Goal: Transaction & Acquisition: Purchase product/service

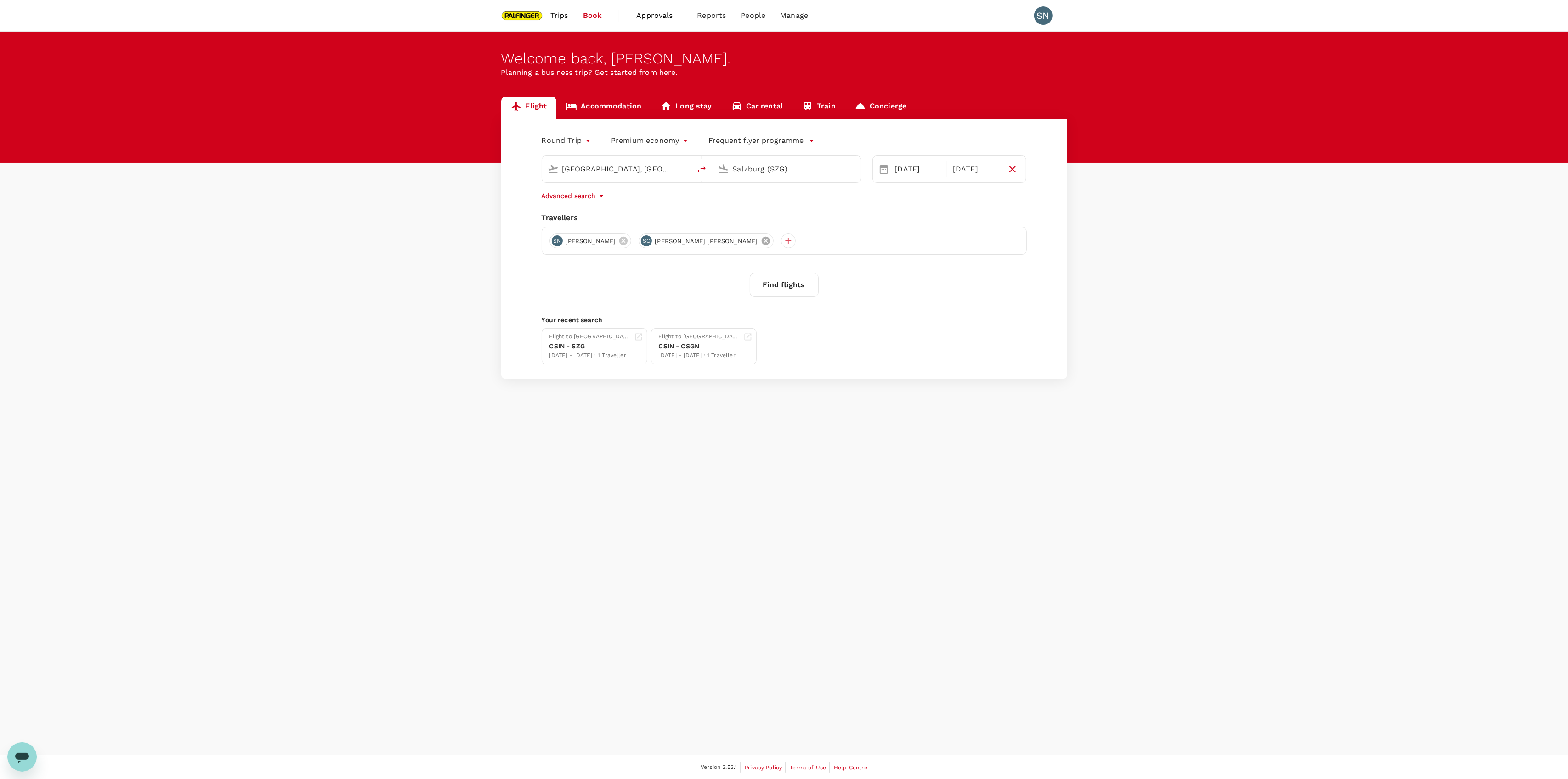
click at [761, 242] on icon at bounding box center [766, 241] width 9 height 9
click at [985, 171] on div "[DATE]" at bounding box center [976, 169] width 54 height 18
click at [906, 305] on div "24" at bounding box center [909, 301] width 18 height 18
click at [893, 165] on div "[DATE]" at bounding box center [918, 169] width 54 height 18
click at [906, 303] on div "24" at bounding box center [909, 301] width 18 height 18
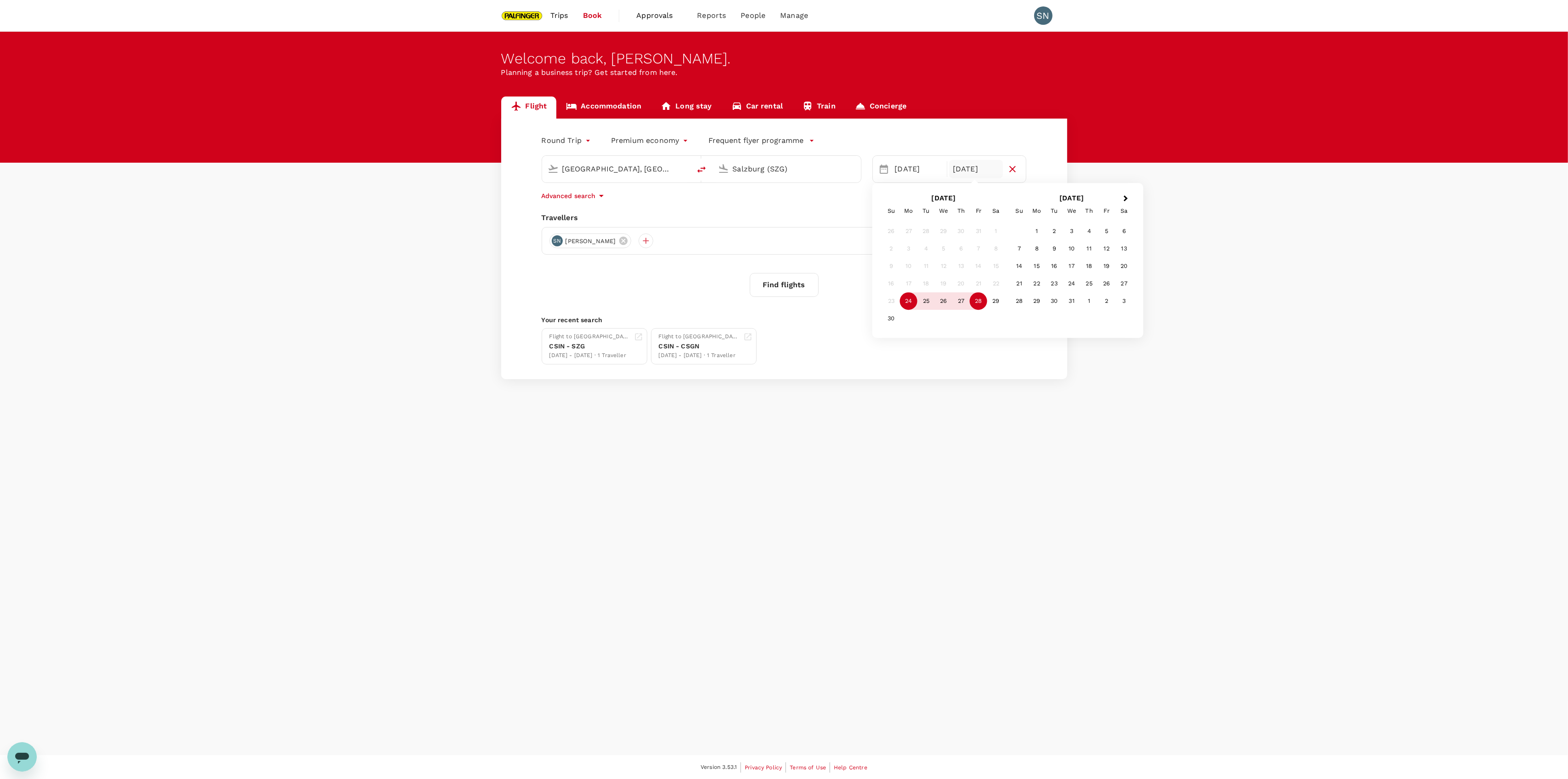
click at [982, 302] on div "28" at bounding box center [978, 301] width 18 height 18
click at [897, 170] on div "[DATE]" at bounding box center [918, 169] width 54 height 18
click at [906, 303] on div "24" at bounding box center [909, 301] width 18 height 18
click at [956, 302] on div "27" at bounding box center [961, 301] width 18 height 18
click at [771, 287] on button "Find flights" at bounding box center [784, 284] width 69 height 24
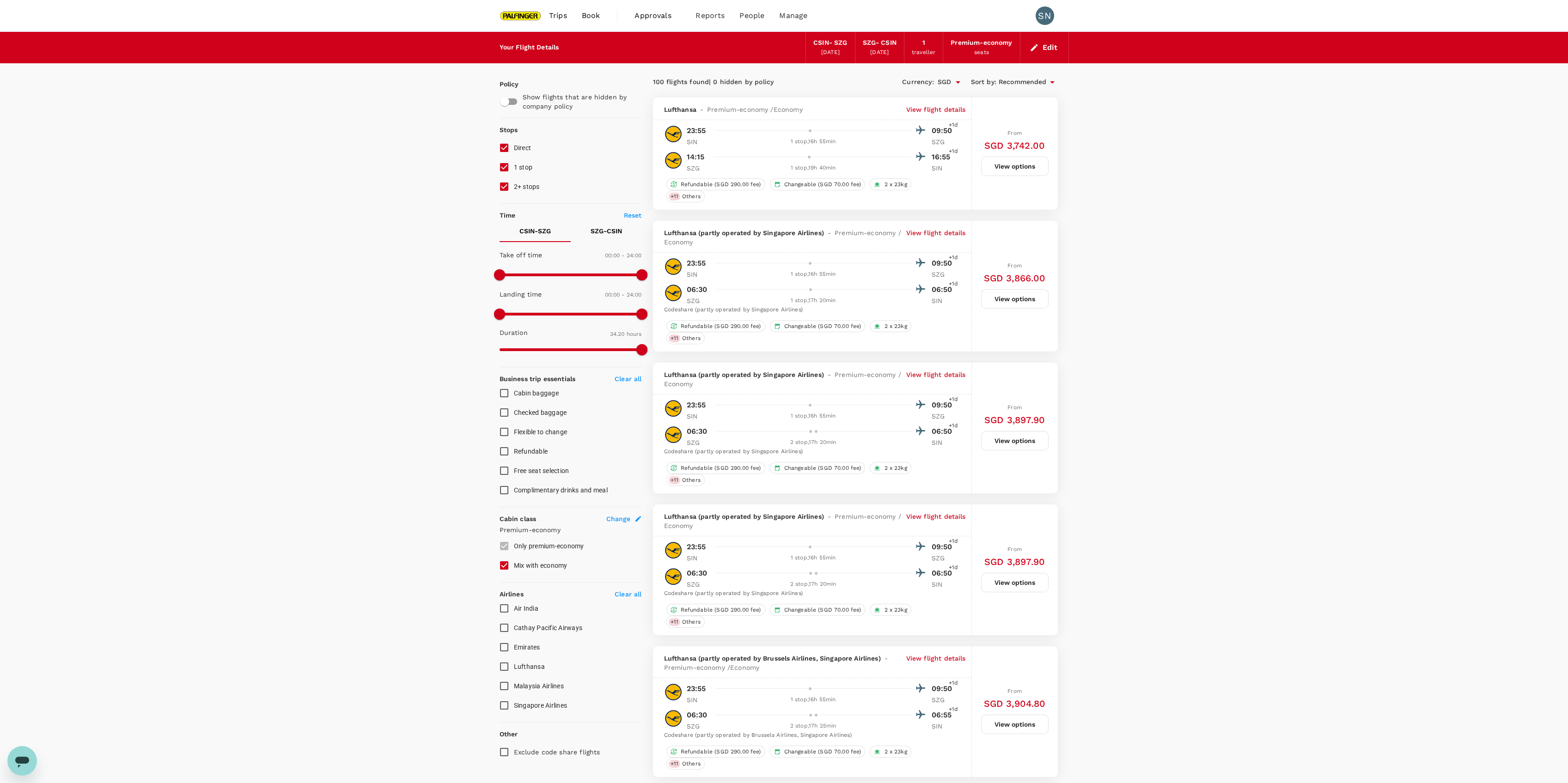
drag, startPoint x: 521, startPoint y: 163, endPoint x: 519, endPoint y: 170, distance: 7.3
click at [521, 164] on span "1 stop" at bounding box center [523, 167] width 19 height 7
click at [514, 164] on input "1 stop" at bounding box center [505, 167] width 20 height 20
checkbox input "false"
click at [509, 189] on input "2+ stops" at bounding box center [505, 187] width 20 height 20
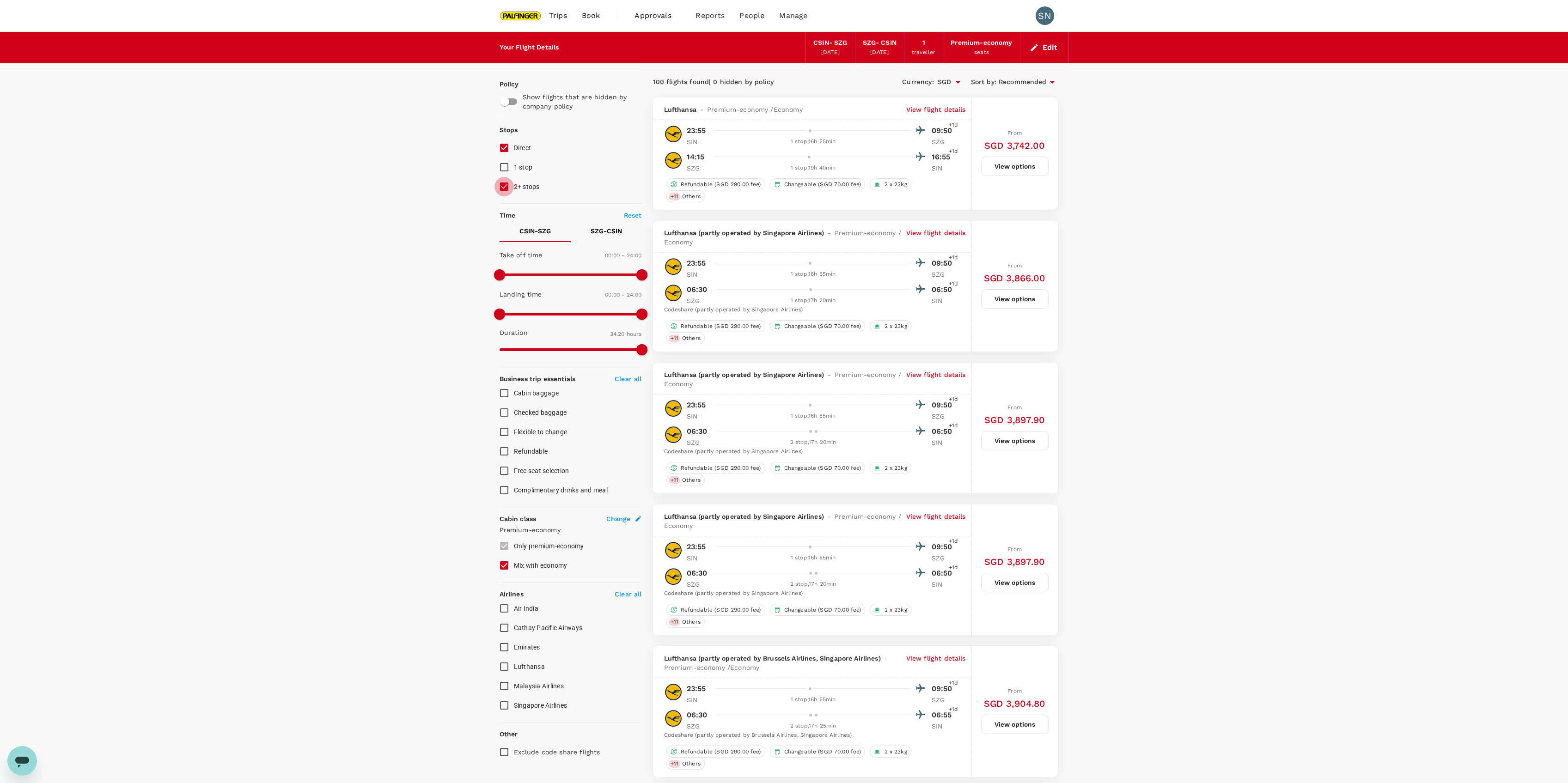
checkbox input "false"
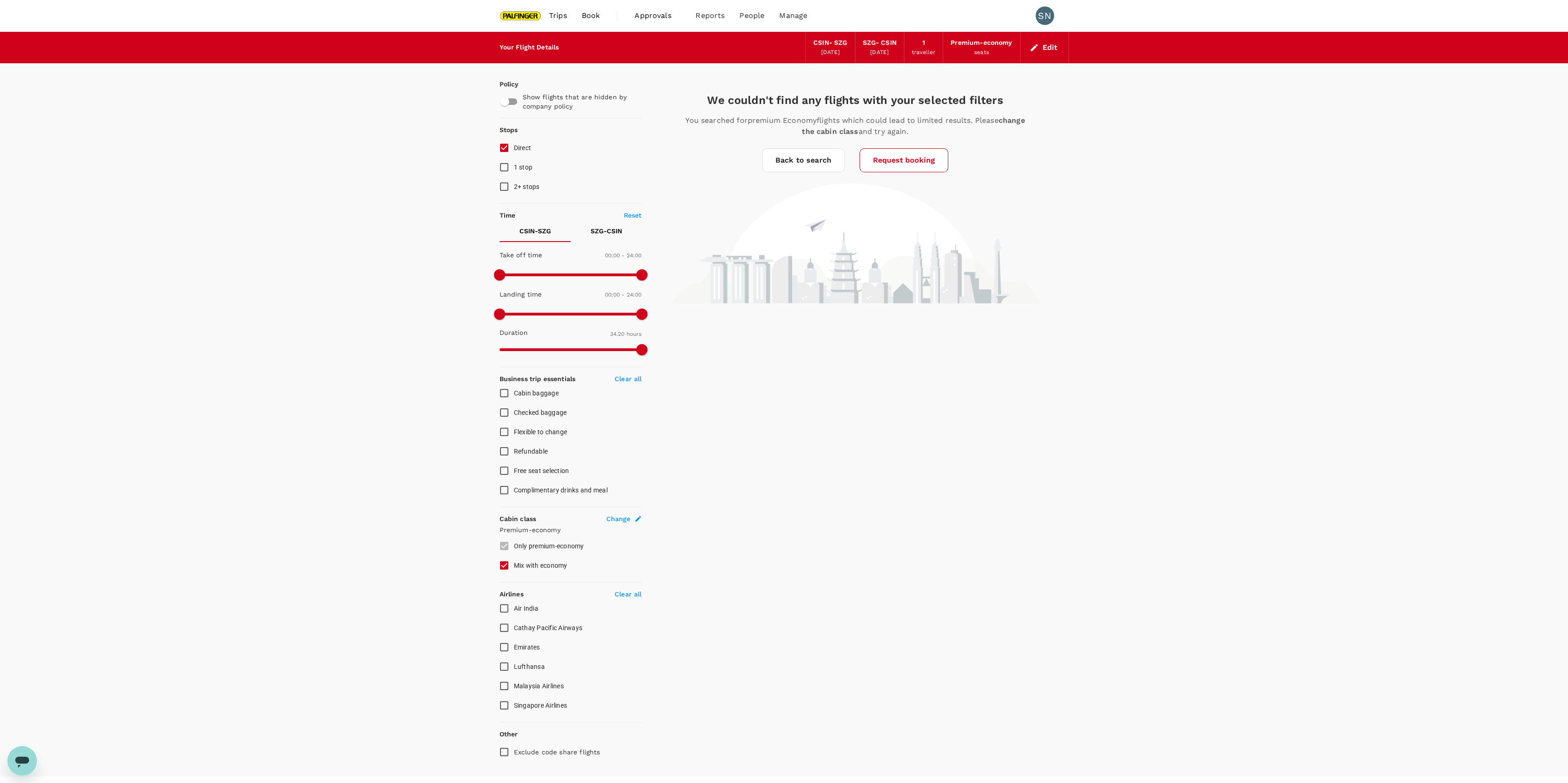
click at [267, 436] on div "Your Flight Details CSIN - SZG [DATE] SZG - CSIN [DATE] 1 traveller Premium-eco…" at bounding box center [784, 404] width 1568 height 745
click at [1041, 46] on button "Edit" at bounding box center [1045, 48] width 33 height 15
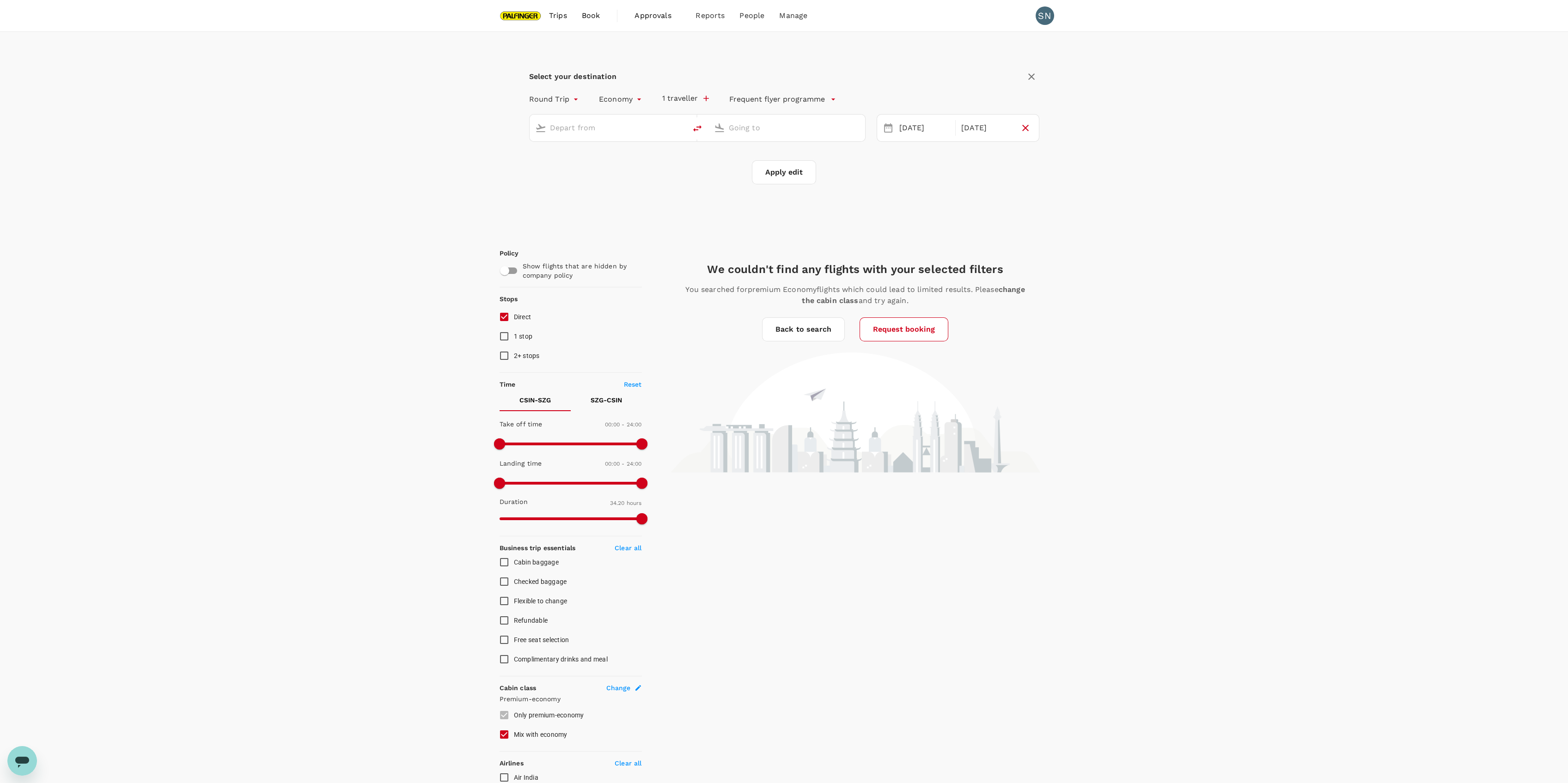
type input "premium-economy"
type input "[GEOGRAPHIC_DATA], [GEOGRAPHIC_DATA] (any)"
type input "Salzburg (SZG)"
click at [507, 342] on input "1 stop" at bounding box center [505, 337] width 20 height 20
checkbox input "true"
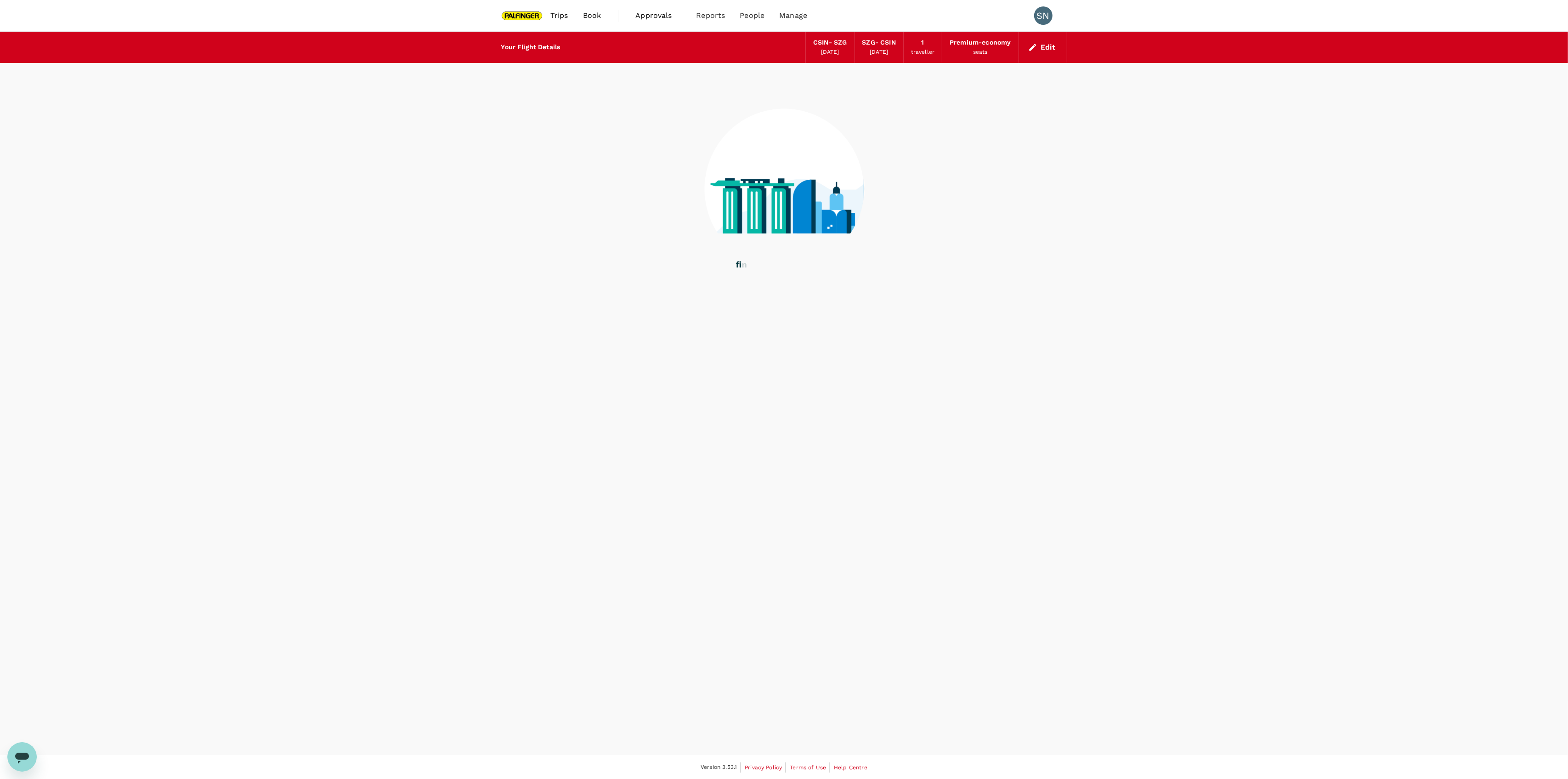
click at [1251, 200] on div "Your Flight Details CSIN - SZG 24 Nov 2025 SZG - CSIN 27 Nov 2025 1 traveller P…" at bounding box center [784, 393] width 1568 height 724
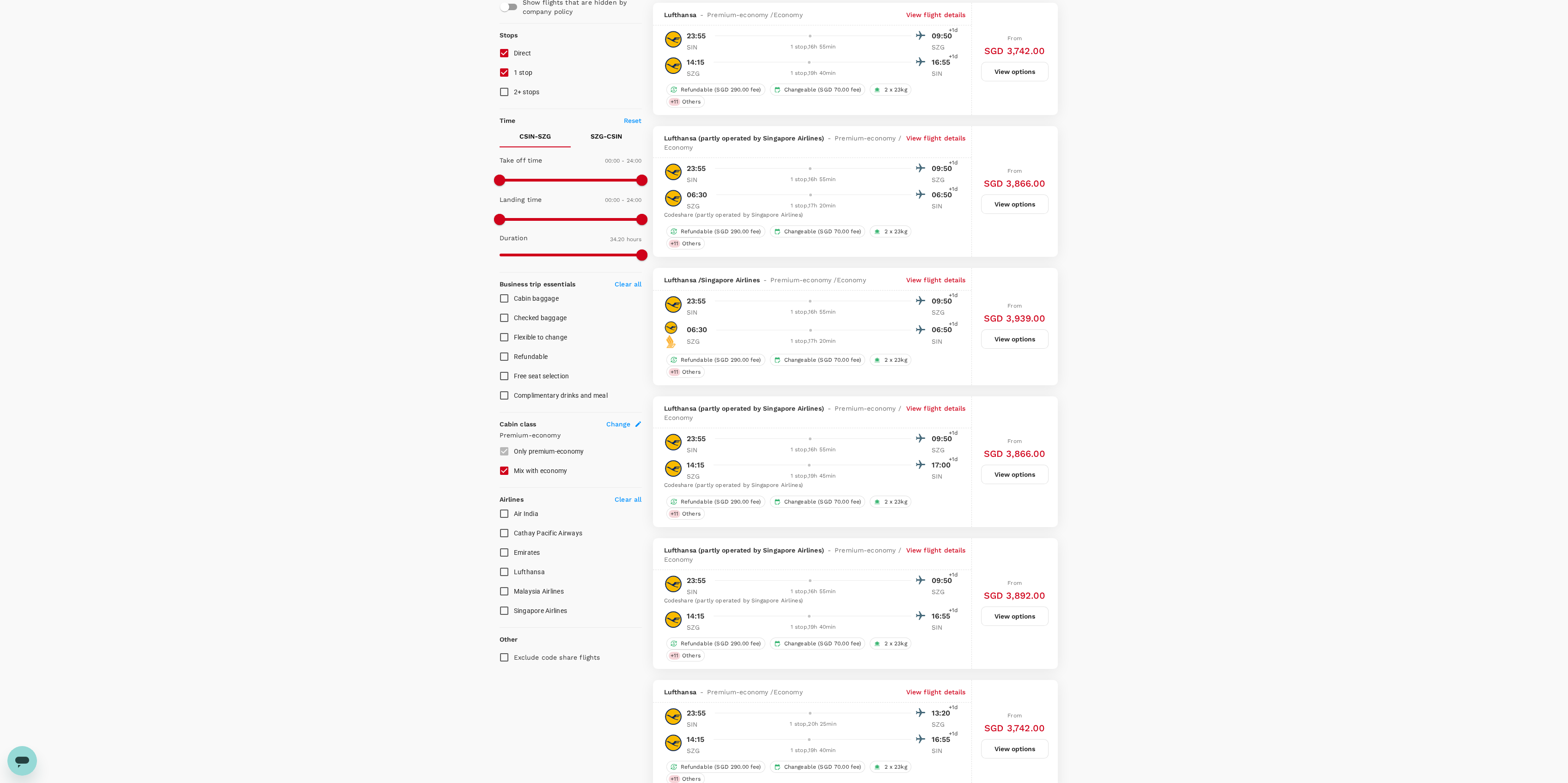
scroll to position [185, 0]
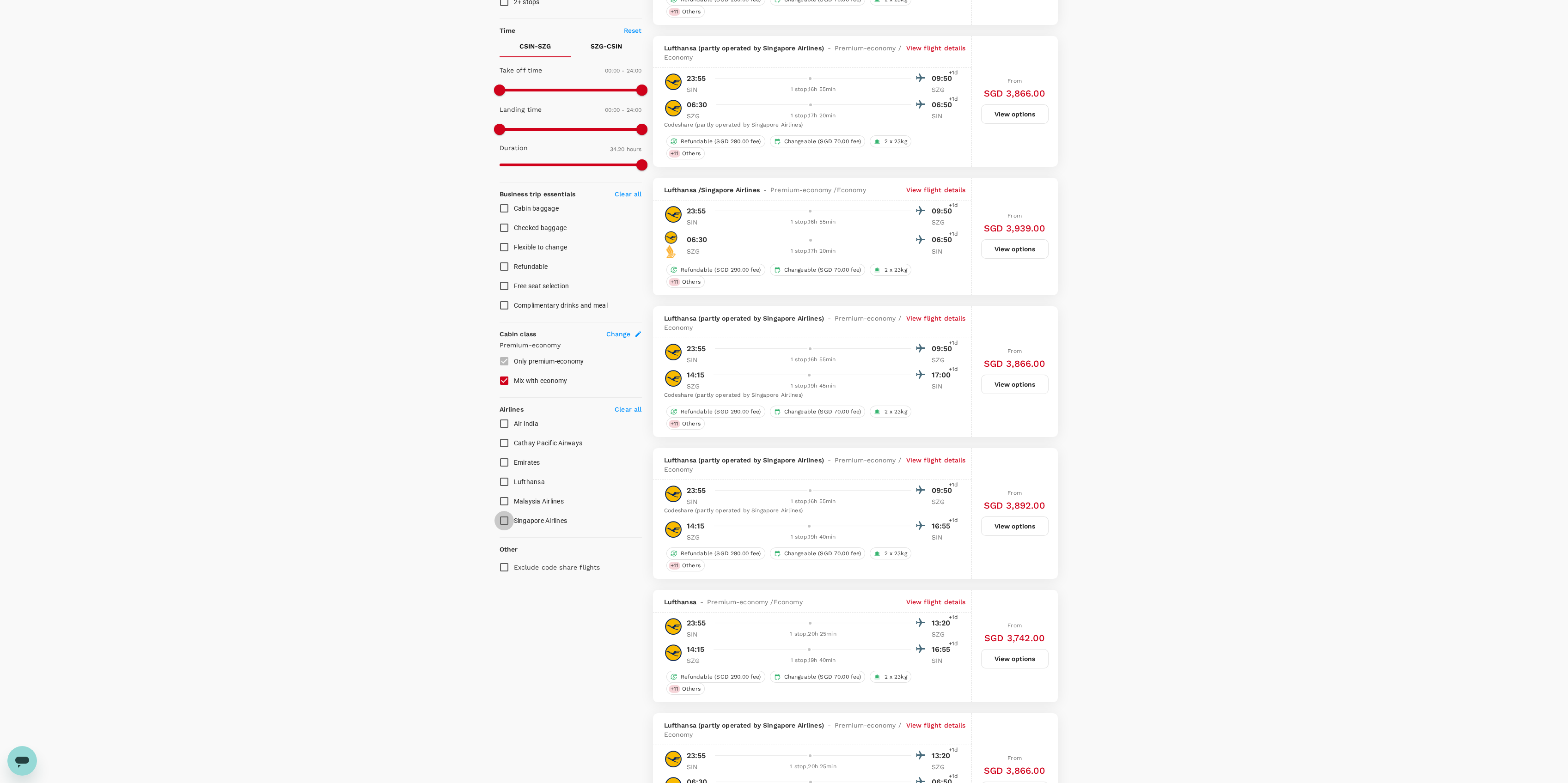
click at [512, 519] on input "Singapore Airlines" at bounding box center [505, 521] width 20 height 20
checkbox input "true"
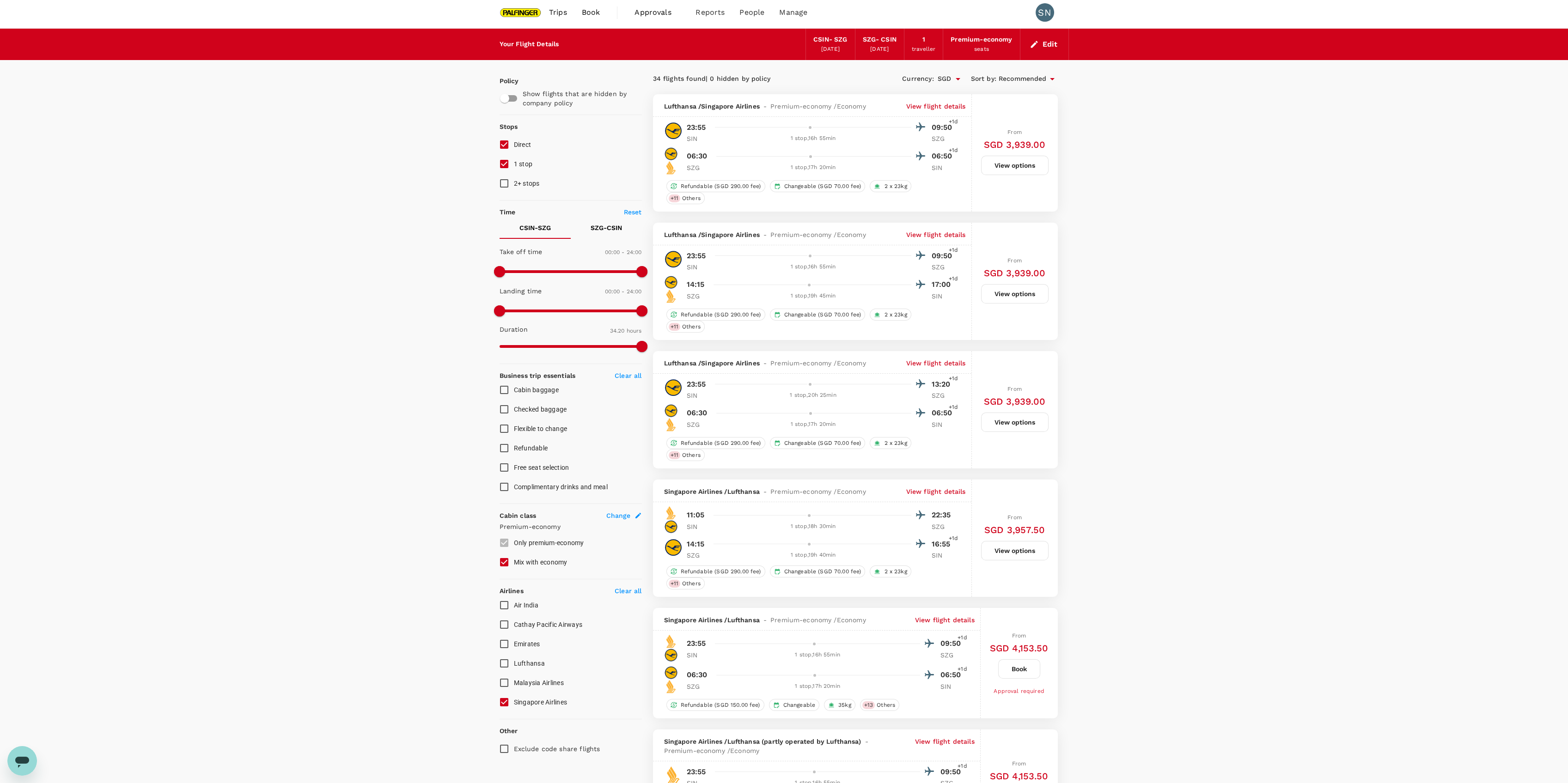
scroll to position [0, 0]
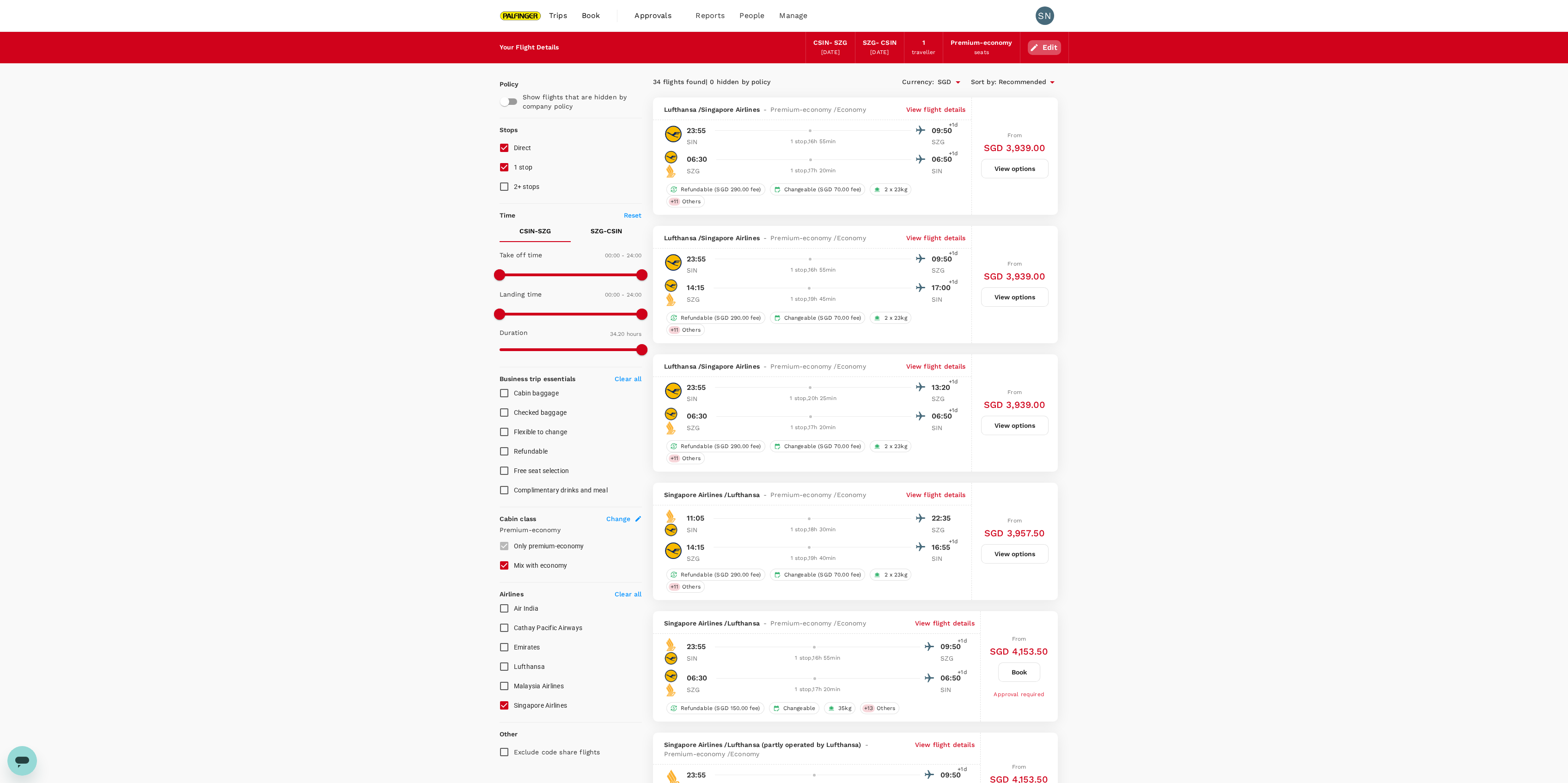
click at [1046, 54] on button "Edit" at bounding box center [1045, 48] width 33 height 15
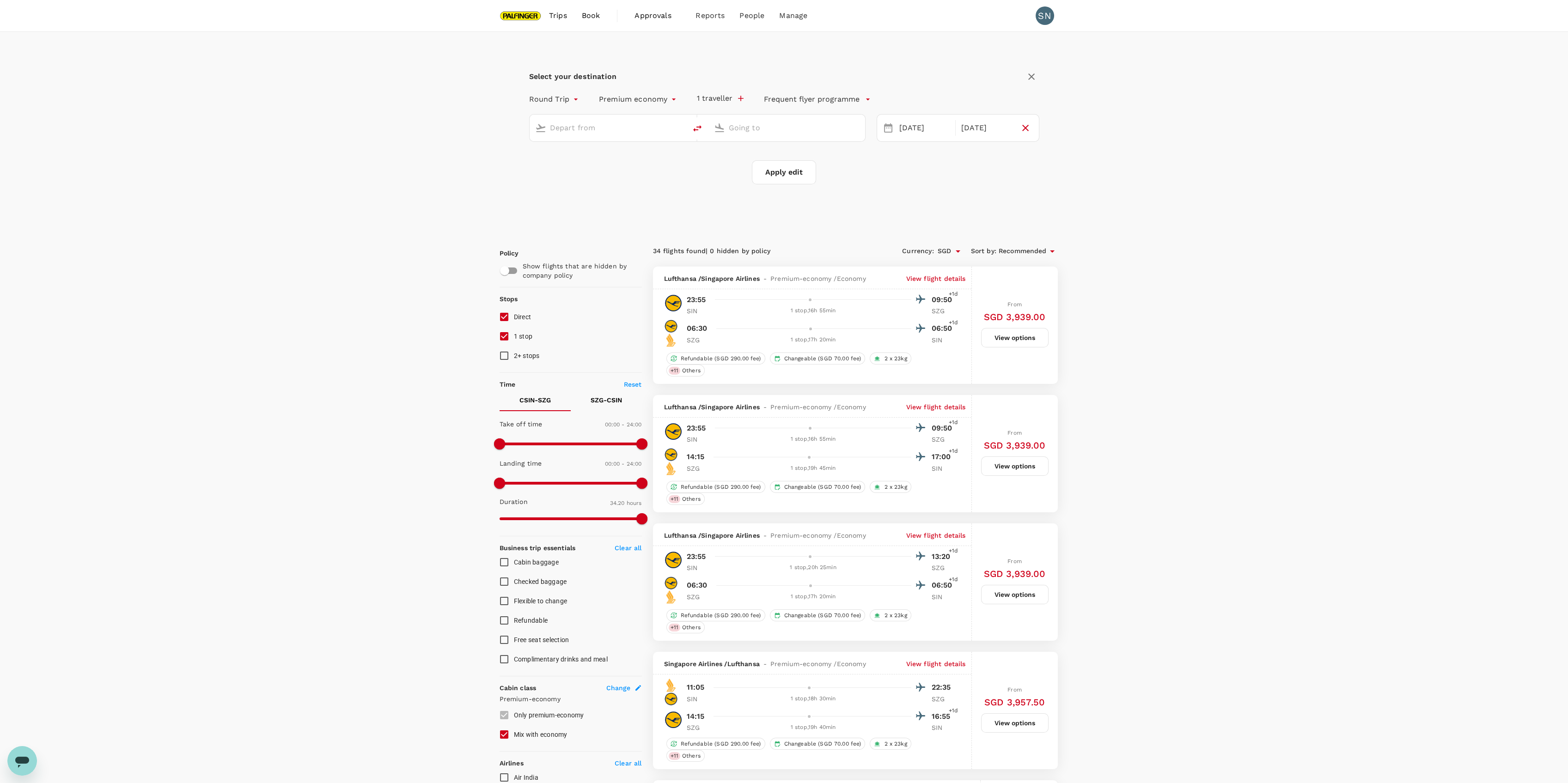
type input "[GEOGRAPHIC_DATA], [GEOGRAPHIC_DATA] (any)"
type input "Salzburg (SZG)"
click at [898, 126] on div "[DATE]" at bounding box center [925, 128] width 58 height 18
click at [902, 257] on div "23" at bounding box center [895, 260] width 18 height 18
click at [804, 173] on button "Apply edit" at bounding box center [784, 172] width 64 height 24
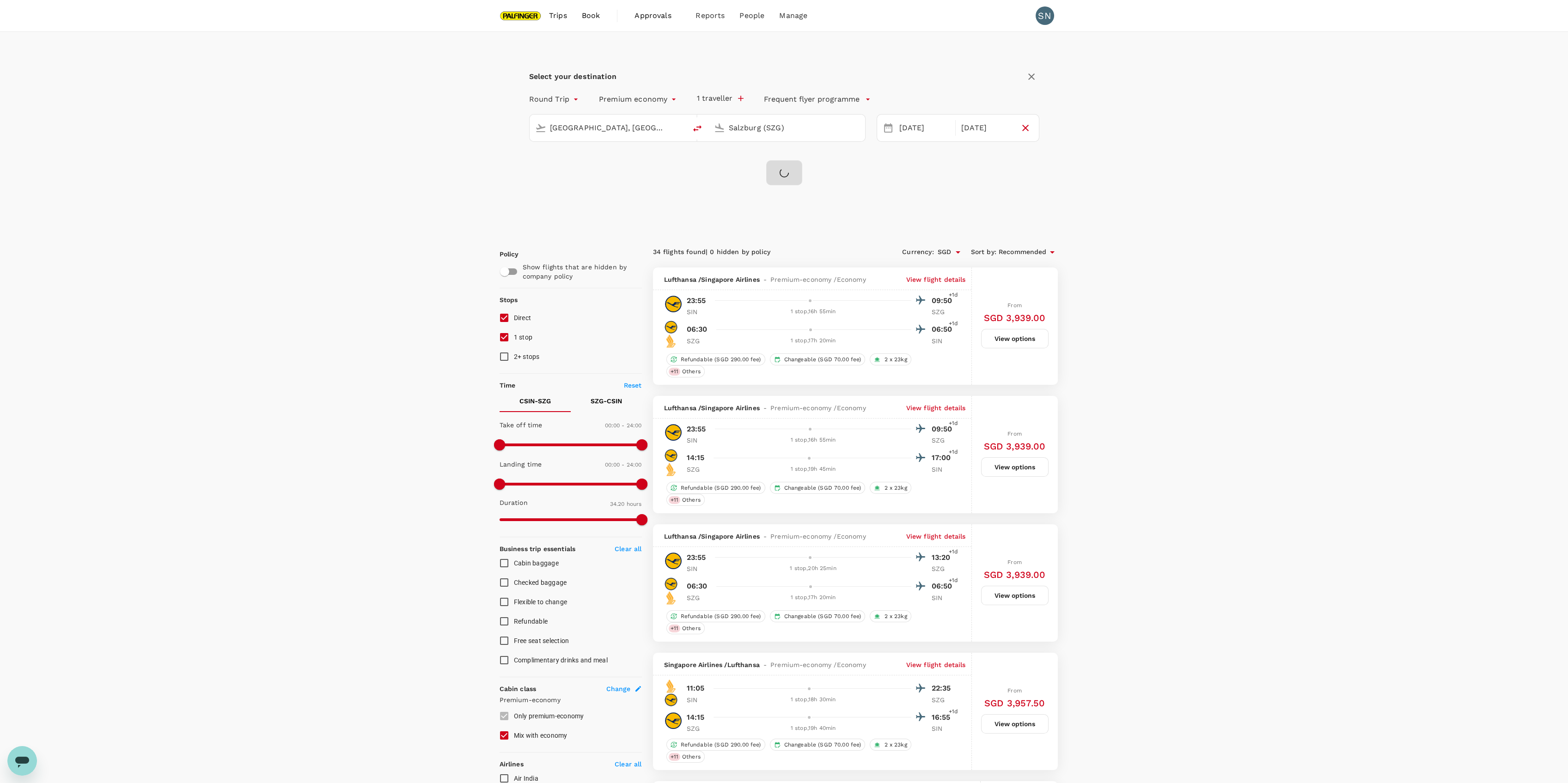
checkbox input "false"
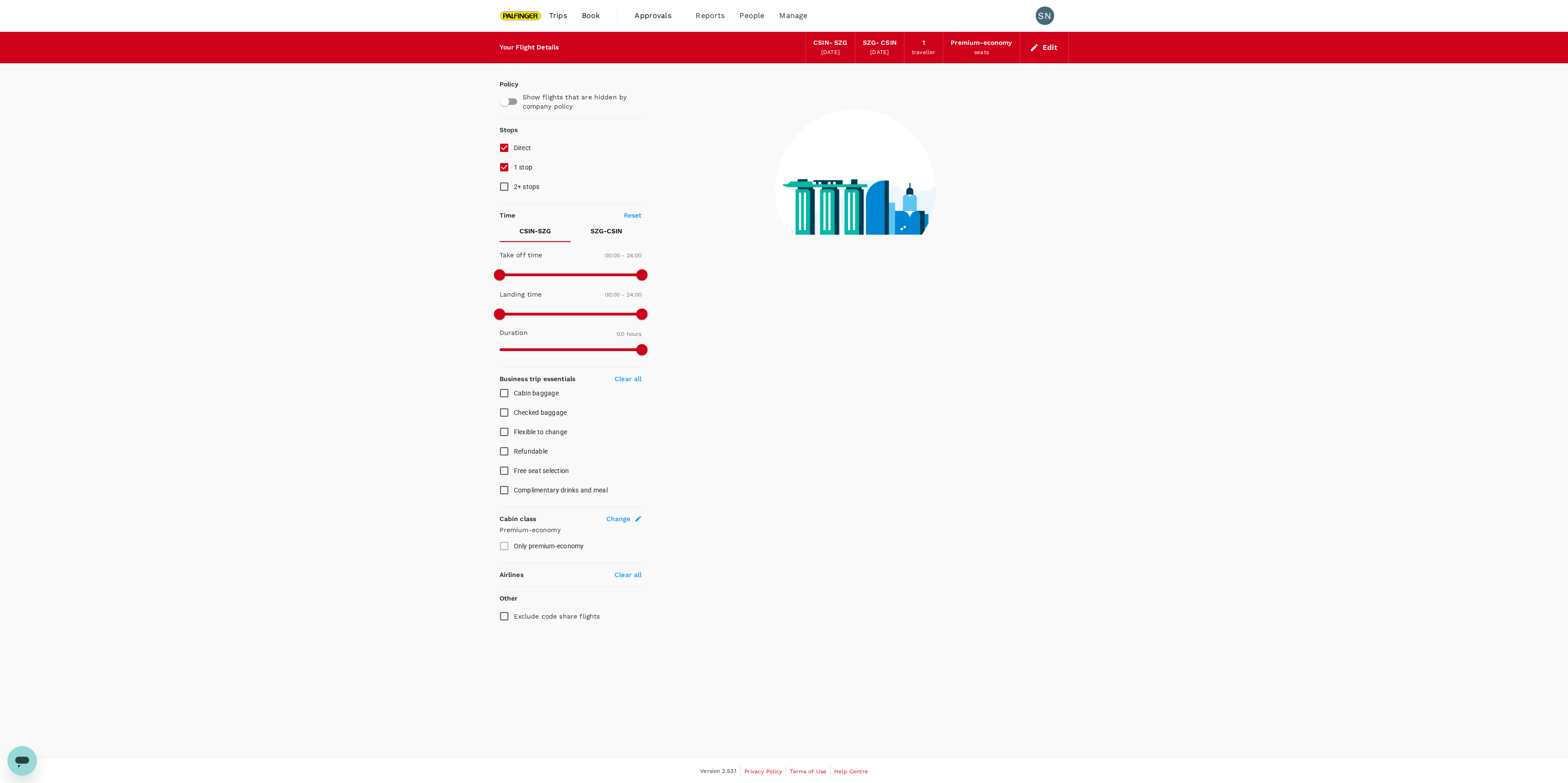
type input "1470"
checkbox input "true"
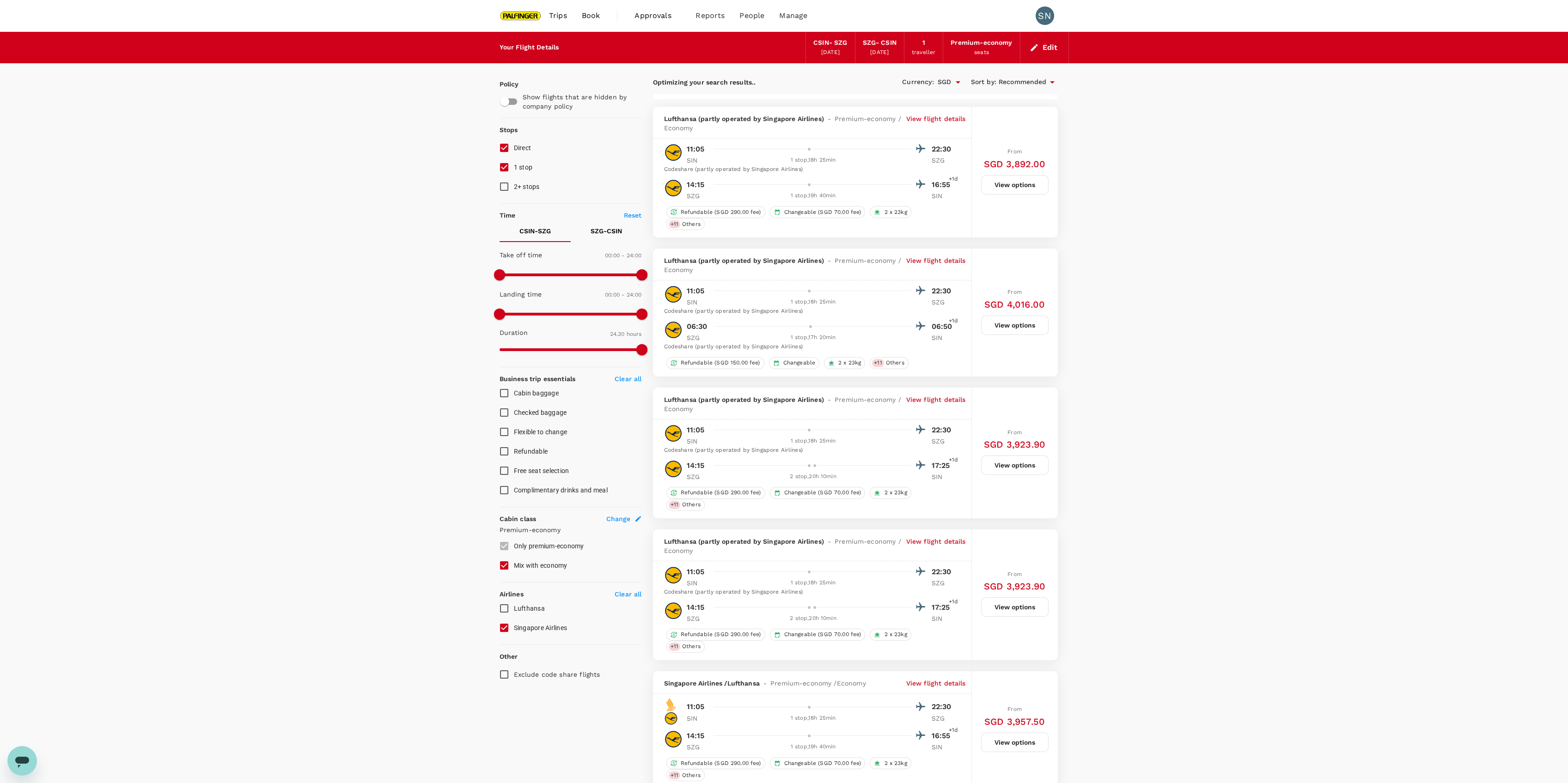
click at [1039, 48] on button "Edit" at bounding box center [1045, 48] width 33 height 15
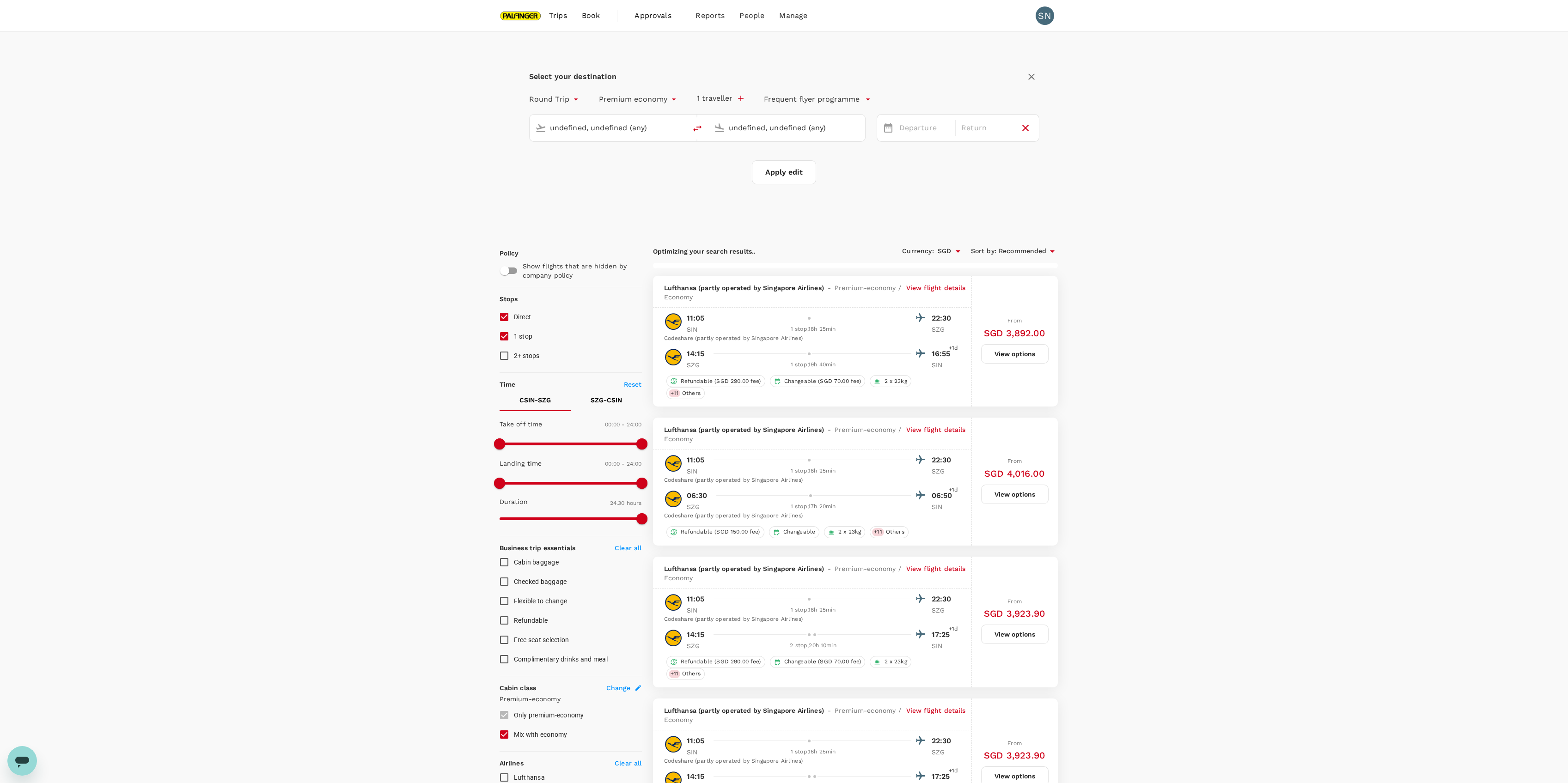
type input "[GEOGRAPHIC_DATA], [GEOGRAPHIC_DATA] (any)"
type input "Salzburg (SZG)"
type input "[GEOGRAPHIC_DATA], [GEOGRAPHIC_DATA] (any)"
type input "Salzburg (SZG)"
click at [945, 127] on div "[DATE]" at bounding box center [925, 128] width 58 height 18
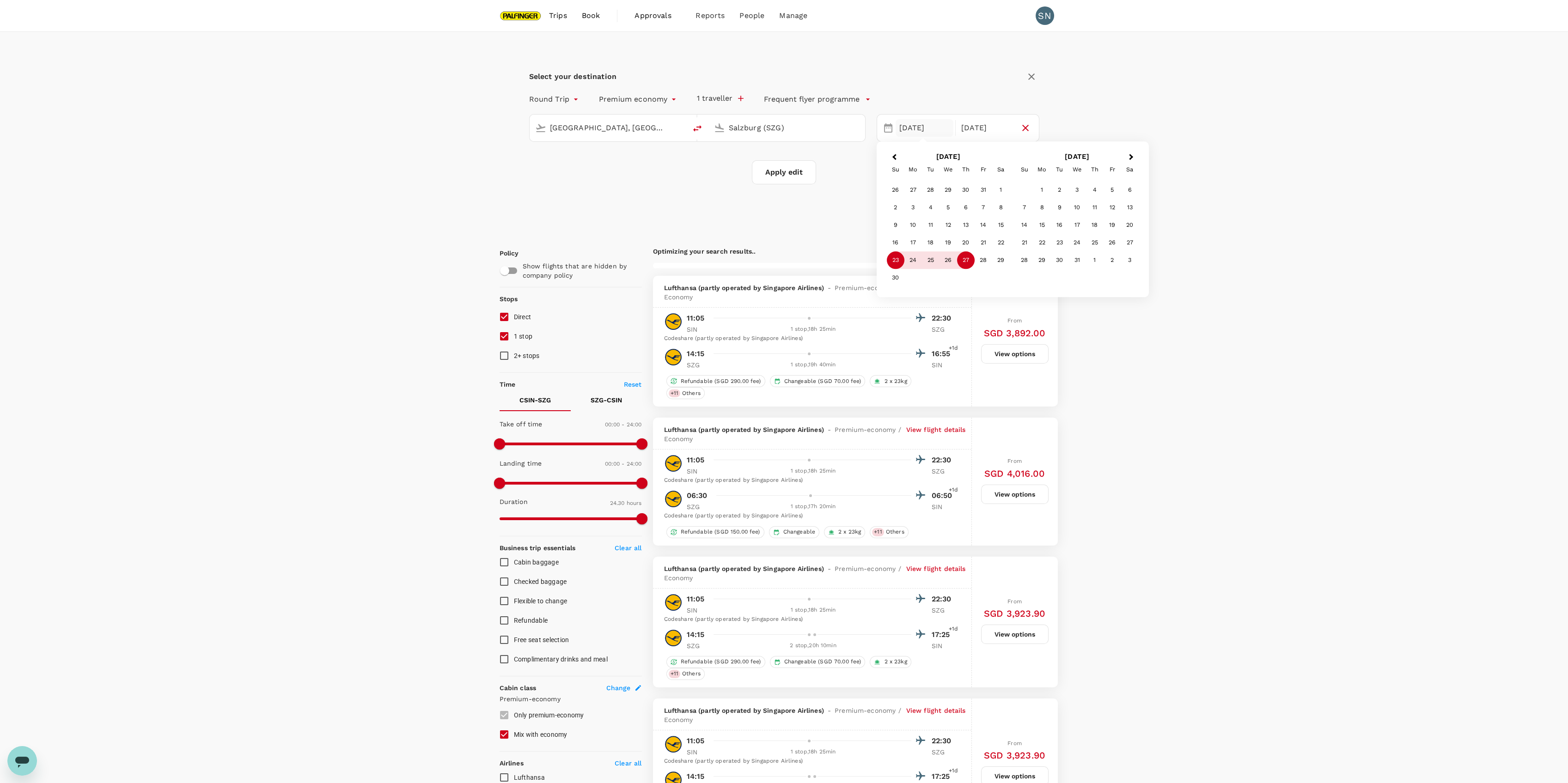
drag, startPoint x: 1249, startPoint y: 176, endPoint x: 919, endPoint y: 172, distance: 330.0
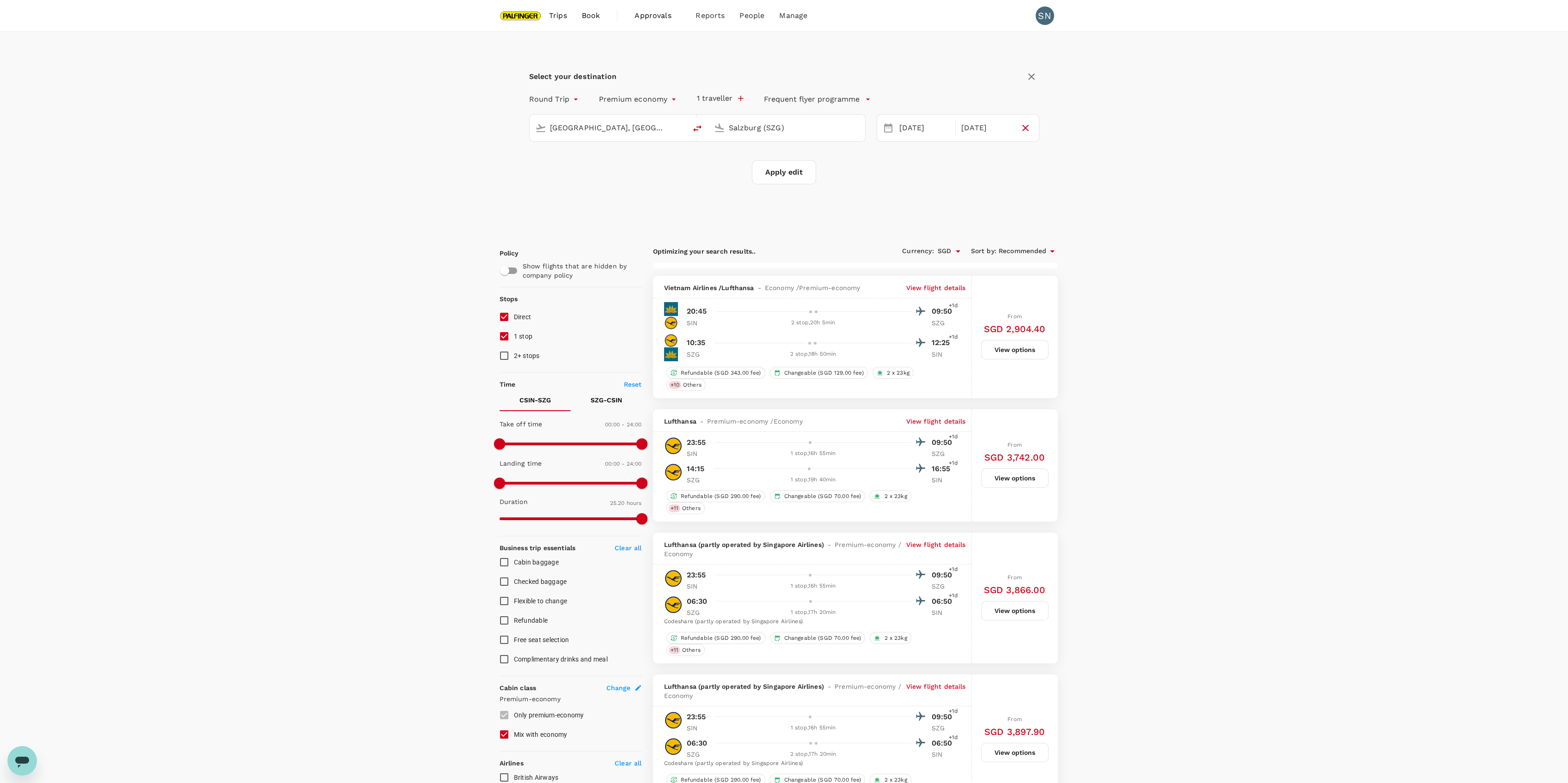
type input "1520"
checkbox input "false"
click at [779, 178] on button "Apply edit" at bounding box center [784, 172] width 64 height 24
checkbox input "false"
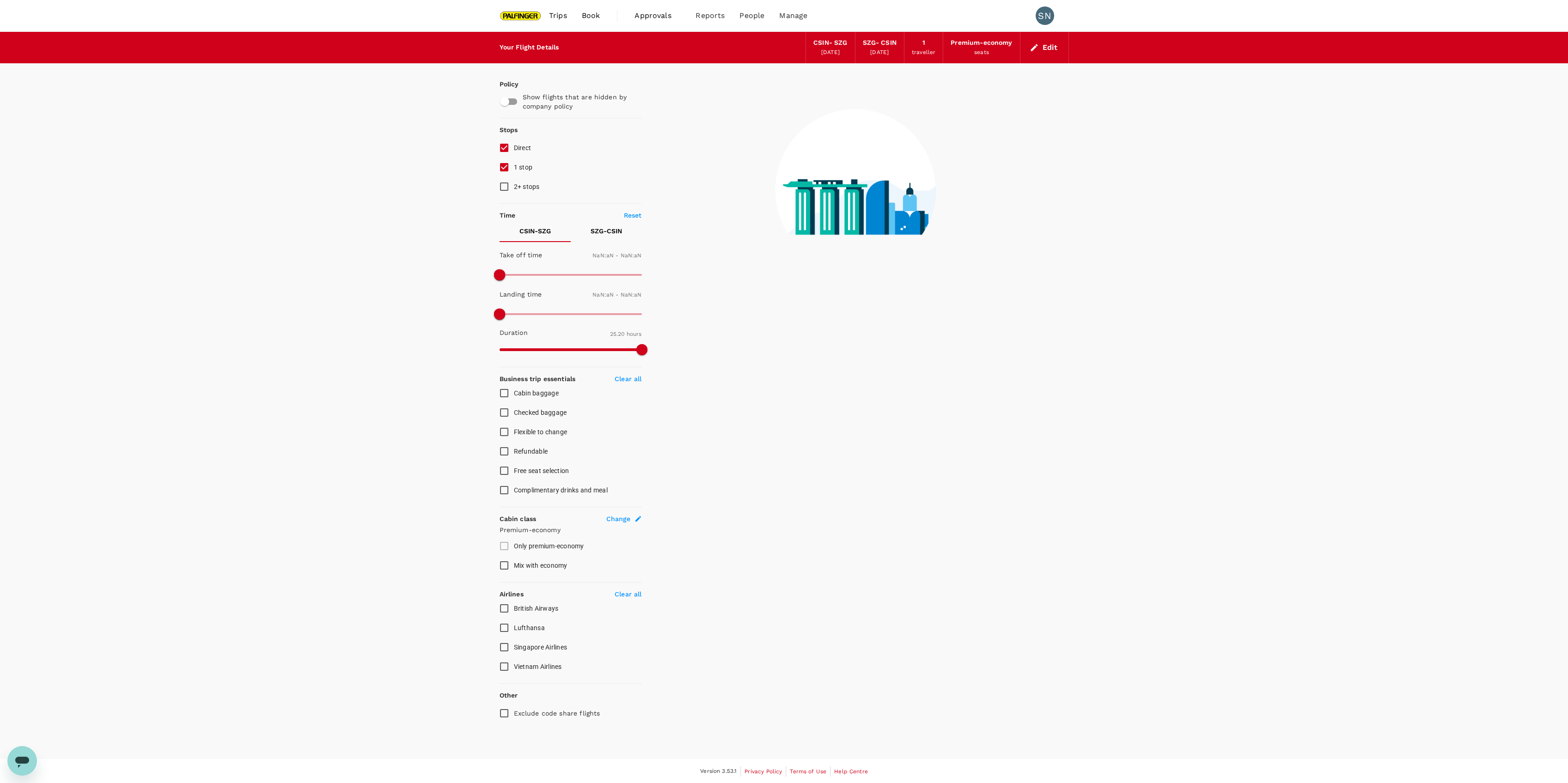
type input "1440"
type input "1470"
checkbox input "true"
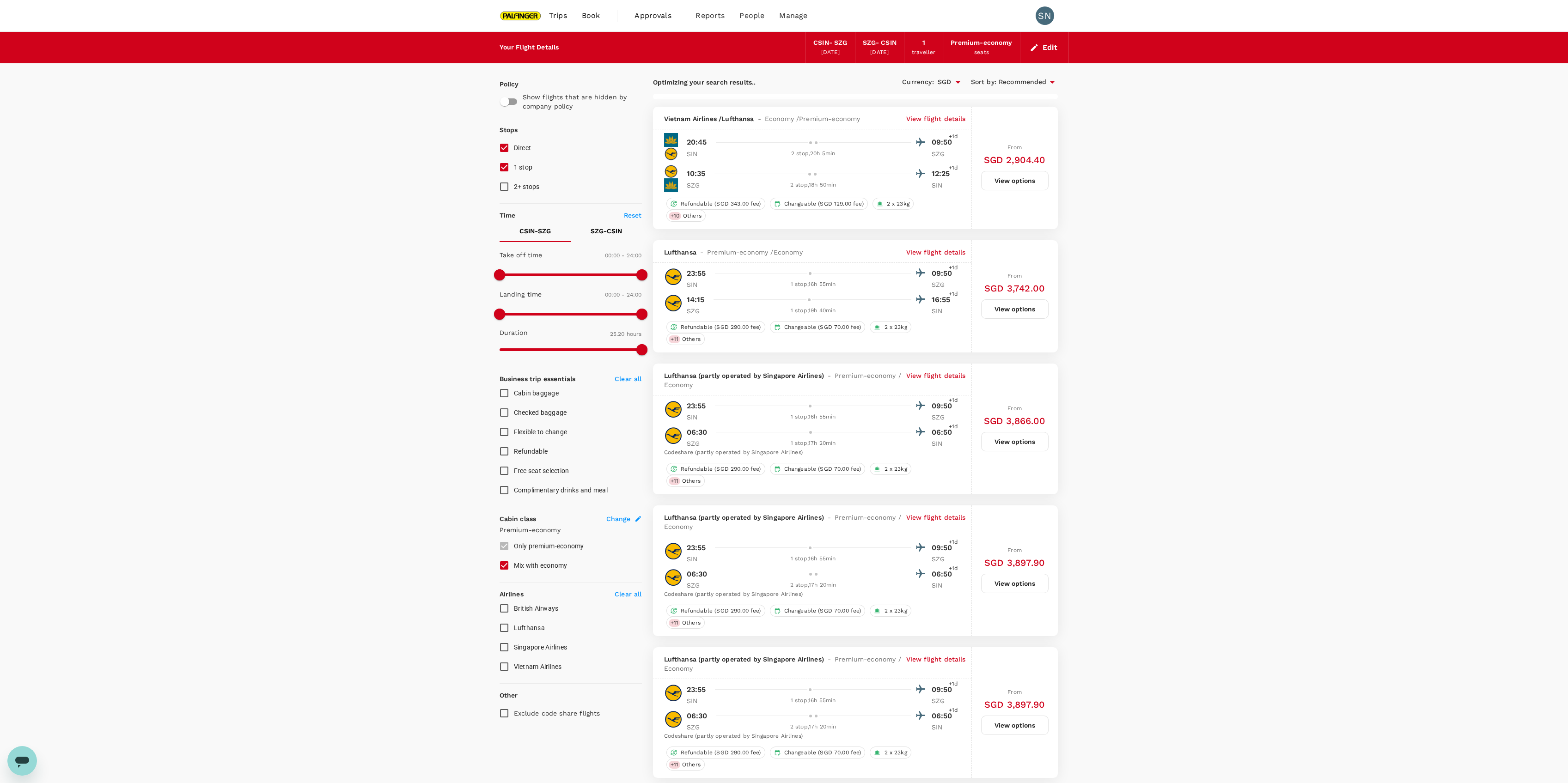
type input "1520"
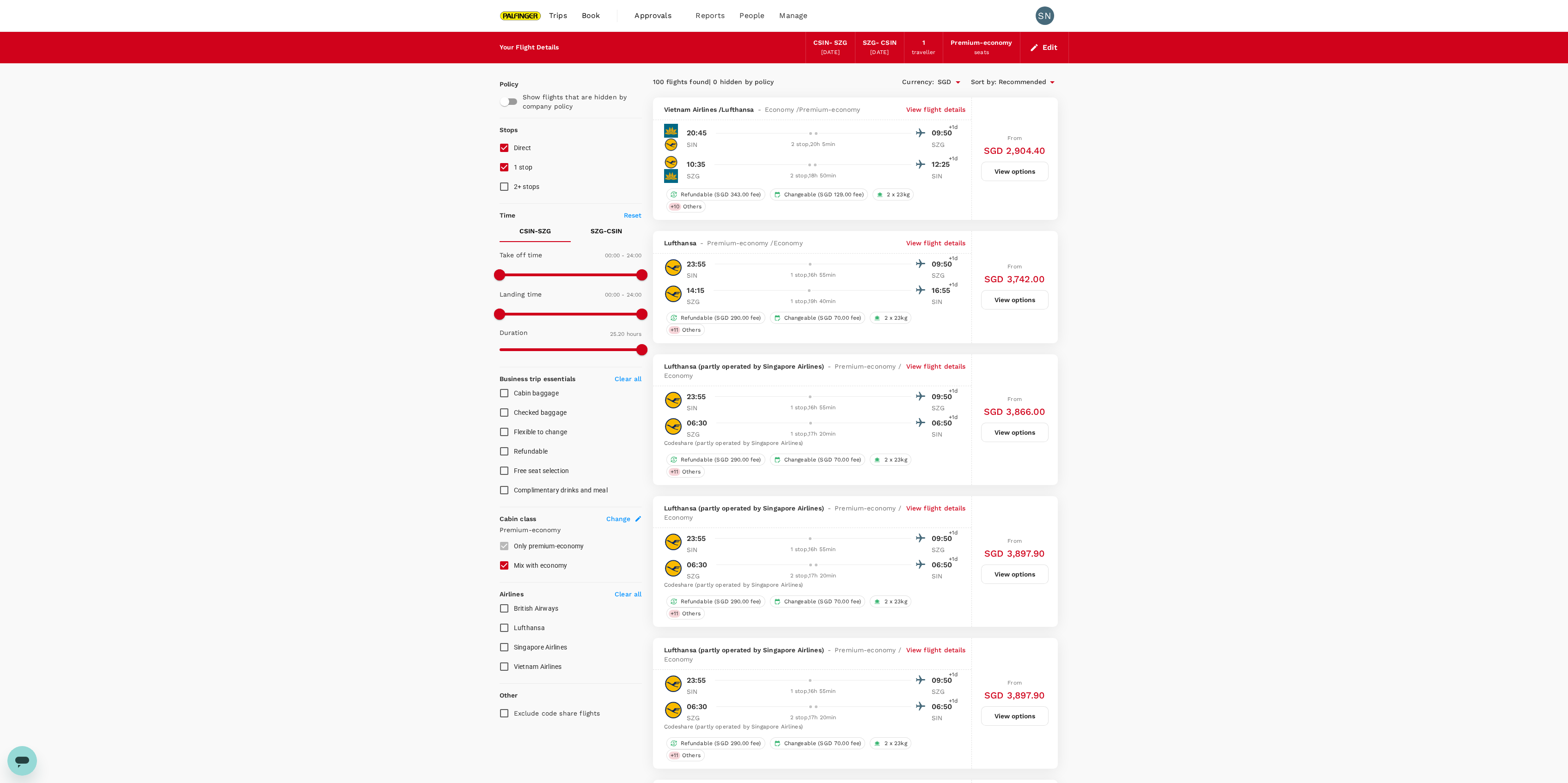
click at [939, 242] on p "View flight details" at bounding box center [936, 242] width 59 height 9
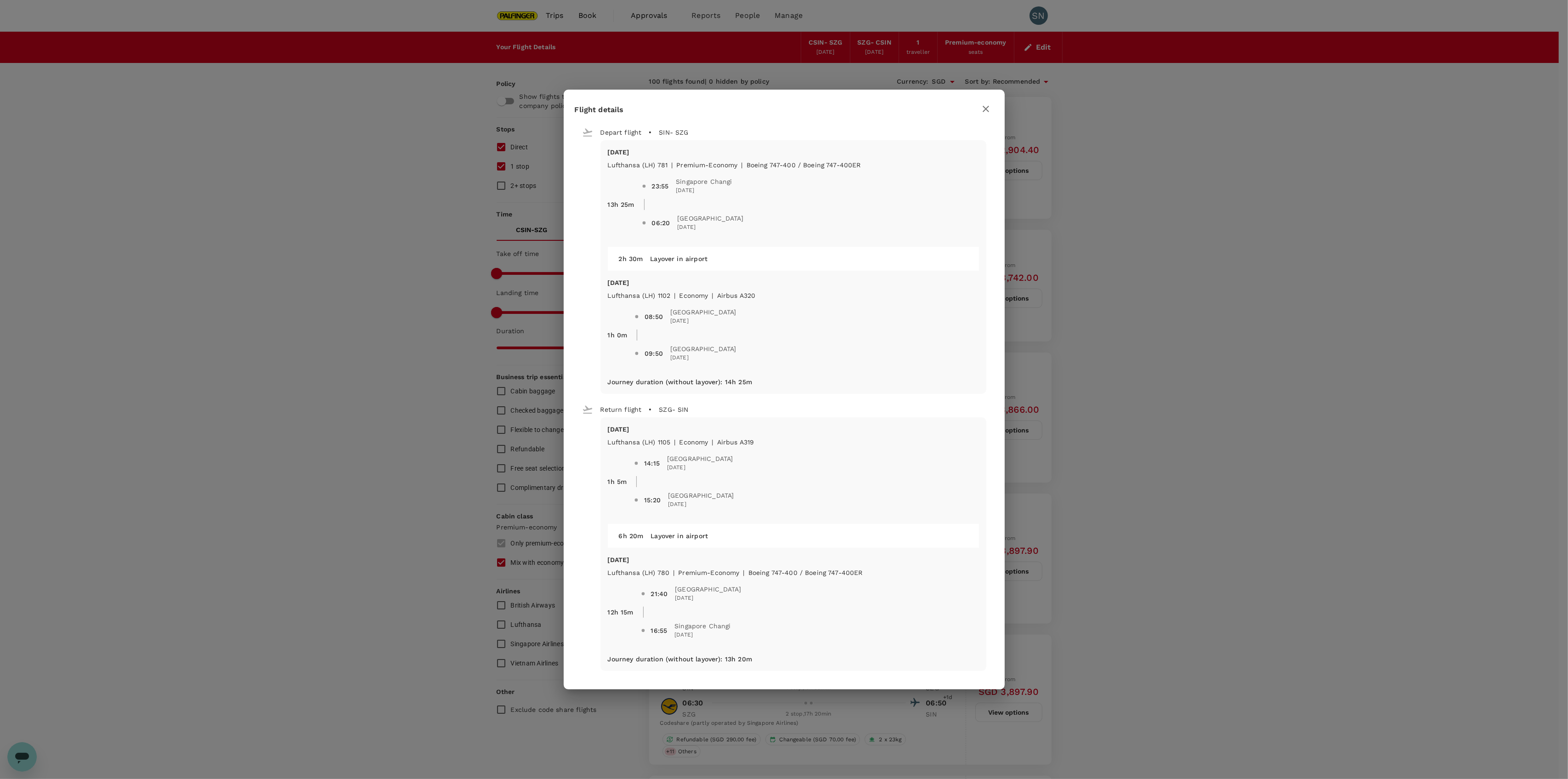
click at [979, 108] on button "button" at bounding box center [986, 109] width 16 height 16
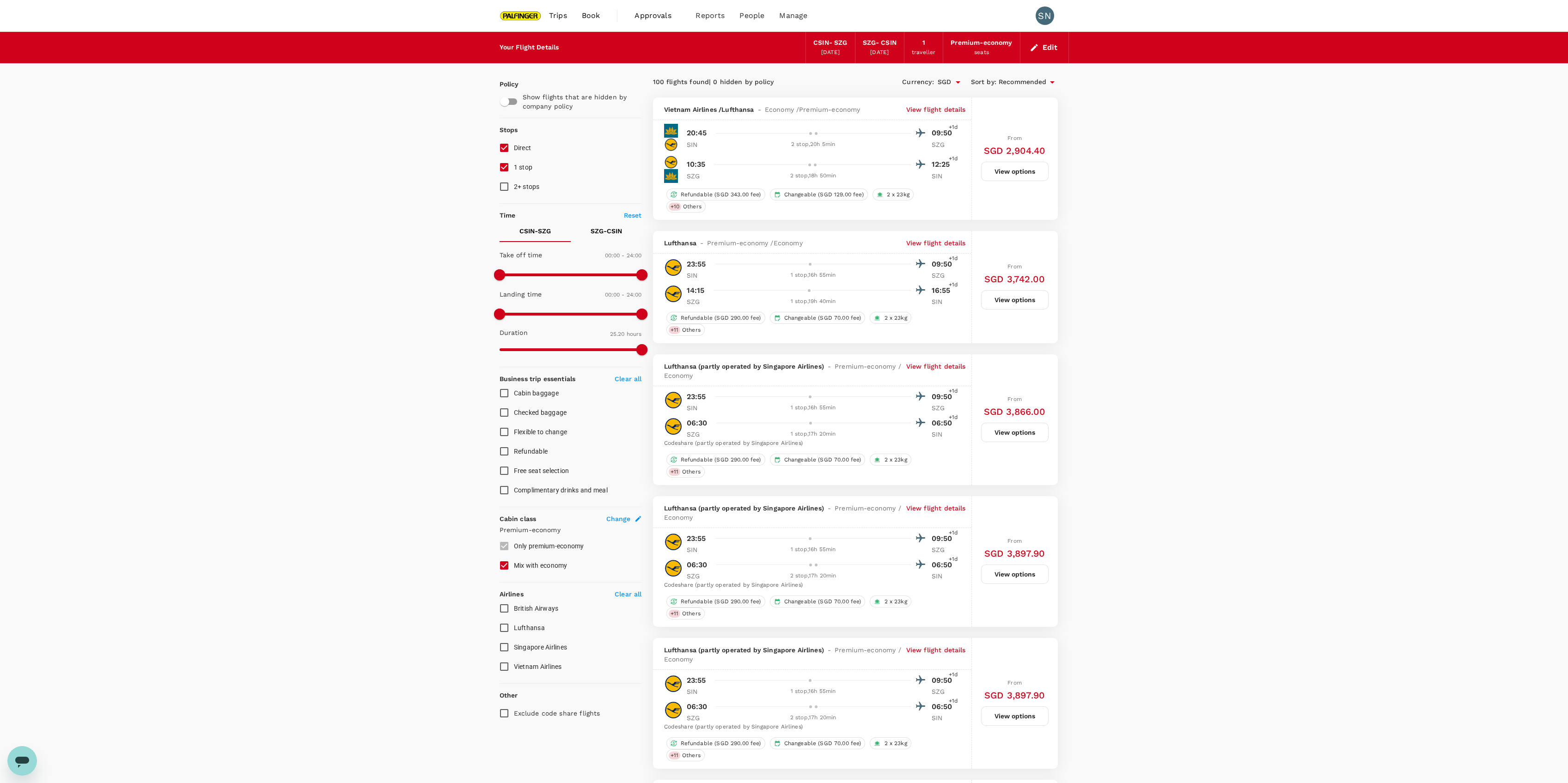
click at [536, 643] on span "Singapore Airlines" at bounding box center [541, 647] width 54 height 7
click at [514, 642] on input "Singapore Airlines" at bounding box center [505, 648] width 20 height 20
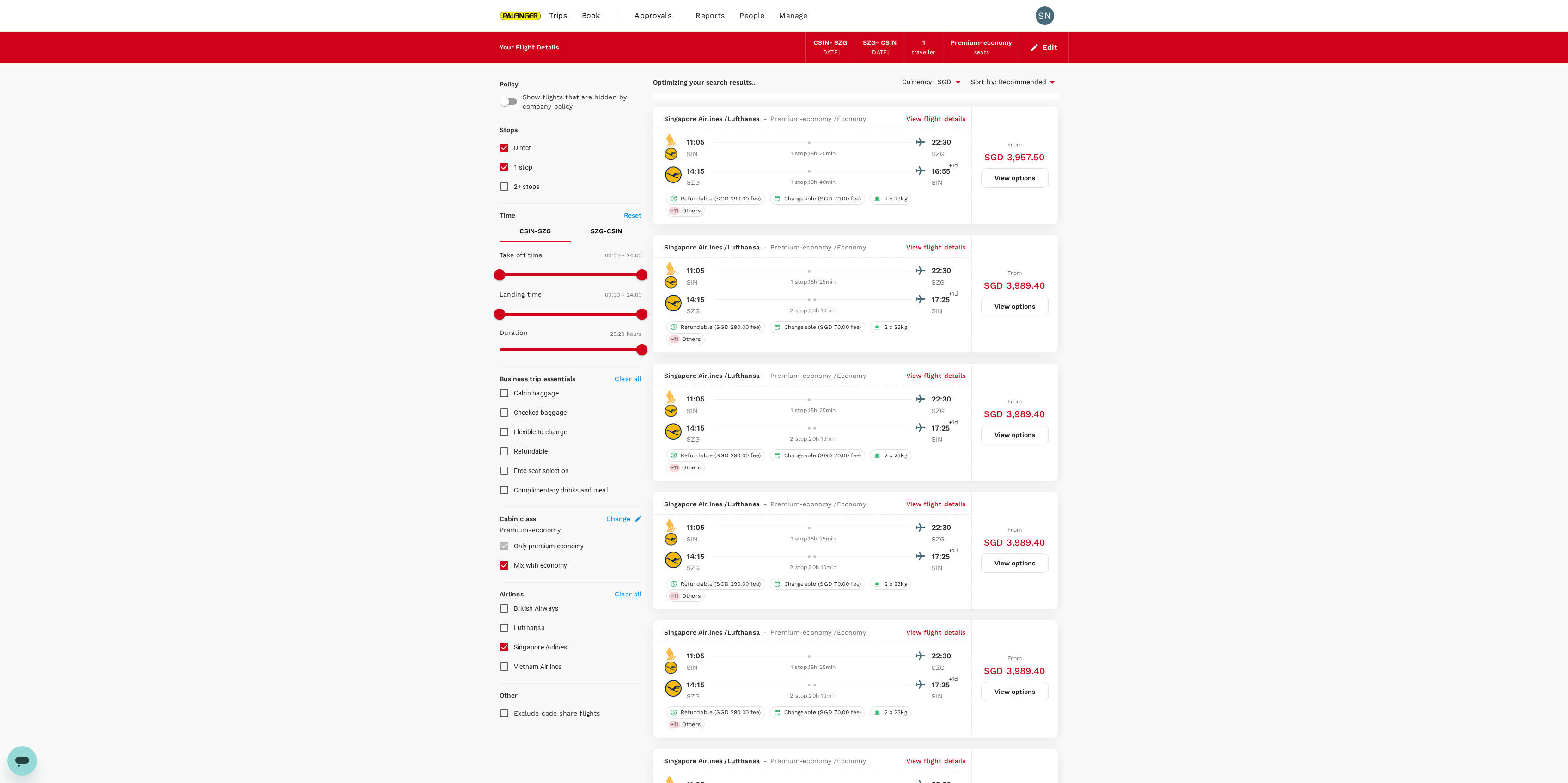
checkbox input "false"
checkbox input "true"
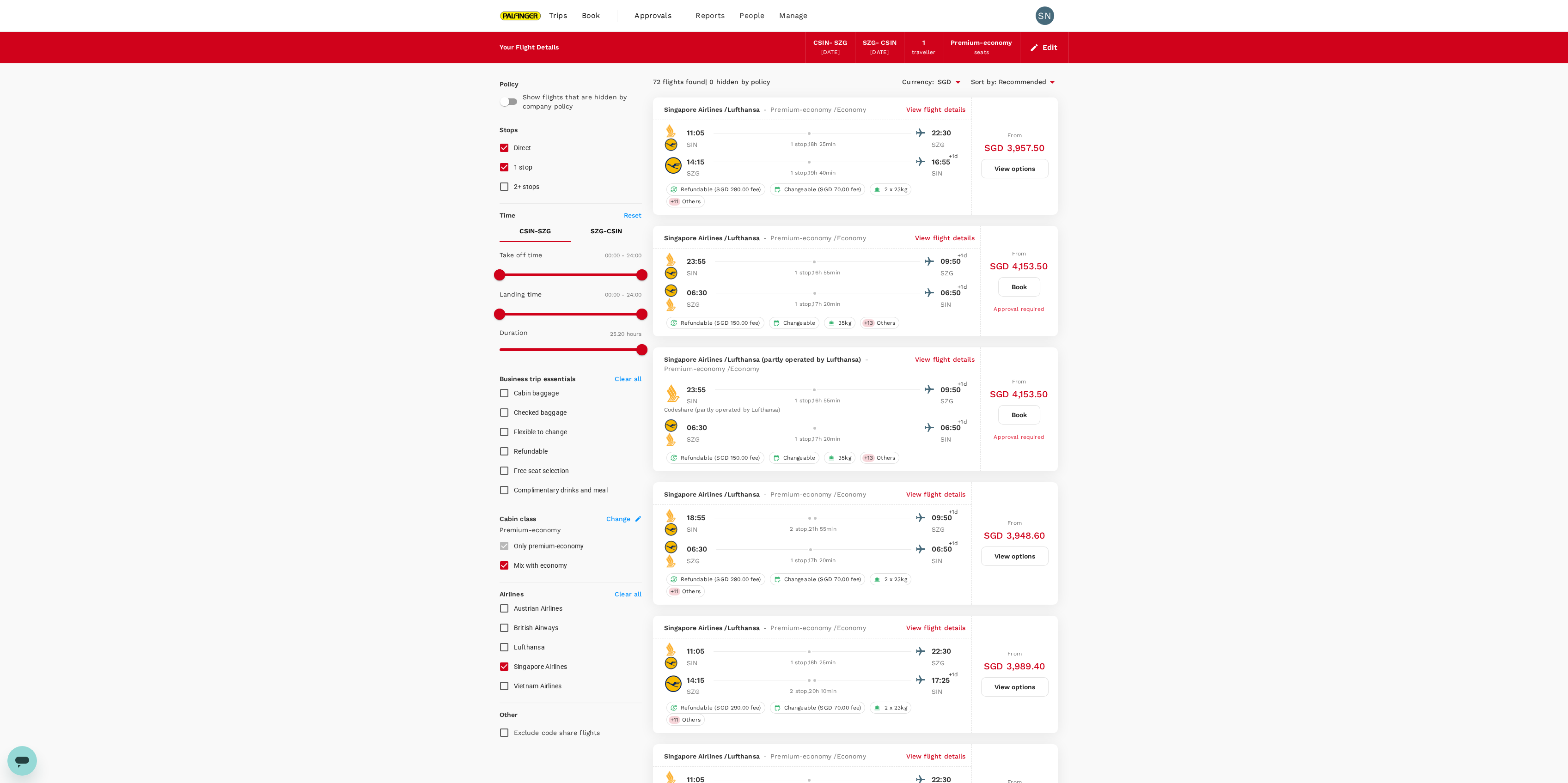
click at [951, 490] on p "View flight details" at bounding box center [936, 494] width 59 height 9
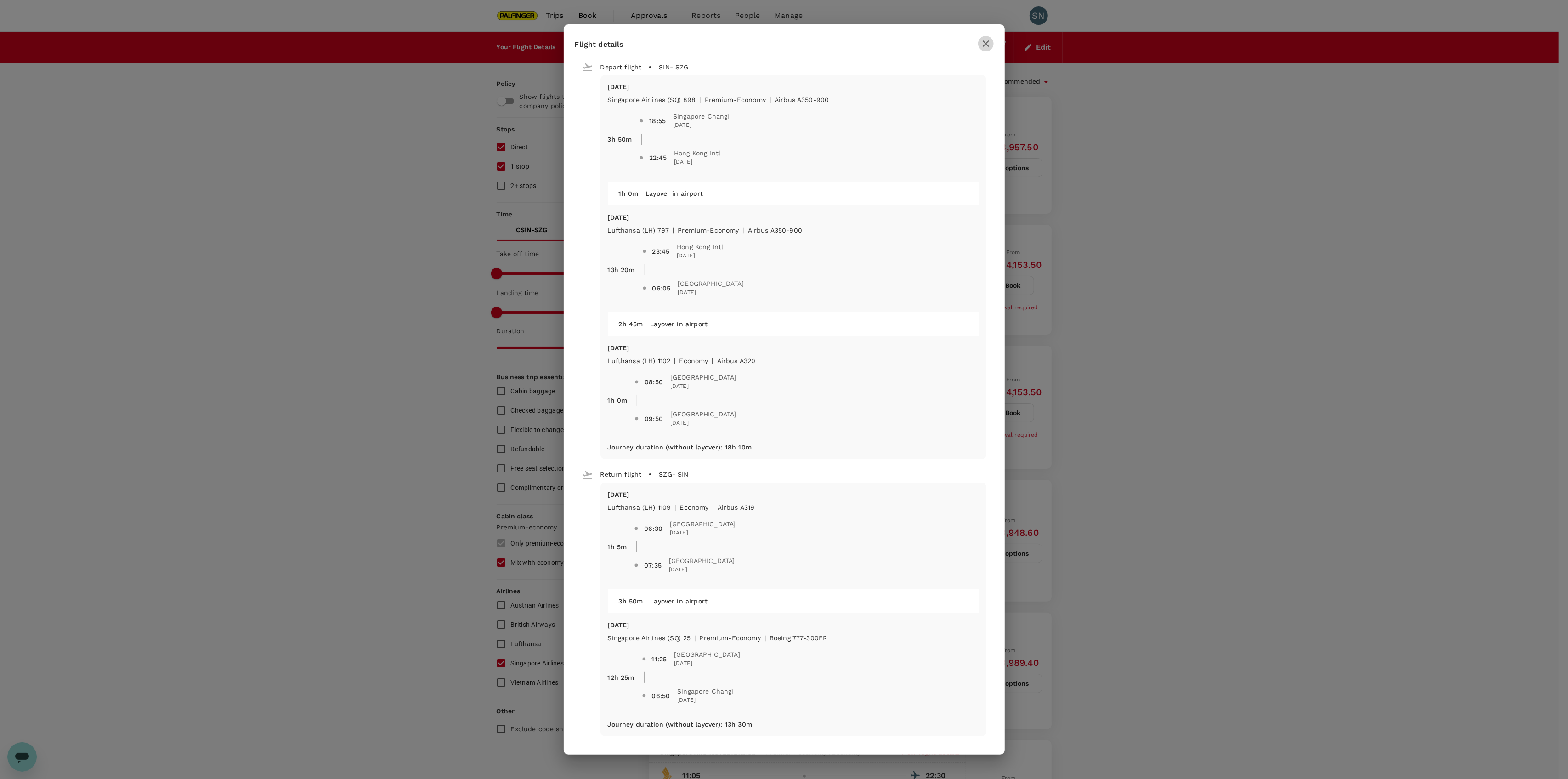
click at [984, 48] on icon "button" at bounding box center [986, 44] width 11 height 11
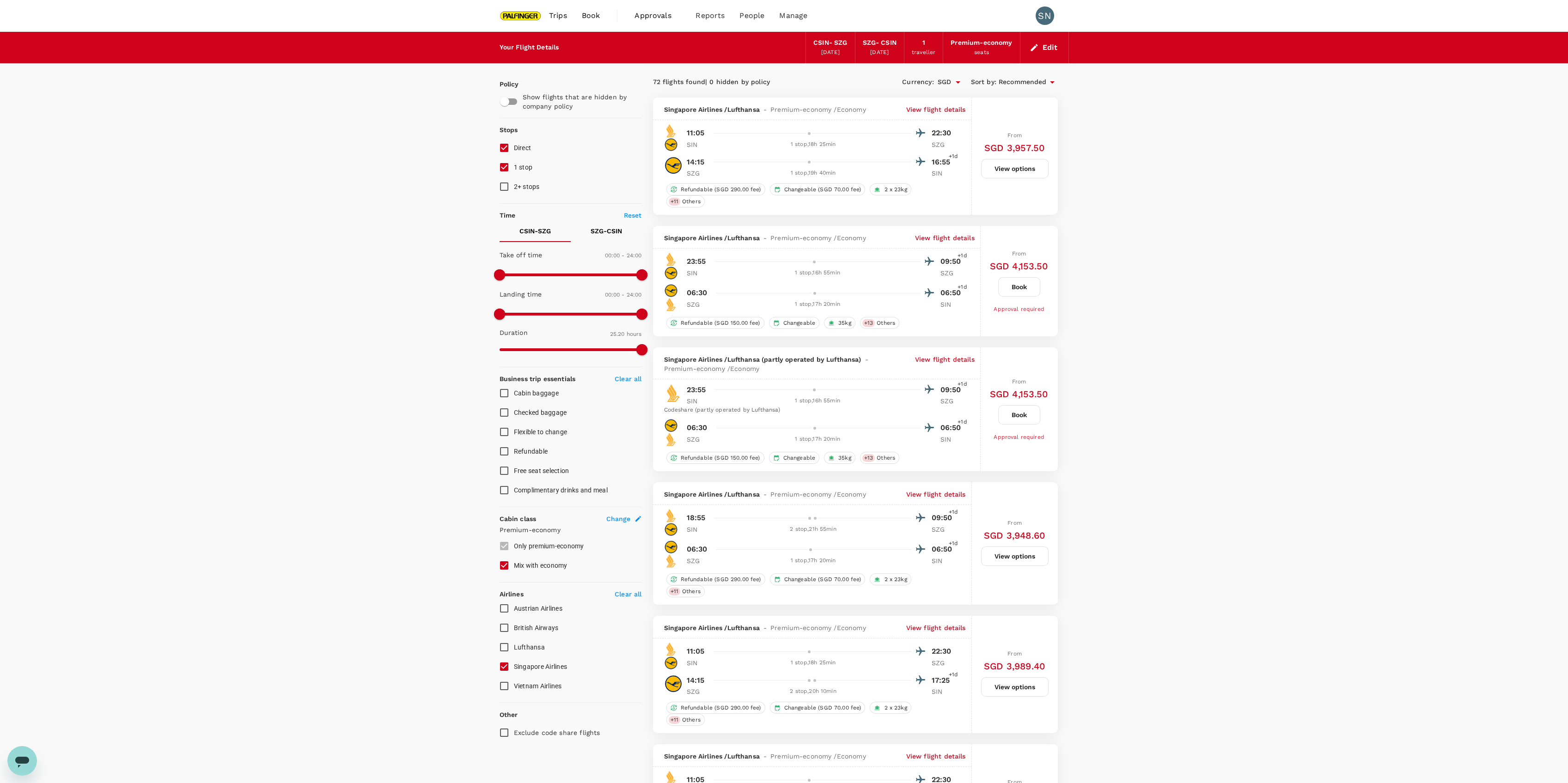
click at [1052, 47] on button "Edit" at bounding box center [1045, 48] width 33 height 15
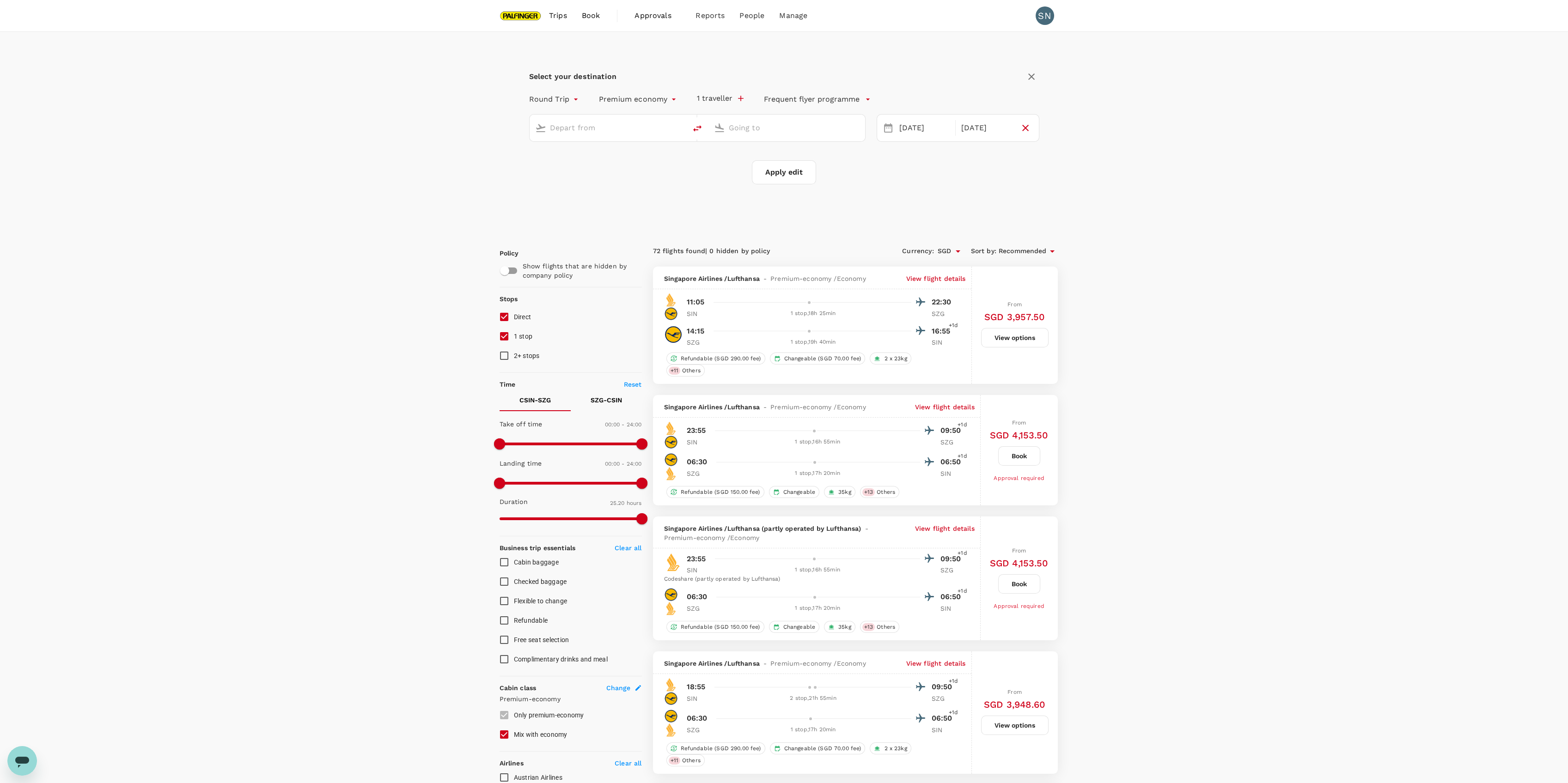
type input "[GEOGRAPHIC_DATA], [GEOGRAPHIC_DATA] (any)"
type input "Salzburg (SZG)"
click at [913, 124] on div "[DATE]" at bounding box center [925, 128] width 58 height 18
click at [906, 127] on div "[DATE]" at bounding box center [925, 128] width 58 height 18
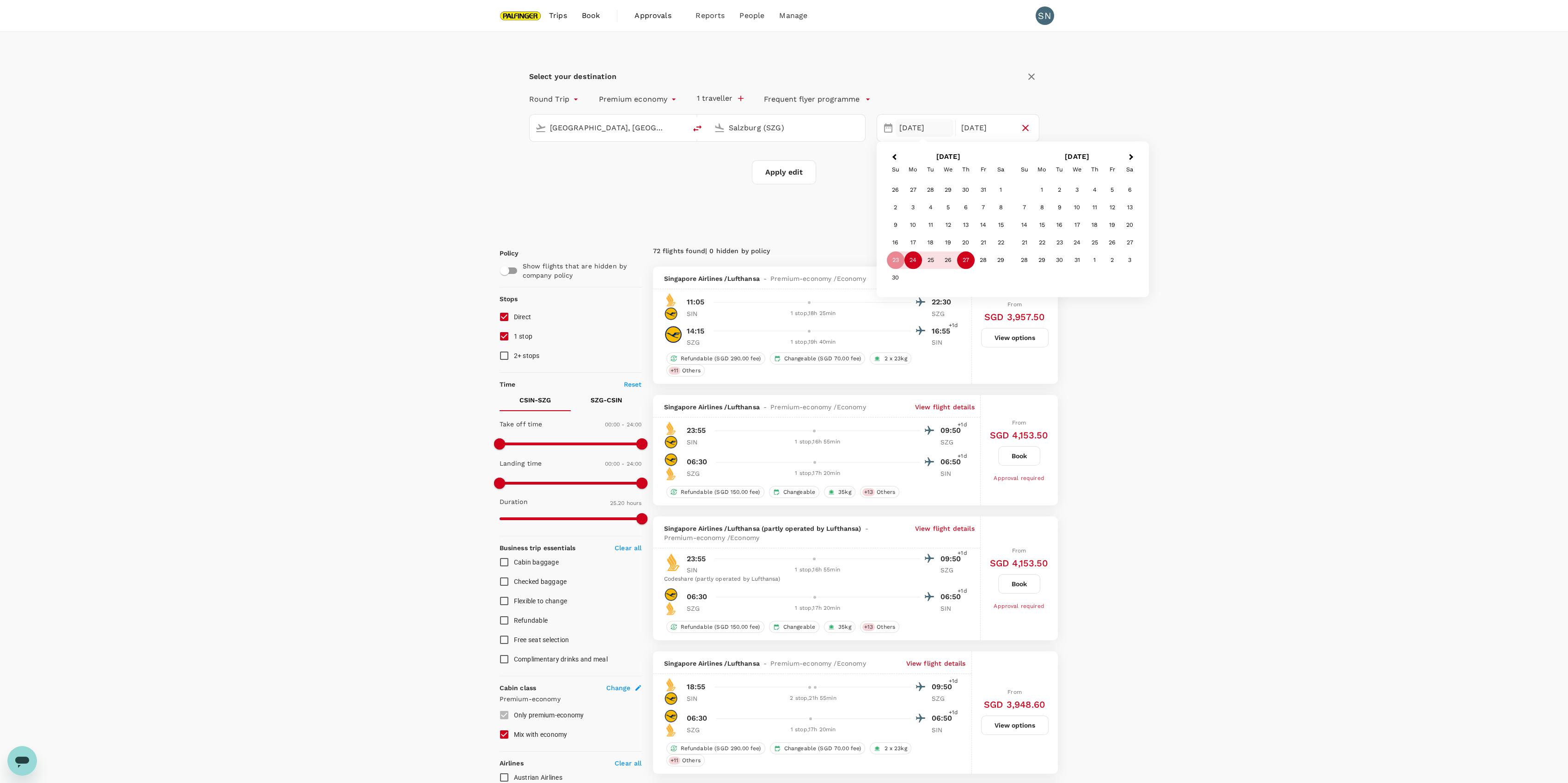
click at [917, 264] on div "24" at bounding box center [913, 260] width 18 height 18
click at [969, 262] on div "27" at bounding box center [966, 260] width 18 height 18
click at [765, 177] on button "Apply edit" at bounding box center [784, 172] width 64 height 24
checkbox input "false"
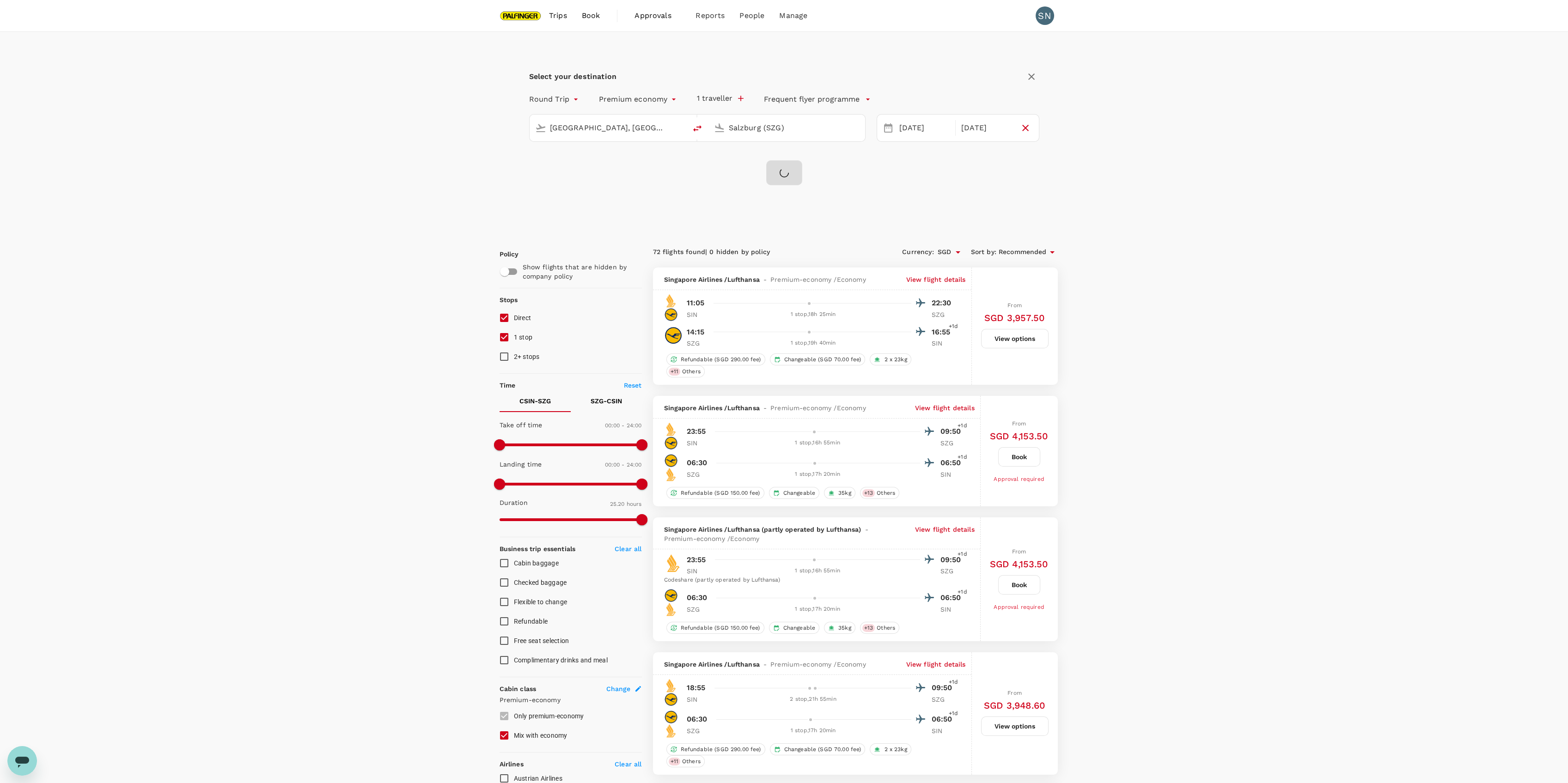
checkbox input "false"
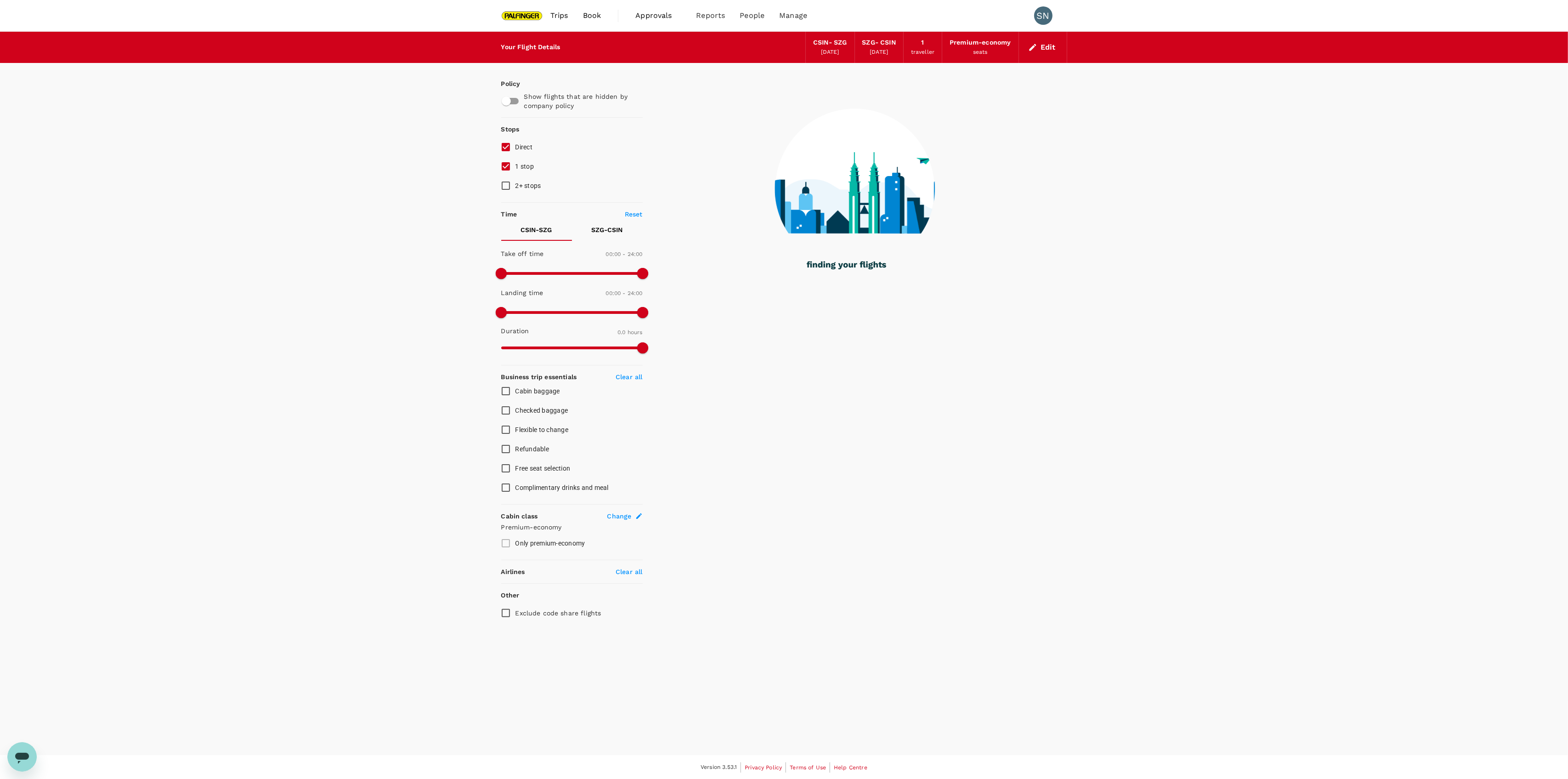
type input "2030"
checkbox input "true"
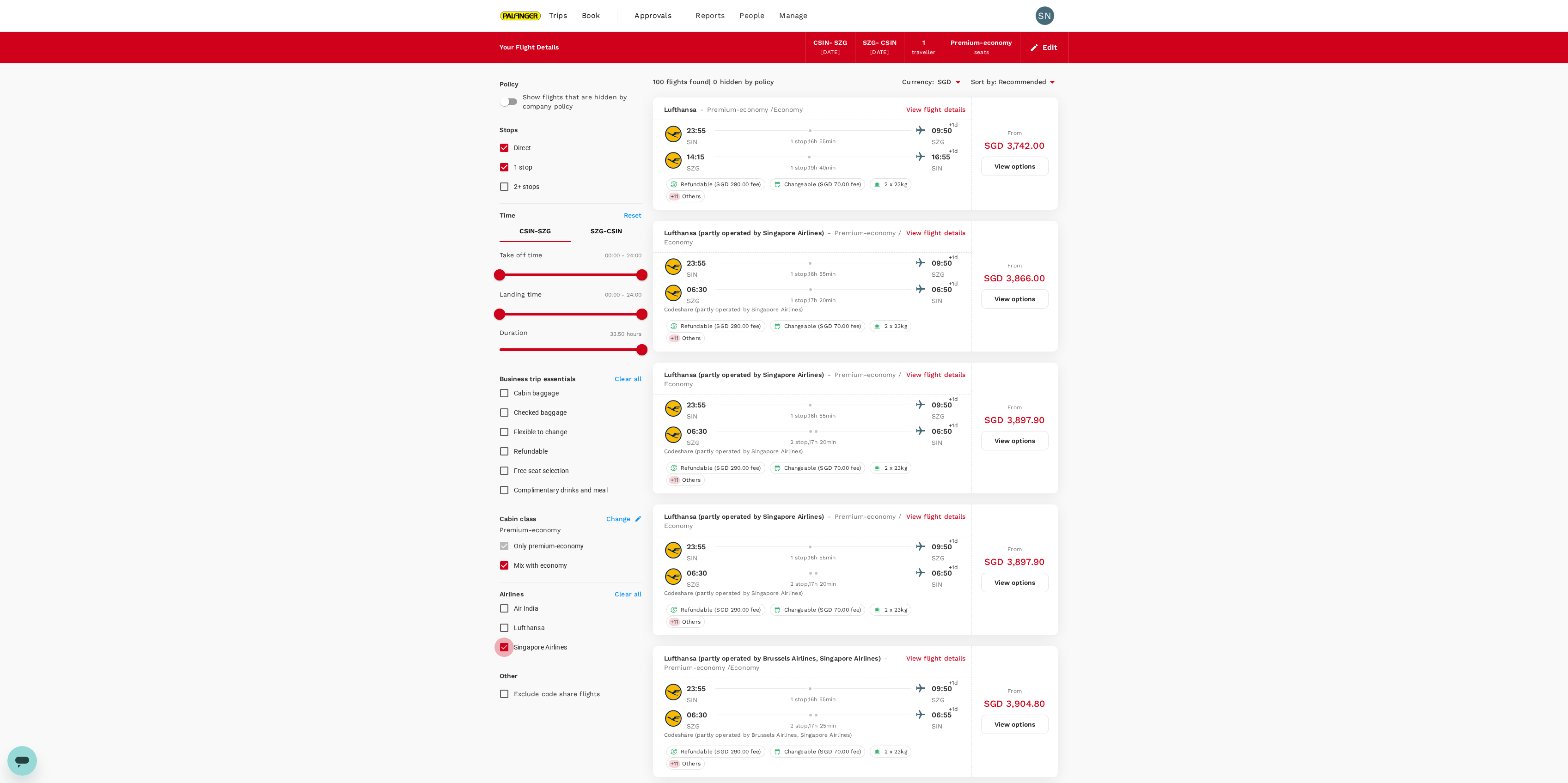
click at [510, 653] on input "Singapore Airlines" at bounding box center [505, 648] width 20 height 20
checkbox input "false"
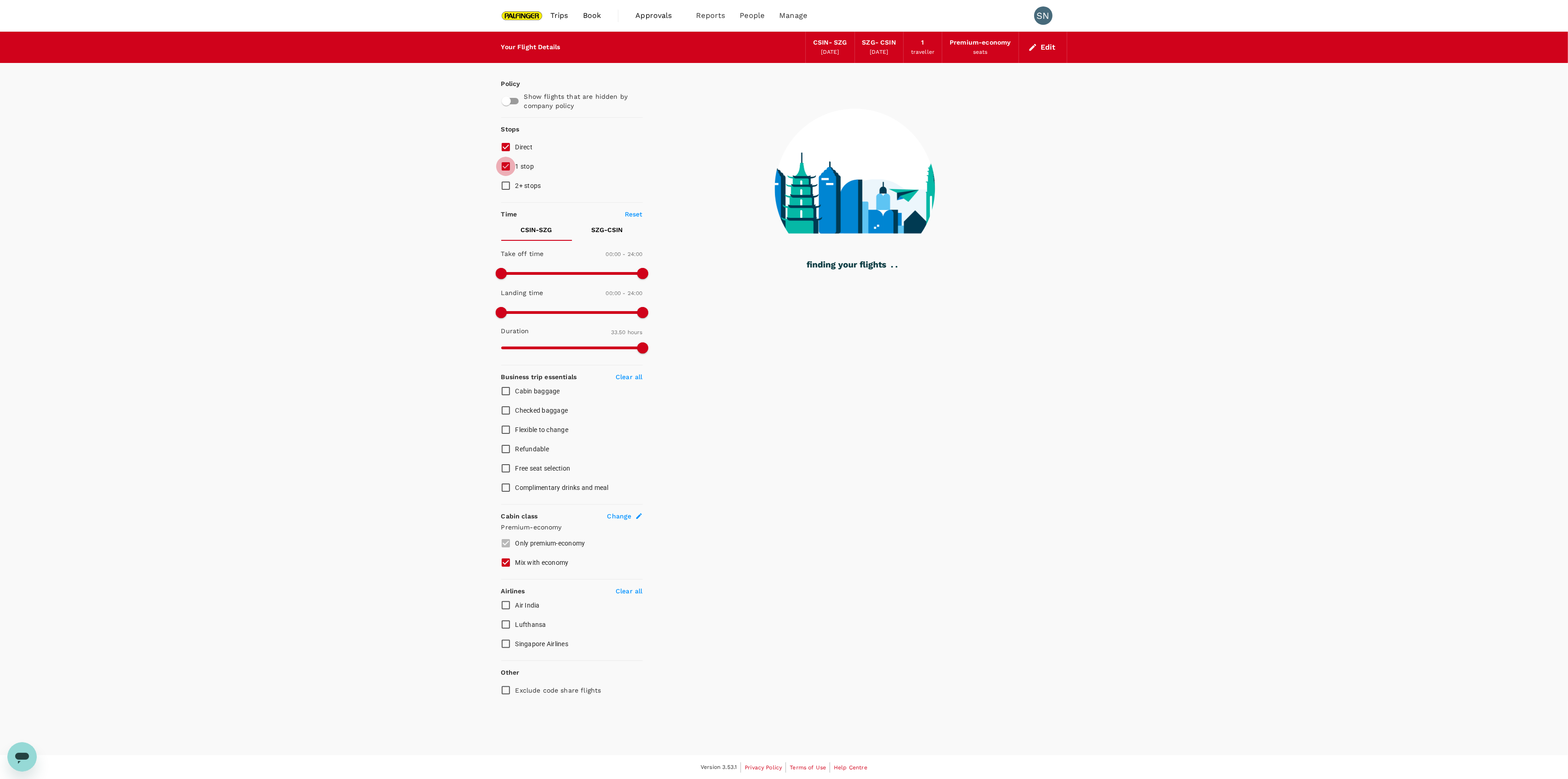
click at [503, 174] on input "1 stop" at bounding box center [506, 166] width 19 height 19
checkbox input "false"
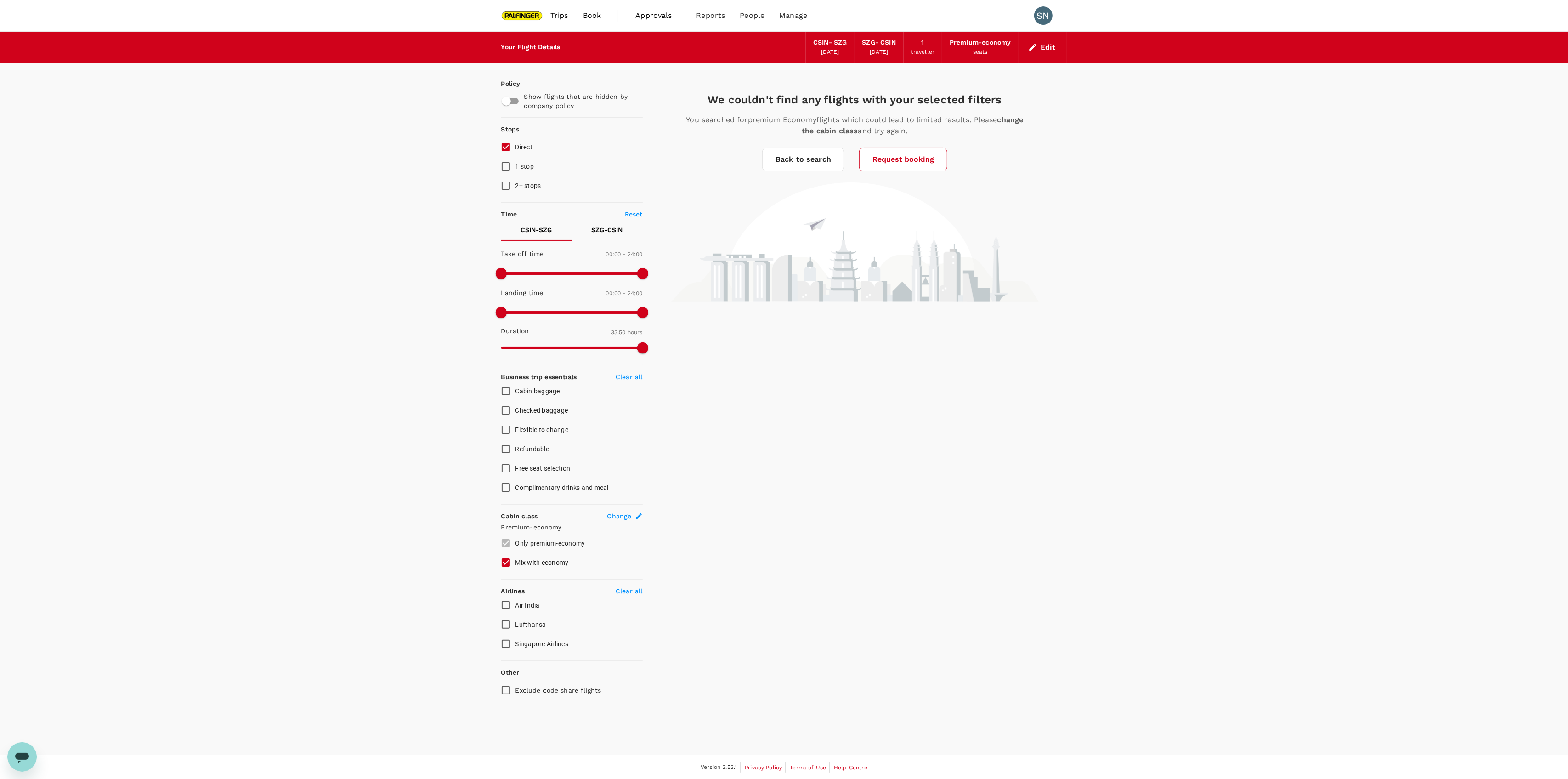
click at [536, 646] on span "Singapore Airlines" at bounding box center [542, 644] width 54 height 7
click at [516, 646] on input "Singapore Airlines" at bounding box center [506, 644] width 19 height 19
checkbox input "true"
click at [507, 169] on input "1 stop" at bounding box center [506, 166] width 19 height 19
checkbox input "true"
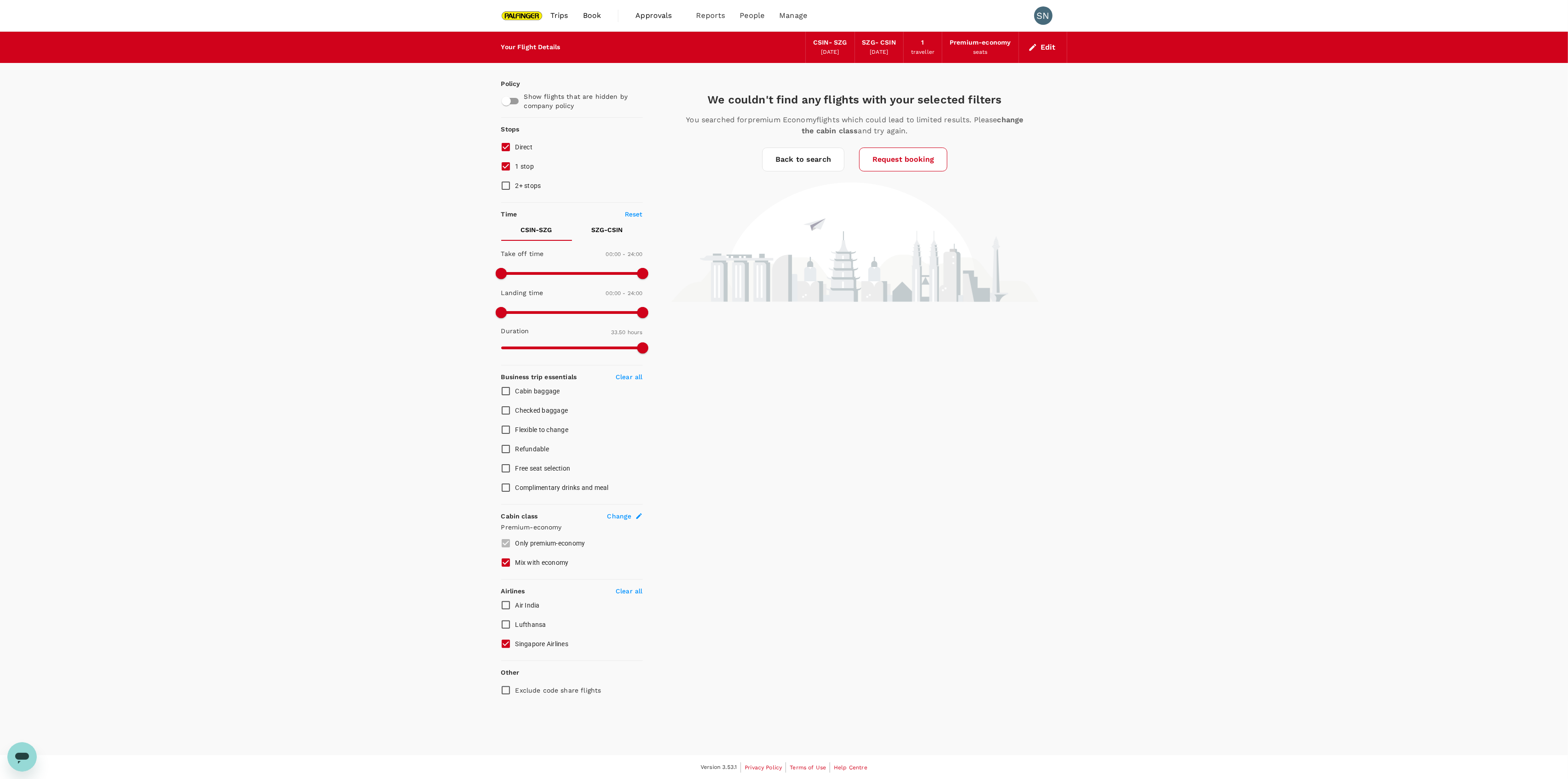
click at [507, 149] on input "Direct" at bounding box center [506, 147] width 19 height 19
checkbox input "false"
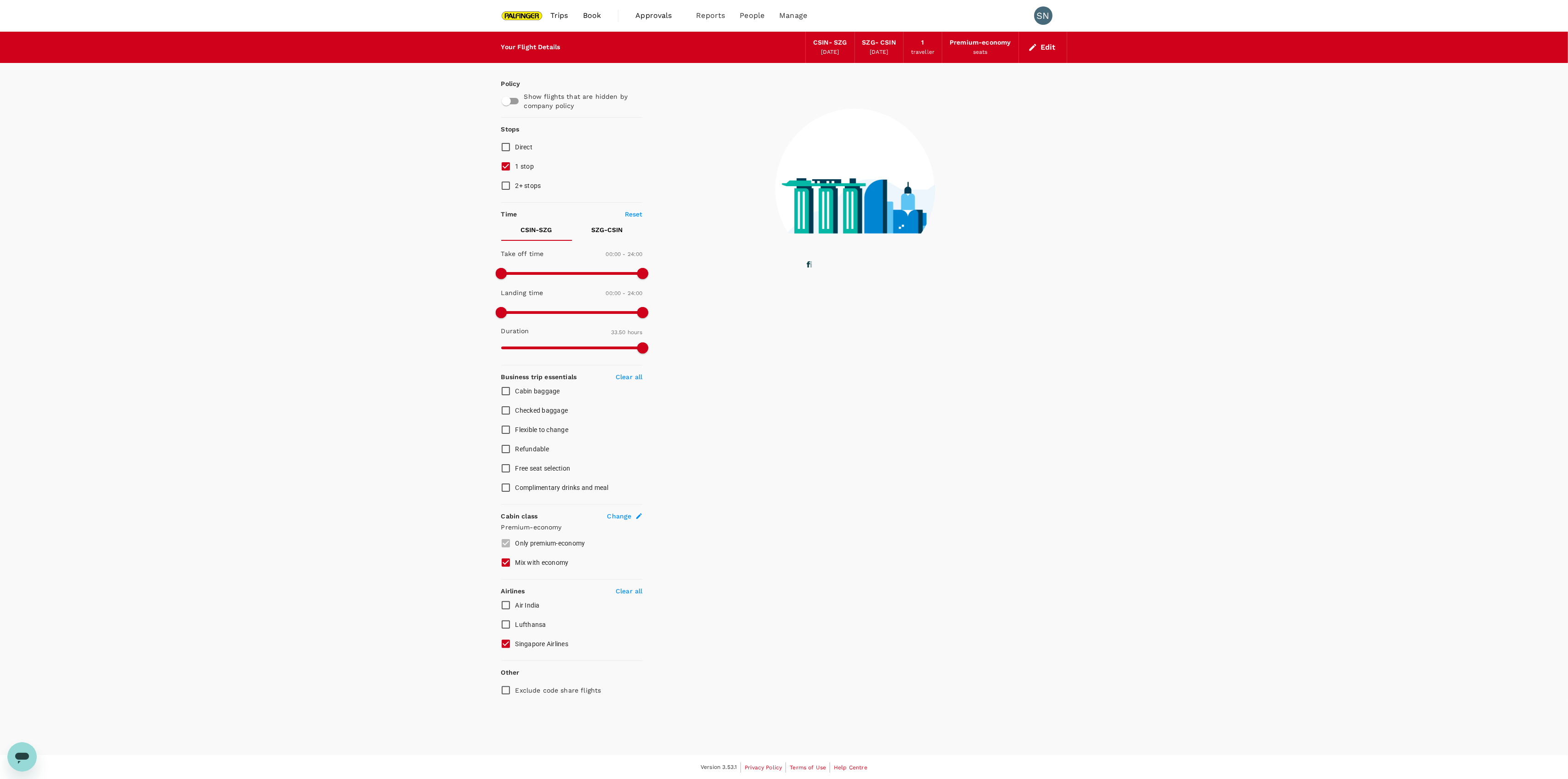
click at [343, 537] on div "Your Flight Details CSIN - SZG 24 Nov 2025 SZG - CSIN 27 Nov 2025 1 traveller P…" at bounding box center [784, 393] width 1568 height 724
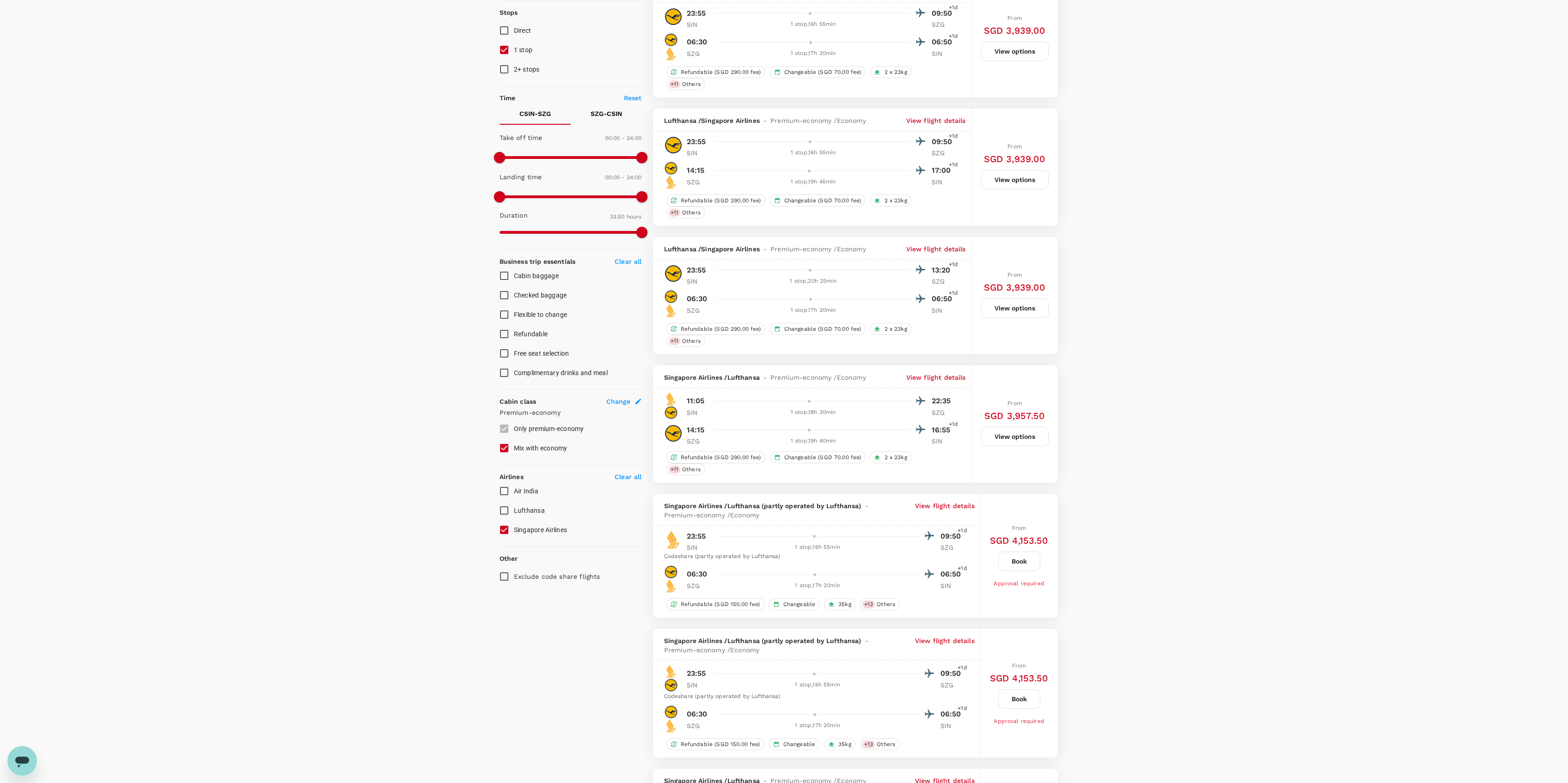
scroll to position [123, 0]
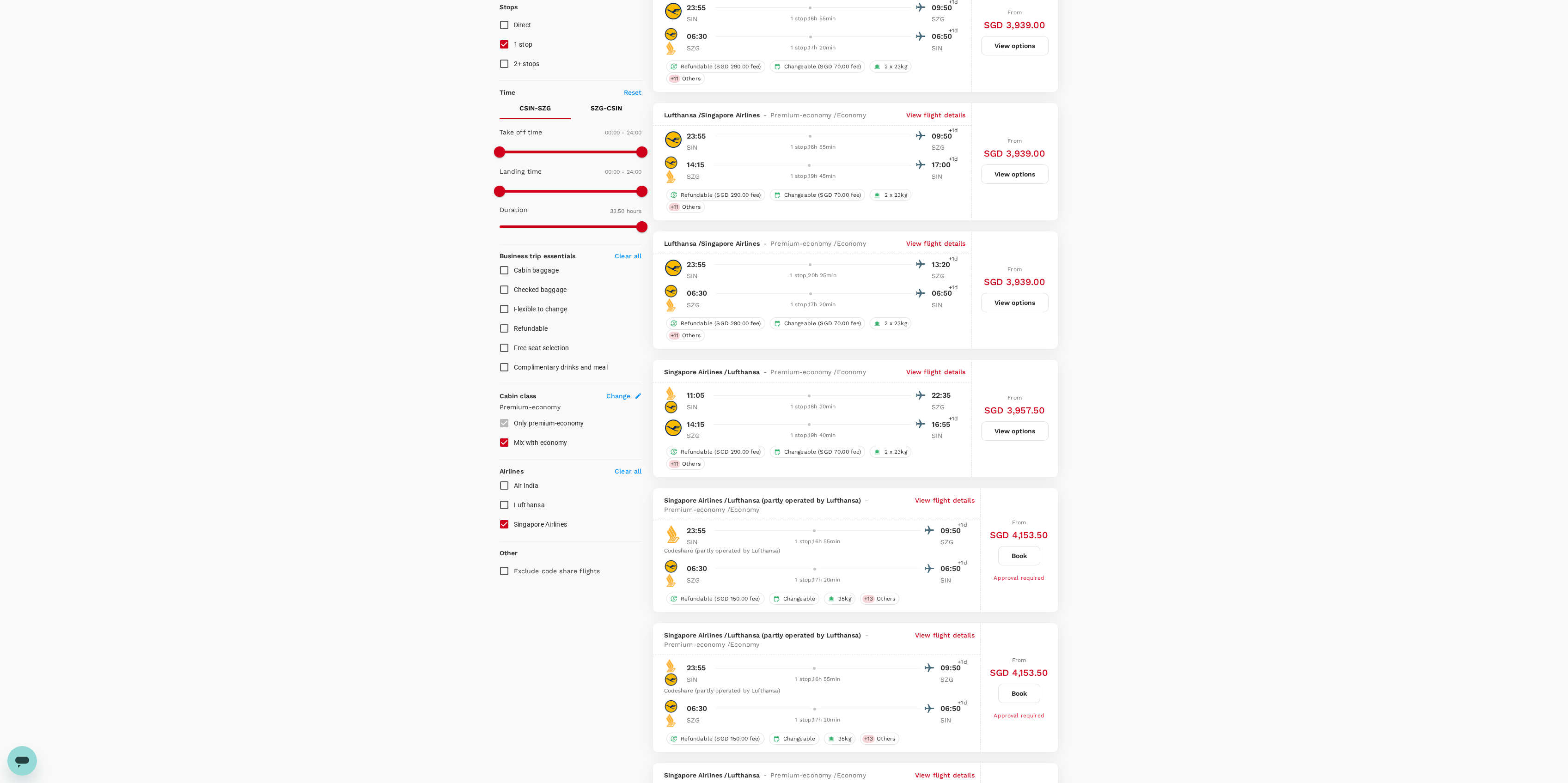
click at [939, 503] on p "View flight details" at bounding box center [944, 505] width 59 height 18
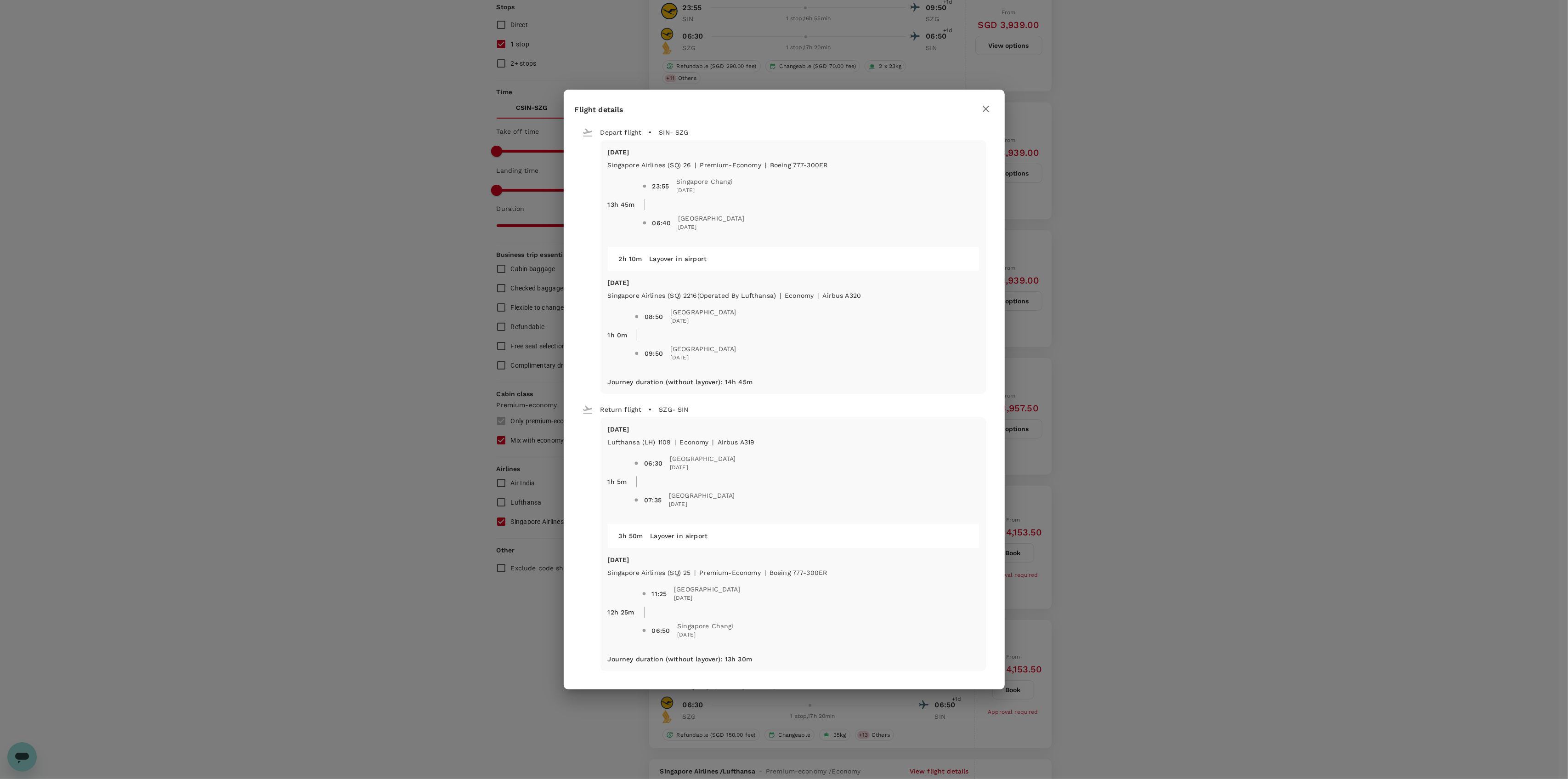
click at [978, 108] on button "button" at bounding box center [986, 109] width 16 height 16
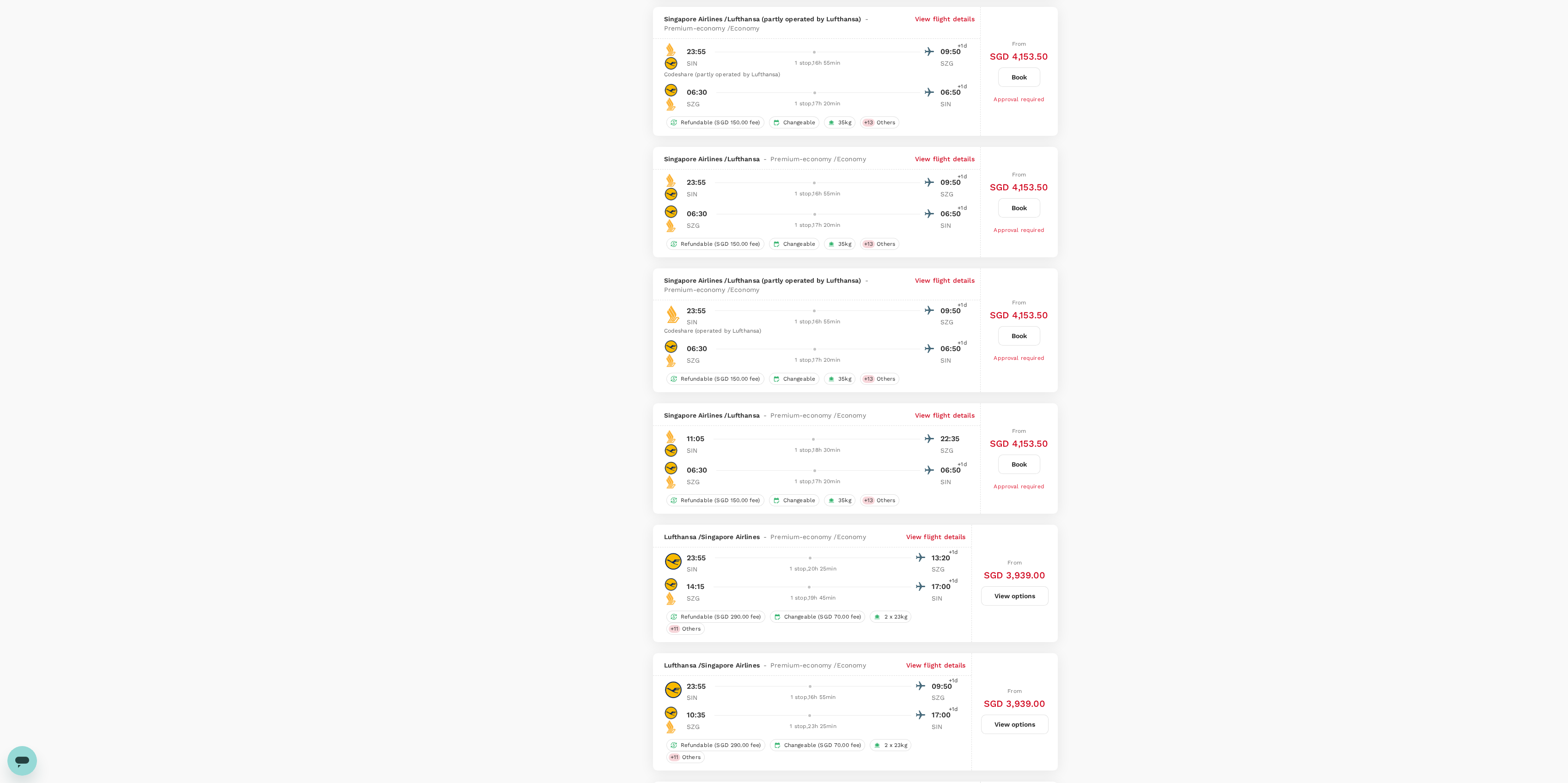
scroll to position [1047, 0]
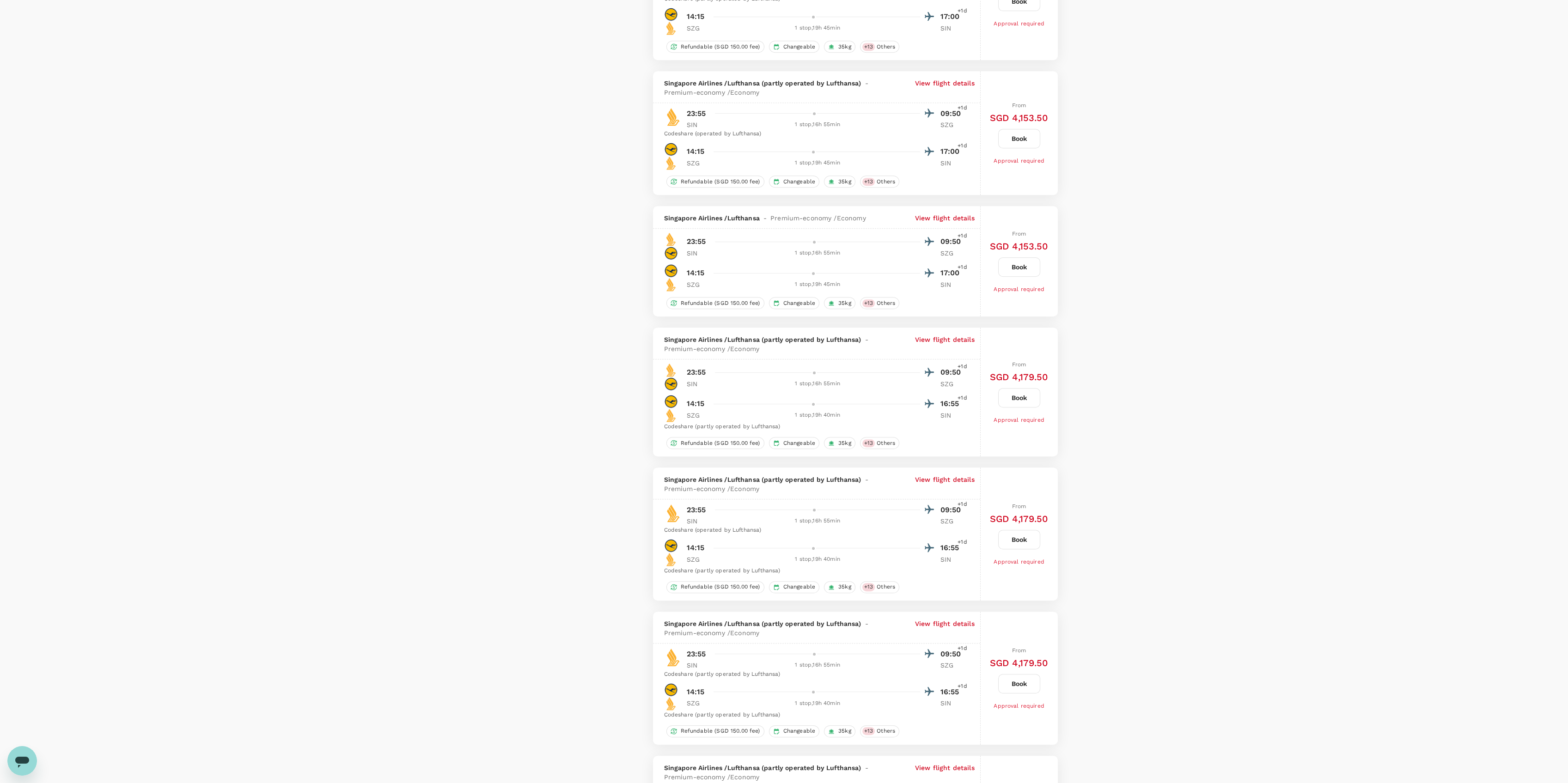
drag, startPoint x: 378, startPoint y: 686, endPoint x: 387, endPoint y: 664, distance: 23.8
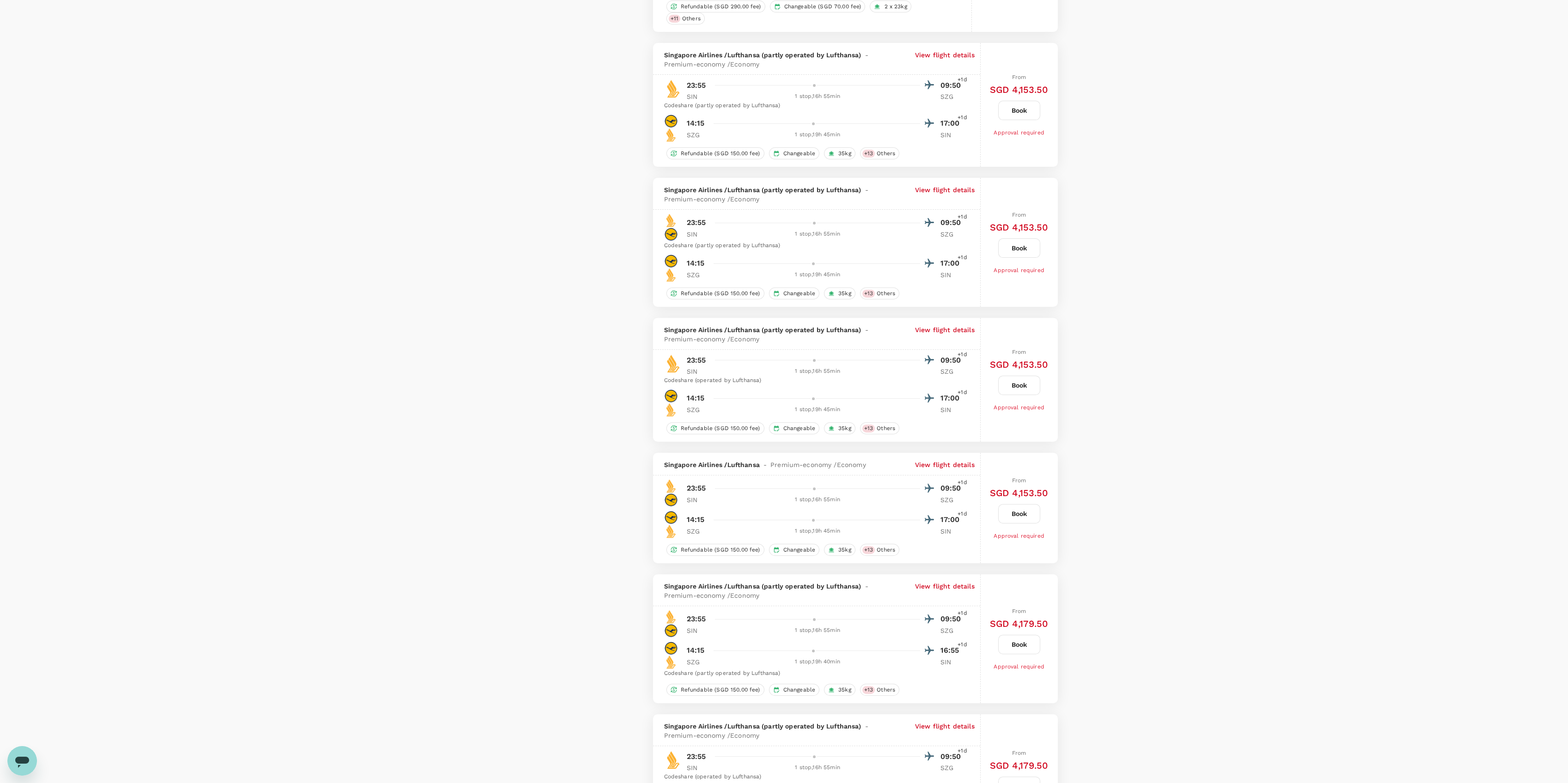
scroll to position [0, 0]
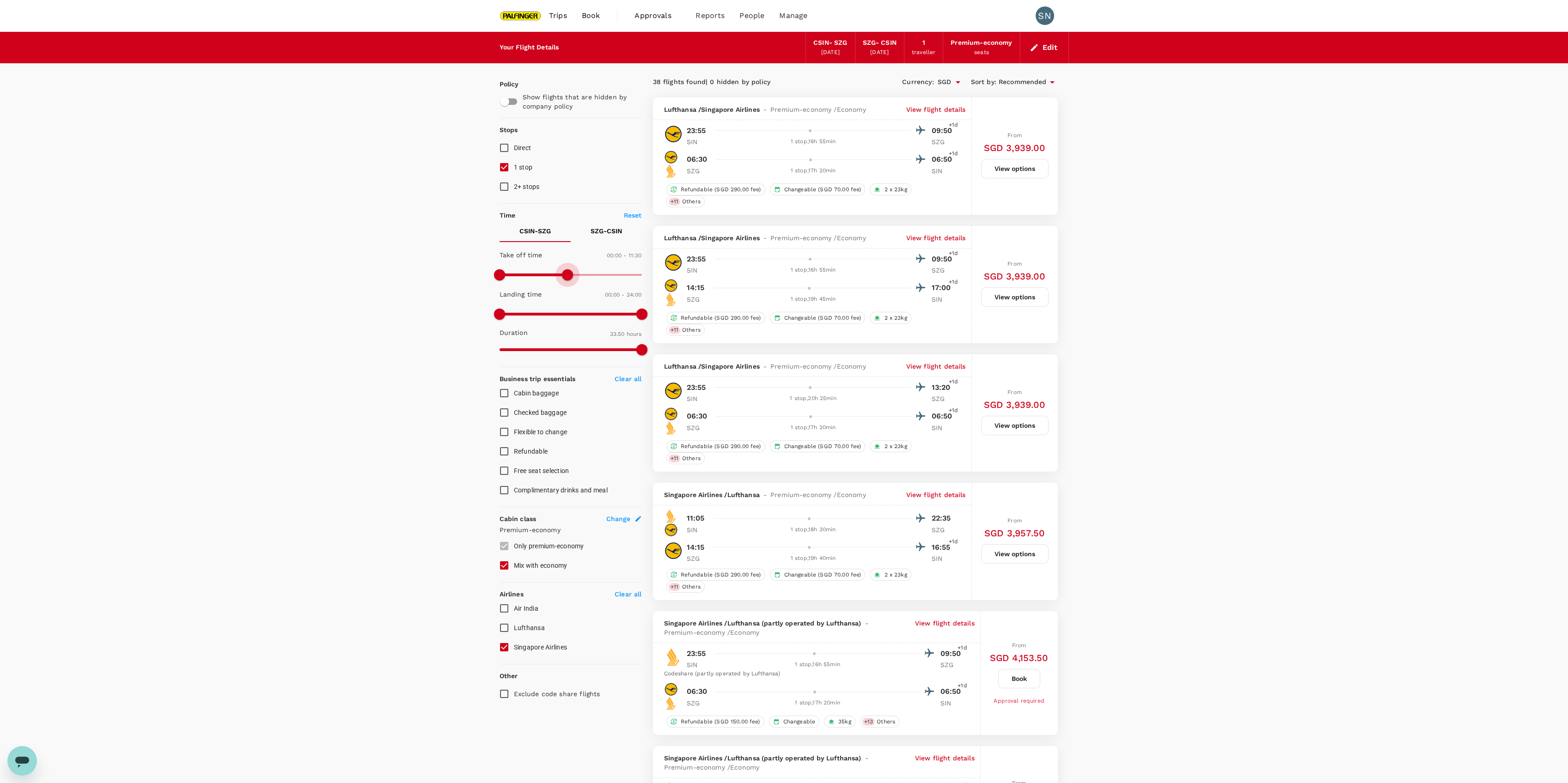
type input "750"
drag, startPoint x: 643, startPoint y: 274, endPoint x: 573, endPoint y: 287, distance: 71.2
click at [573, 287] on div "Take off time 00:00 - 12:30 Landing time 00:00 - 24:00 Duration 33.50 hours" at bounding box center [569, 303] width 146 height 114
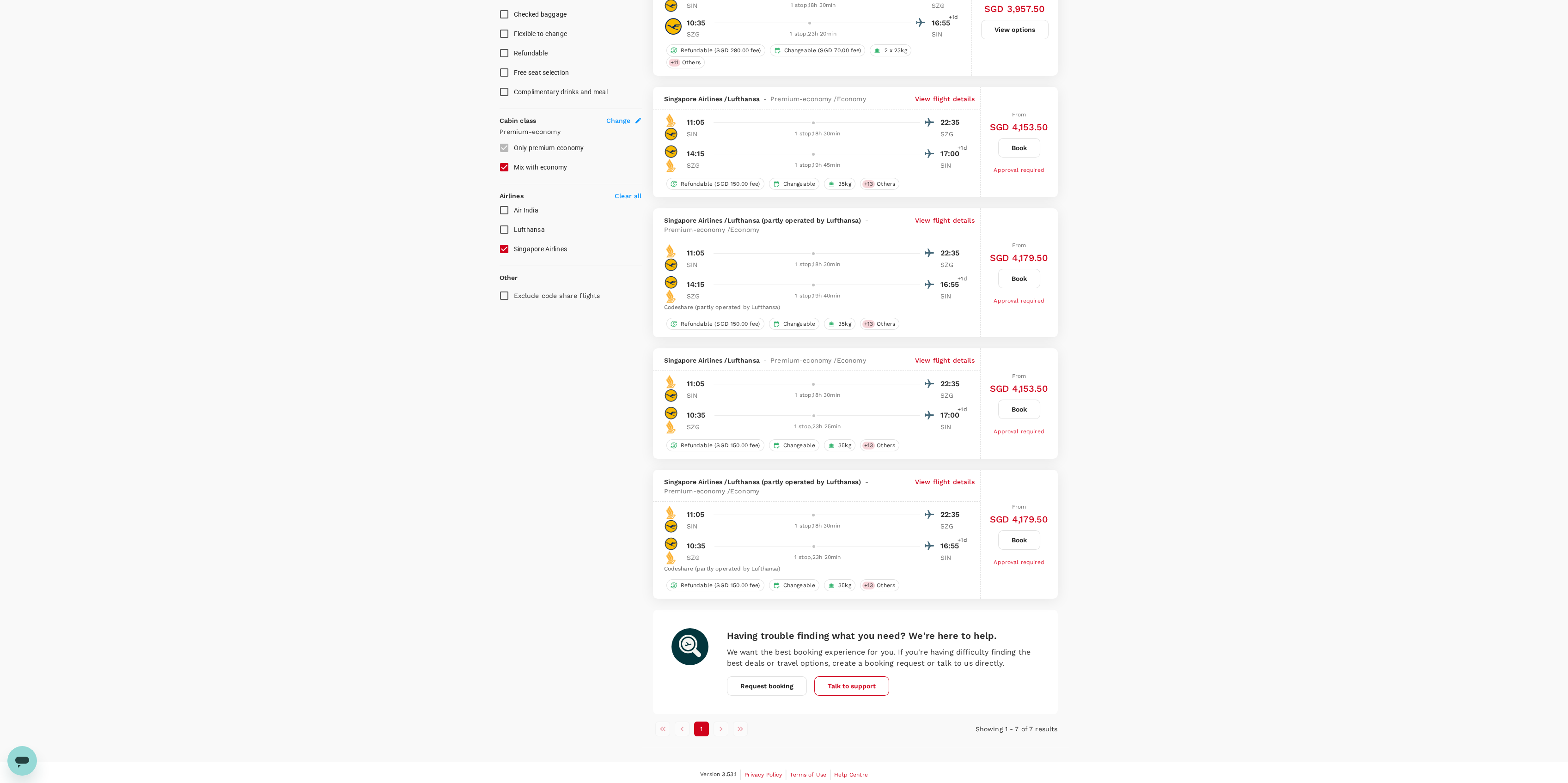
scroll to position [75, 0]
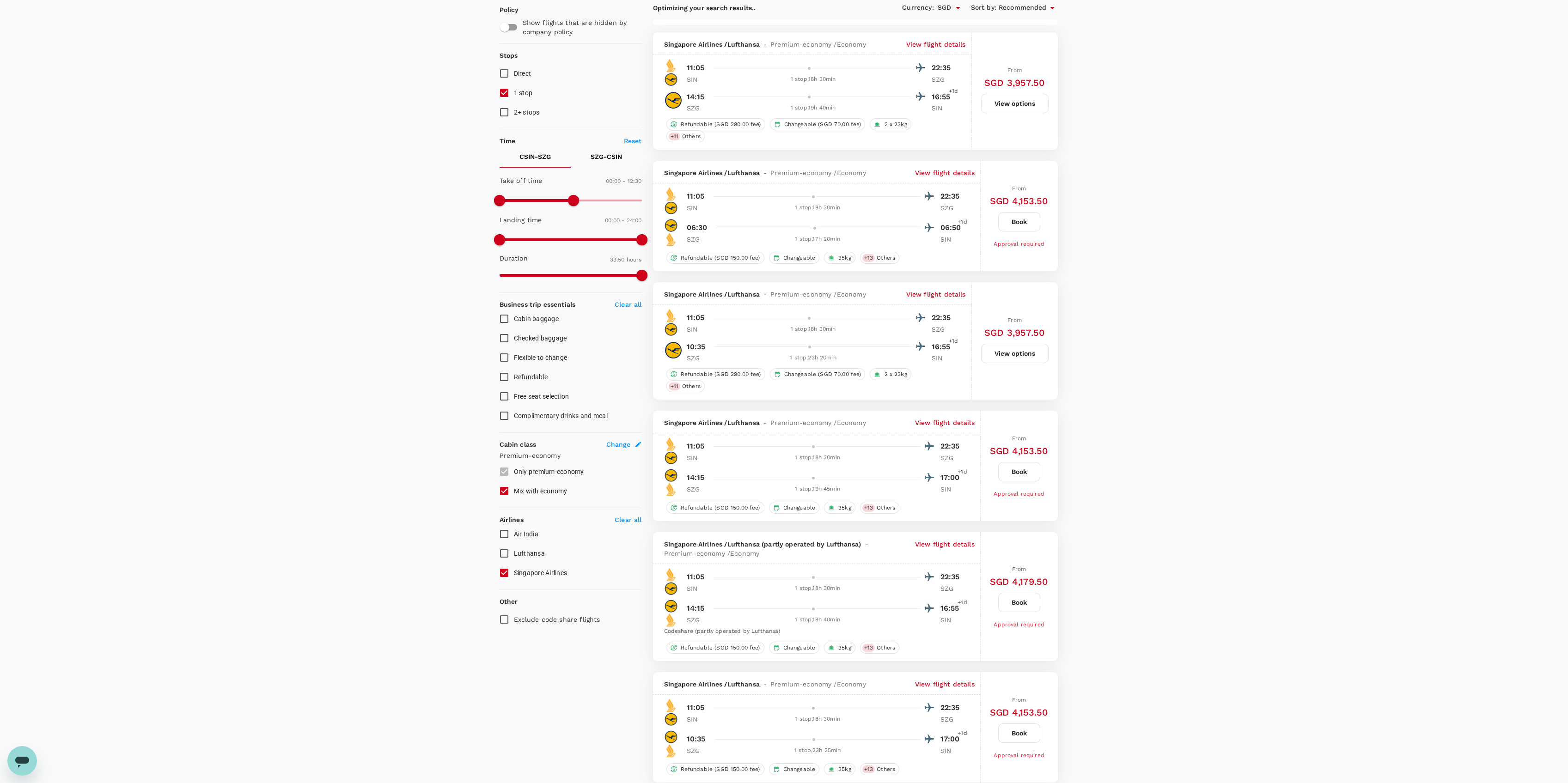
checkbox input "false"
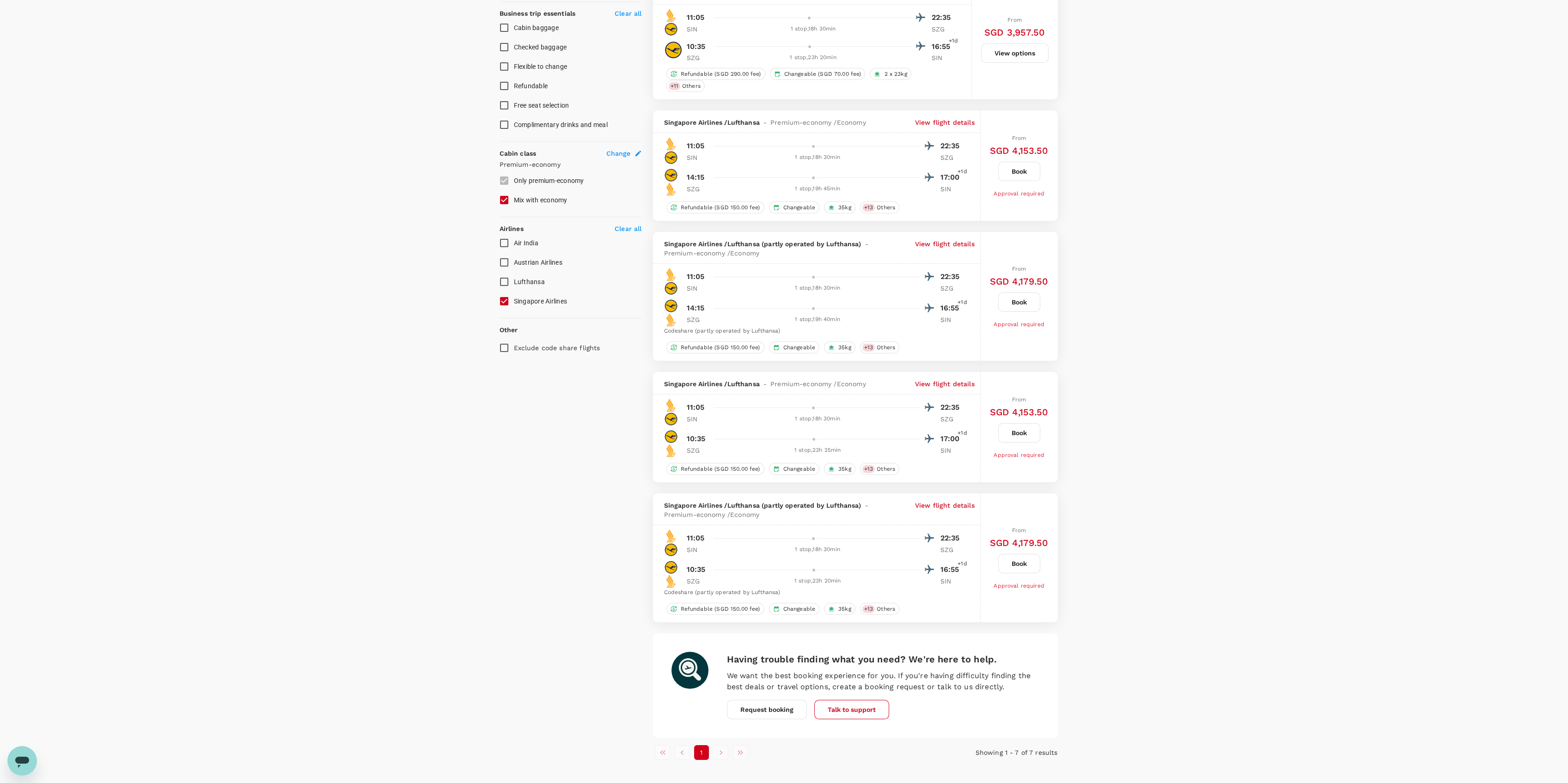
scroll to position [0, 0]
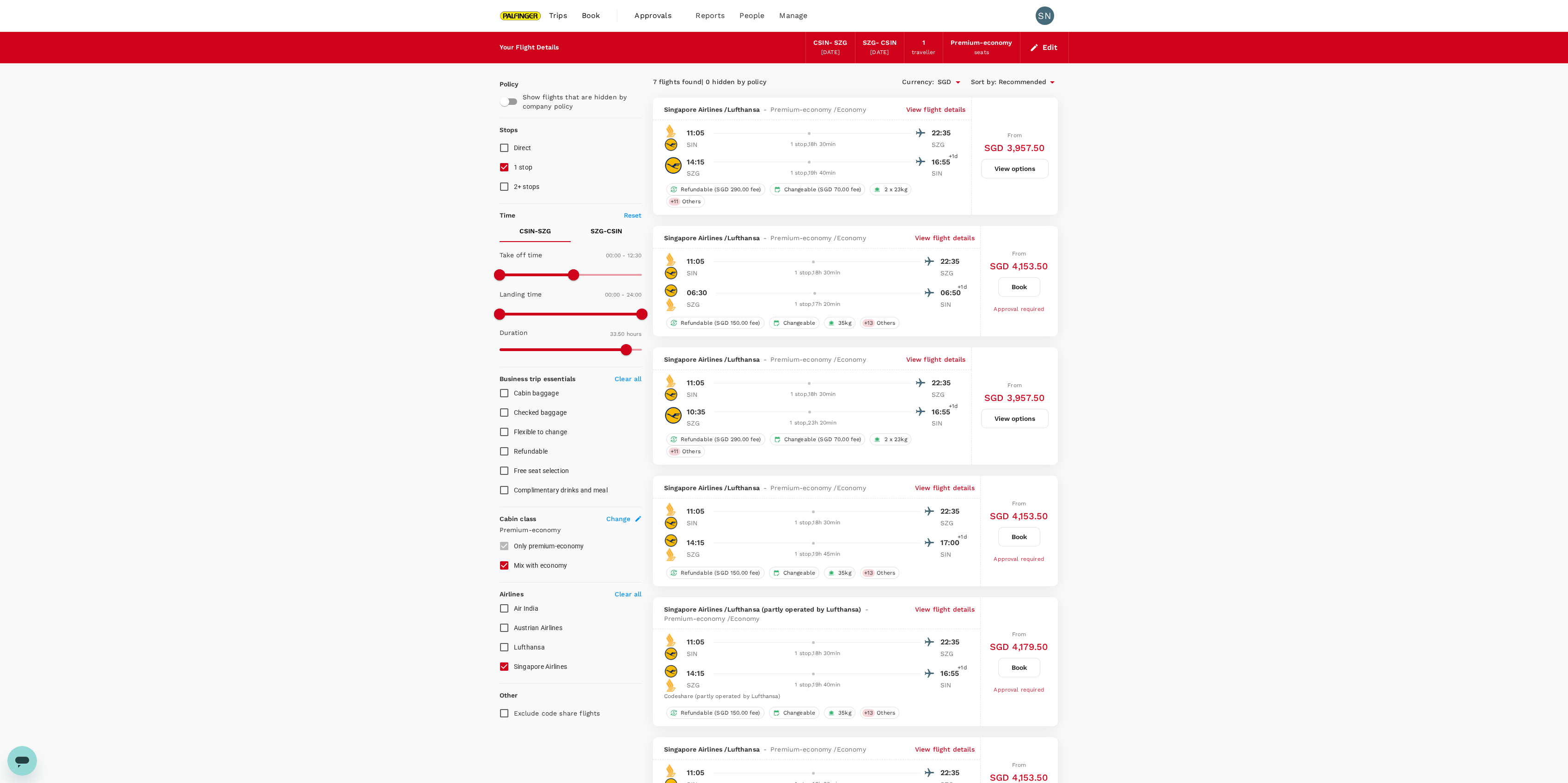
click at [1049, 46] on button "Edit" at bounding box center [1045, 48] width 33 height 15
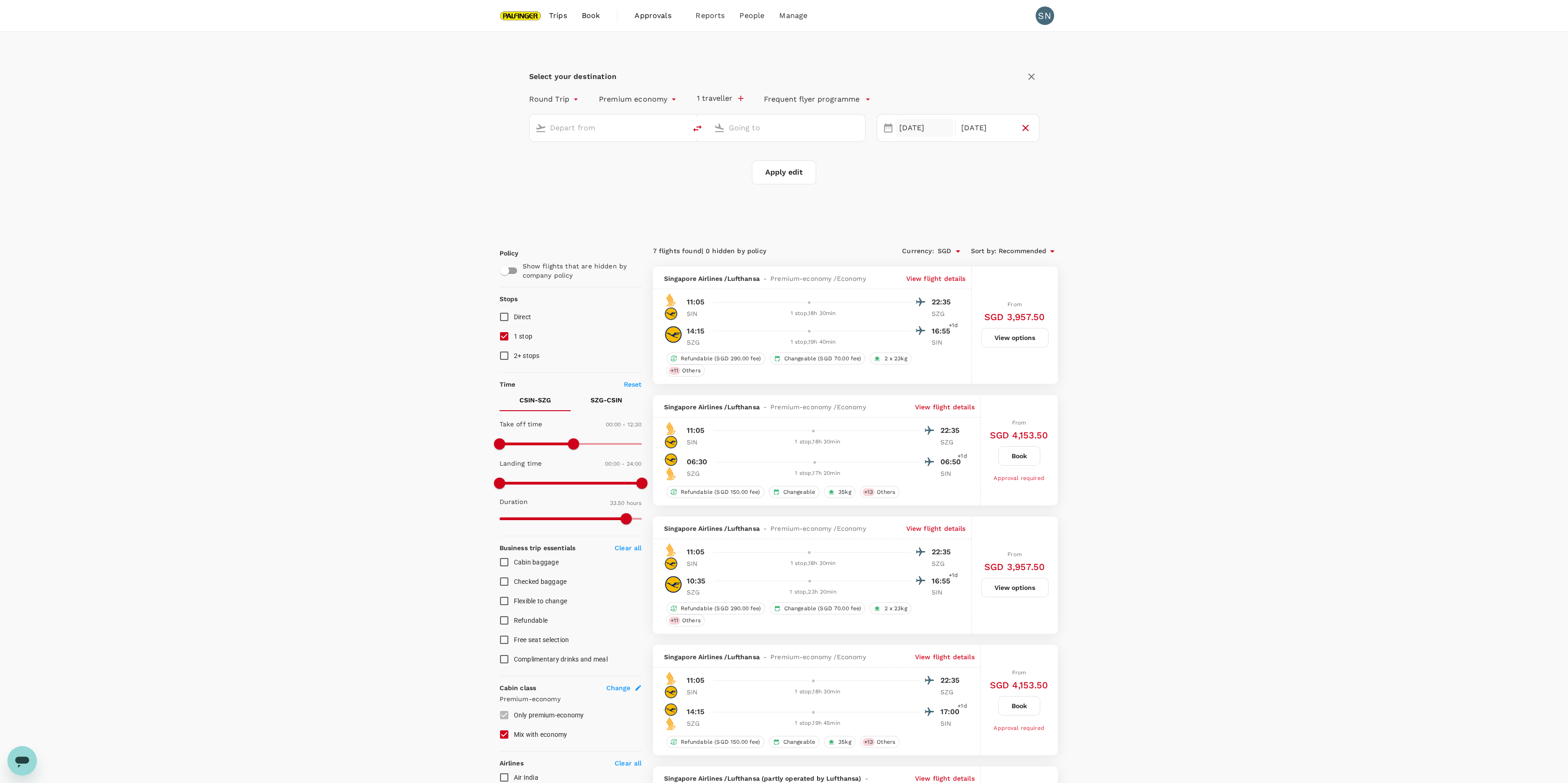
click at [931, 126] on div "[DATE]" at bounding box center [925, 128] width 58 height 18
type input "[GEOGRAPHIC_DATA], [GEOGRAPHIC_DATA] (any)"
type input "Salzburg (SZG)"
click at [916, 264] on div "24" at bounding box center [913, 260] width 18 height 18
click at [981, 261] on div "28" at bounding box center [983, 260] width 18 height 18
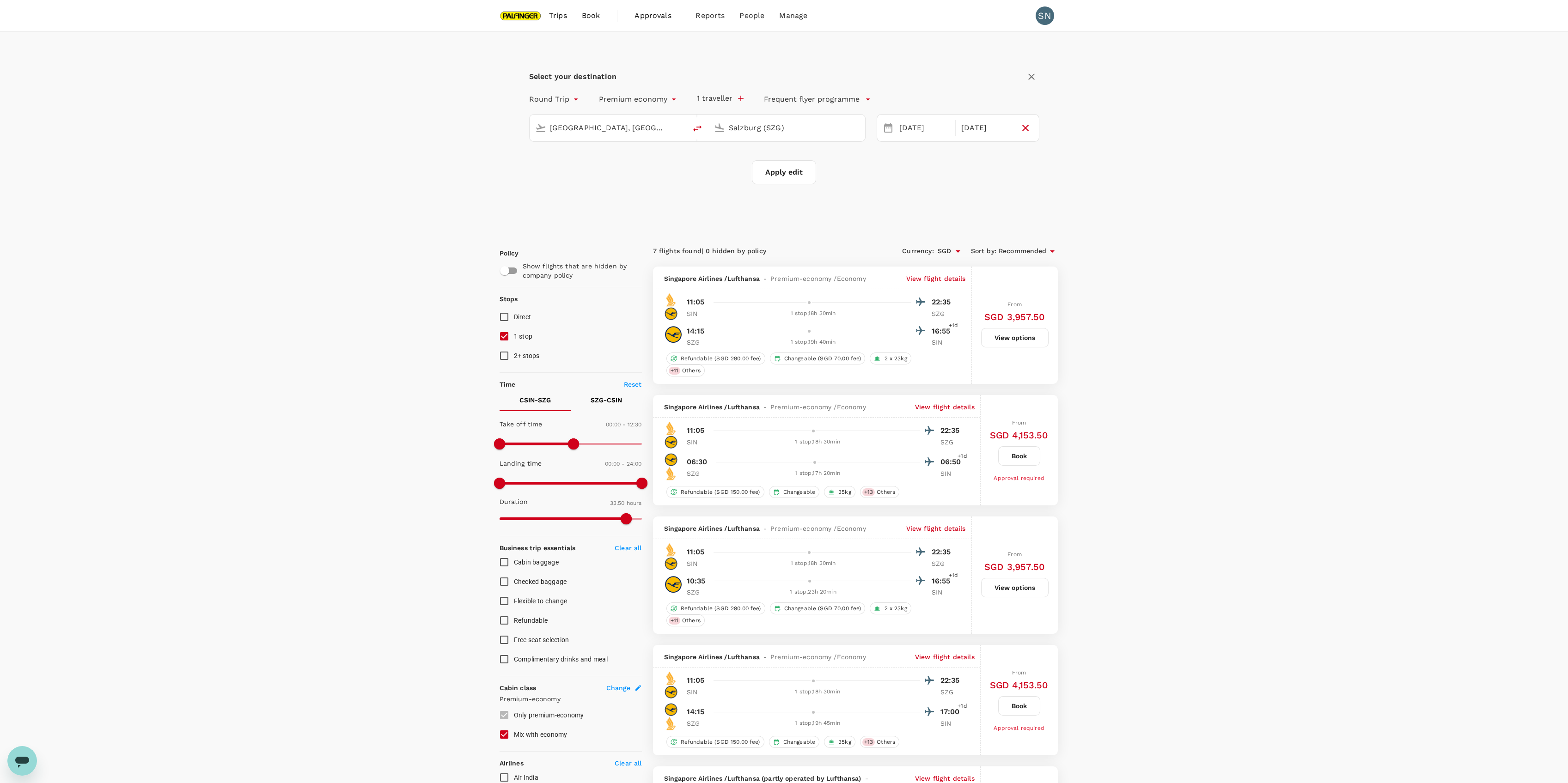
click at [795, 182] on button "Apply edit" at bounding box center [784, 172] width 64 height 24
checkbox input "false"
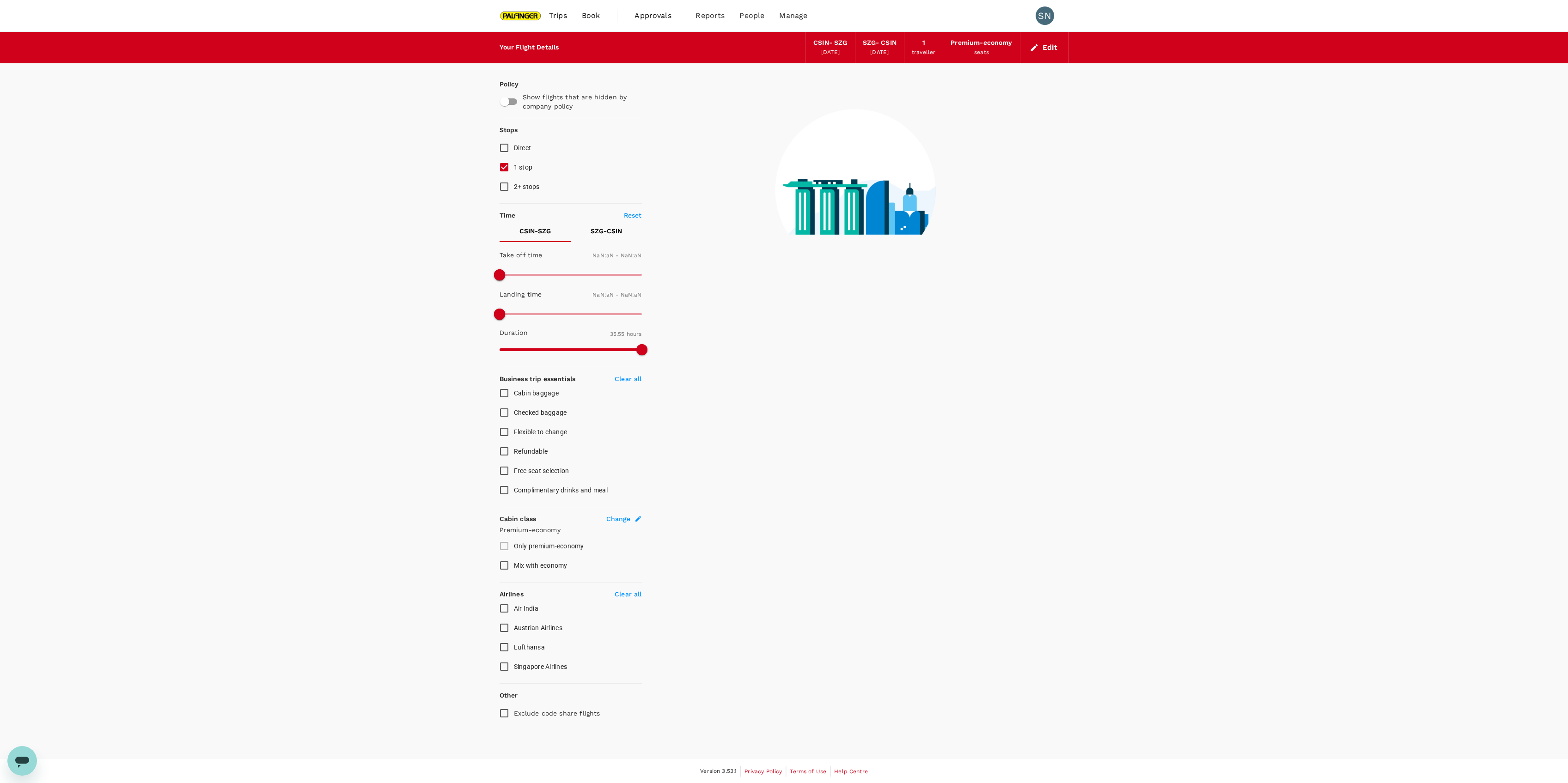
checkbox input "false"
type input "1440"
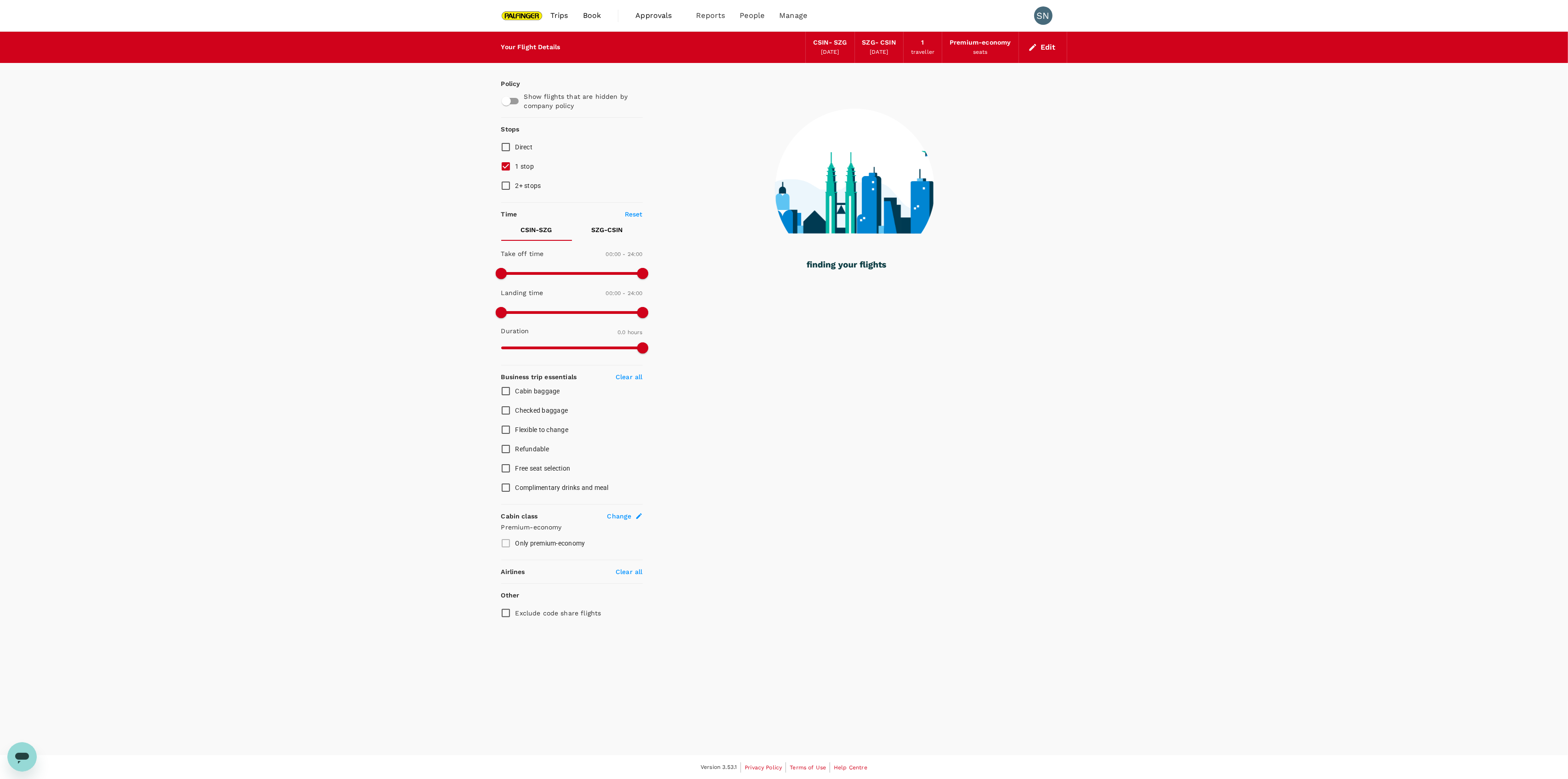
type input "2065"
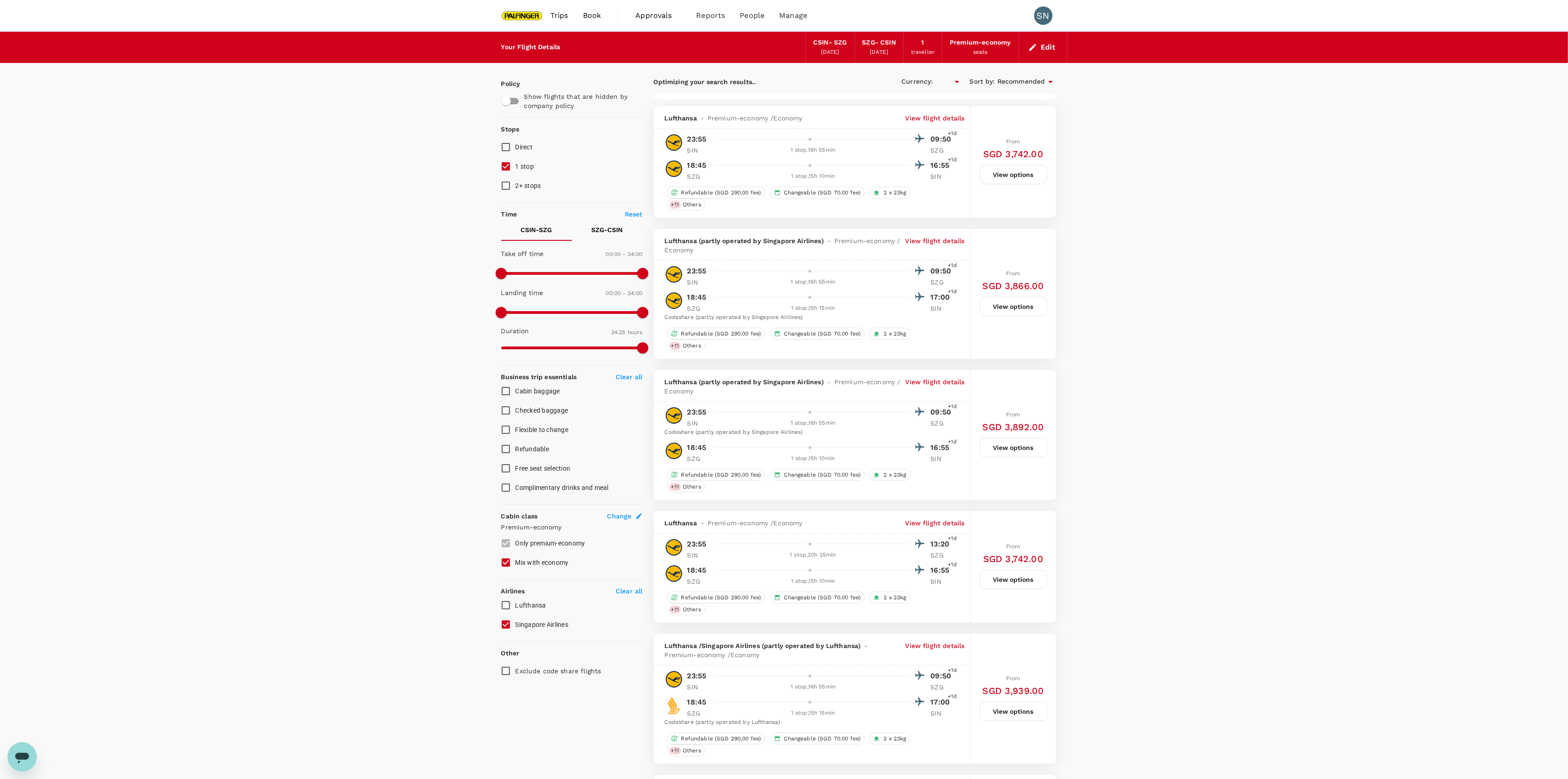
checkbox input "true"
type input "SGD"
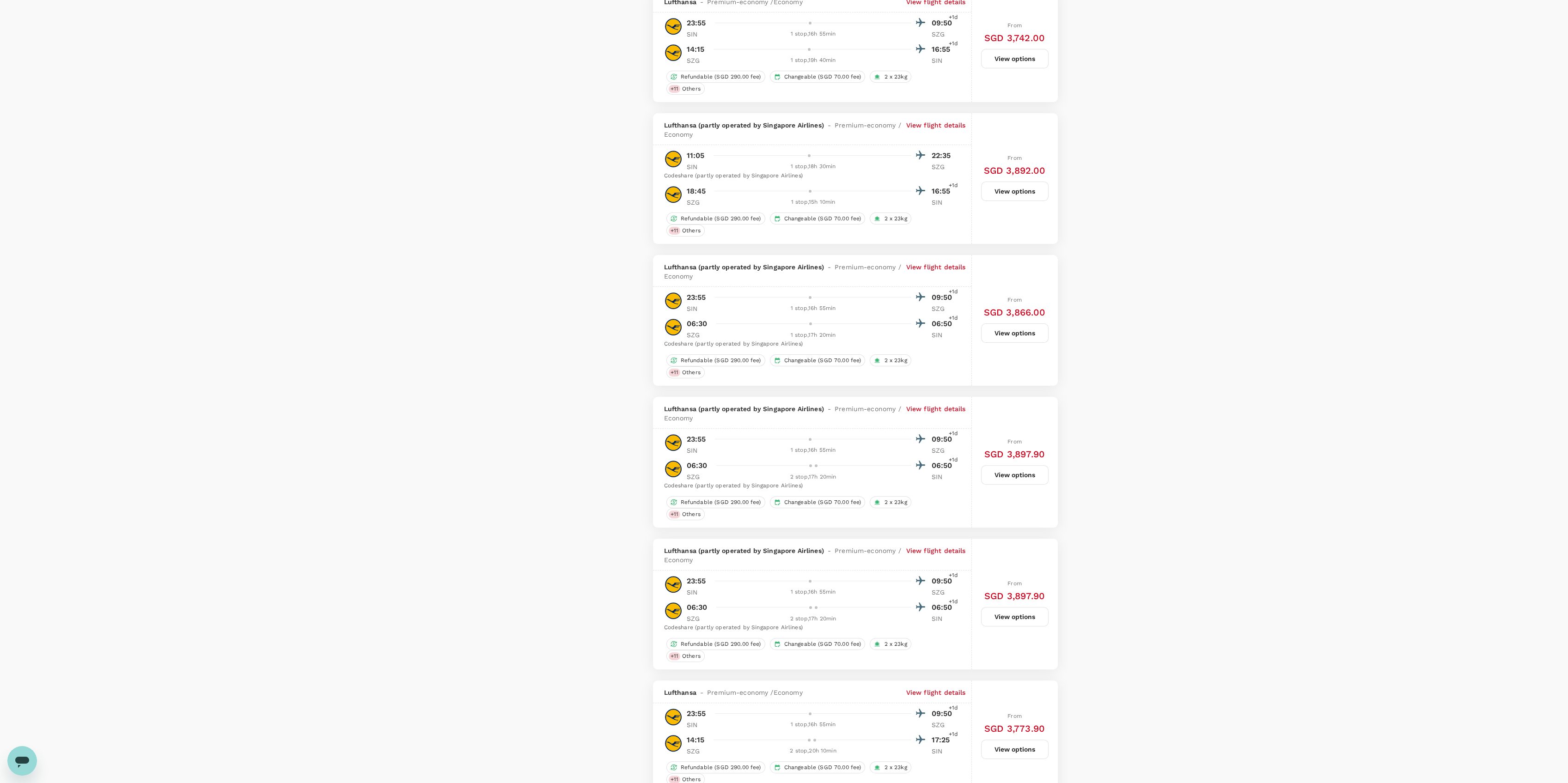
scroll to position [1294, 0]
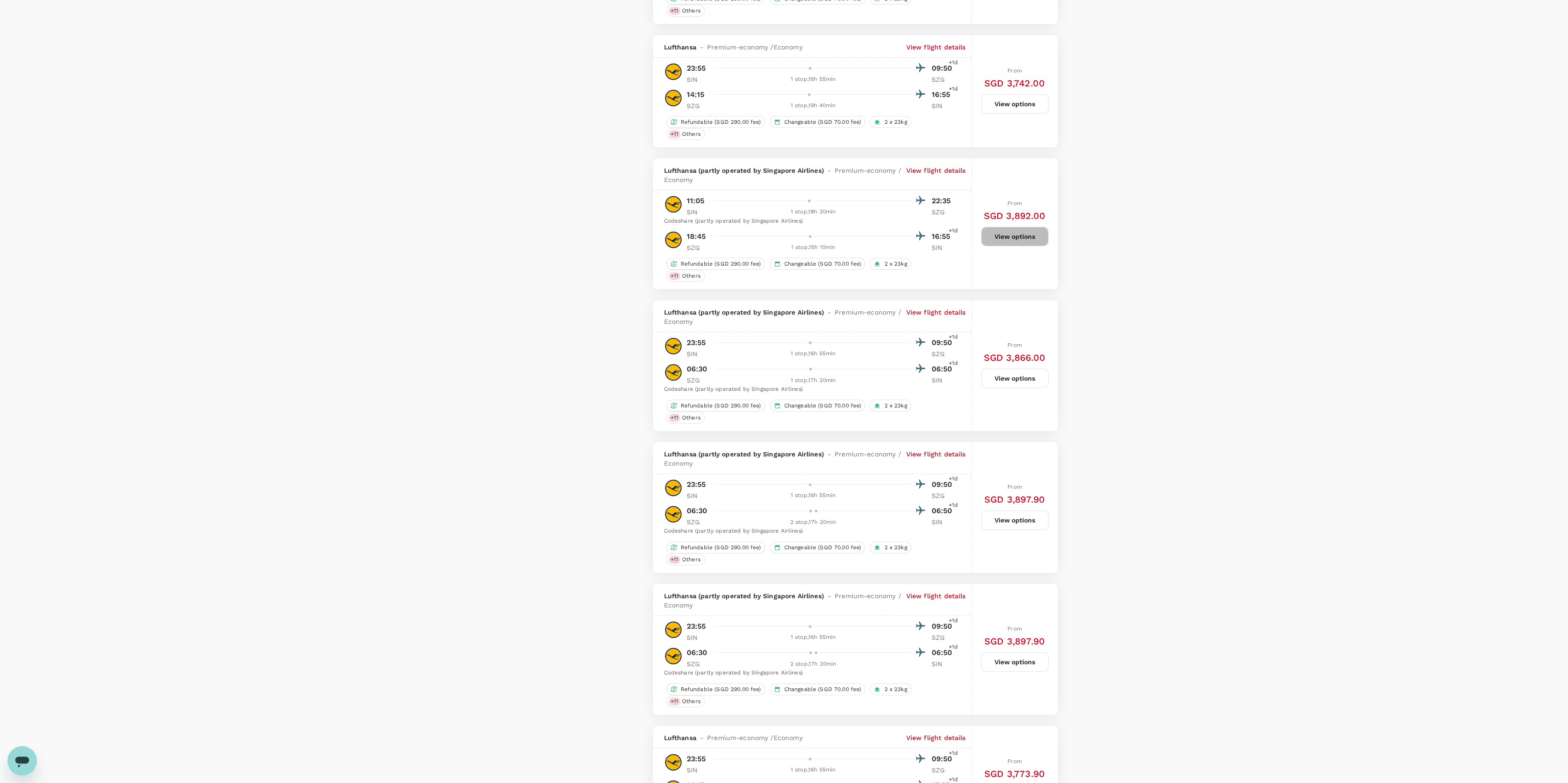
click at [1017, 246] on button "View options" at bounding box center [1015, 237] width 67 height 20
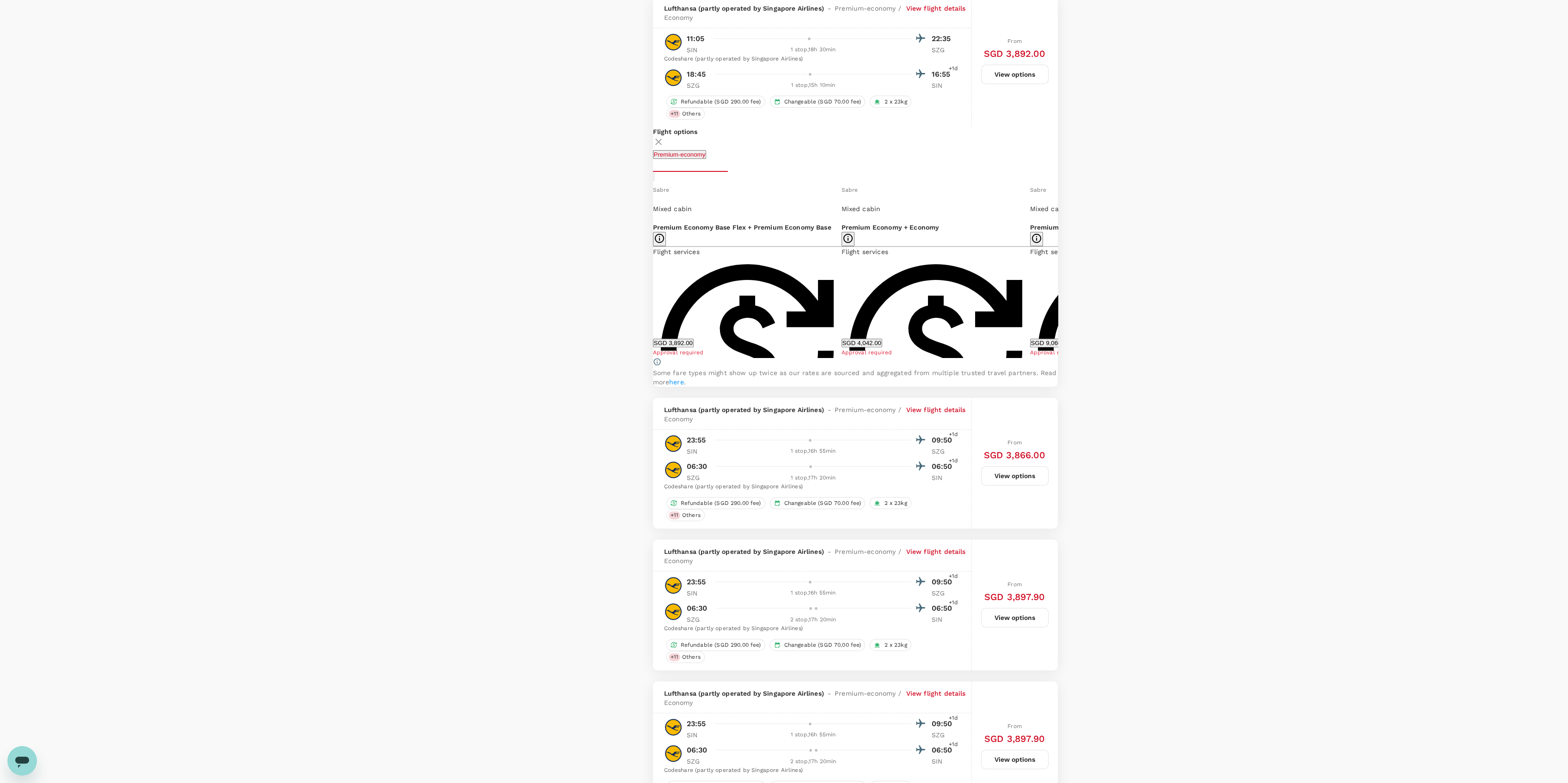
scroll to position [1456, 0]
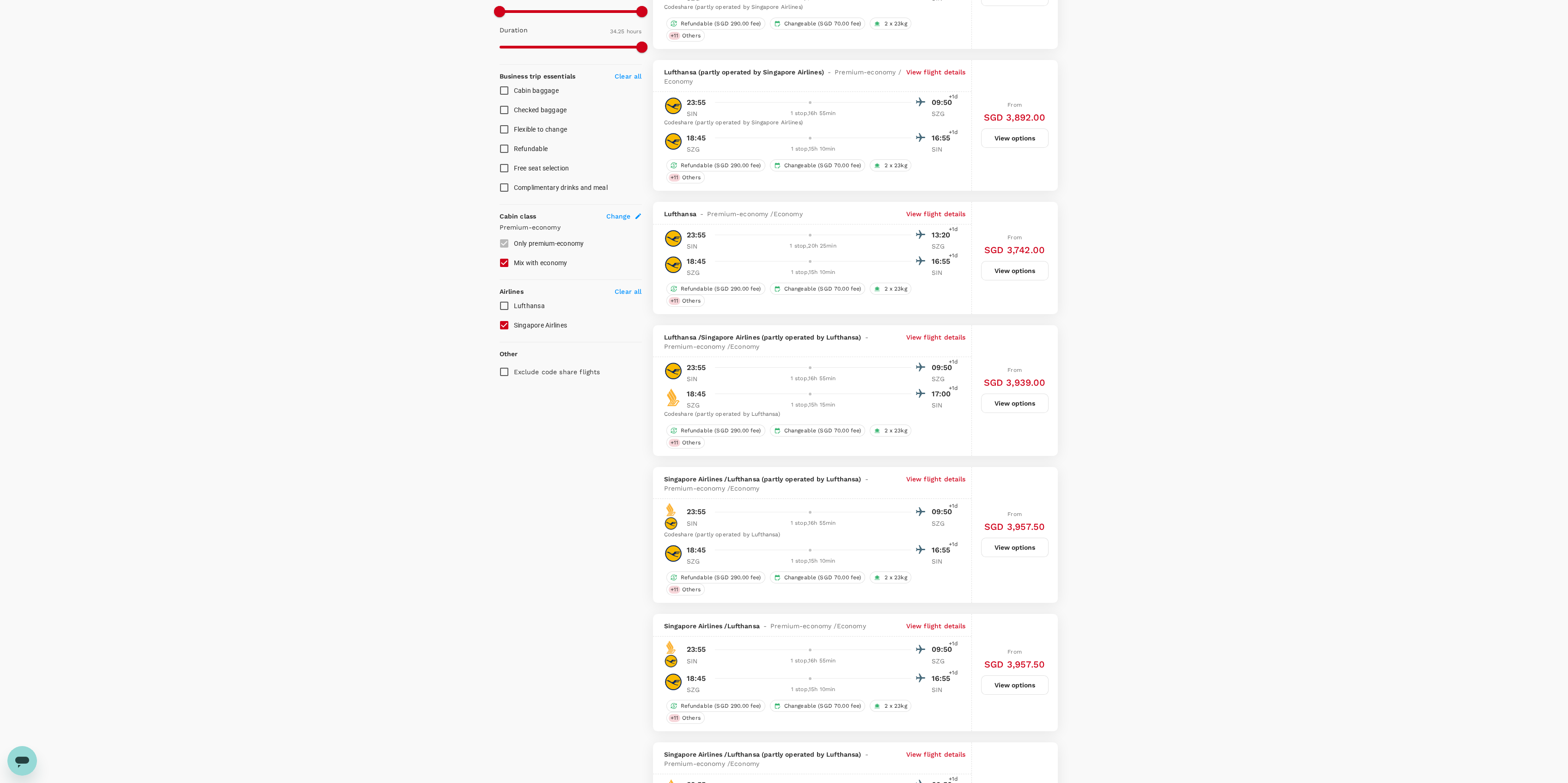
scroll to position [0, 0]
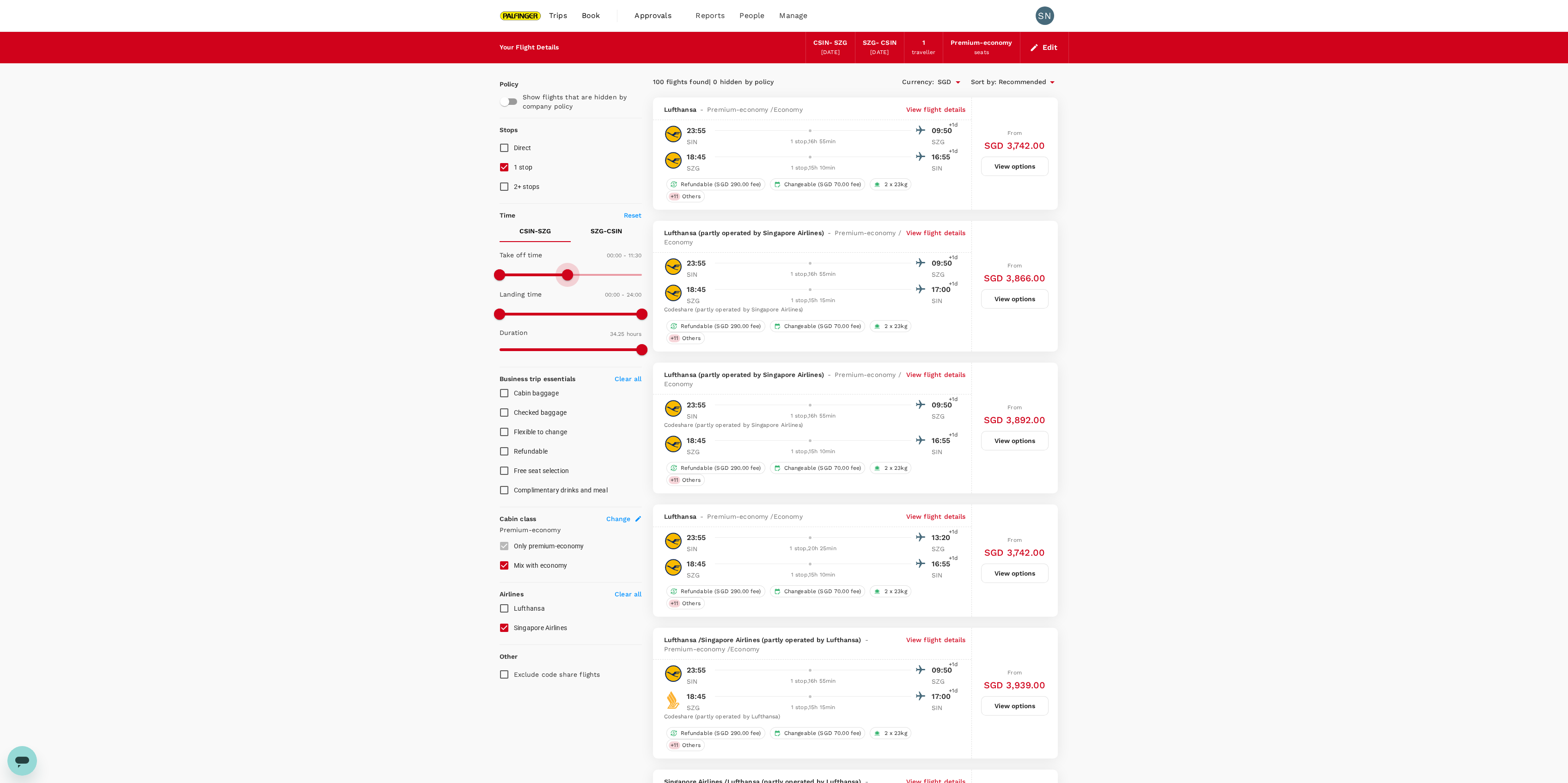
type input "720"
drag, startPoint x: 645, startPoint y: 278, endPoint x: 572, endPoint y: 290, distance: 74.0
click at [572, 290] on div "Take off time 00:00 - 12:00 Landing time 00:00 - 24:00 Duration 34.25 hours" at bounding box center [569, 303] width 146 height 114
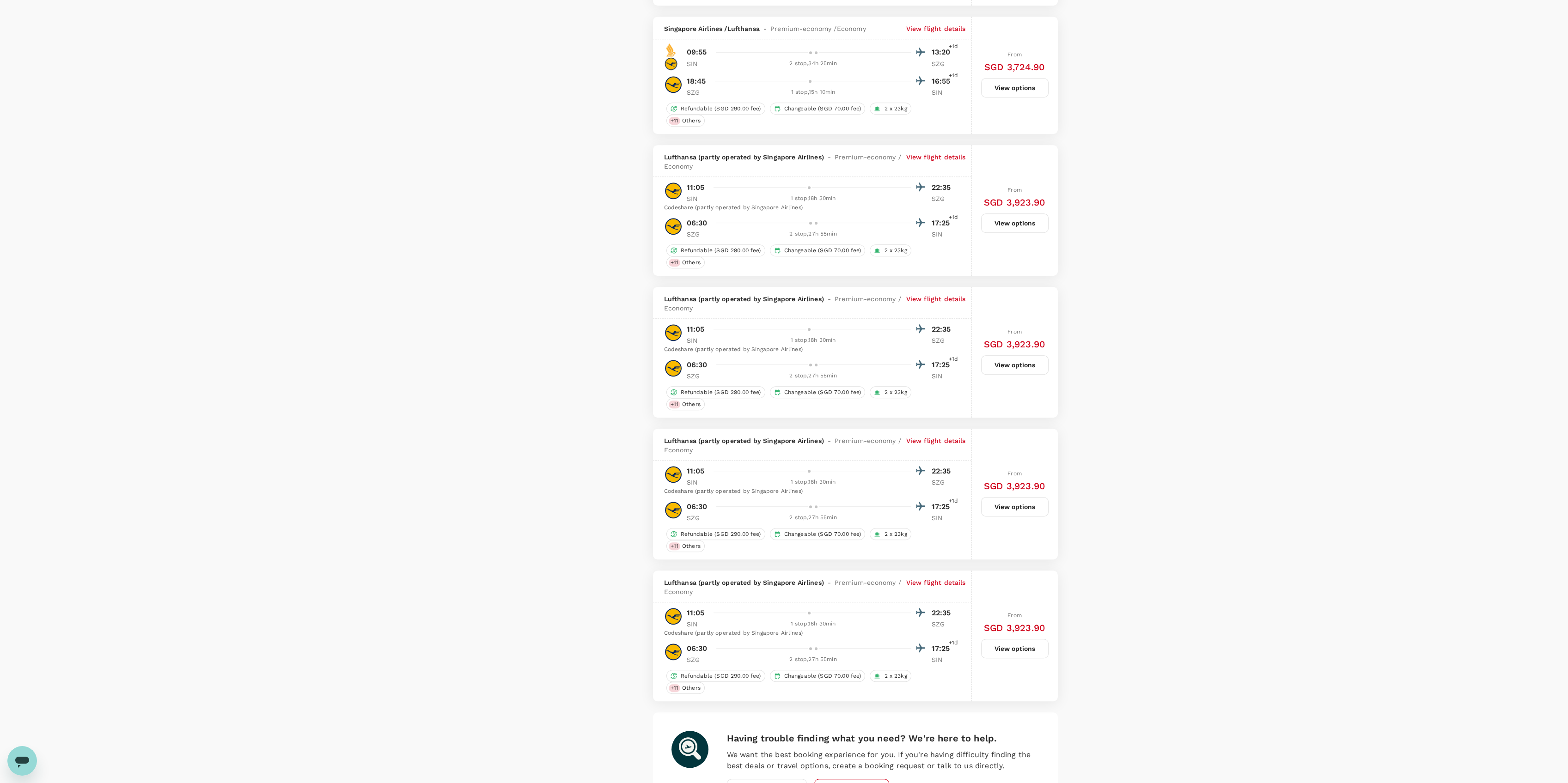
scroll to position [2332, 0]
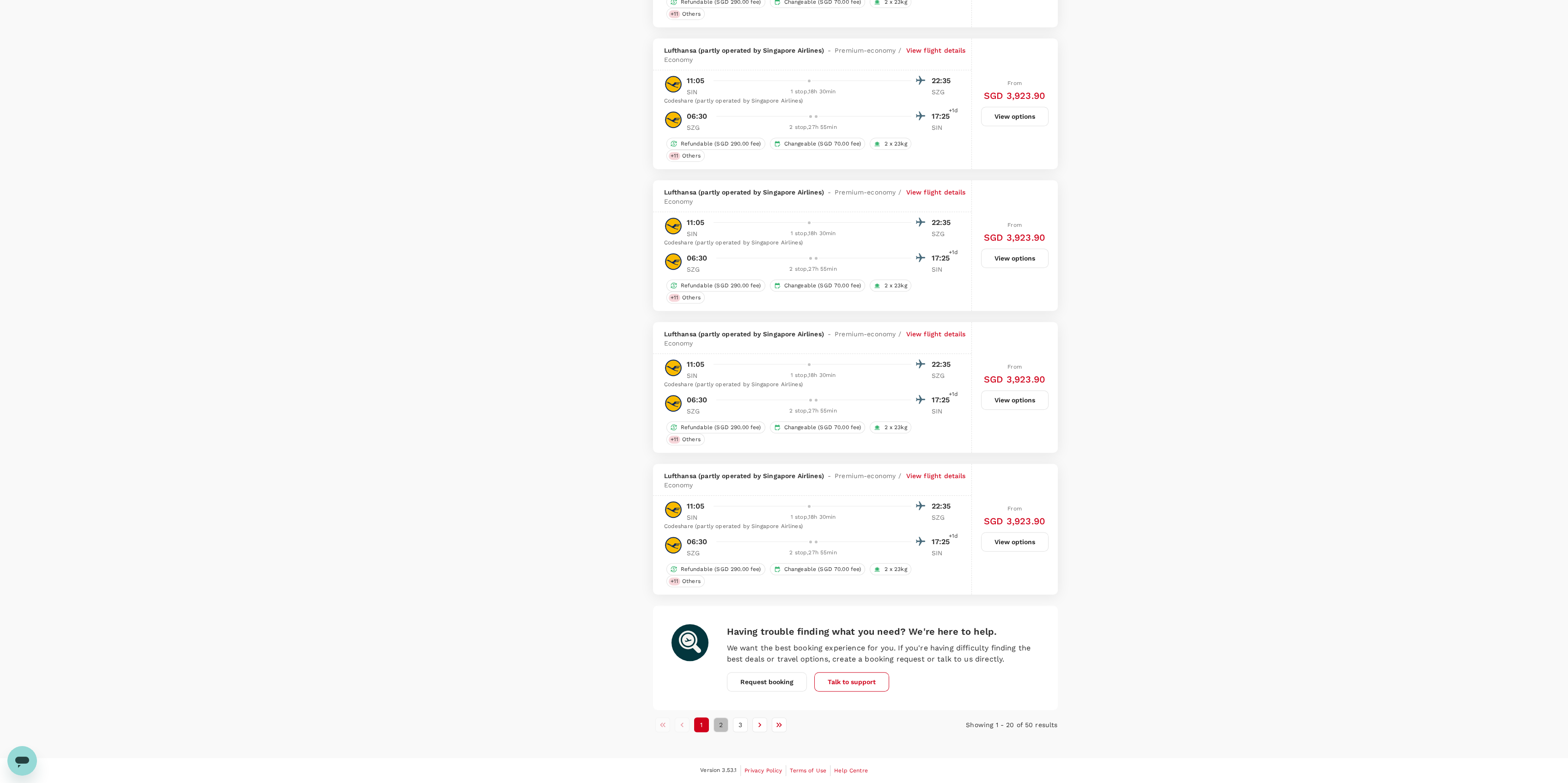
click at [721, 719] on button "2" at bounding box center [721, 725] width 15 height 15
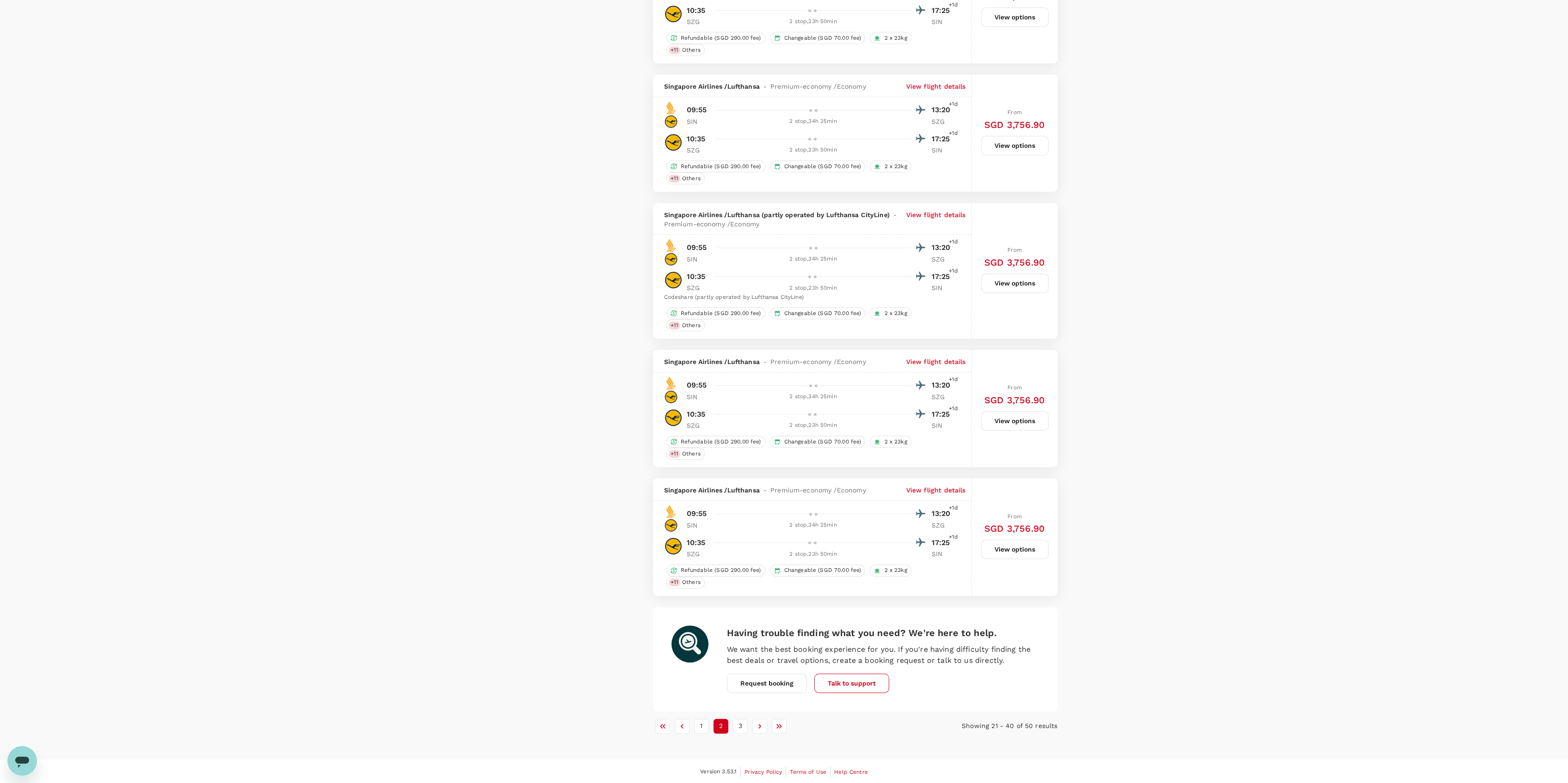
scroll to position [2200, 0]
click at [743, 727] on button "3" at bounding box center [740, 725] width 15 height 15
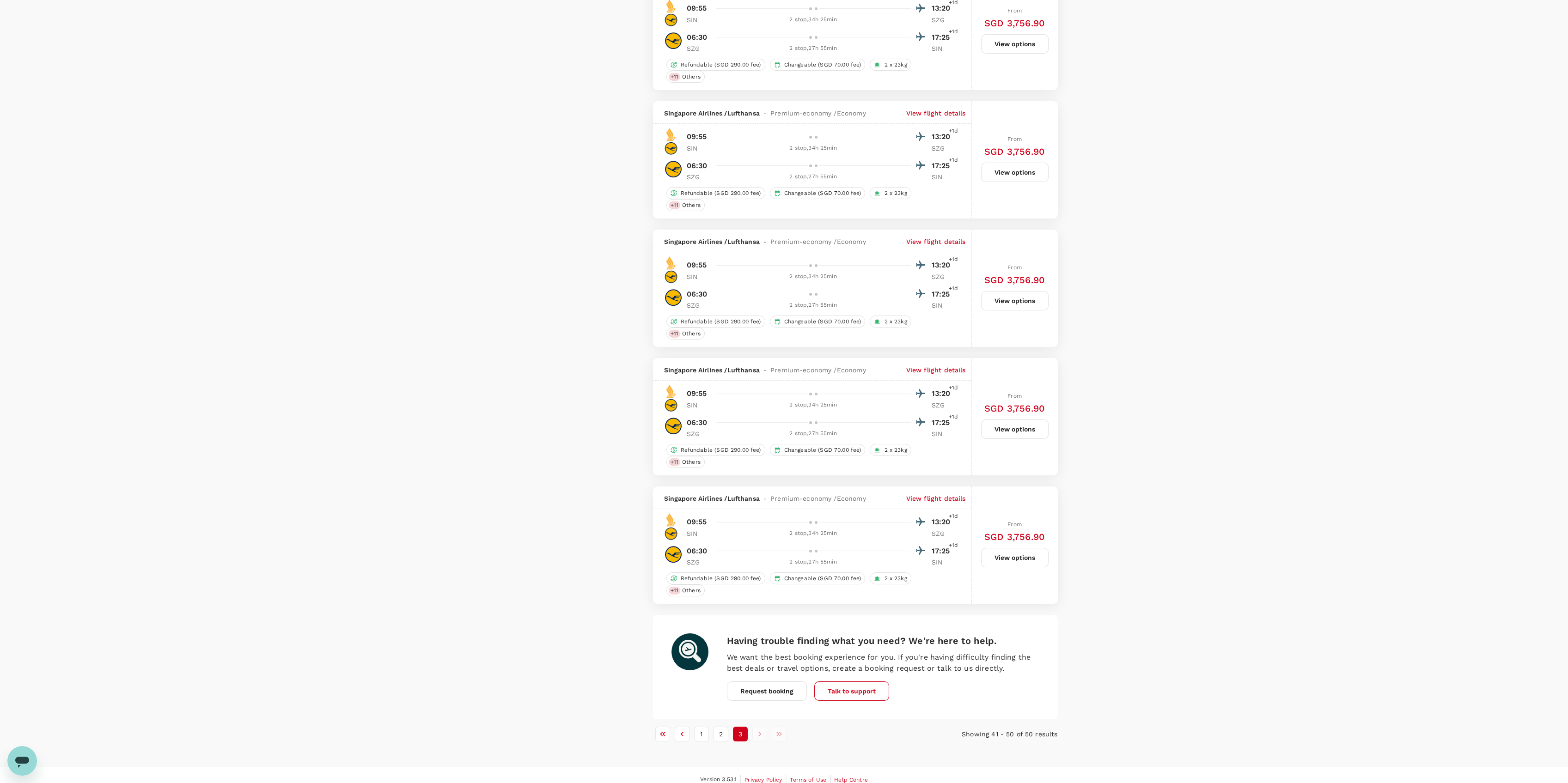
scroll to position [832, 0]
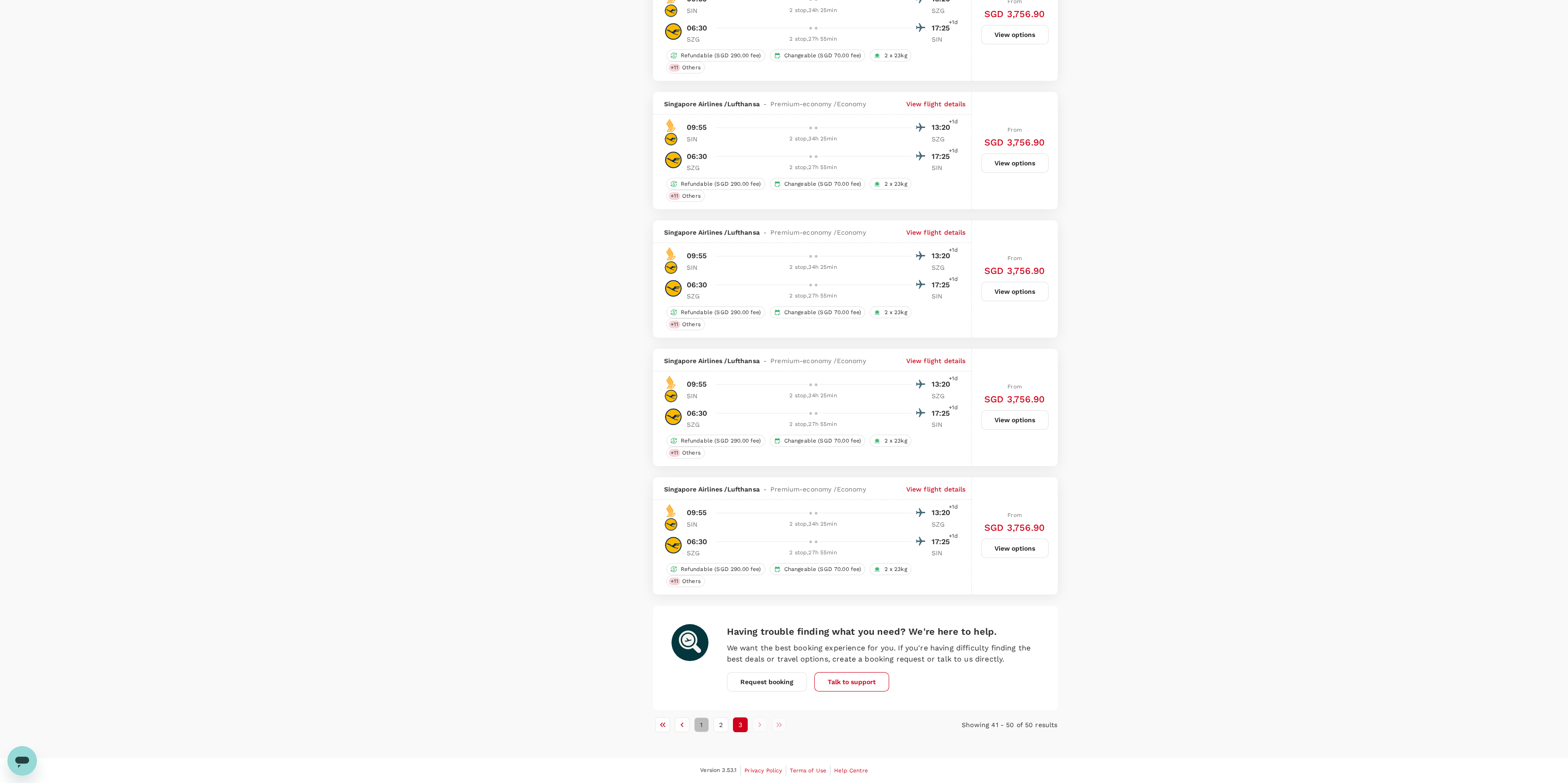
click at [702, 728] on button "1" at bounding box center [702, 725] width 15 height 15
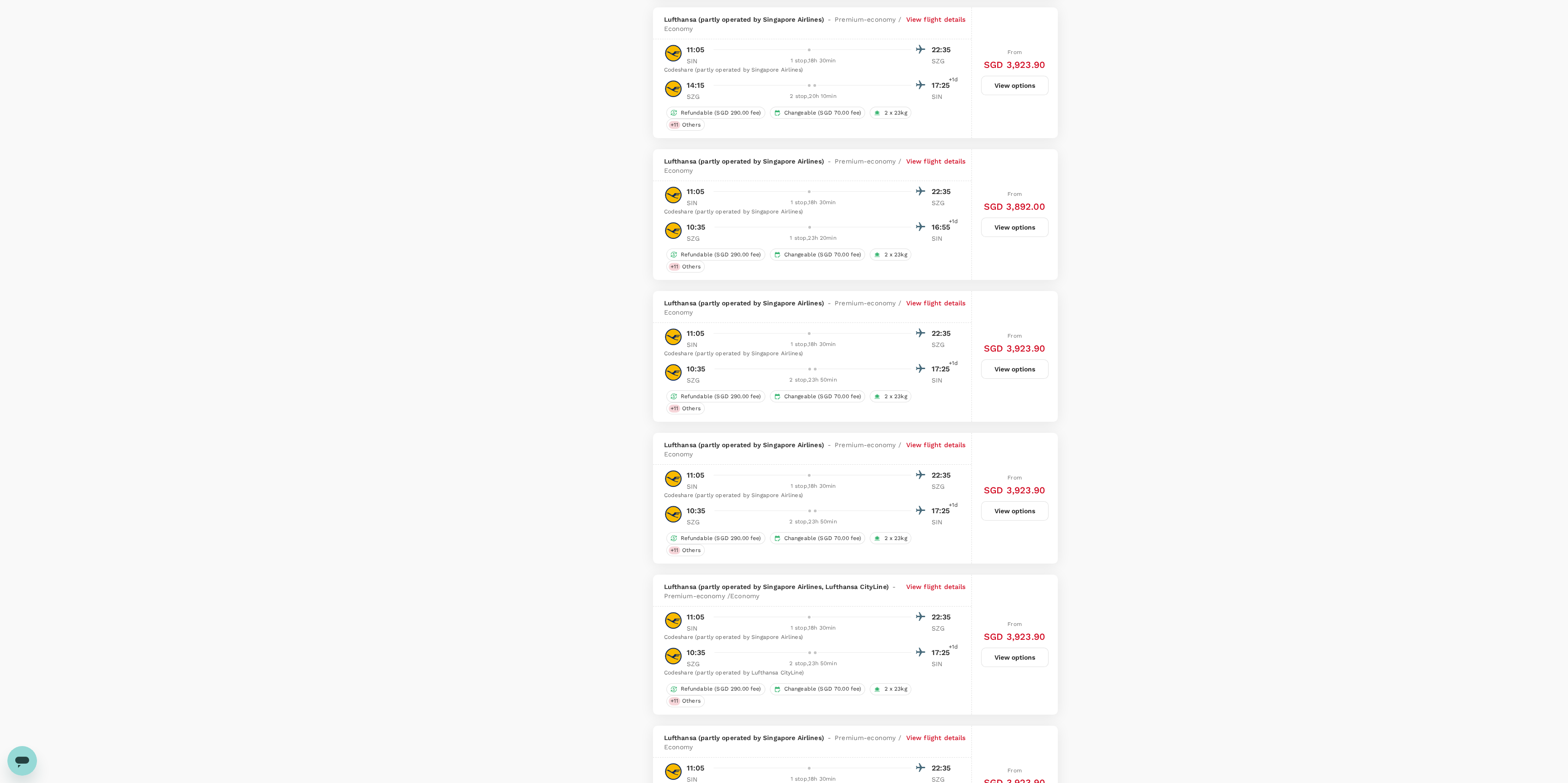
scroll to position [924, 0]
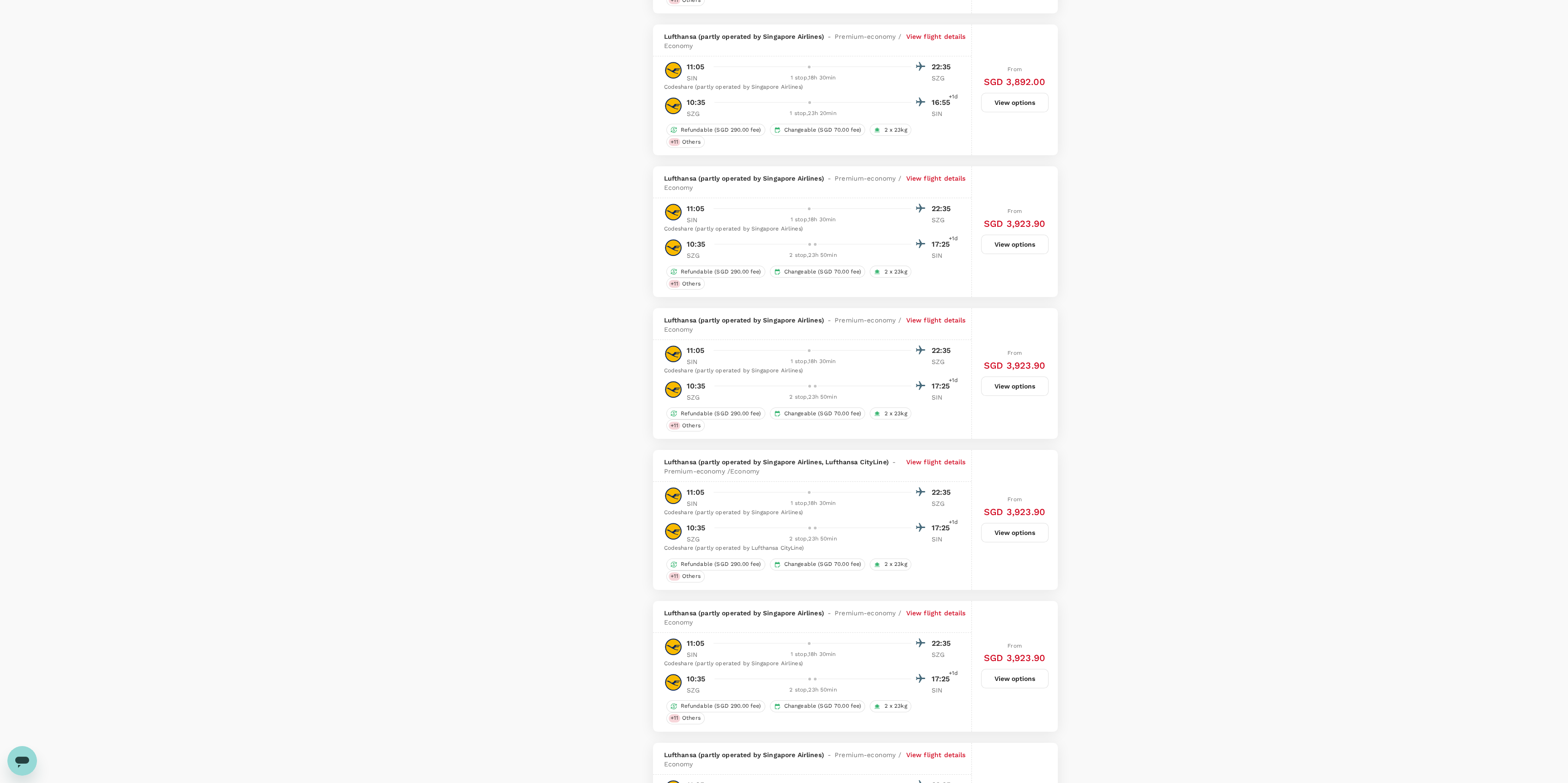
drag, startPoint x: 1241, startPoint y: 724, endPoint x: 1204, endPoint y: 364, distance: 361.9
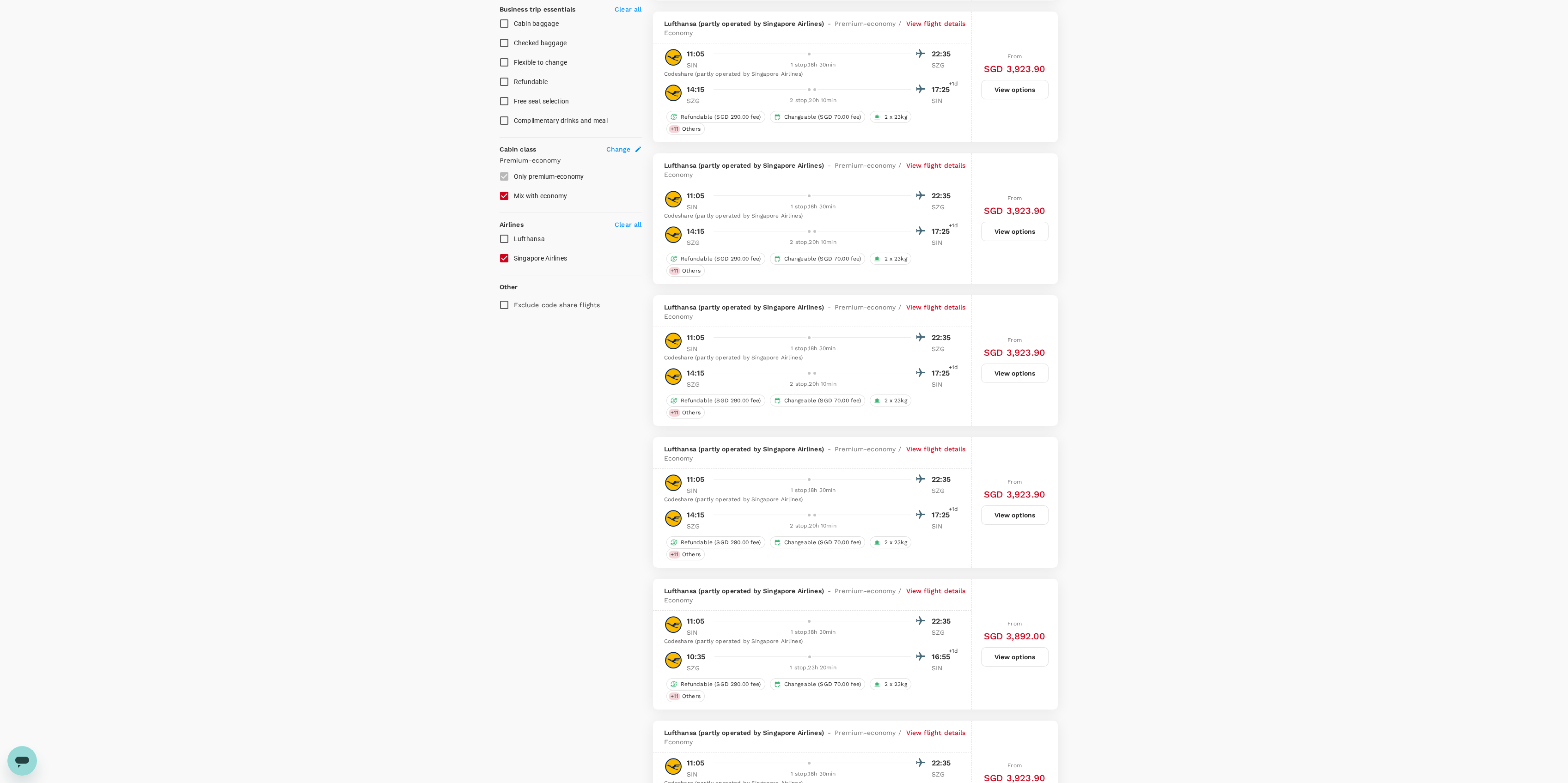
scroll to position [0, 0]
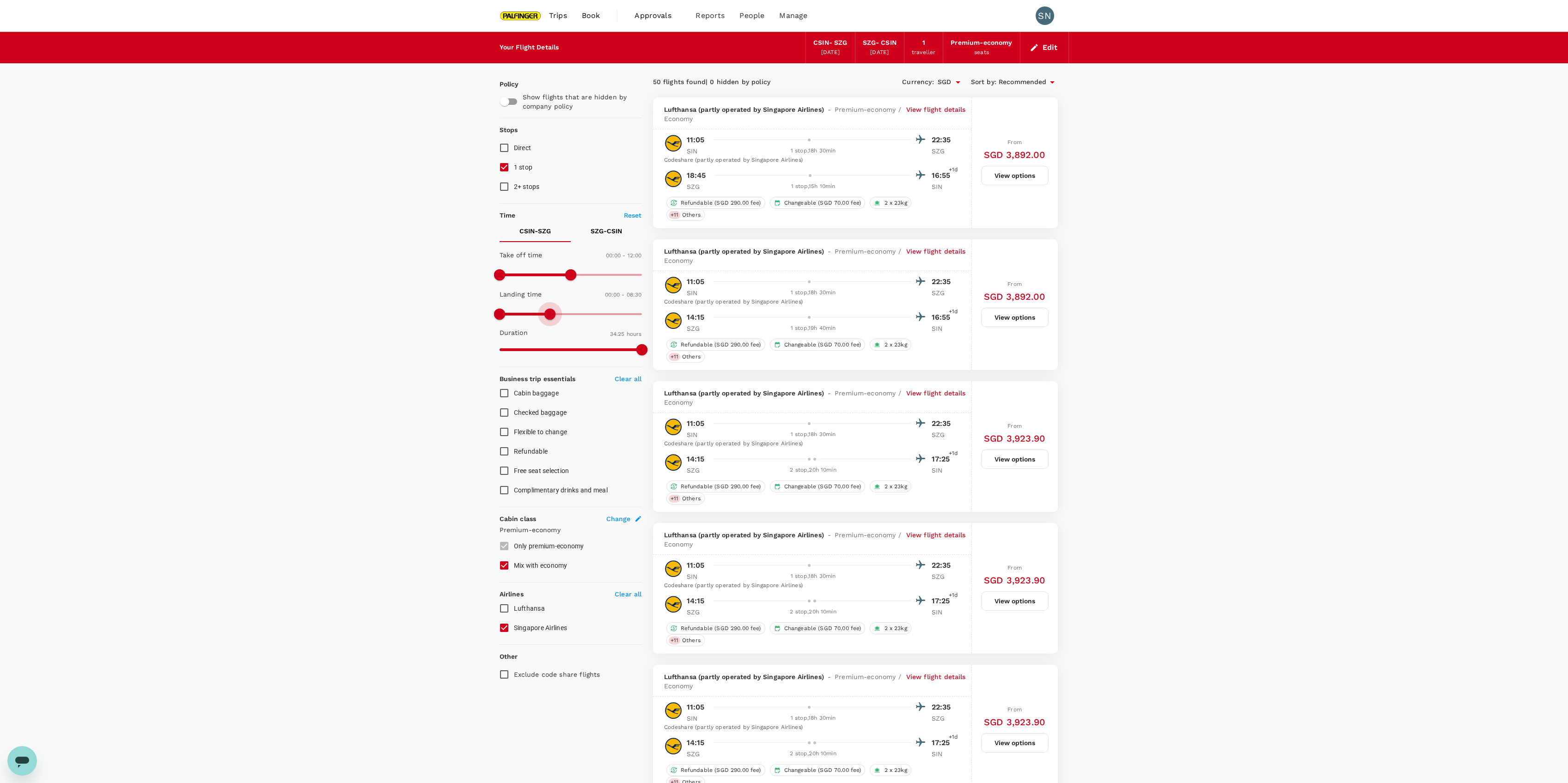
drag, startPoint x: 638, startPoint y: 314, endPoint x: 549, endPoint y: 319, distance: 89.1
click at [549, 319] on span at bounding box center [550, 314] width 11 height 11
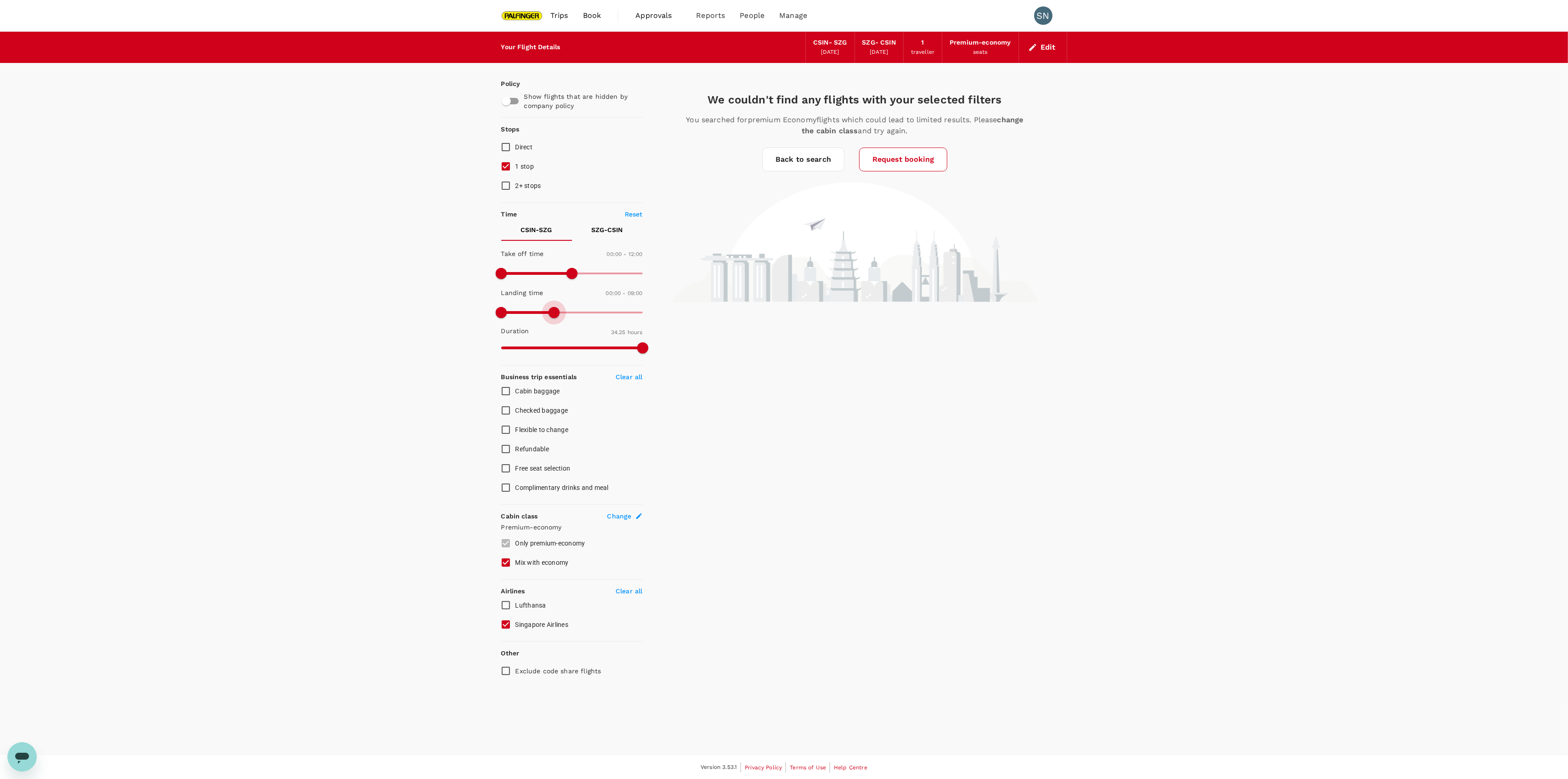
type input "1440"
drag, startPoint x: 555, startPoint y: 312, endPoint x: 735, endPoint y: 311, distance: 180.0
click at [735, 311] on div "Policy Show flights that are hidden by company policy Stops Direct 1 stop 2+ st…" at bounding box center [784, 372] width 566 height 618
click at [604, 228] on p "SZG - CSIN" at bounding box center [607, 230] width 31 height 9
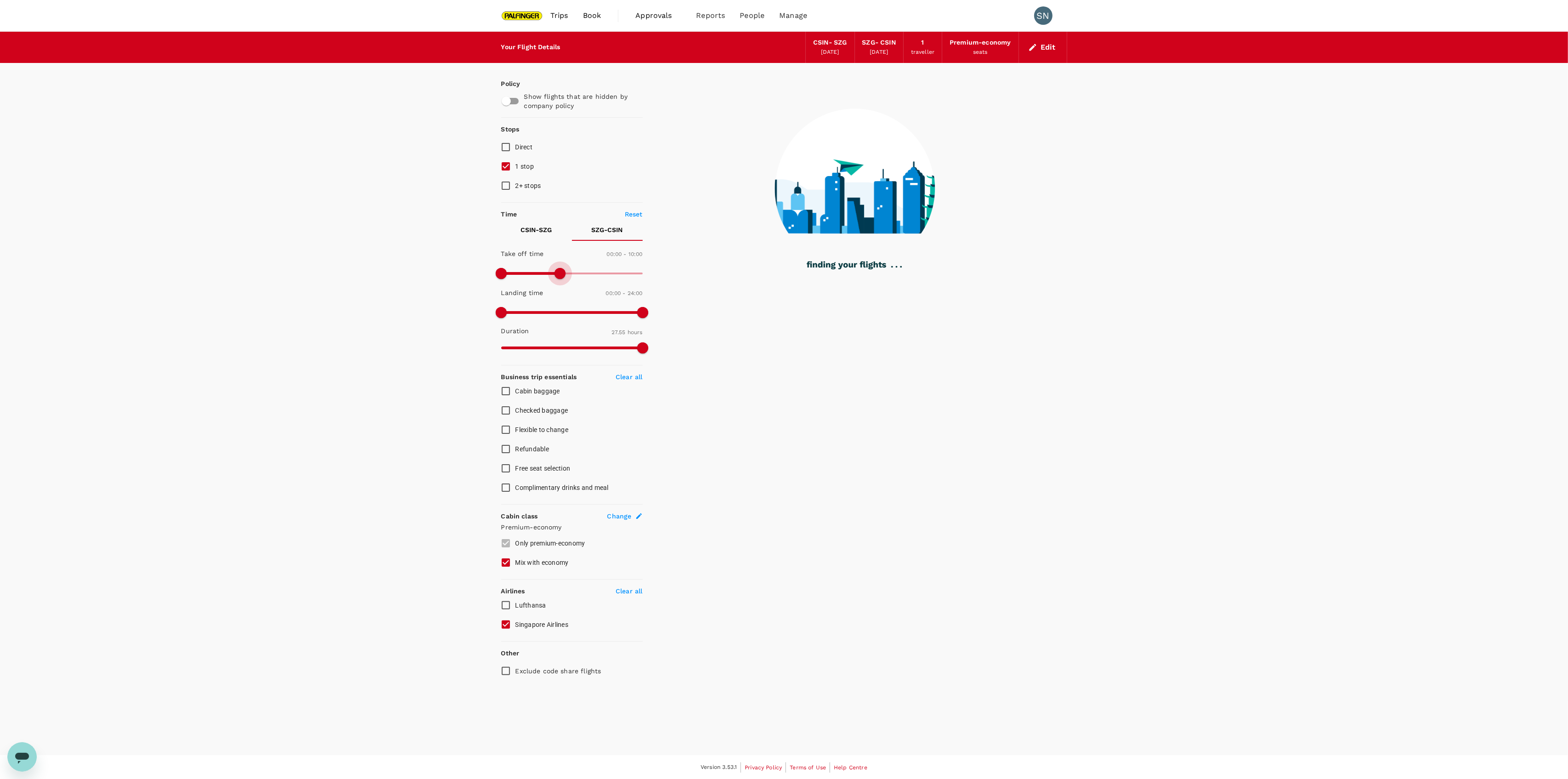
type input "570"
drag, startPoint x: 646, startPoint y: 278, endPoint x: 556, endPoint y: 276, distance: 90.0
click at [556, 276] on span at bounding box center [557, 273] width 11 height 11
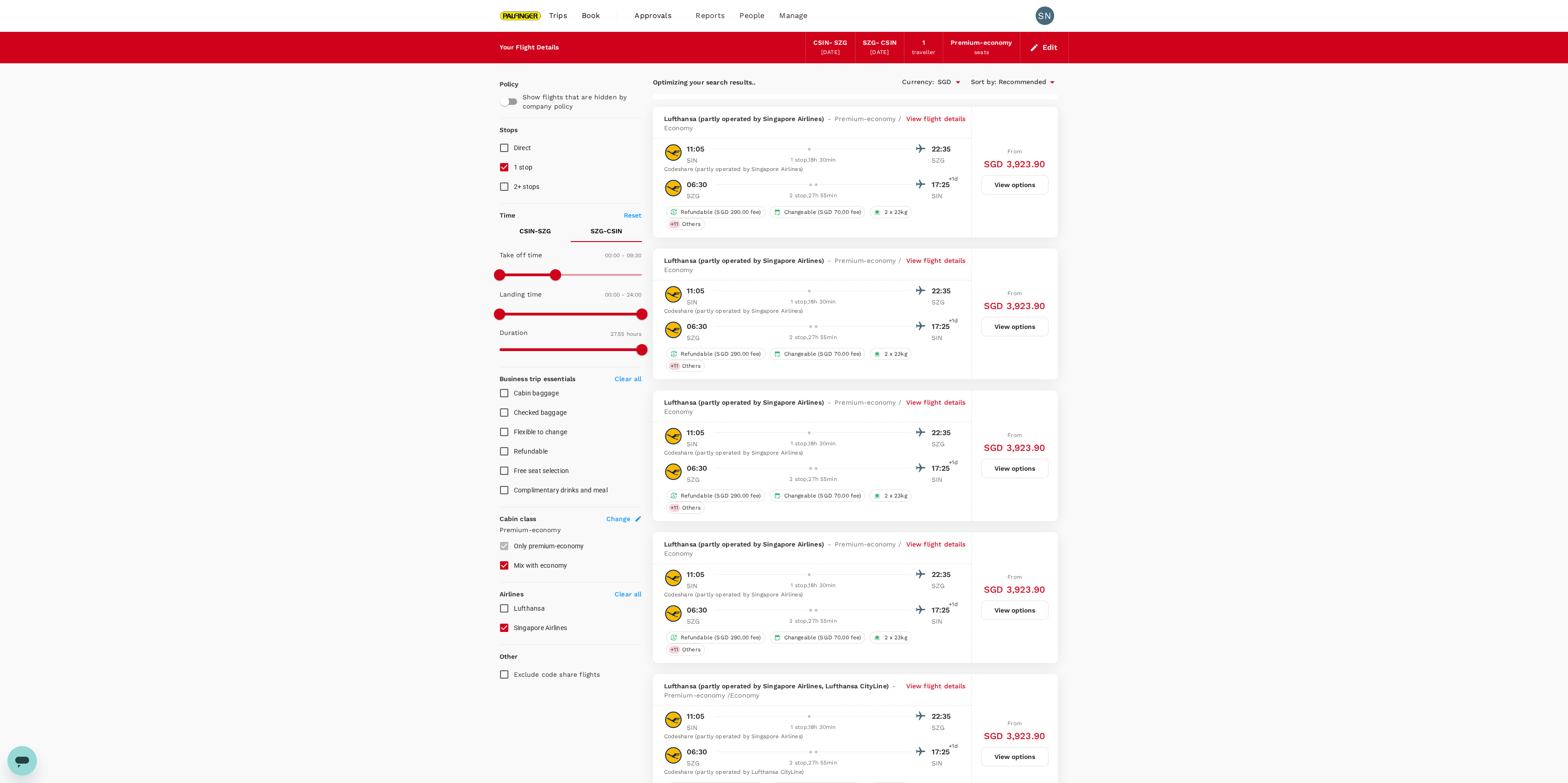
click at [936, 114] on p "View flight details" at bounding box center [936, 123] width 59 height 18
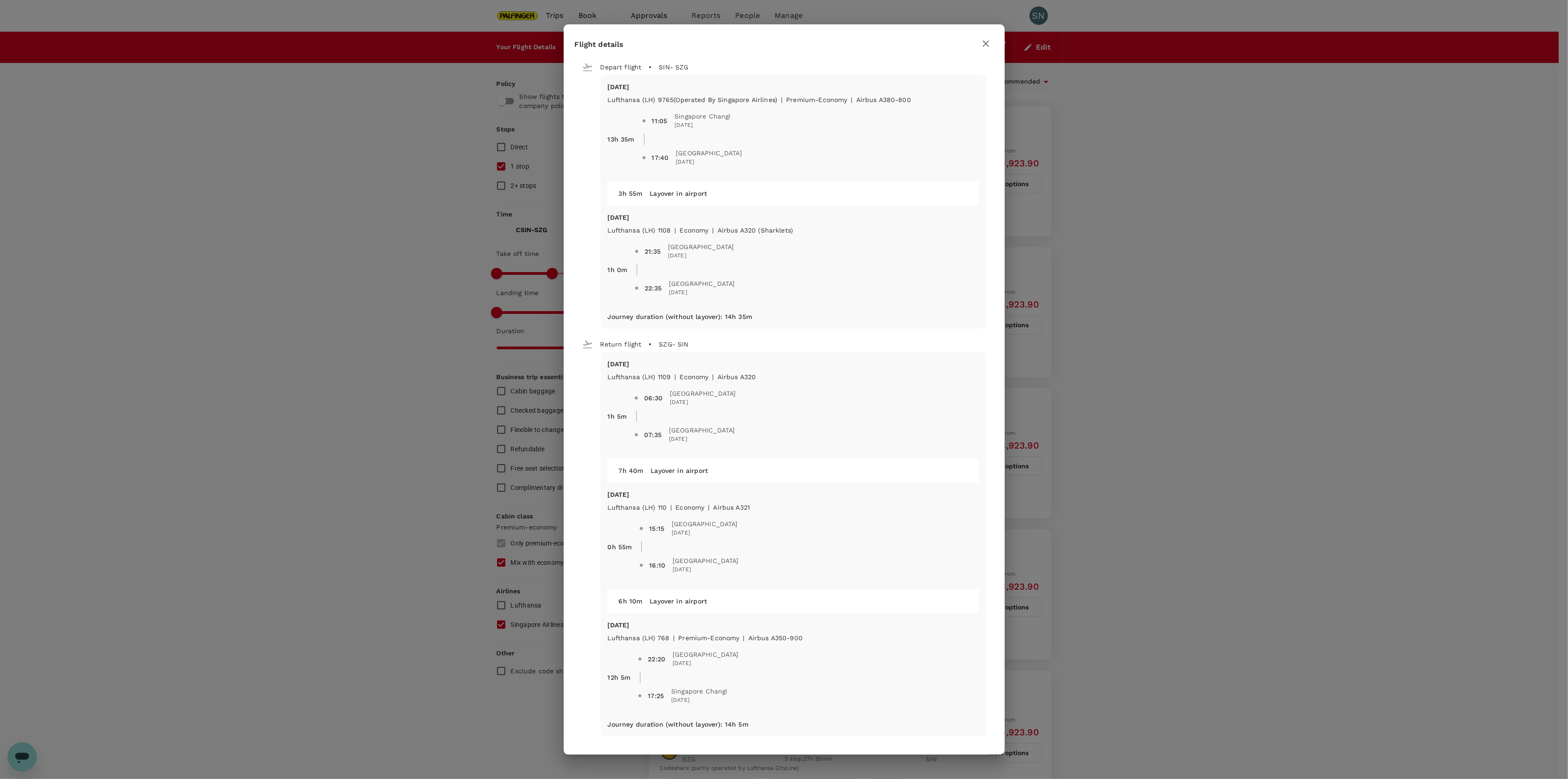
checkbox input "false"
click at [990, 41] on icon "button" at bounding box center [986, 44] width 11 height 11
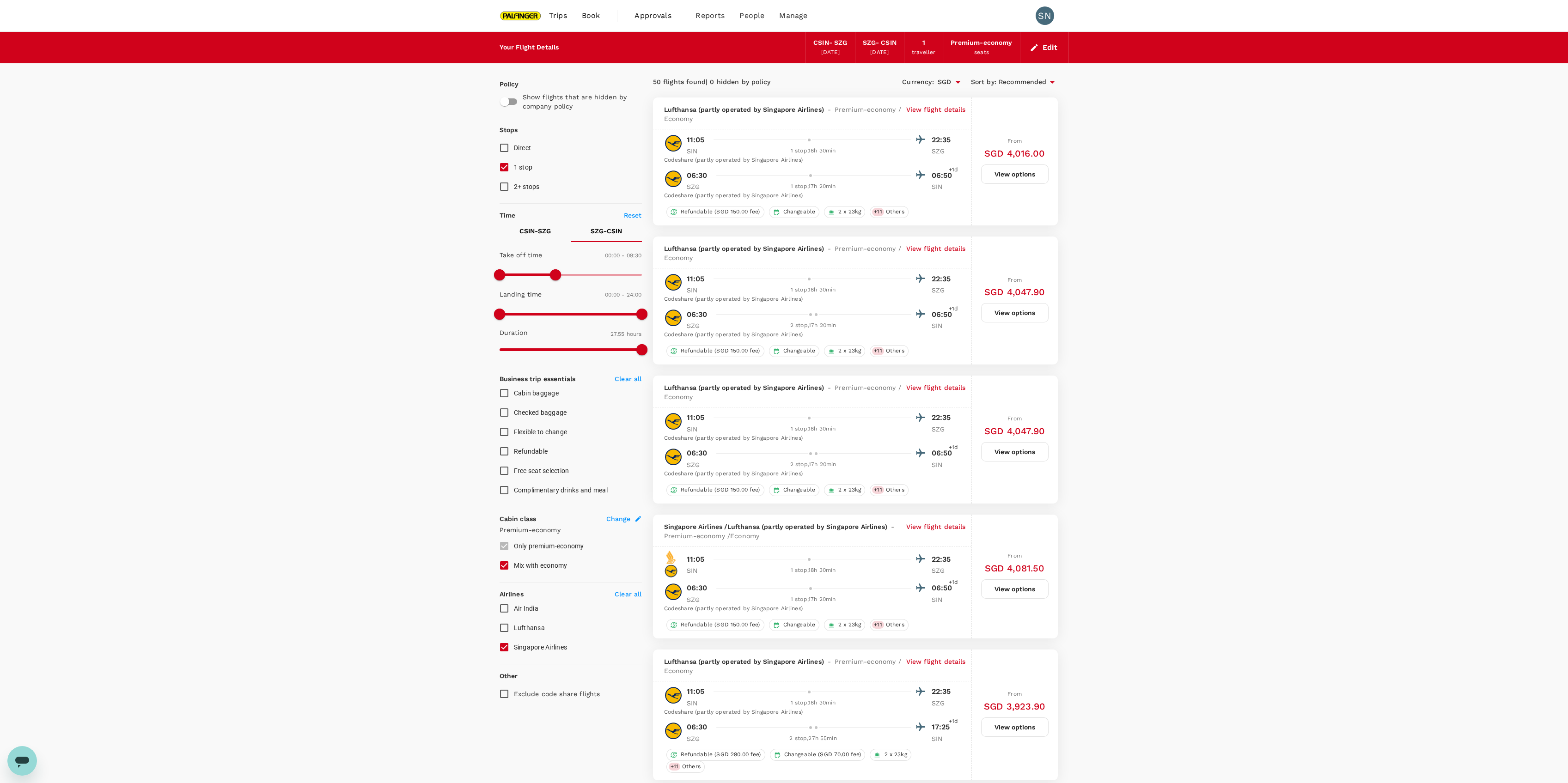
click at [958, 108] on p "View flight details" at bounding box center [936, 114] width 59 height 18
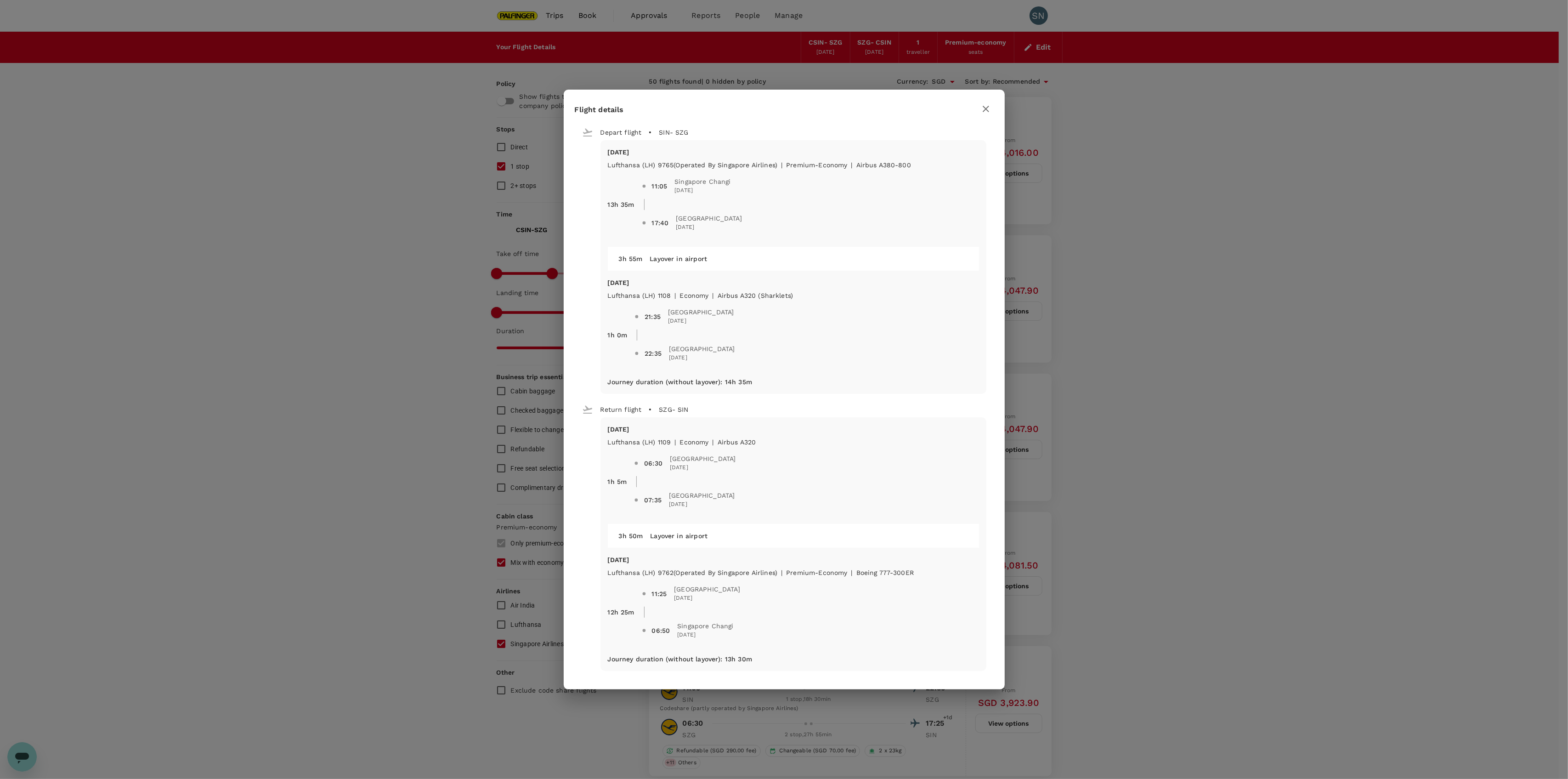
click at [984, 108] on icon "button" at bounding box center [985, 109] width 7 height 7
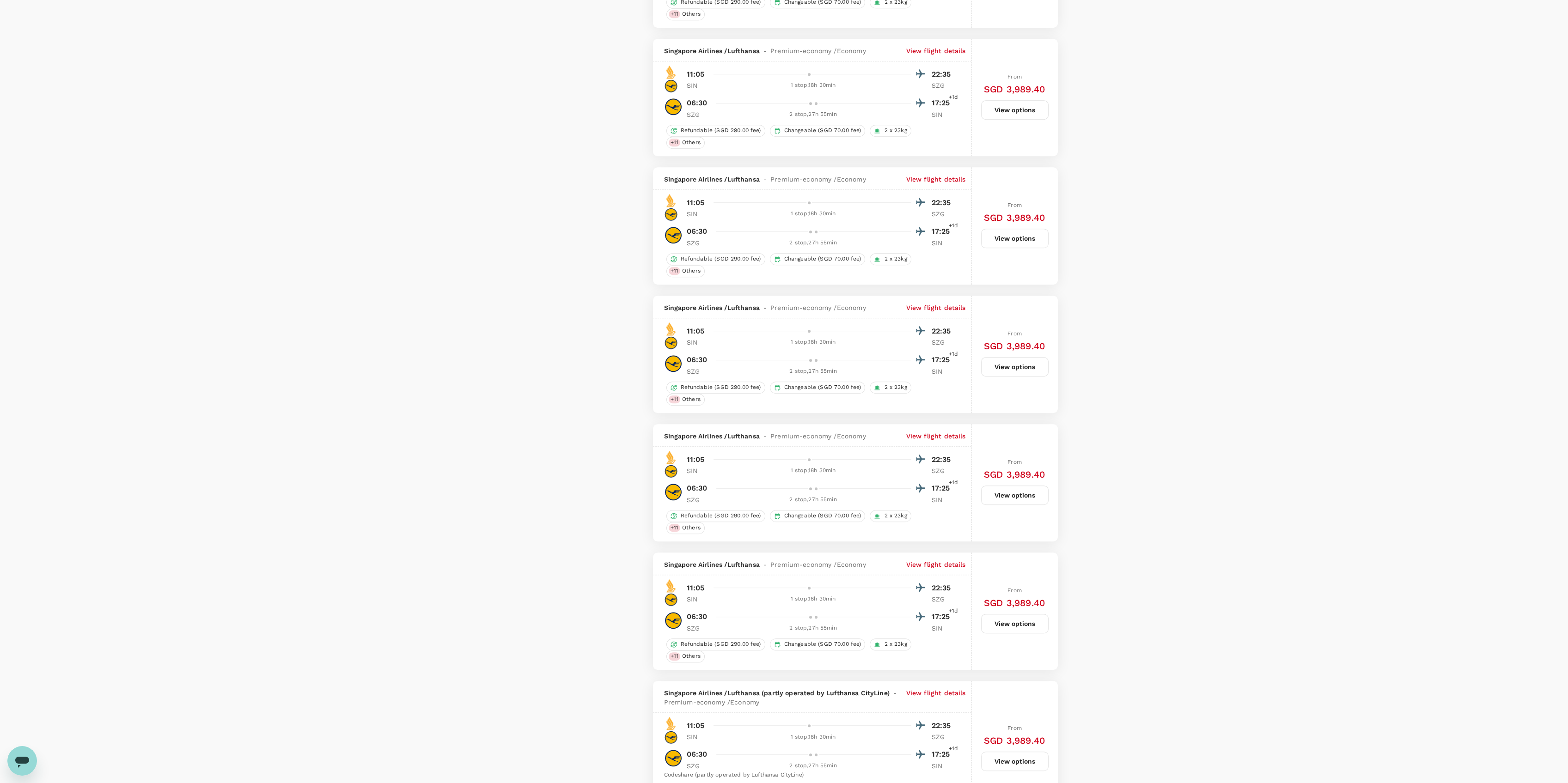
scroll to position [2033, 0]
click at [949, 318] on p "View flight details" at bounding box center [936, 313] width 59 height 9
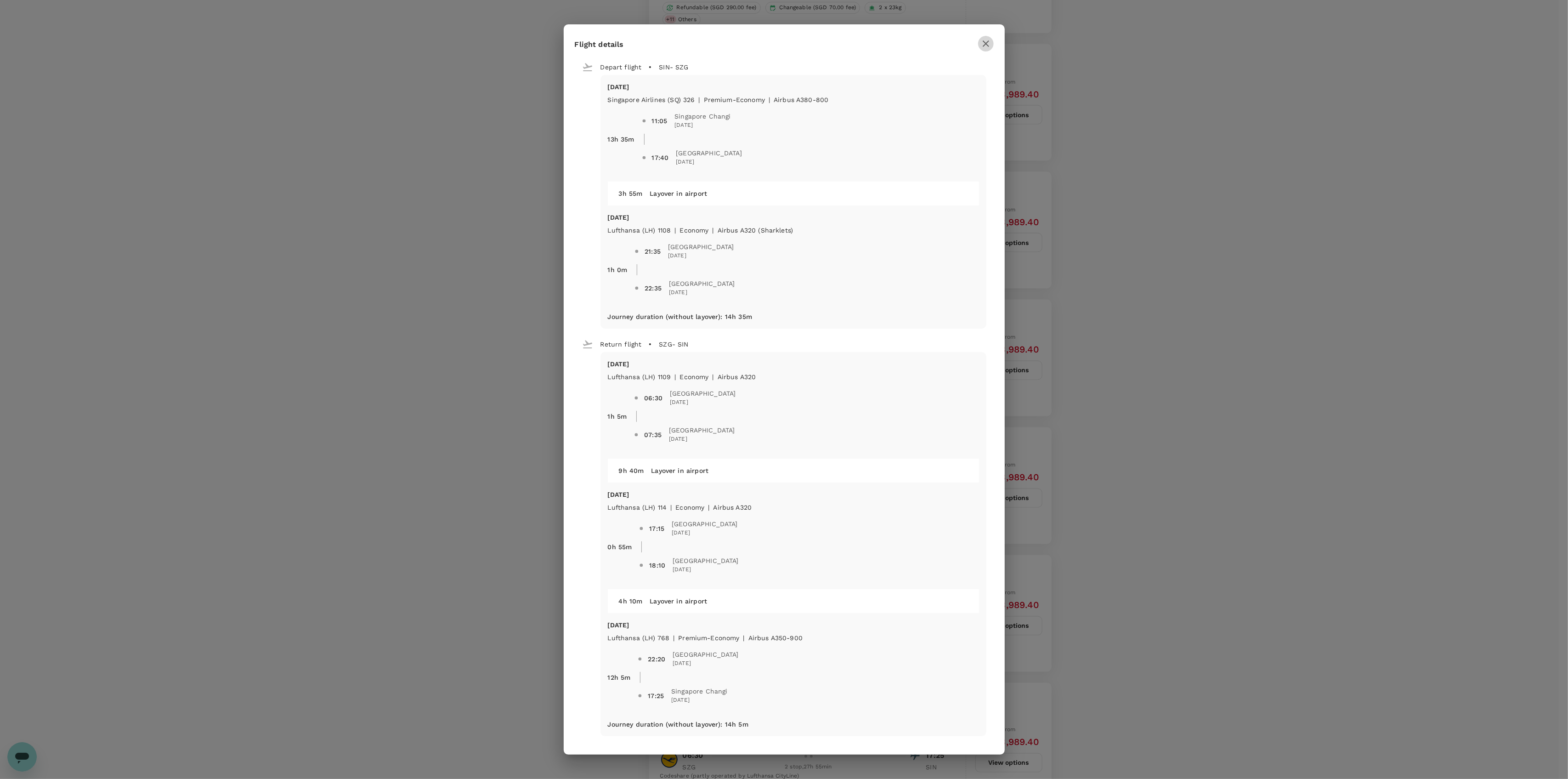
click at [981, 46] on icon "button" at bounding box center [986, 44] width 11 height 11
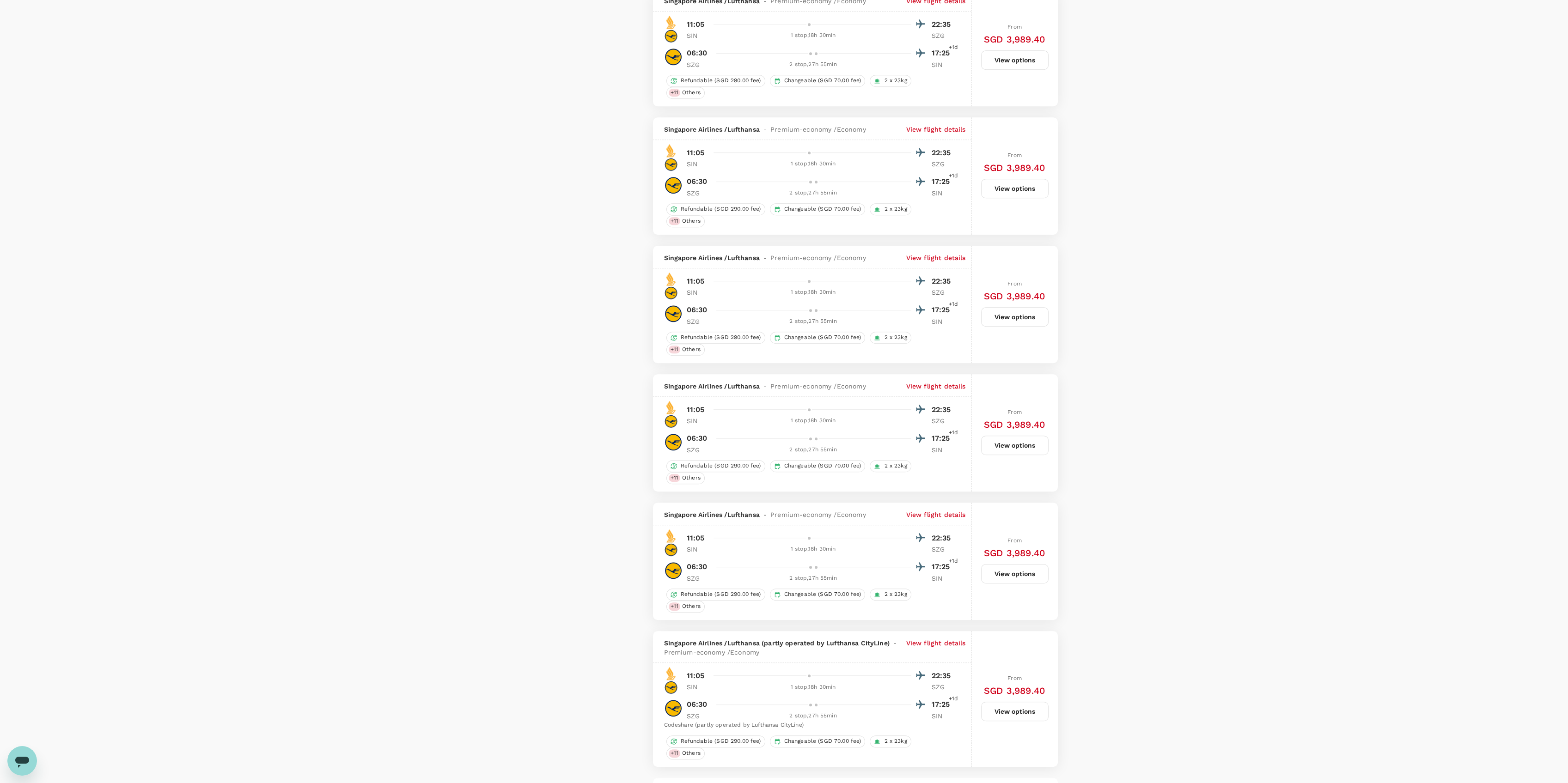
scroll to position [2266, 0]
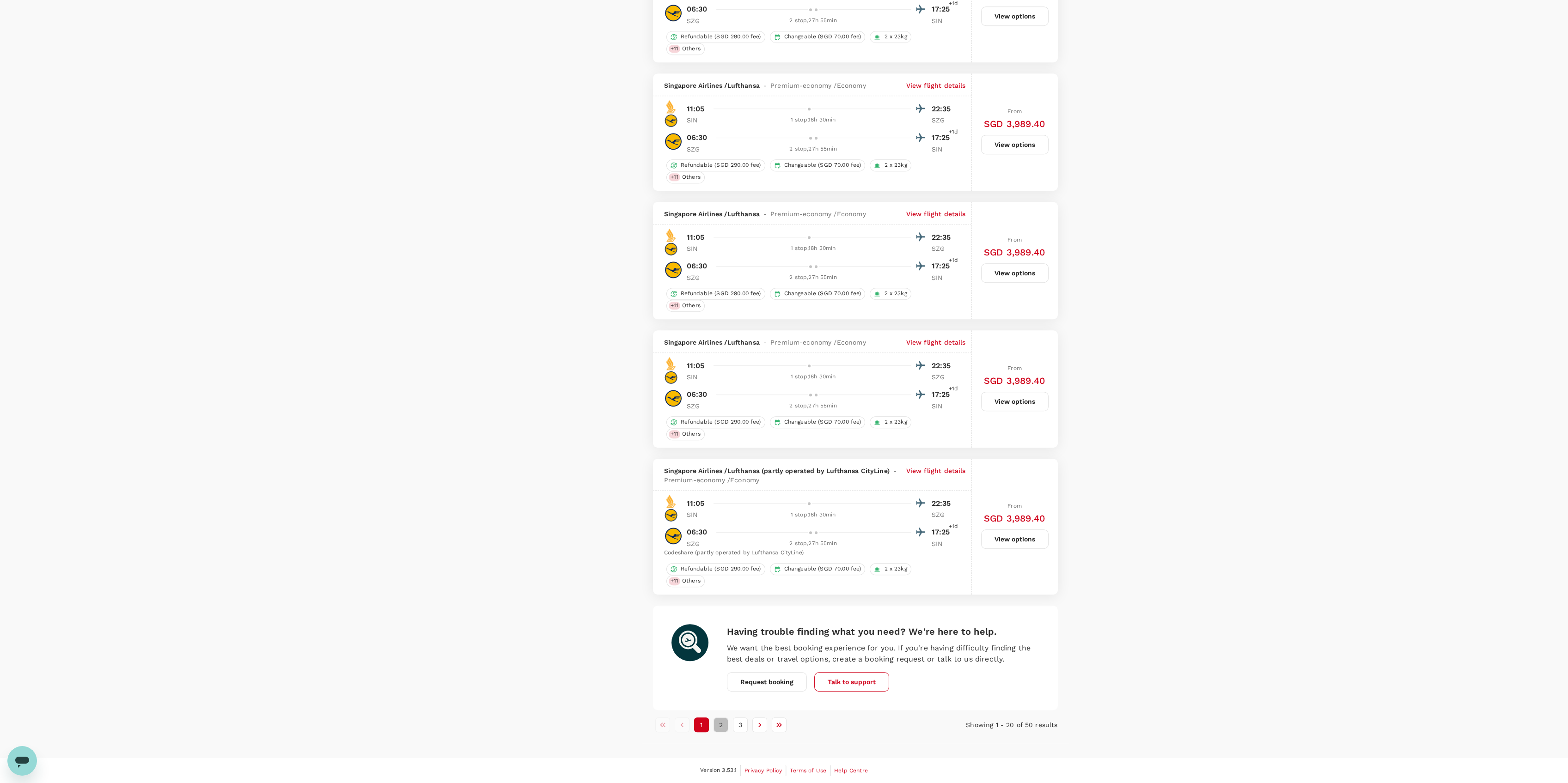
click at [719, 729] on button "2" at bounding box center [721, 725] width 15 height 15
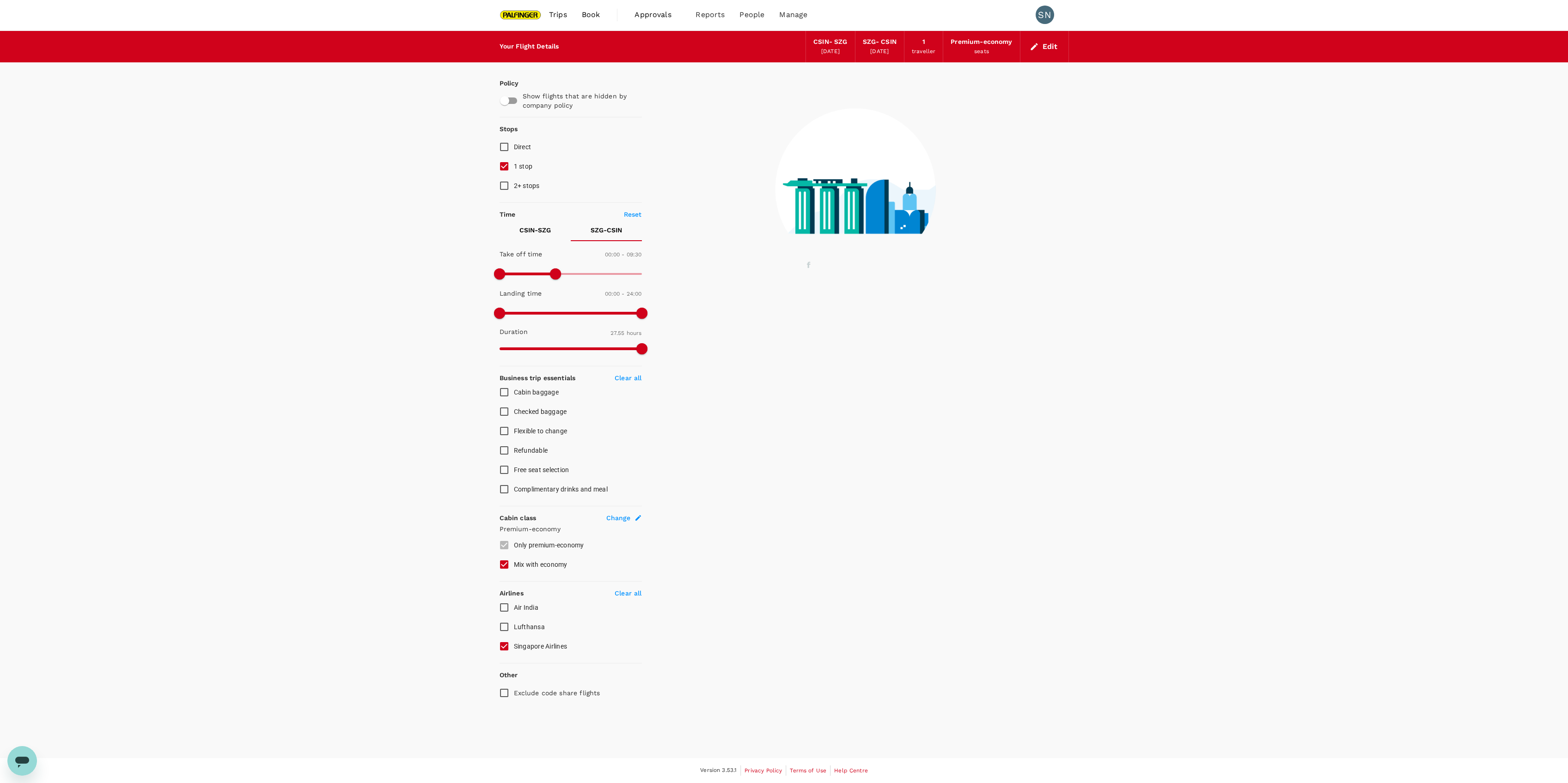
scroll to position [0, 0]
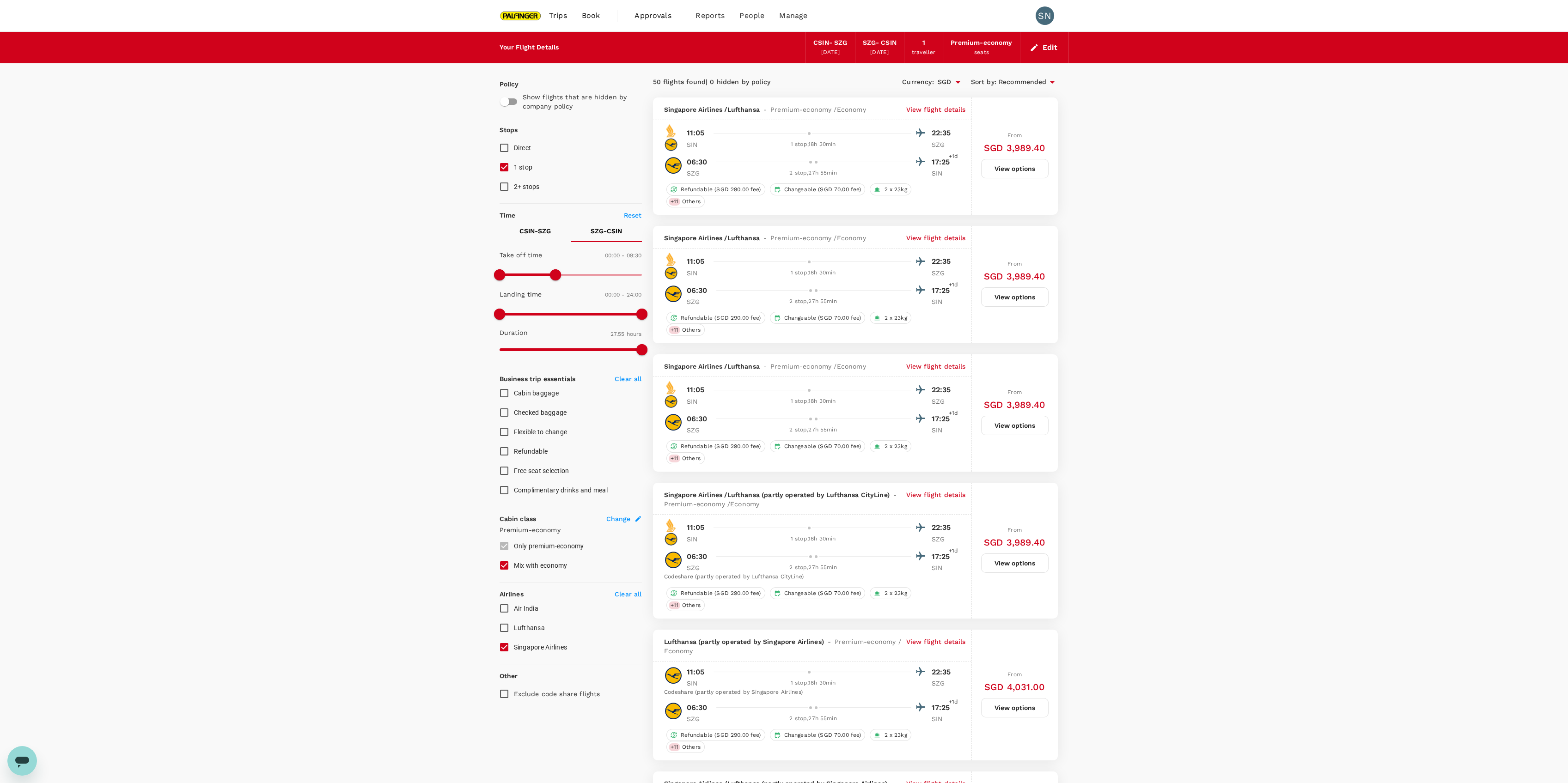
click at [562, 700] on label "Exclude code share flights" at bounding box center [565, 694] width 140 height 20
click at [514, 700] on input "Exclude code share flights" at bounding box center [505, 694] width 20 height 20
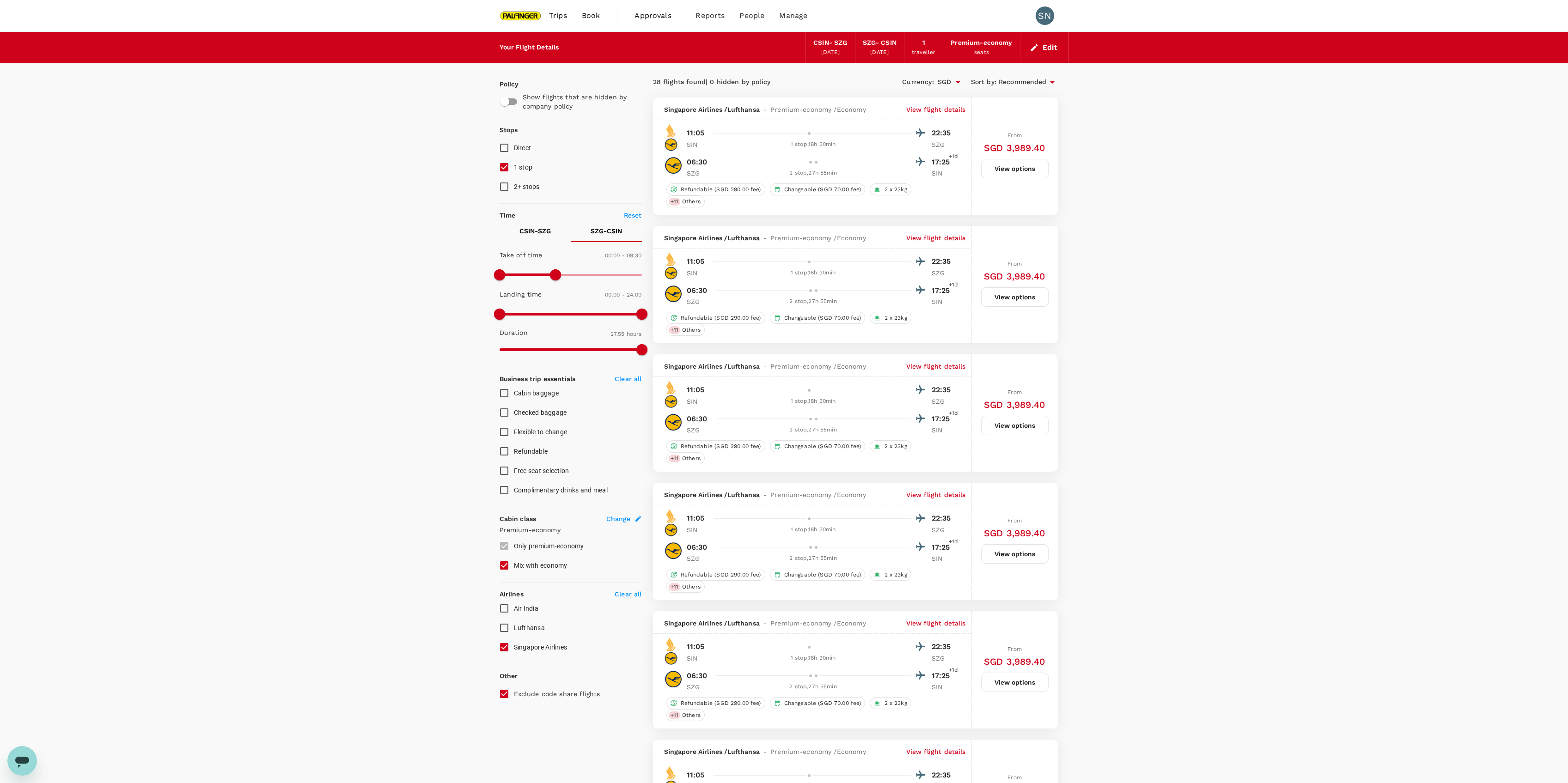
click at [930, 365] on p "View flight details" at bounding box center [936, 366] width 59 height 9
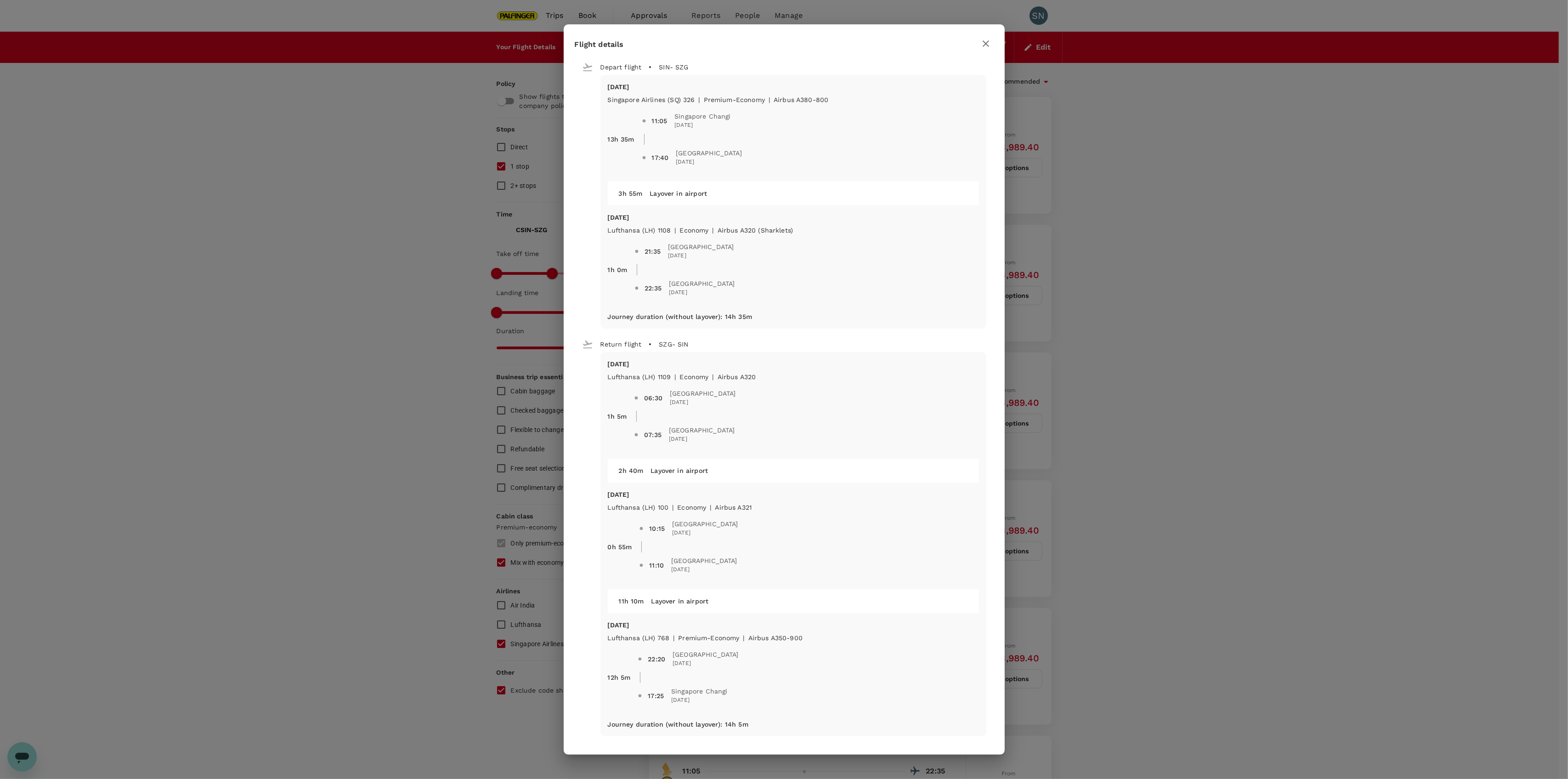
click at [1166, 282] on div "Flight details Depart flight SIN - SZG Mon, 24 Nov Singapore Airlines (SQ) 326 …" at bounding box center [784, 389] width 1568 height 779
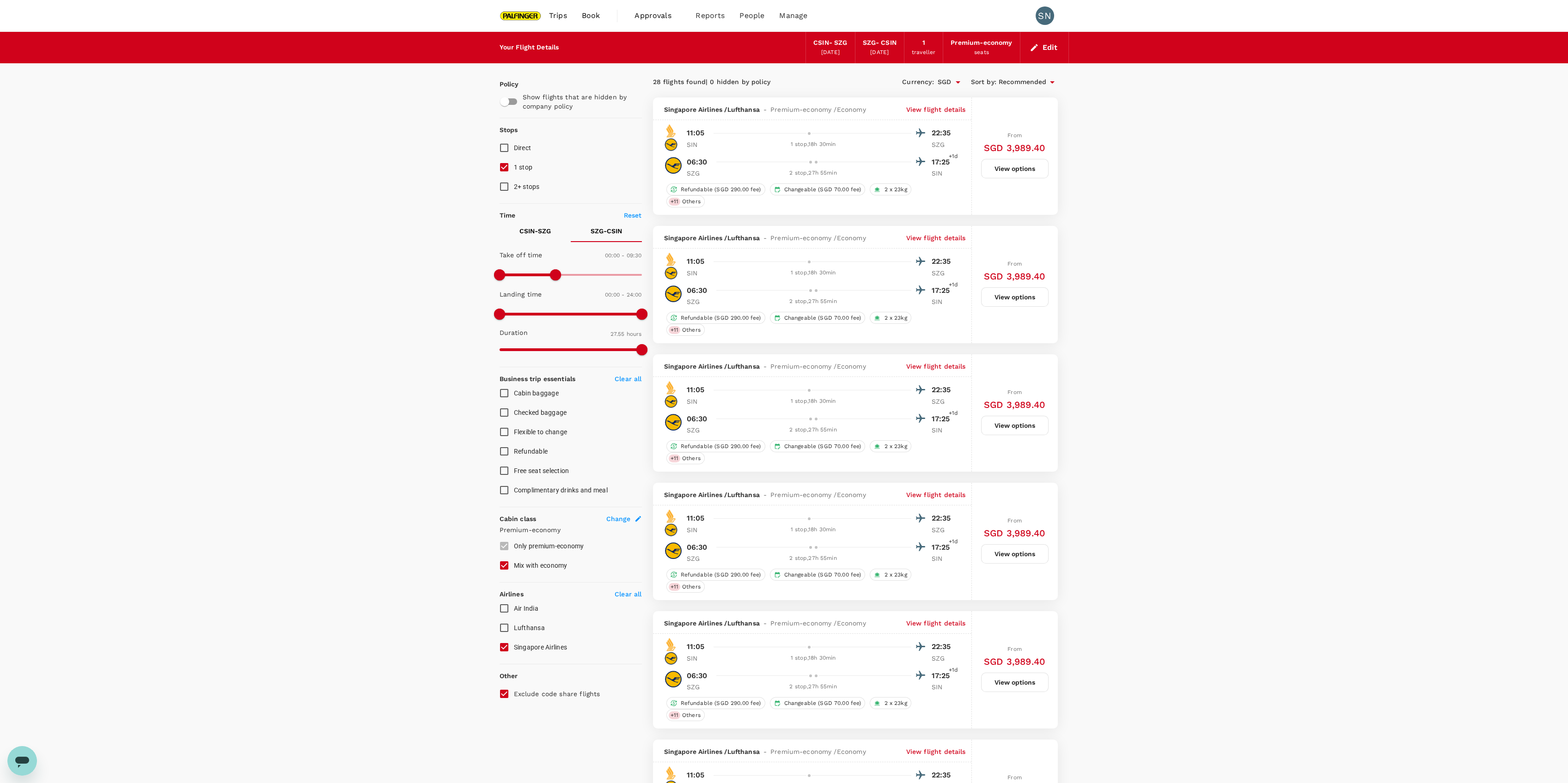
click at [918, 105] on p "View flight details" at bounding box center [936, 109] width 59 height 9
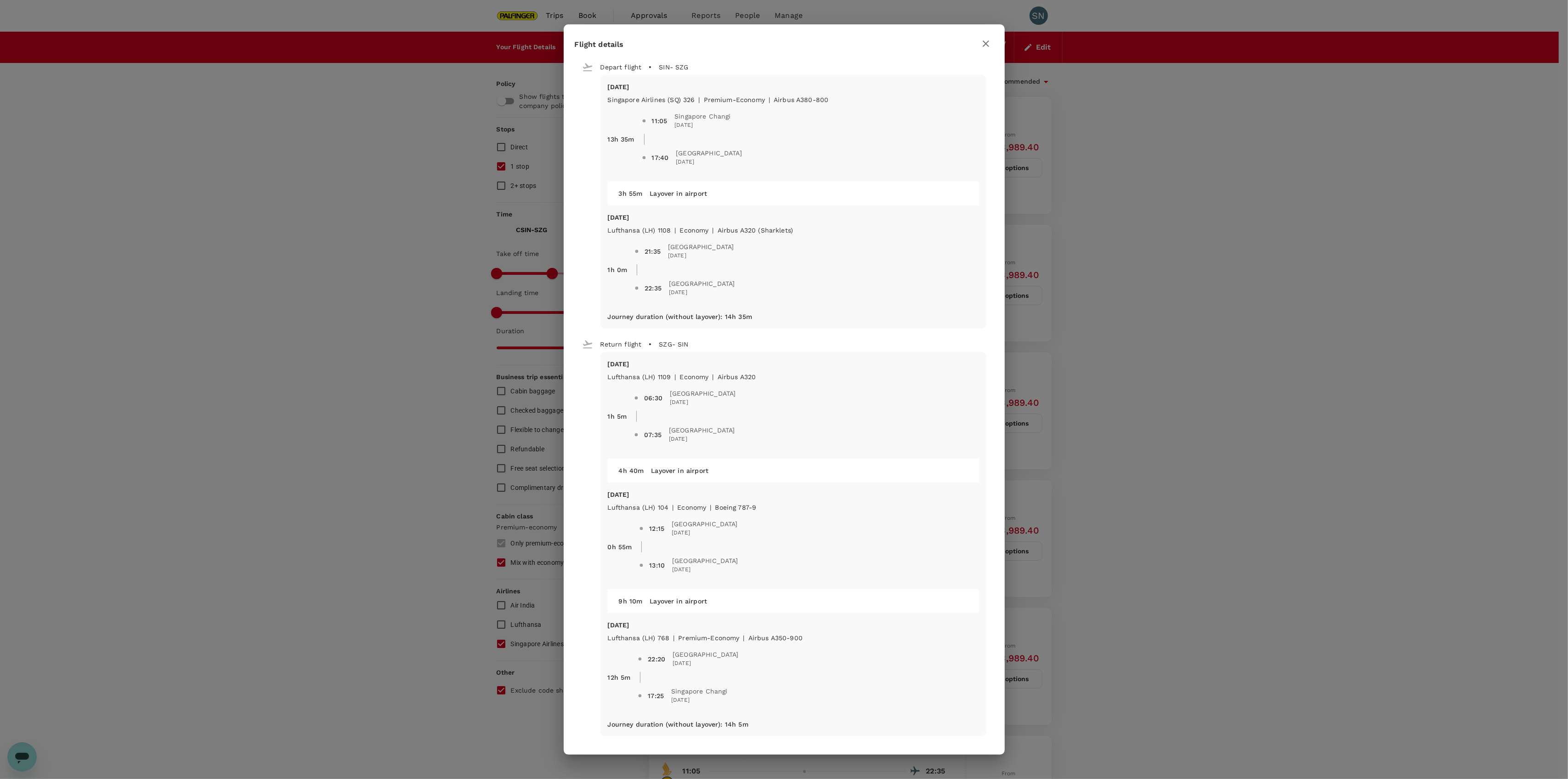
click at [1362, 529] on div "Flight details Depart flight SIN - SZG Mon, 24 Nov Singapore Airlines (SQ) 326 …" at bounding box center [784, 389] width 1568 height 779
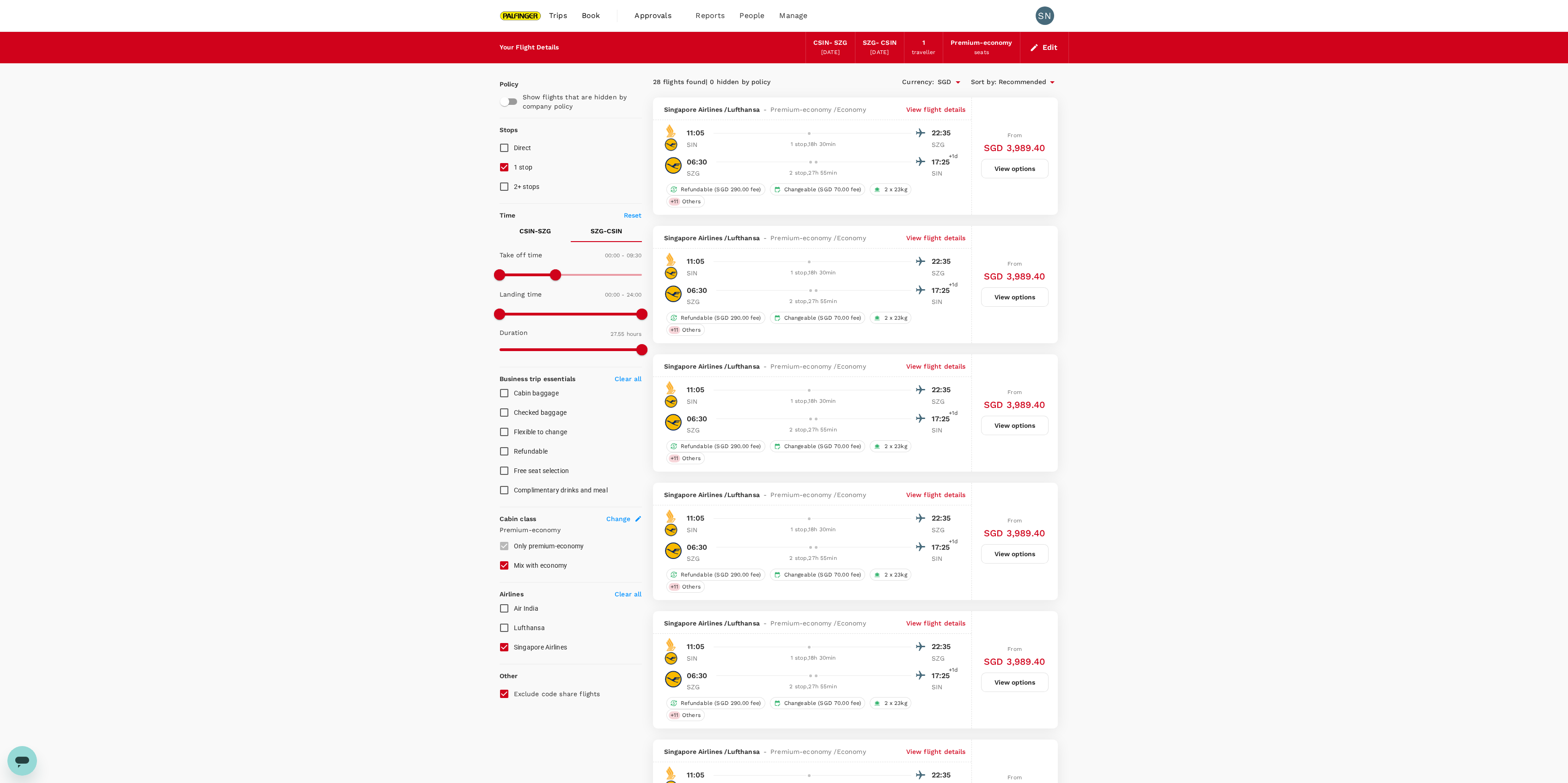
click at [525, 692] on p "Exclude code share flights" at bounding box center [557, 694] width 86 height 9
click at [514, 692] on input "Exclude code share flights" at bounding box center [505, 694] width 20 height 20
checkbox input "false"
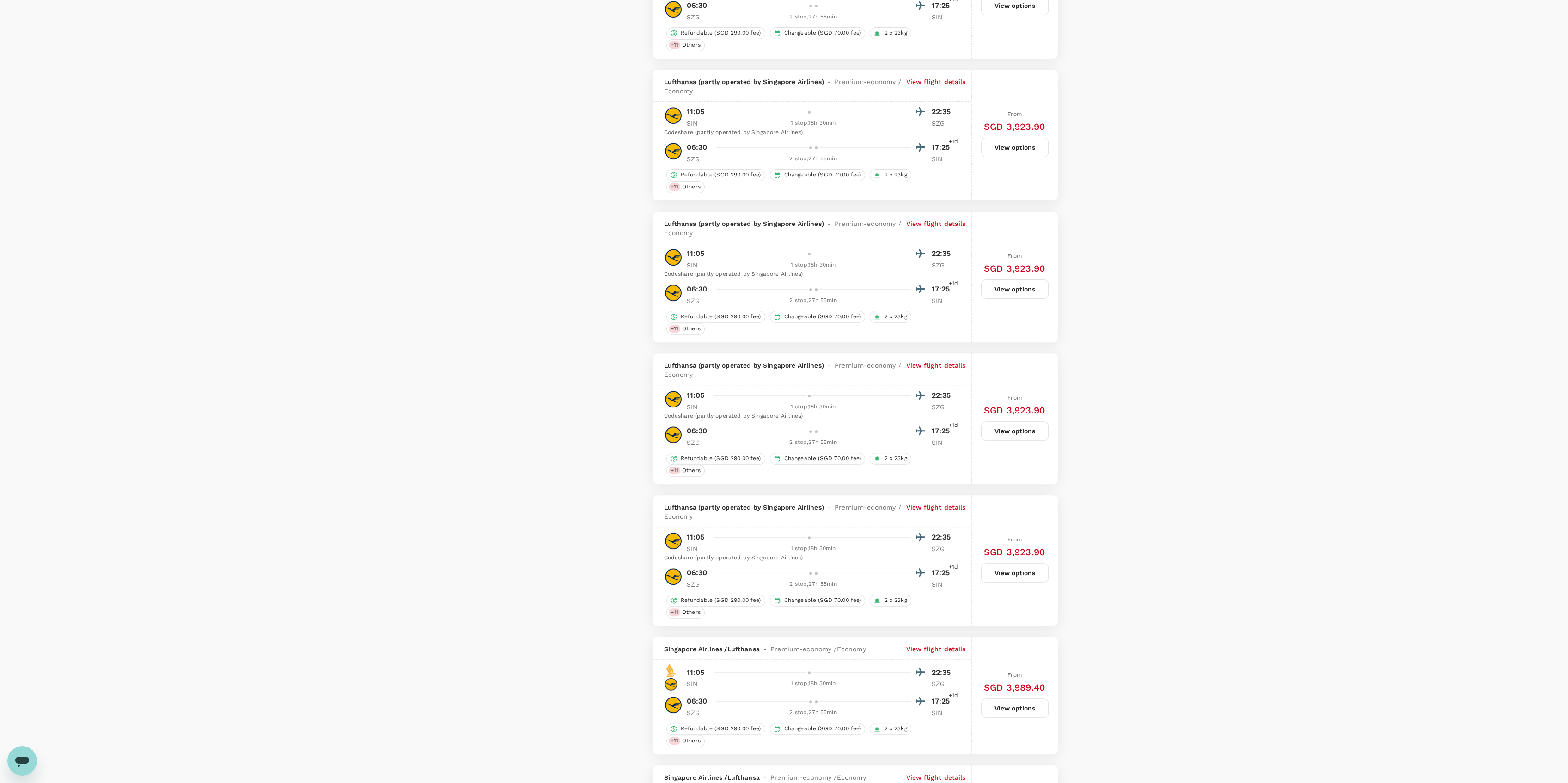
scroll to position [1602, 0]
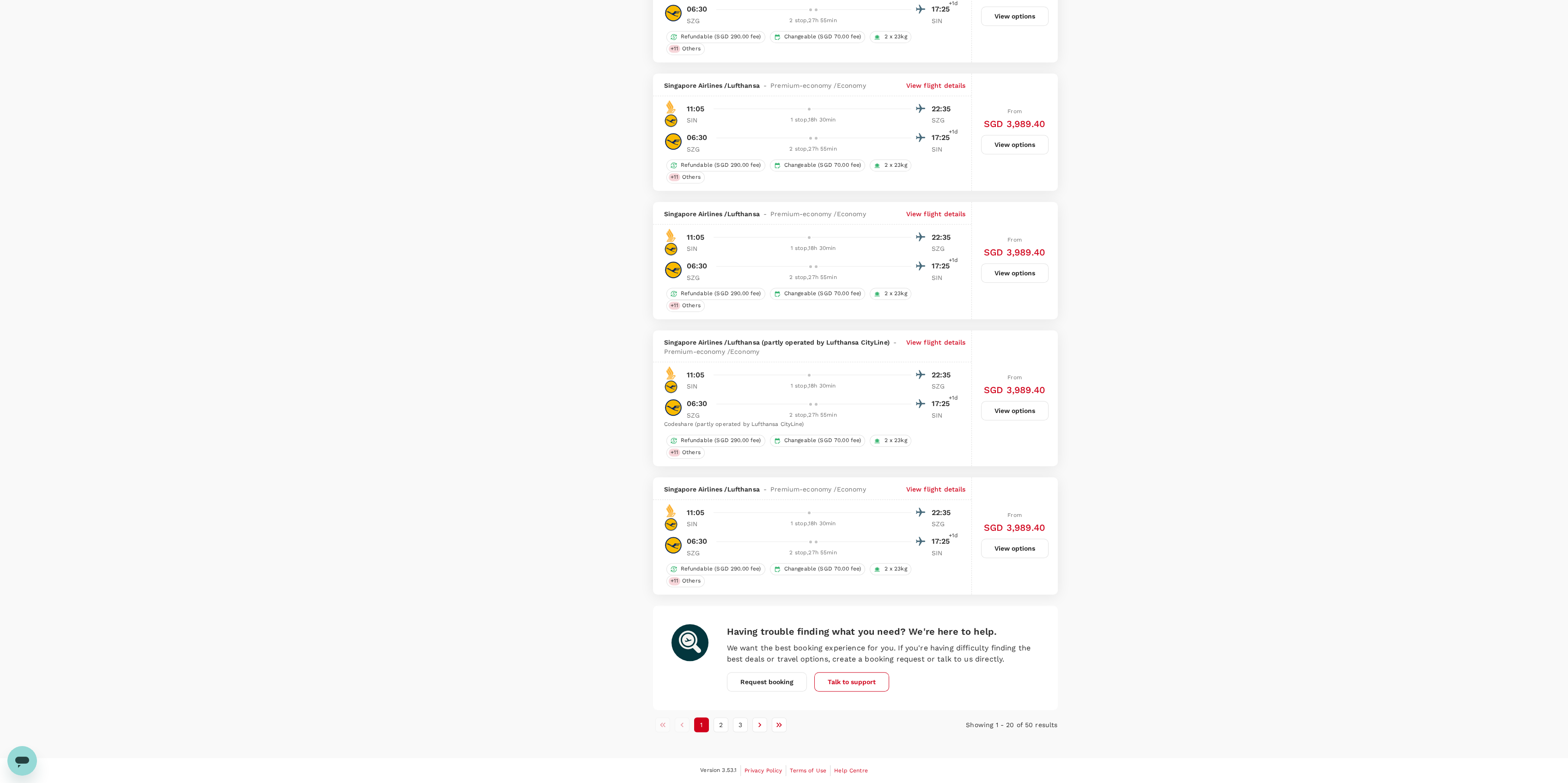
drag, startPoint x: 1287, startPoint y: 663, endPoint x: 1277, endPoint y: 584, distance: 79.6
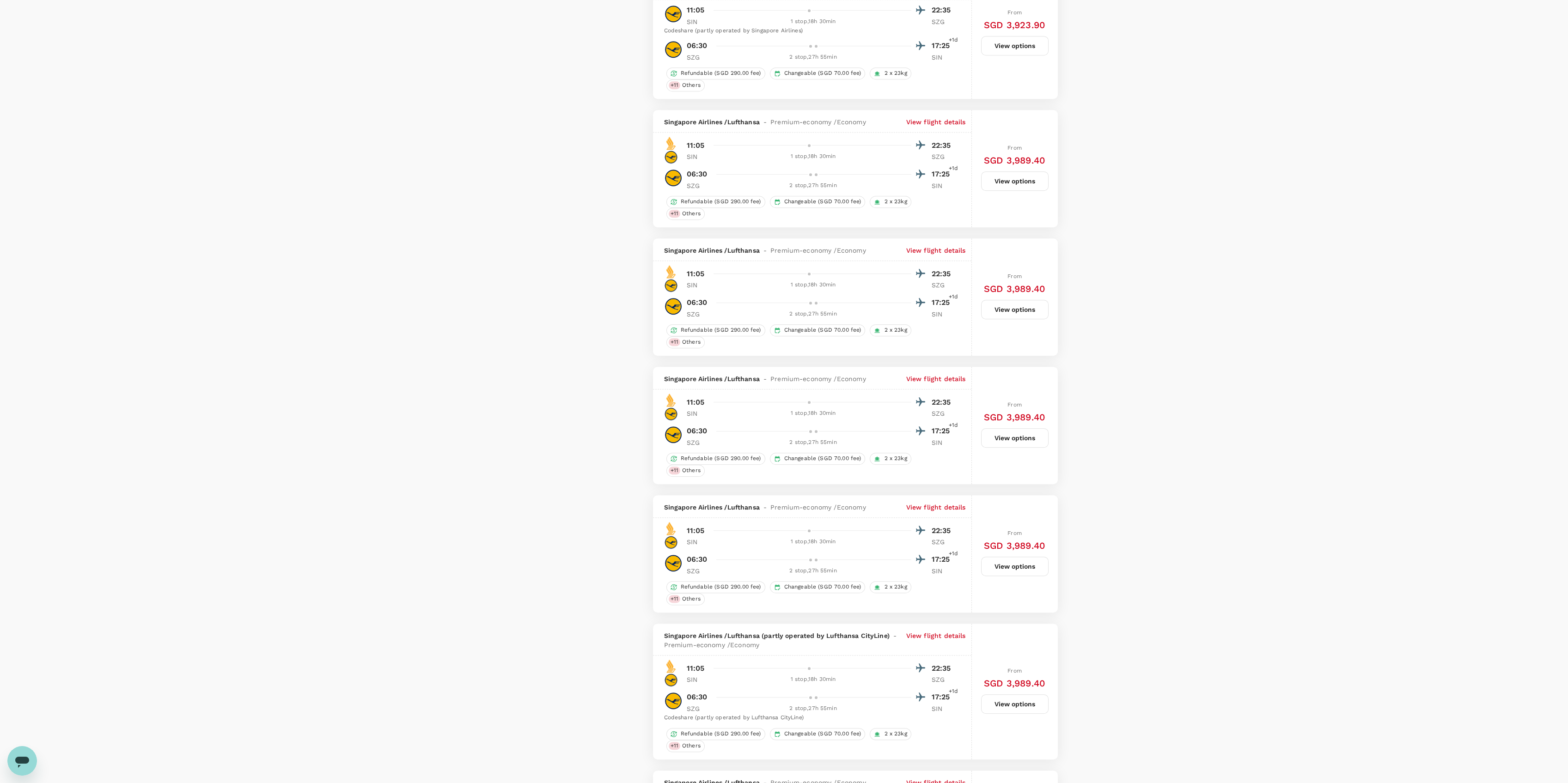
scroll to position [0, 0]
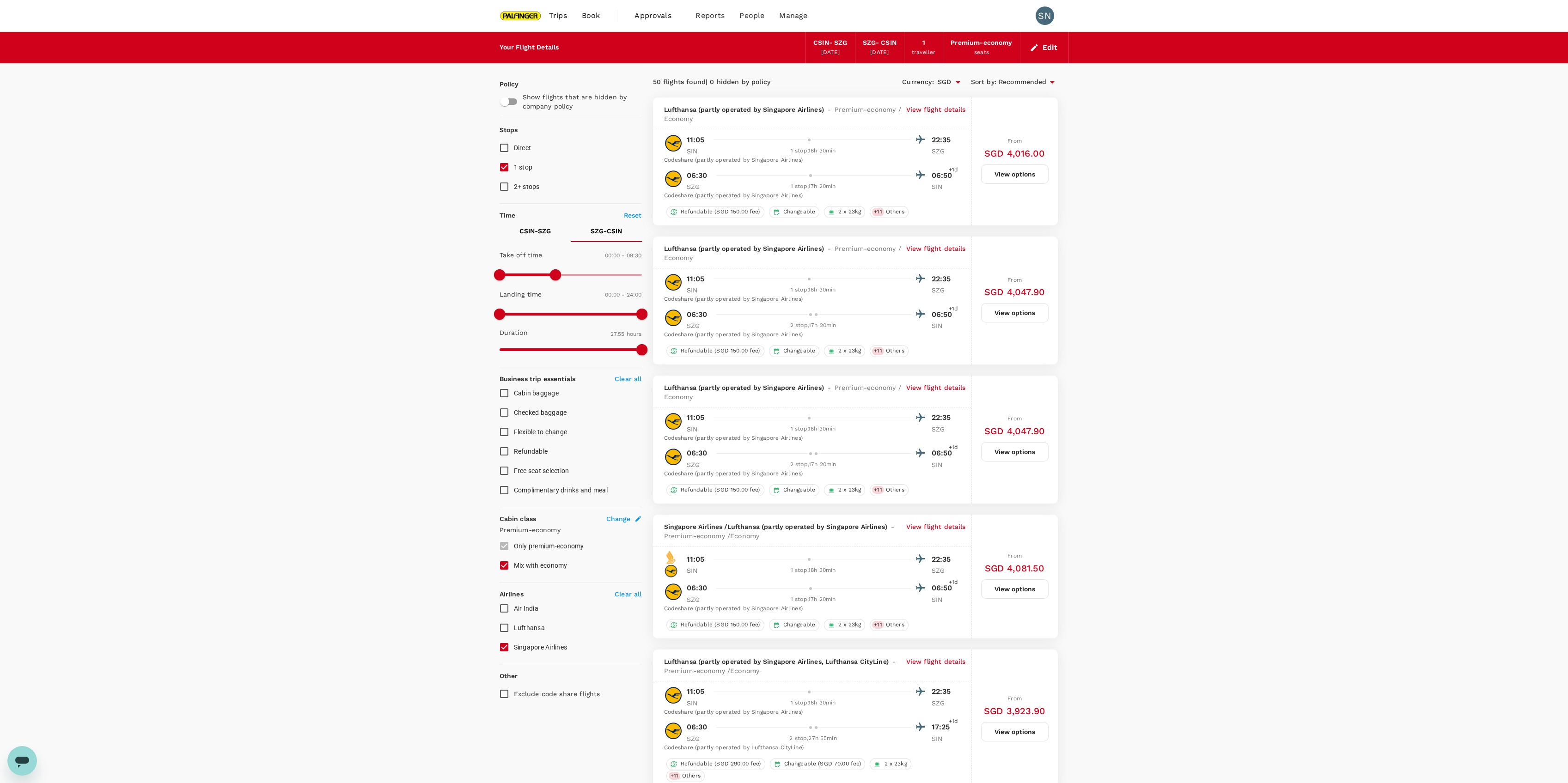
click at [943, 530] on p "View flight details" at bounding box center [936, 531] width 59 height 18
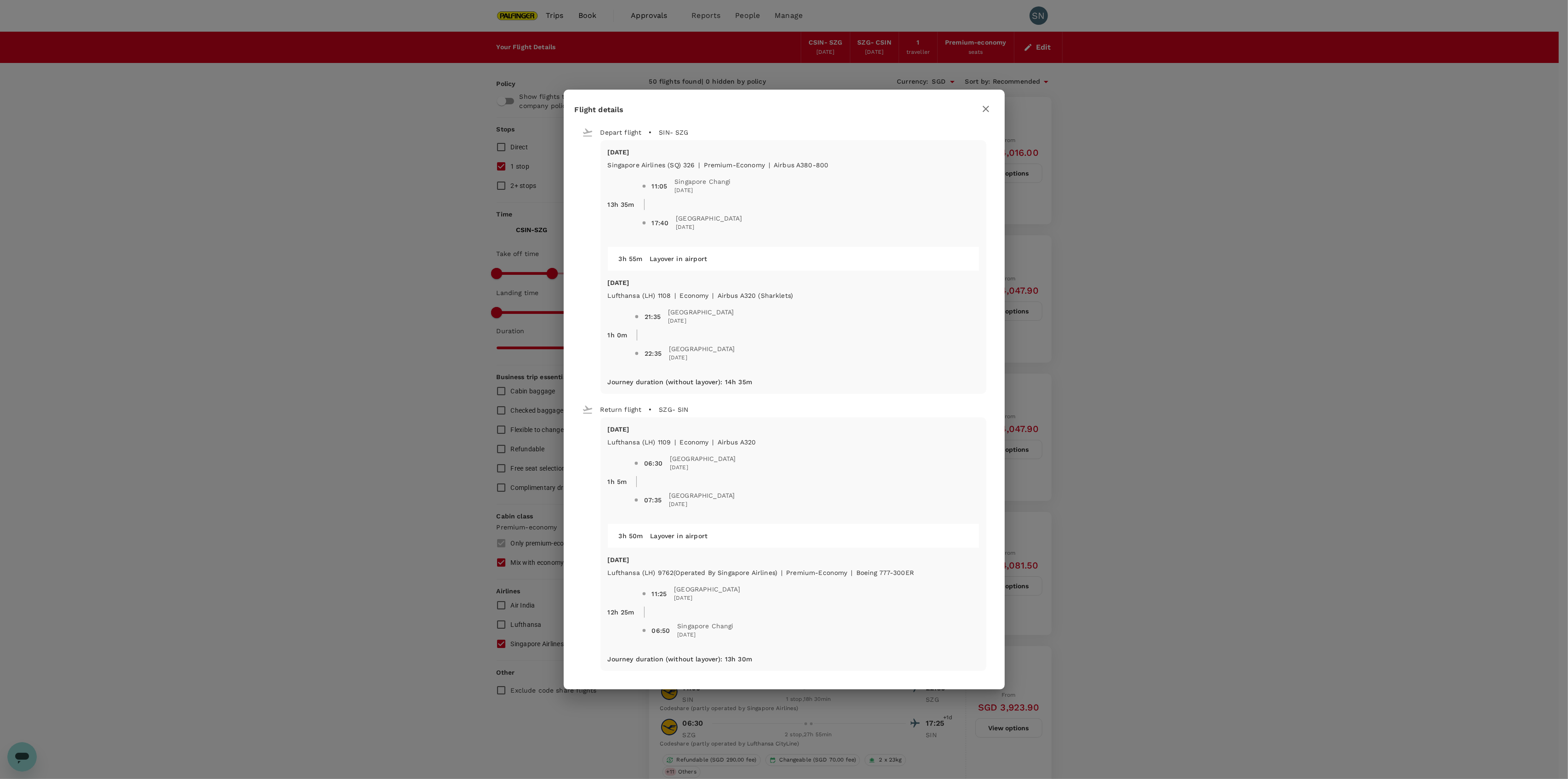
click at [1119, 397] on div "Flight details Depart flight SIN - SZG Mon, 24 Nov Singapore Airlines (SQ) 326 …" at bounding box center [784, 389] width 1568 height 779
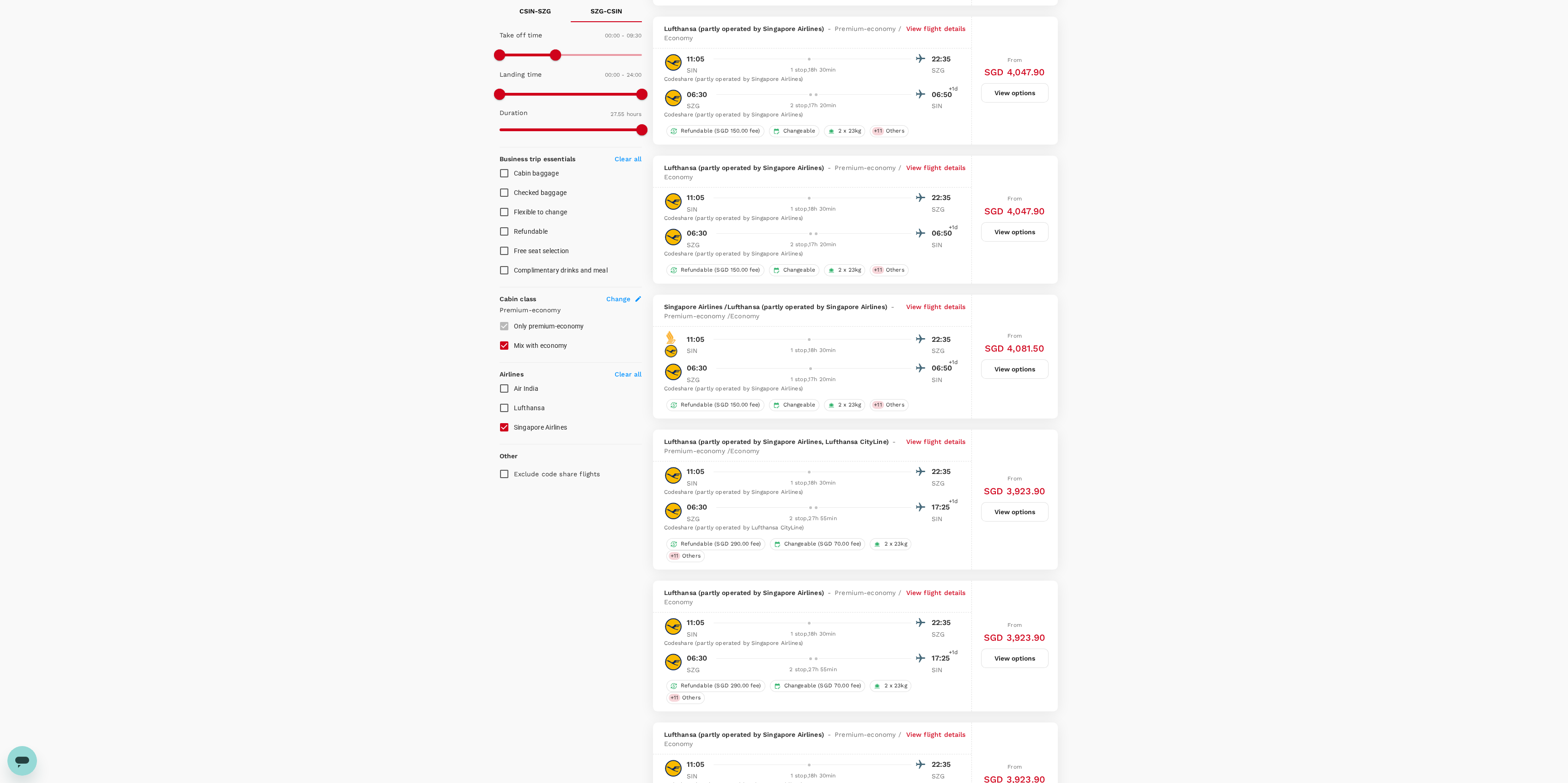
scroll to position [123, 0]
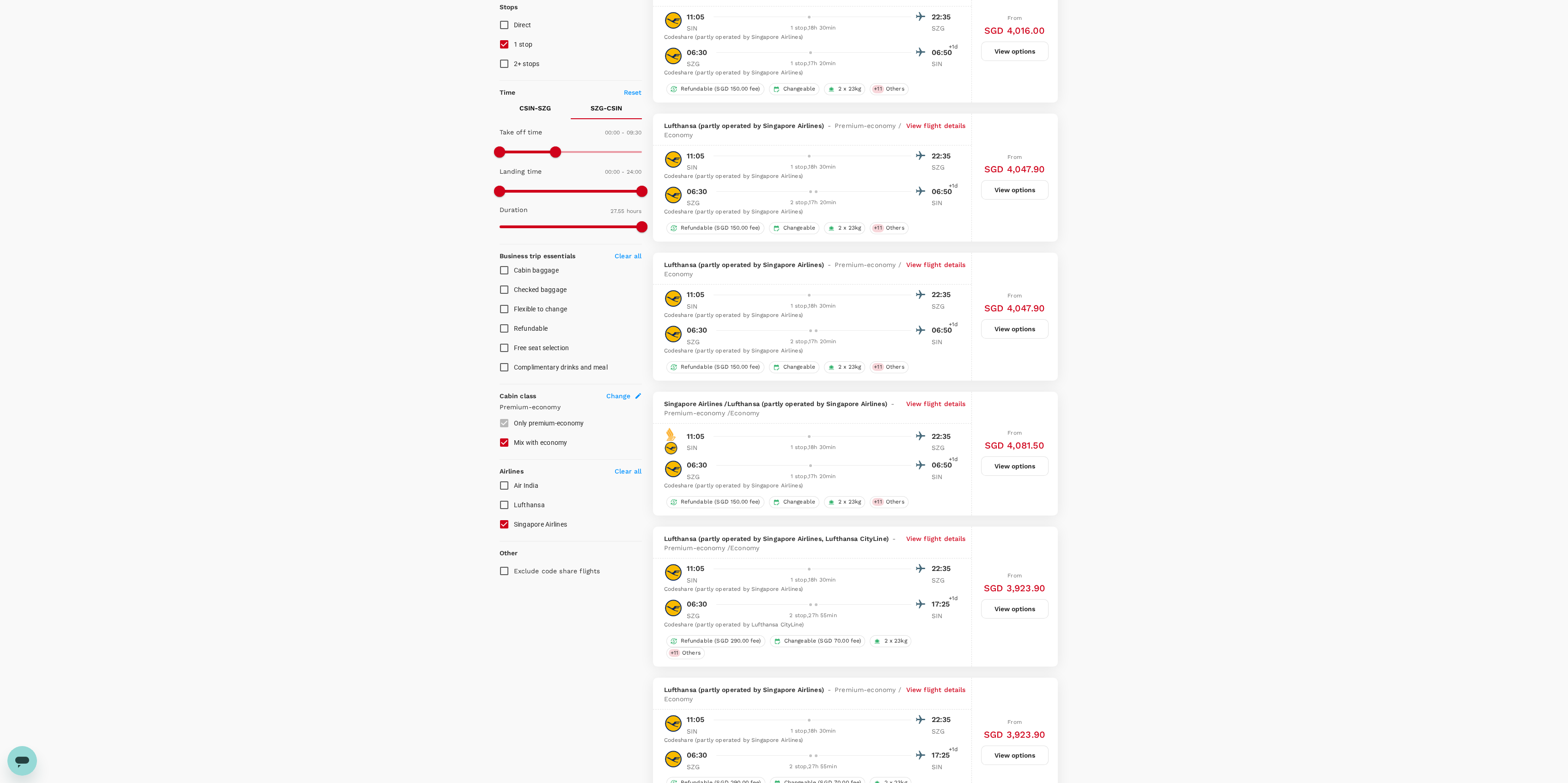
click at [1011, 475] on button "View options" at bounding box center [1015, 466] width 67 height 20
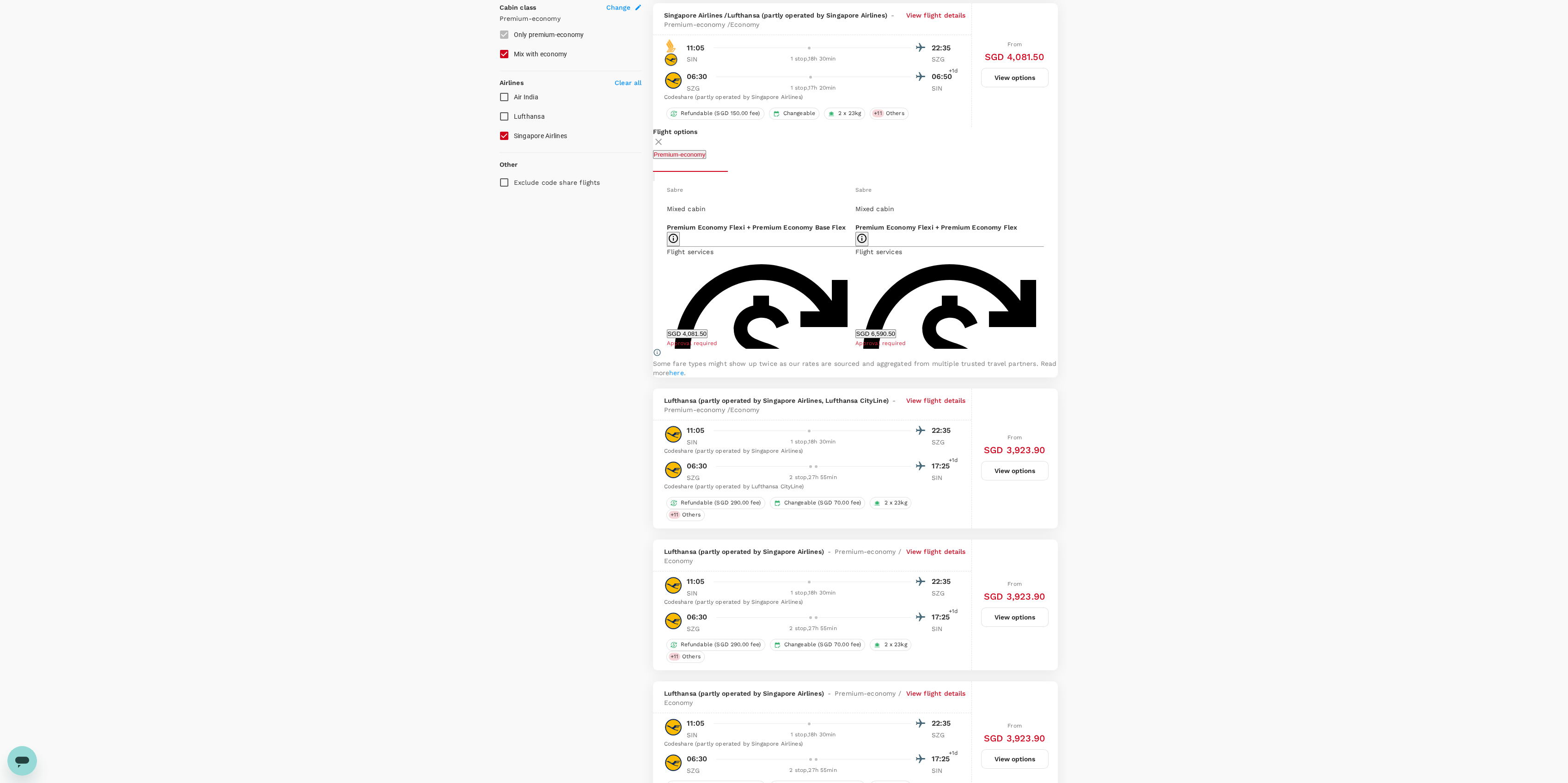
scroll to position [516, 0]
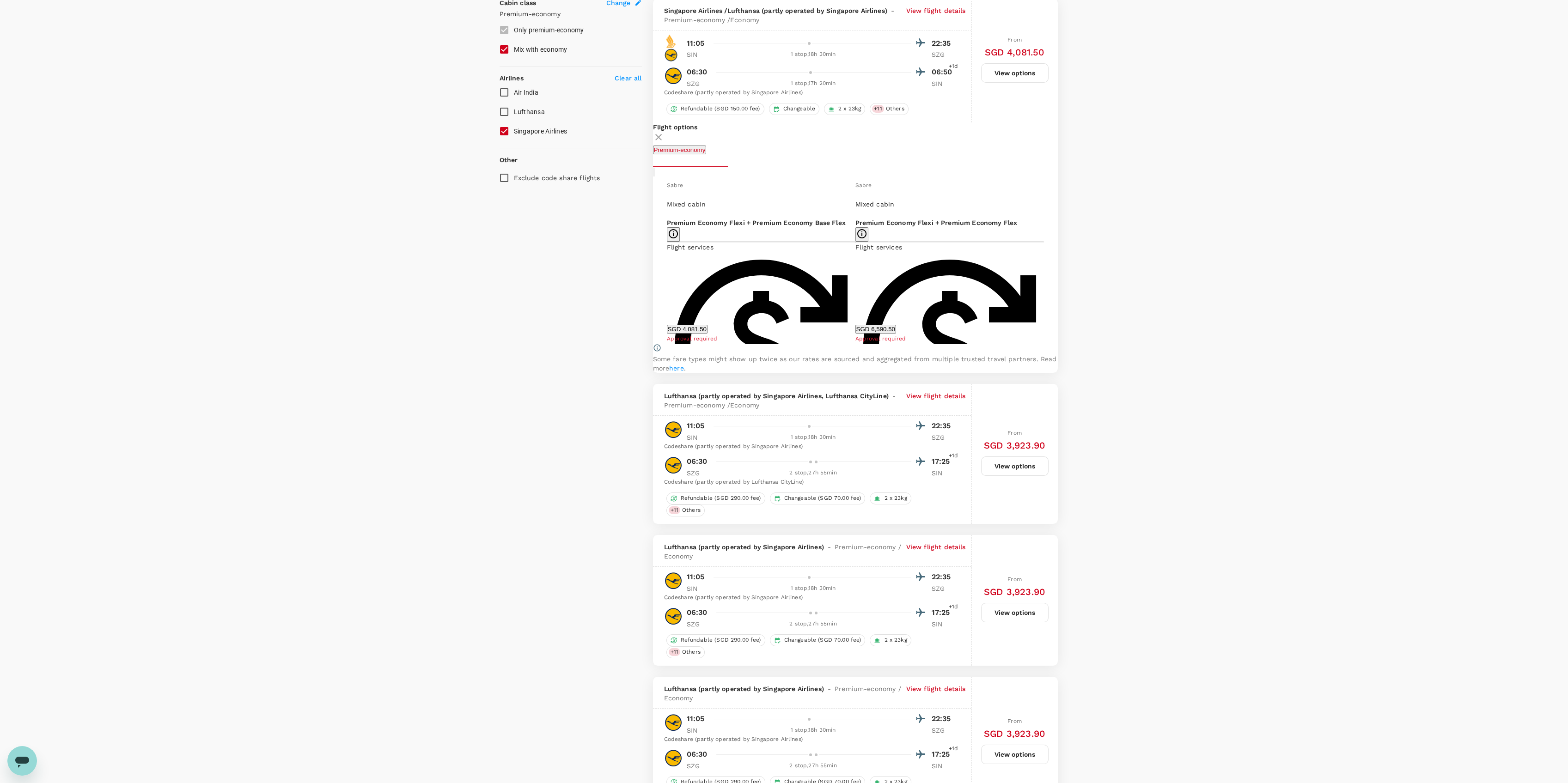
click at [708, 325] on button "SGD 4,081.50" at bounding box center [687, 329] width 40 height 9
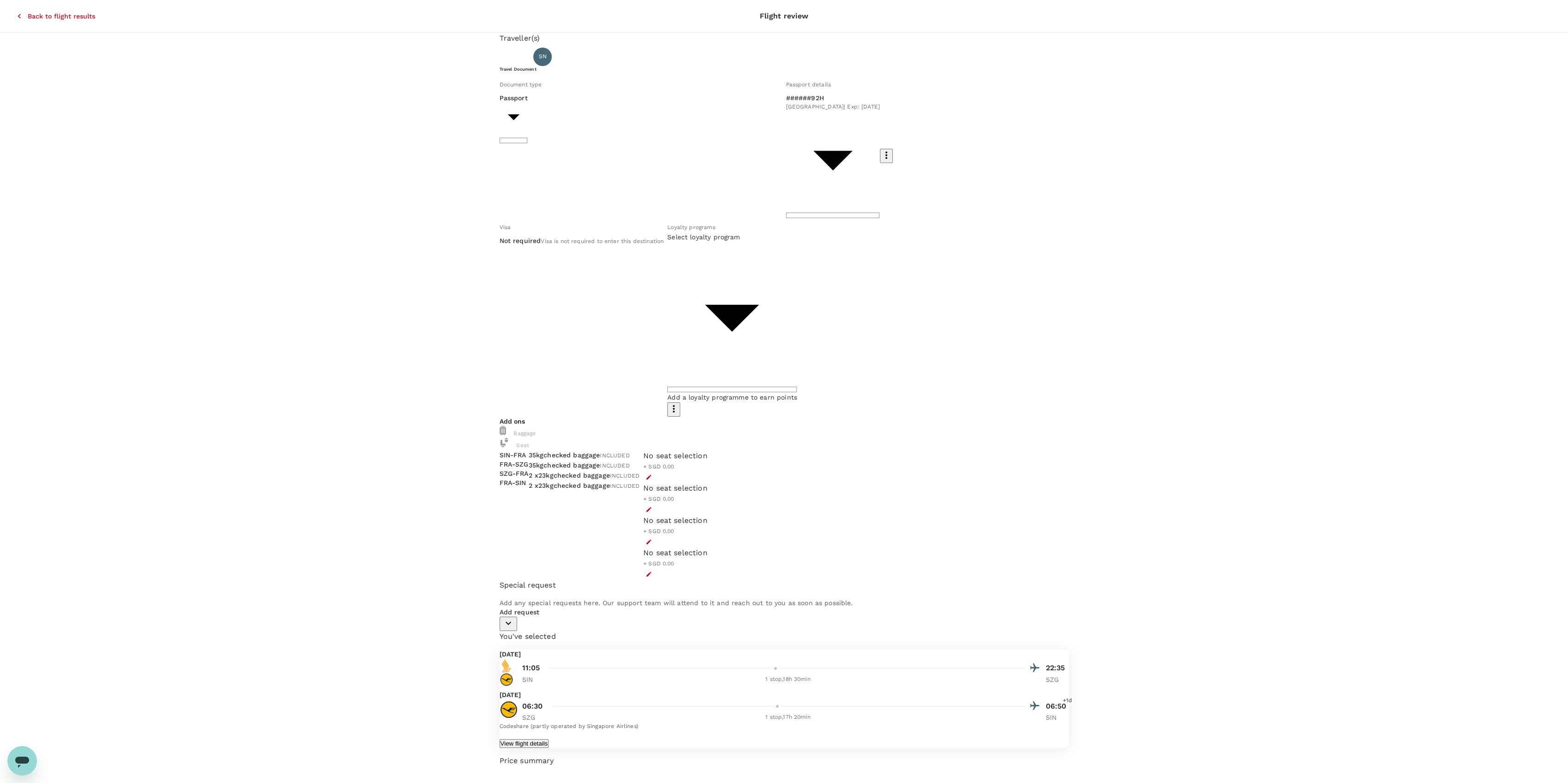
click at [816, 190] on body "Back to flight results Flight review Traveller(s) Traveller 1 : SN Shang Wei Ng…" at bounding box center [784, 478] width 1568 height 956
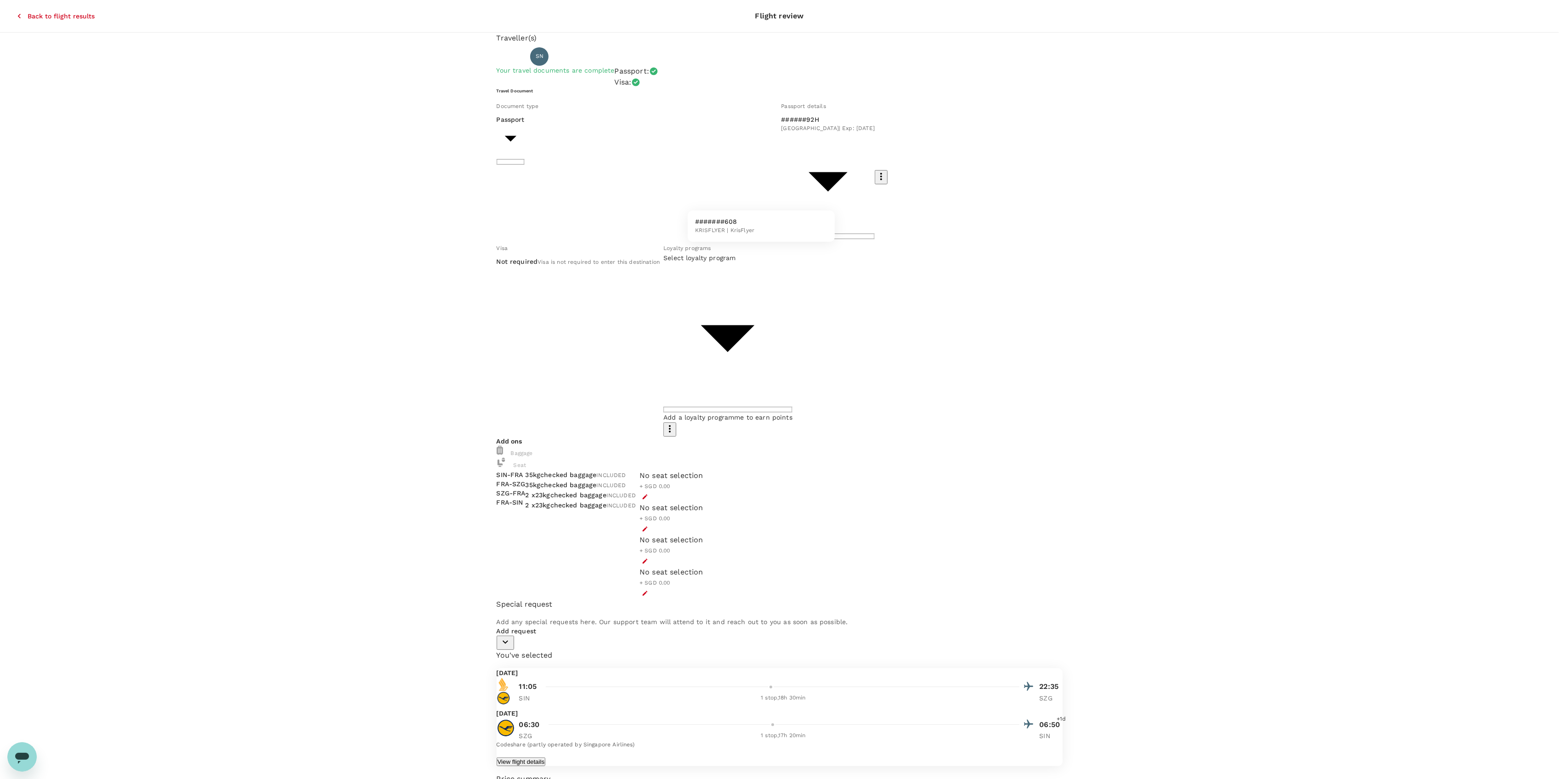
click at [760, 221] on li "#######608 KRISFLYER | KrisFlyer" at bounding box center [761, 226] width 147 height 24
type input "2c1e5f96-7868-400f-a56e-879801071506"
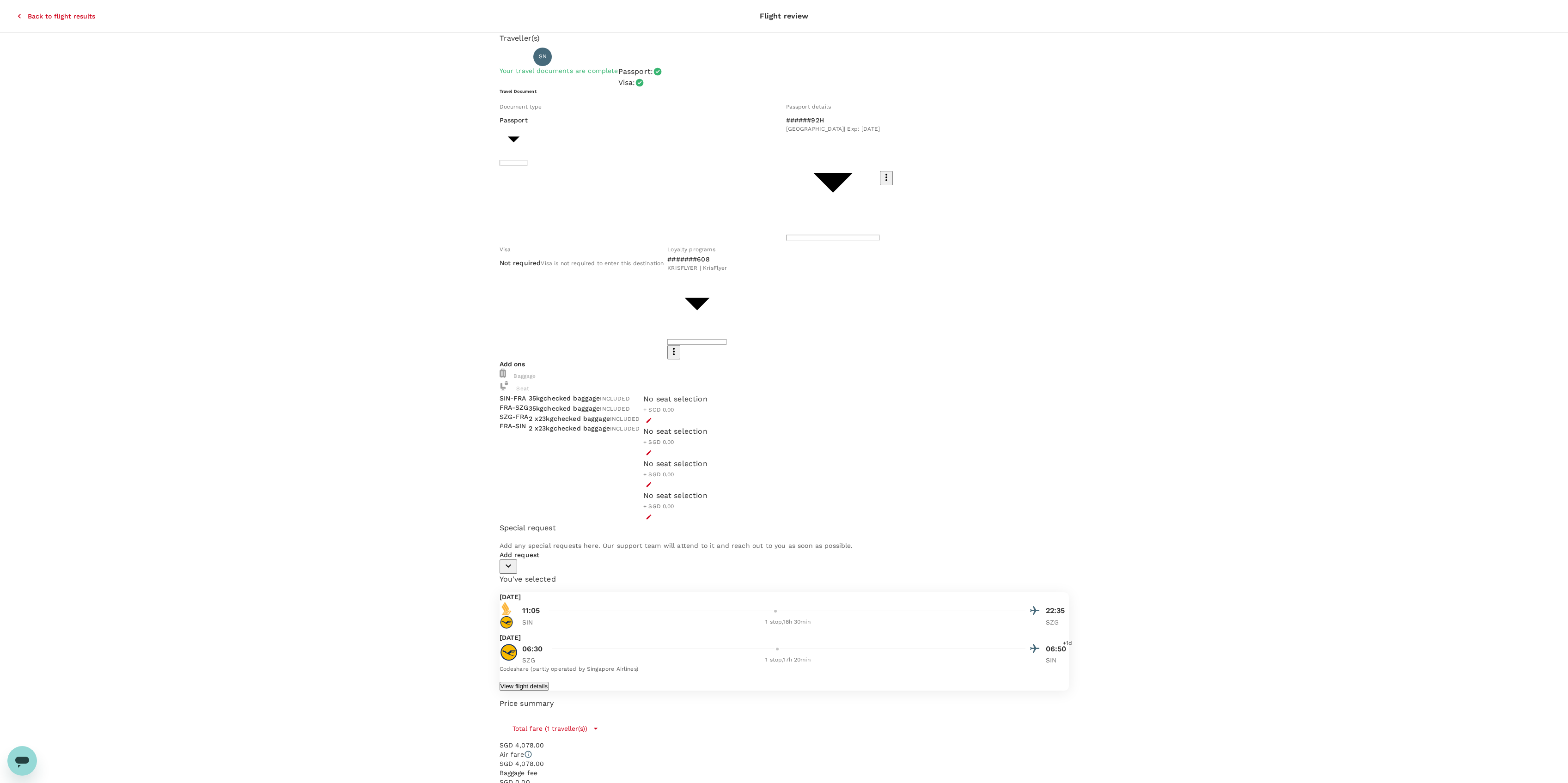
click at [652, 418] on icon "button" at bounding box center [648, 421] width 7 height 7
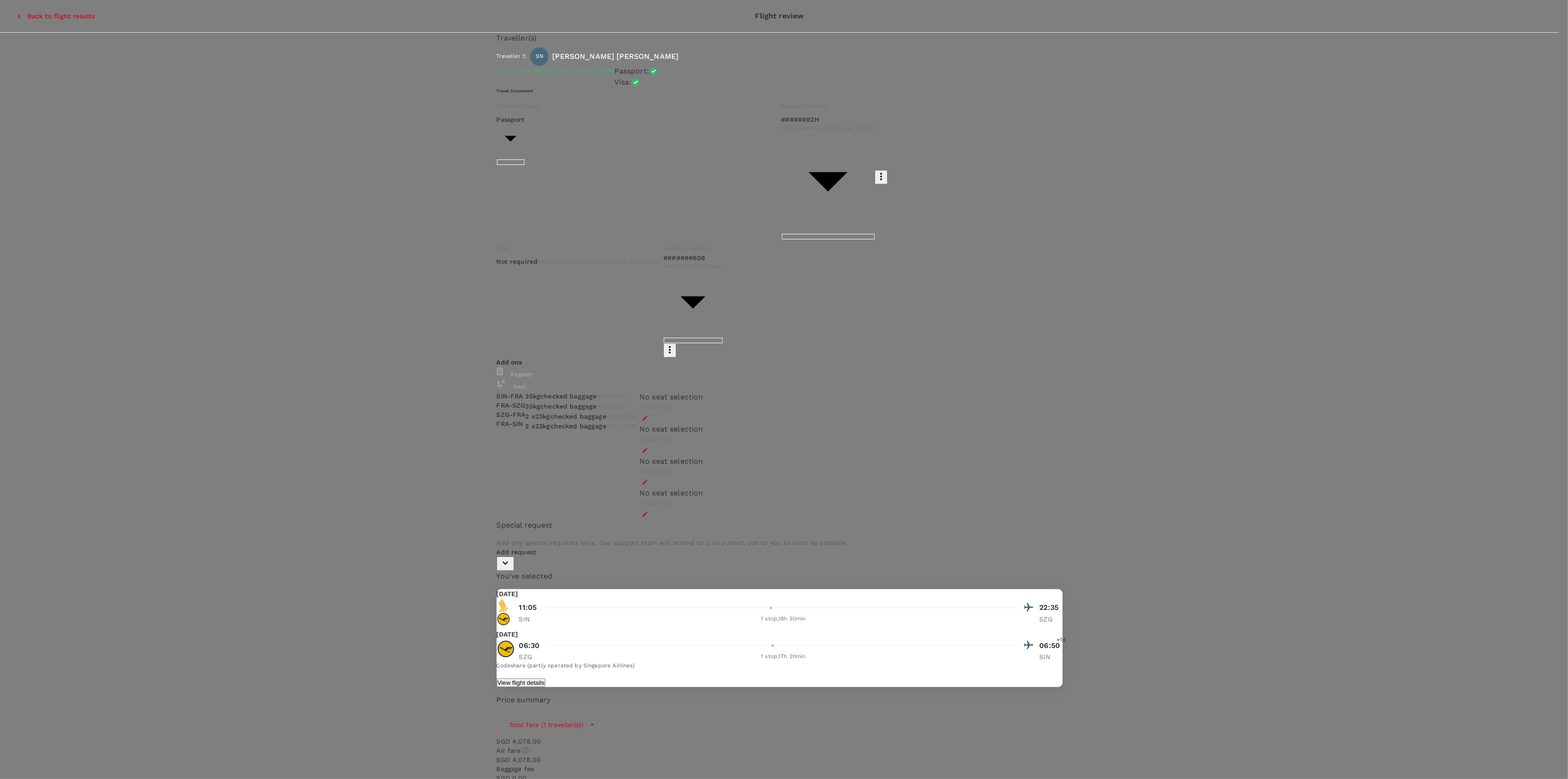
click at [289, 277] on p "Select" at bounding box center [234, 281] width 109 height 9
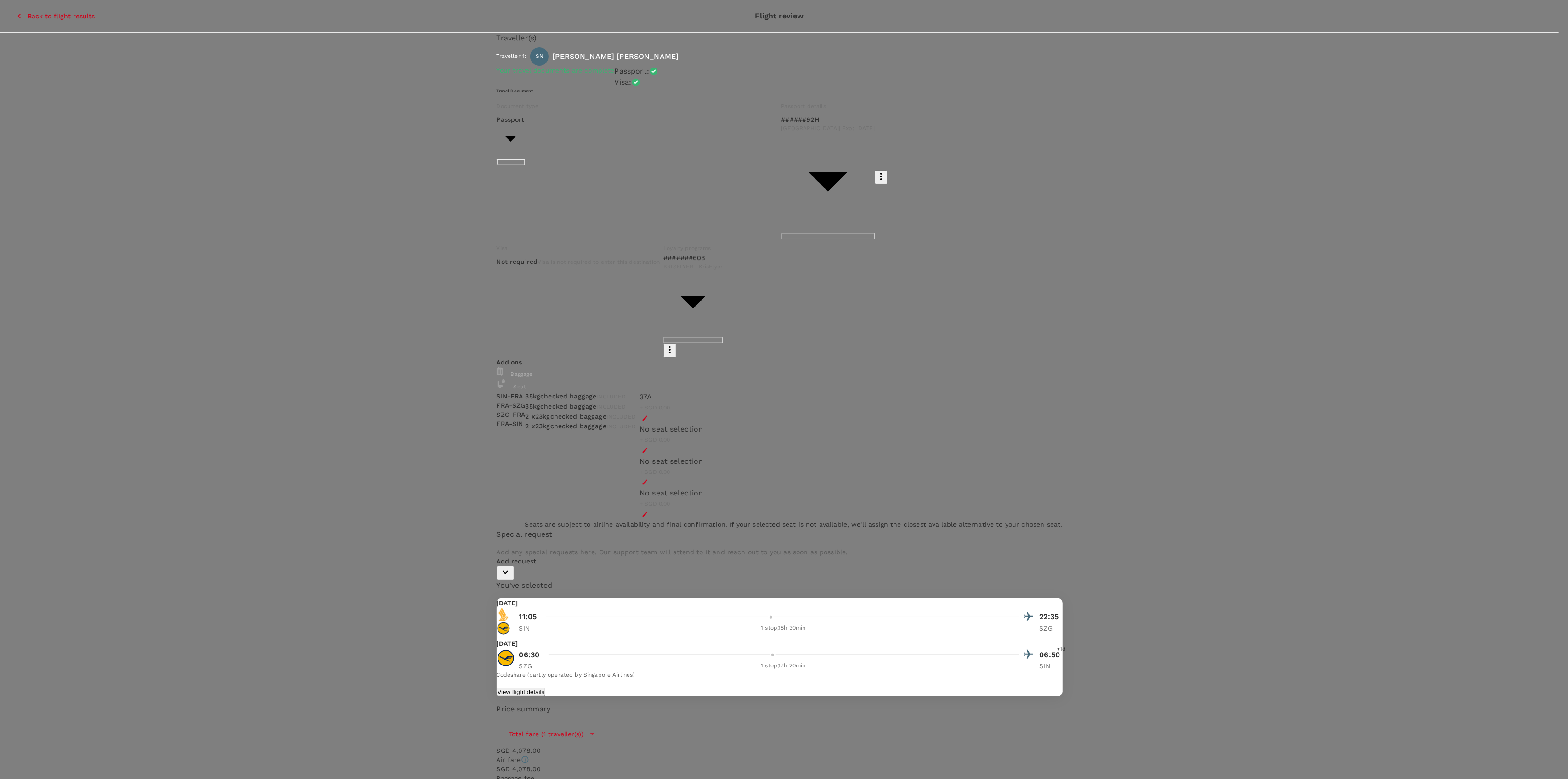
click at [454, 158] on p "Select" at bounding box center [399, 162] width 109 height 9
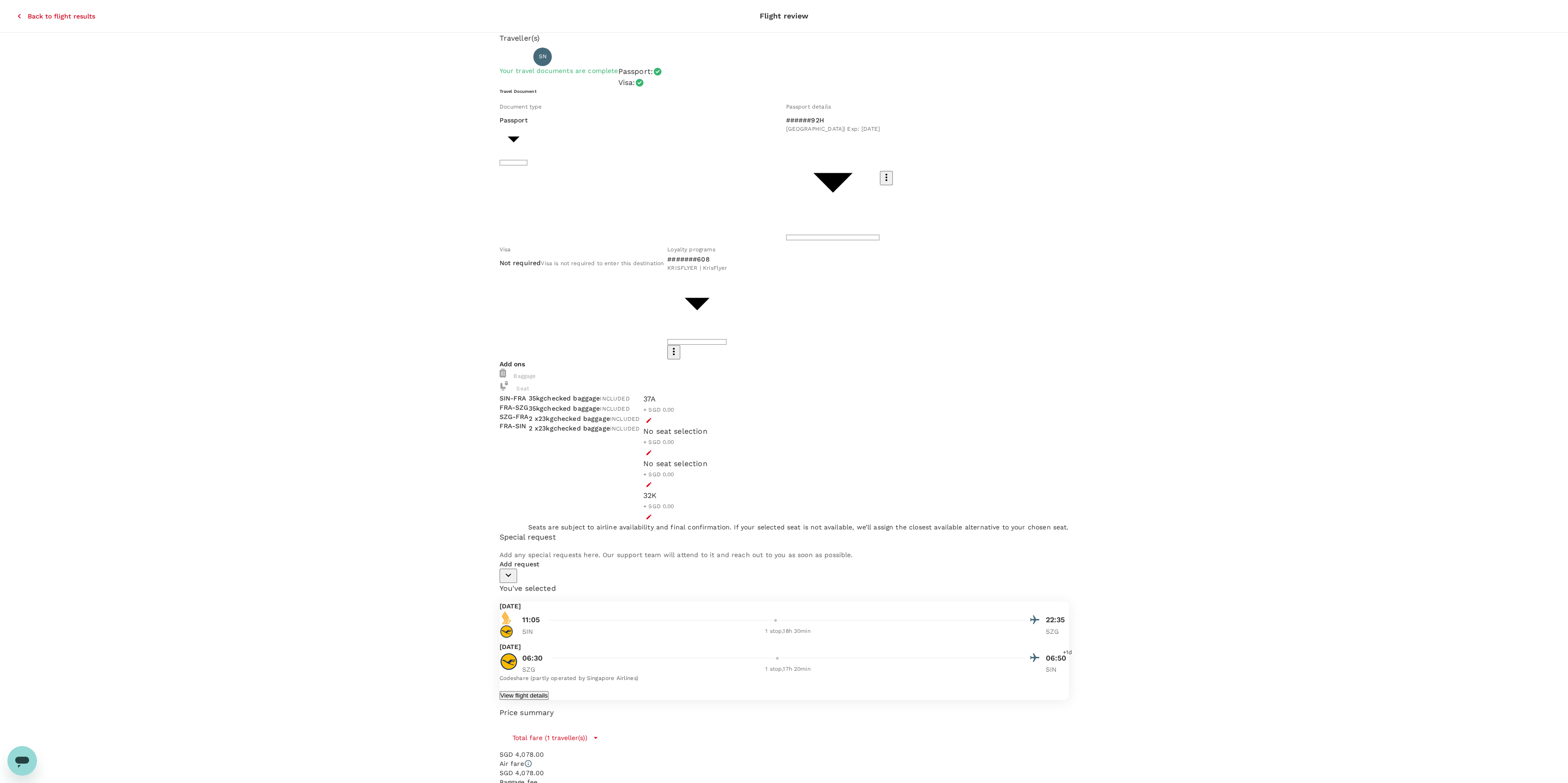
click at [1103, 536] on div "Traveller(s) Traveller 1 : SN Shang Wei Ng Your travel documents are complete P…" at bounding box center [784, 459] width 1568 height 851
click at [549, 691] on button "View flight details" at bounding box center [524, 695] width 50 height 9
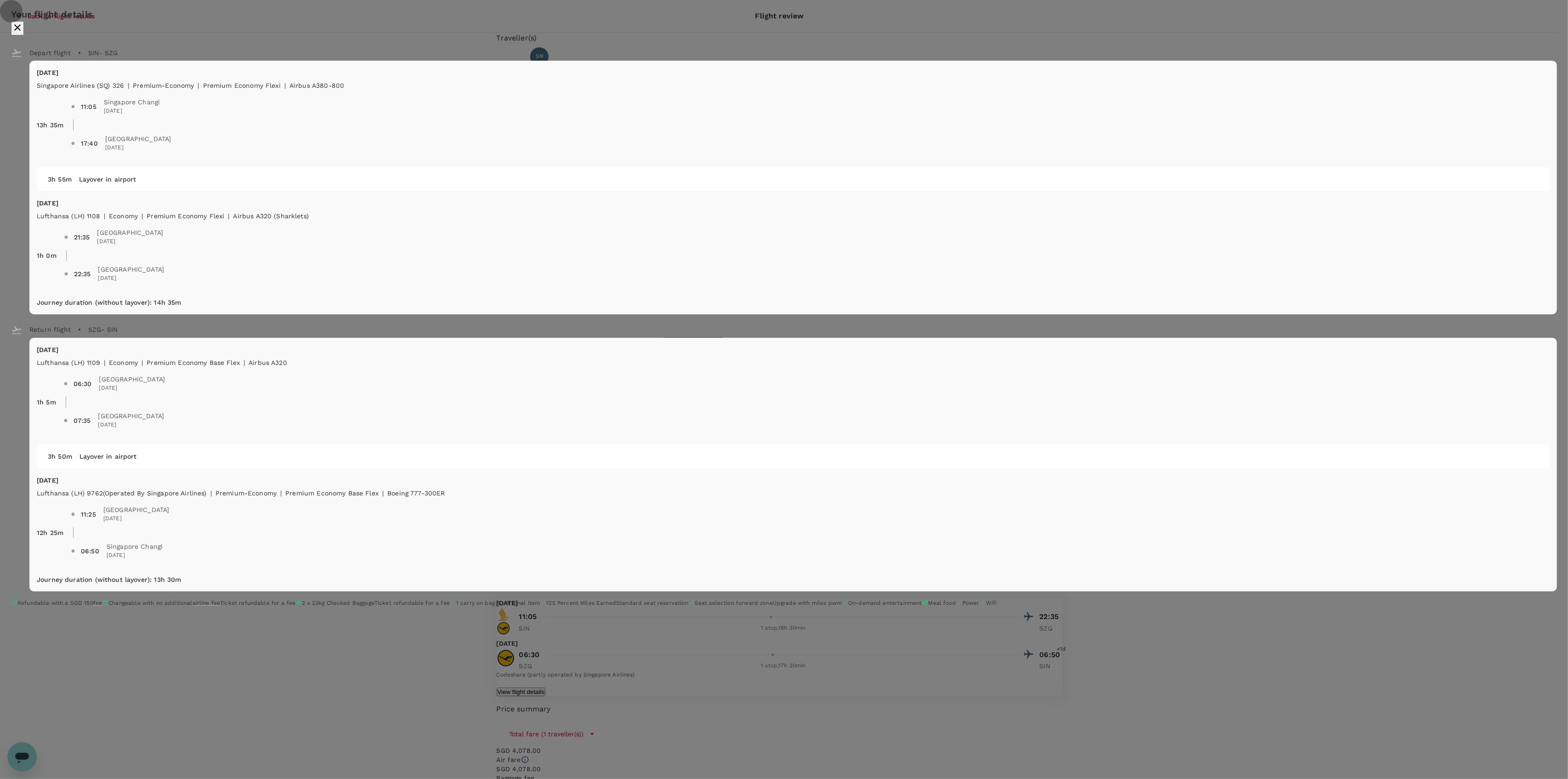
click at [23, 33] on icon "close" at bounding box center [18, 27] width 11 height 11
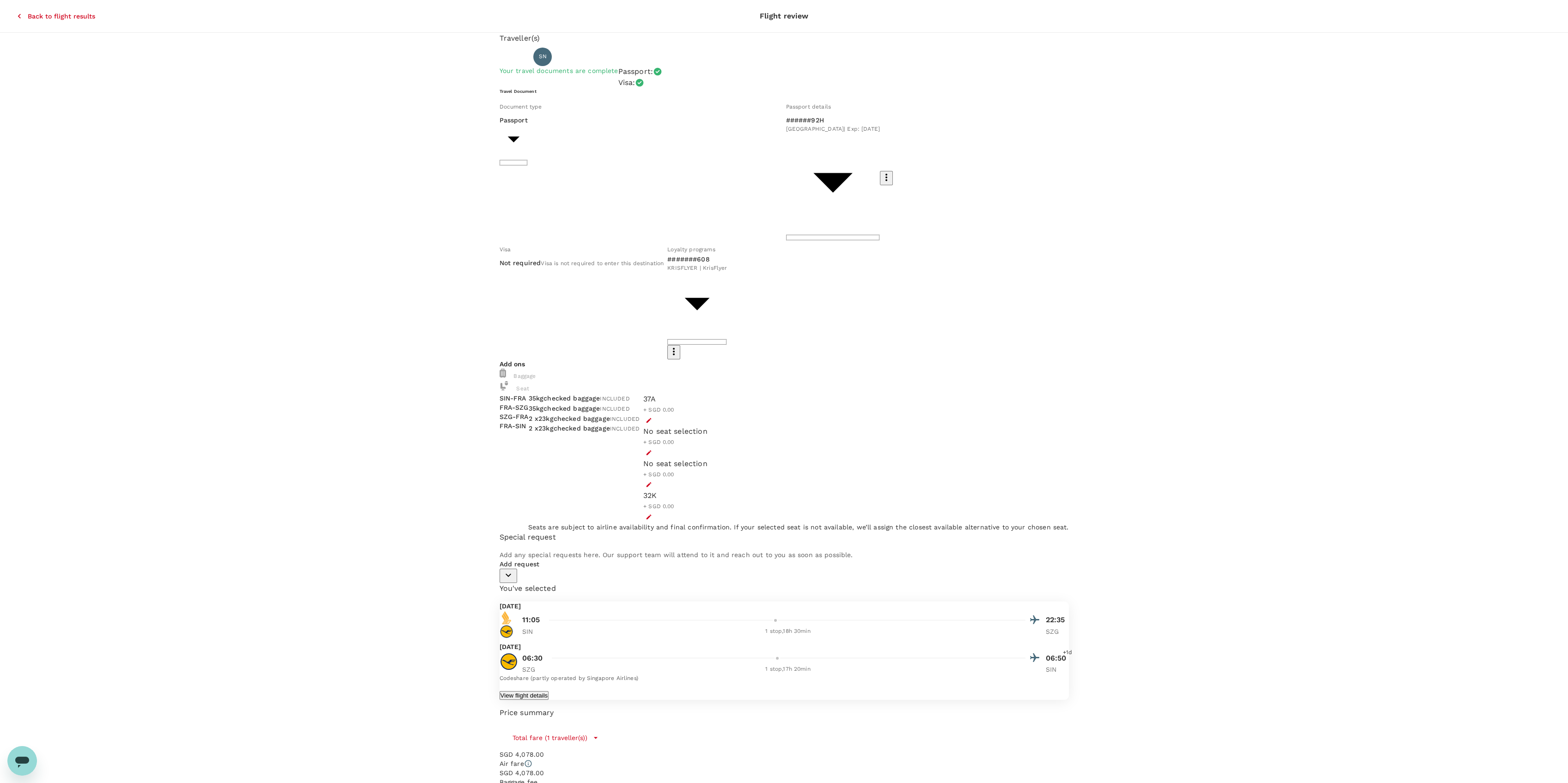
click at [15, 12] on icon "button" at bounding box center [19, 16] width 9 height 9
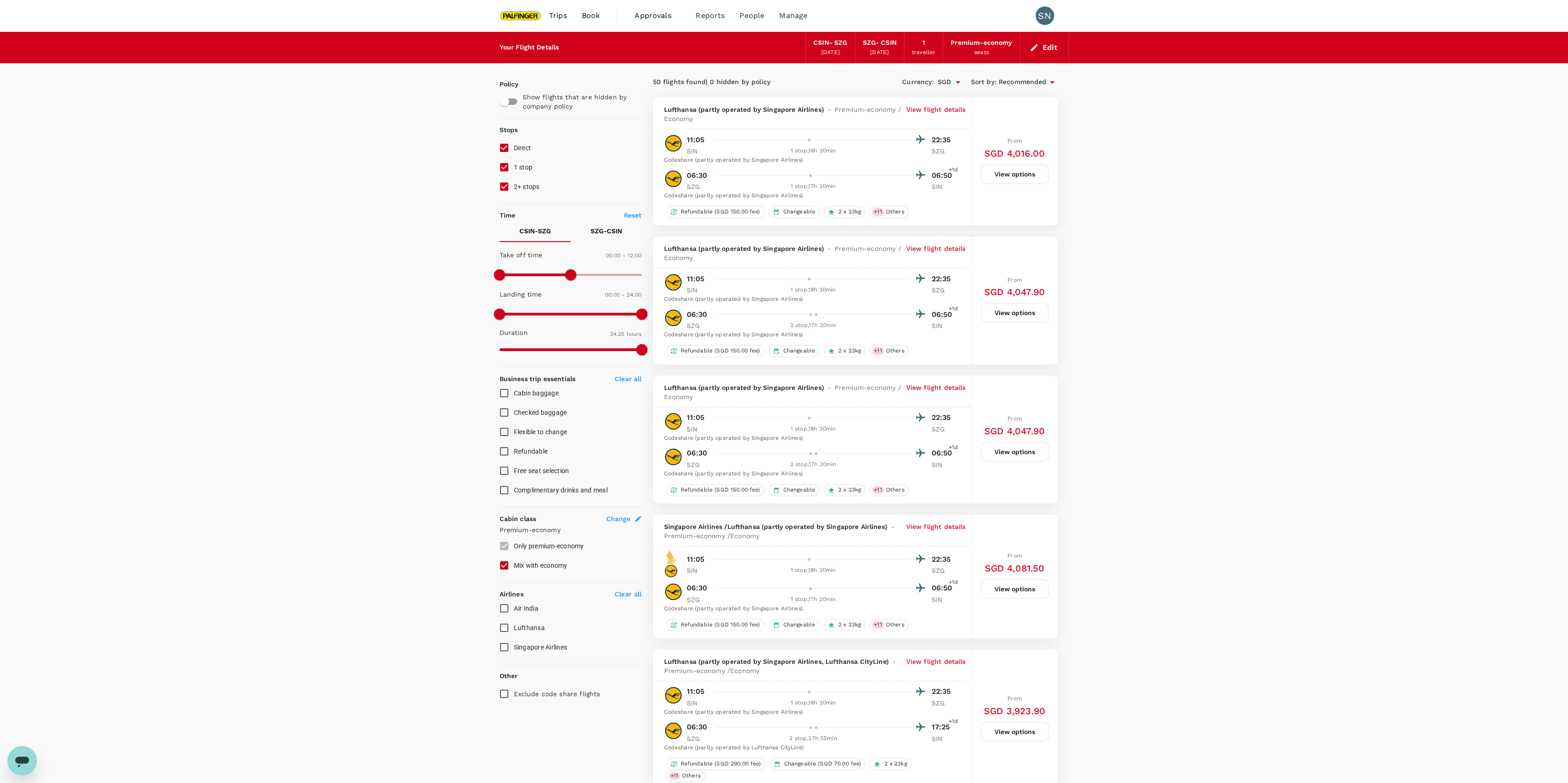
click at [924, 251] on p "View flight details" at bounding box center [936, 253] width 59 height 18
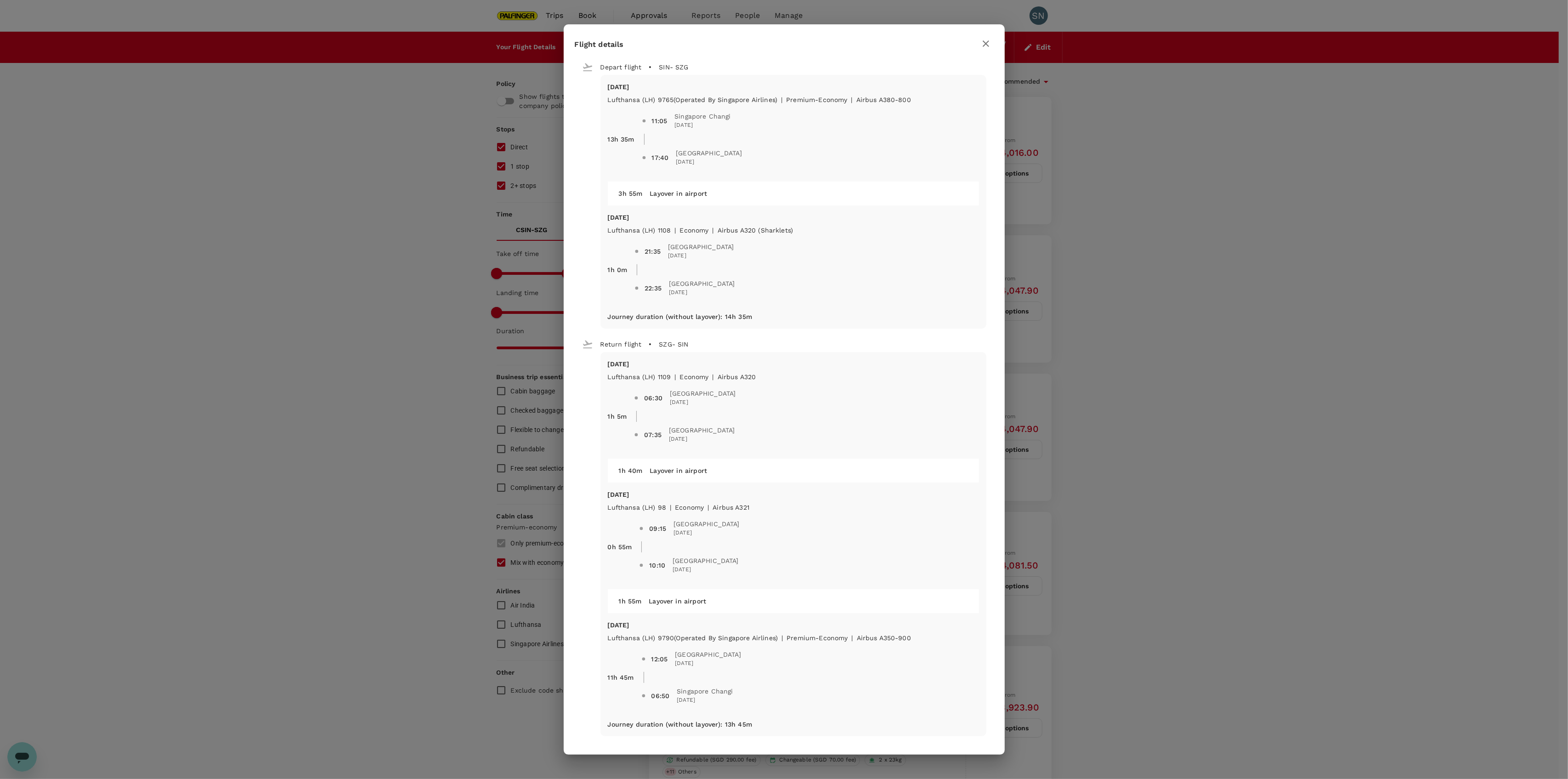
click at [1209, 210] on div "Flight details Depart flight SIN - SZG Mon, 24 Nov Lufthansa (LH) 9765 (Operate…" at bounding box center [784, 389] width 1568 height 779
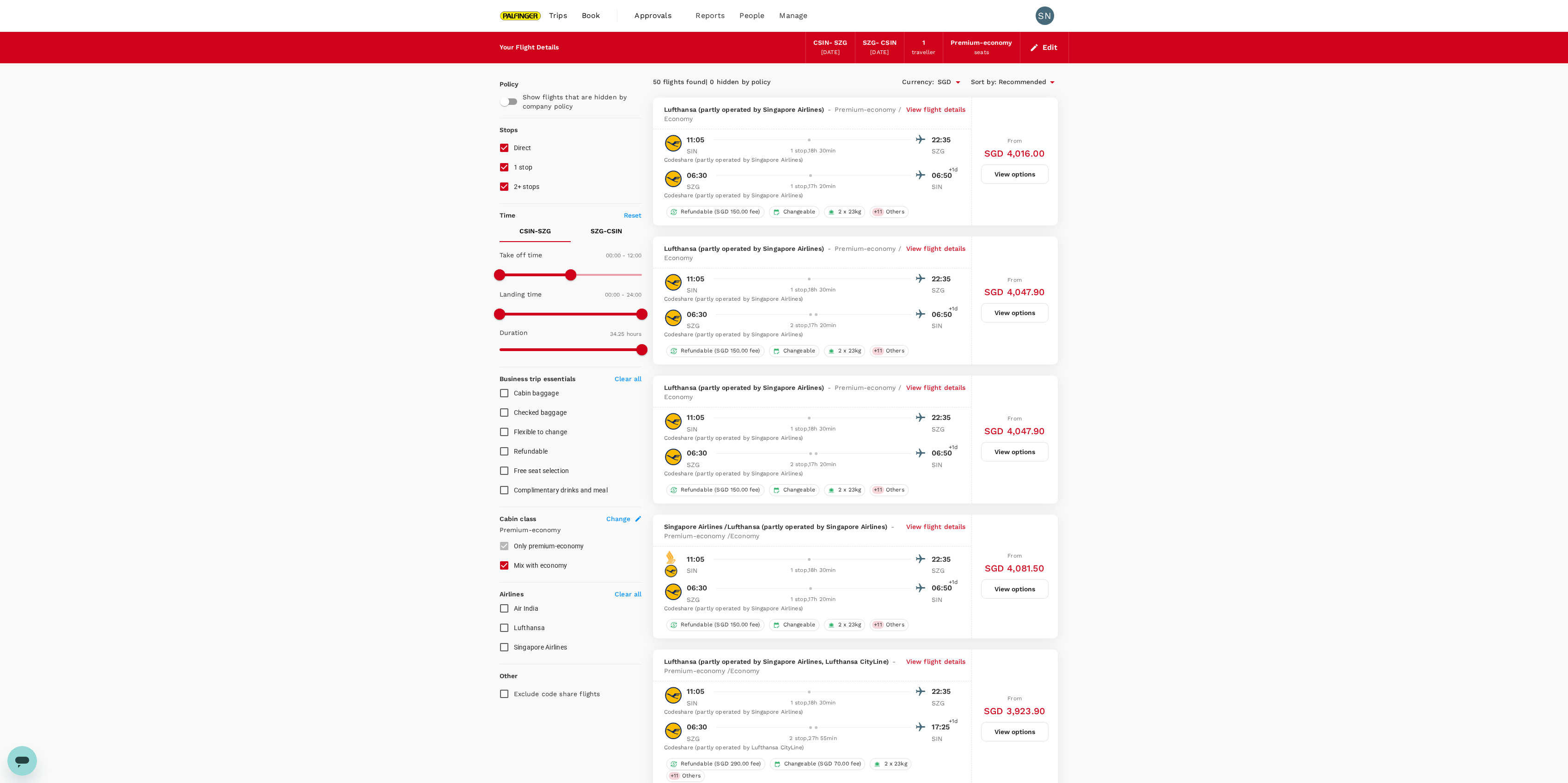
click at [939, 114] on p "View flight details" at bounding box center [936, 114] width 59 height 18
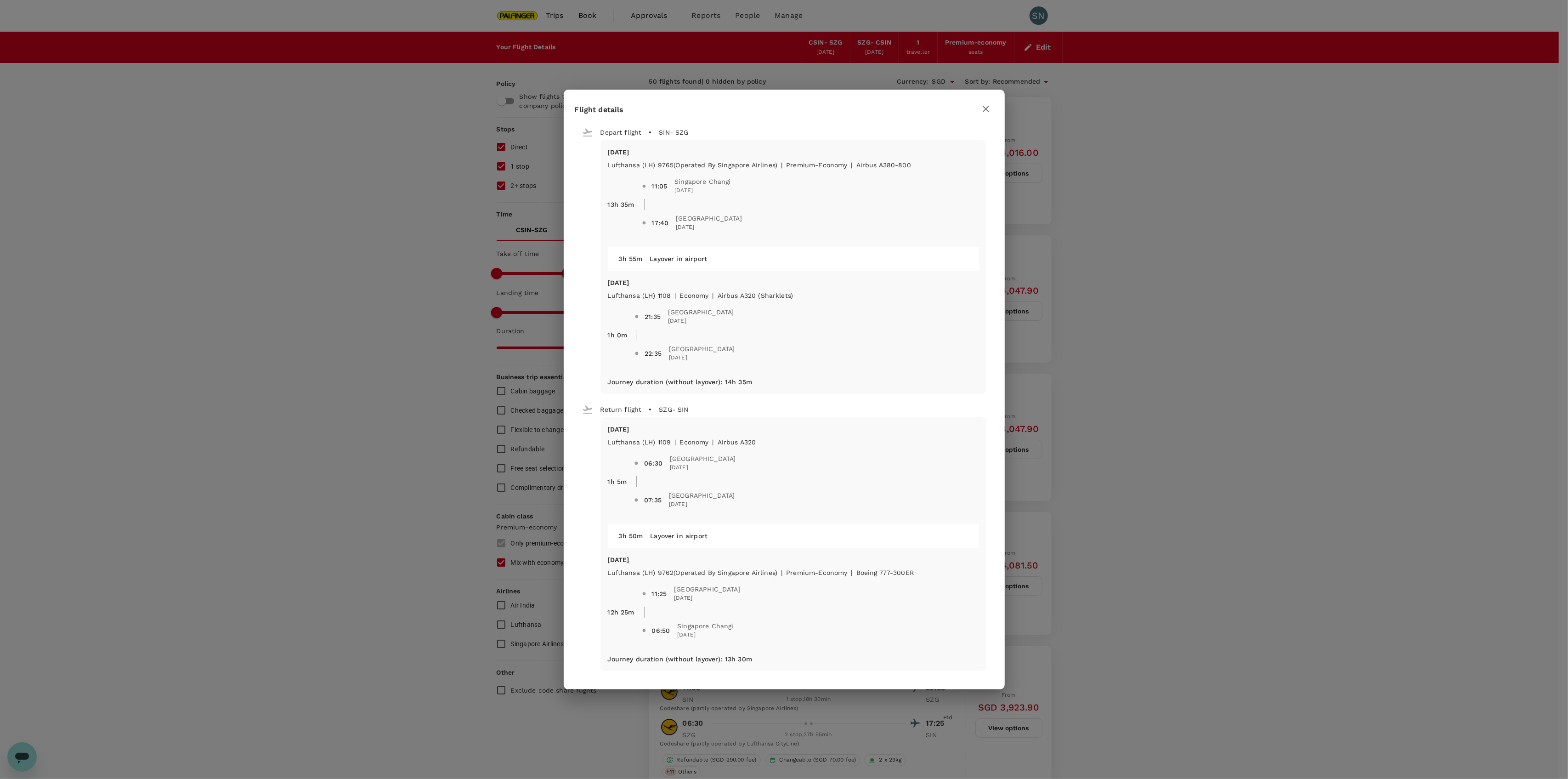
click at [985, 108] on icon "button" at bounding box center [985, 109] width 7 height 7
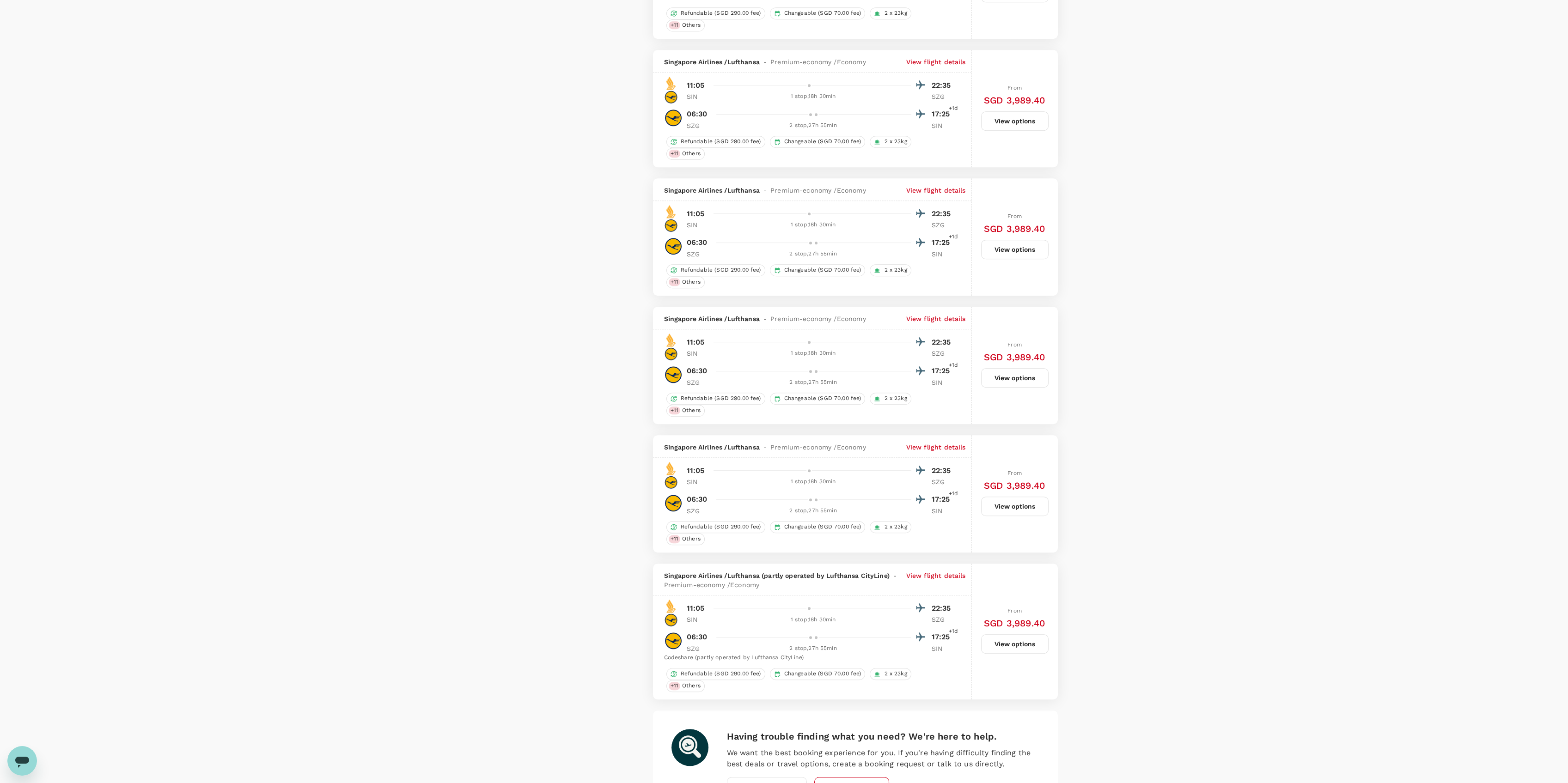
scroll to position [2266, 0]
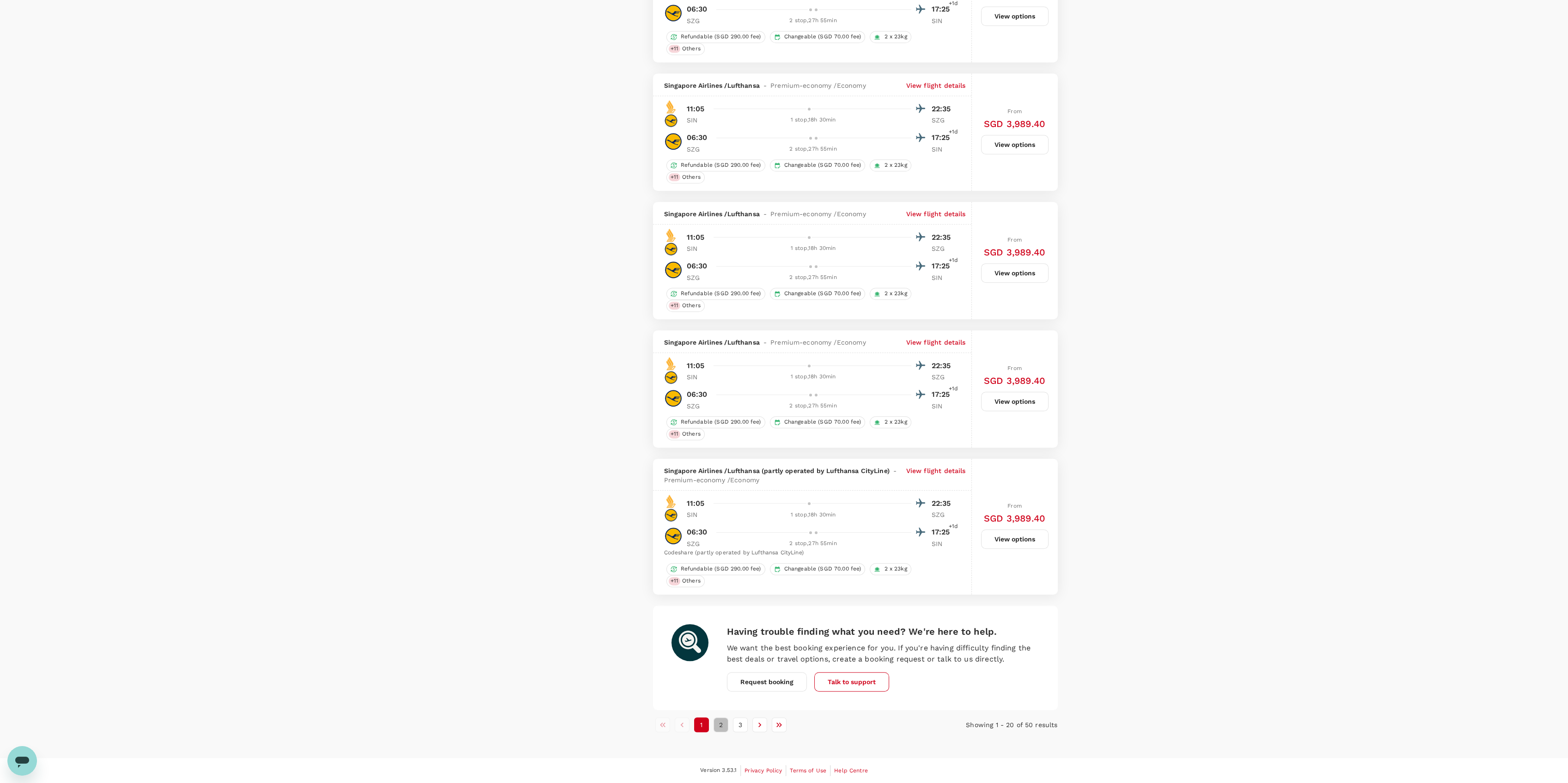
click at [720, 727] on button "2" at bounding box center [721, 725] width 15 height 15
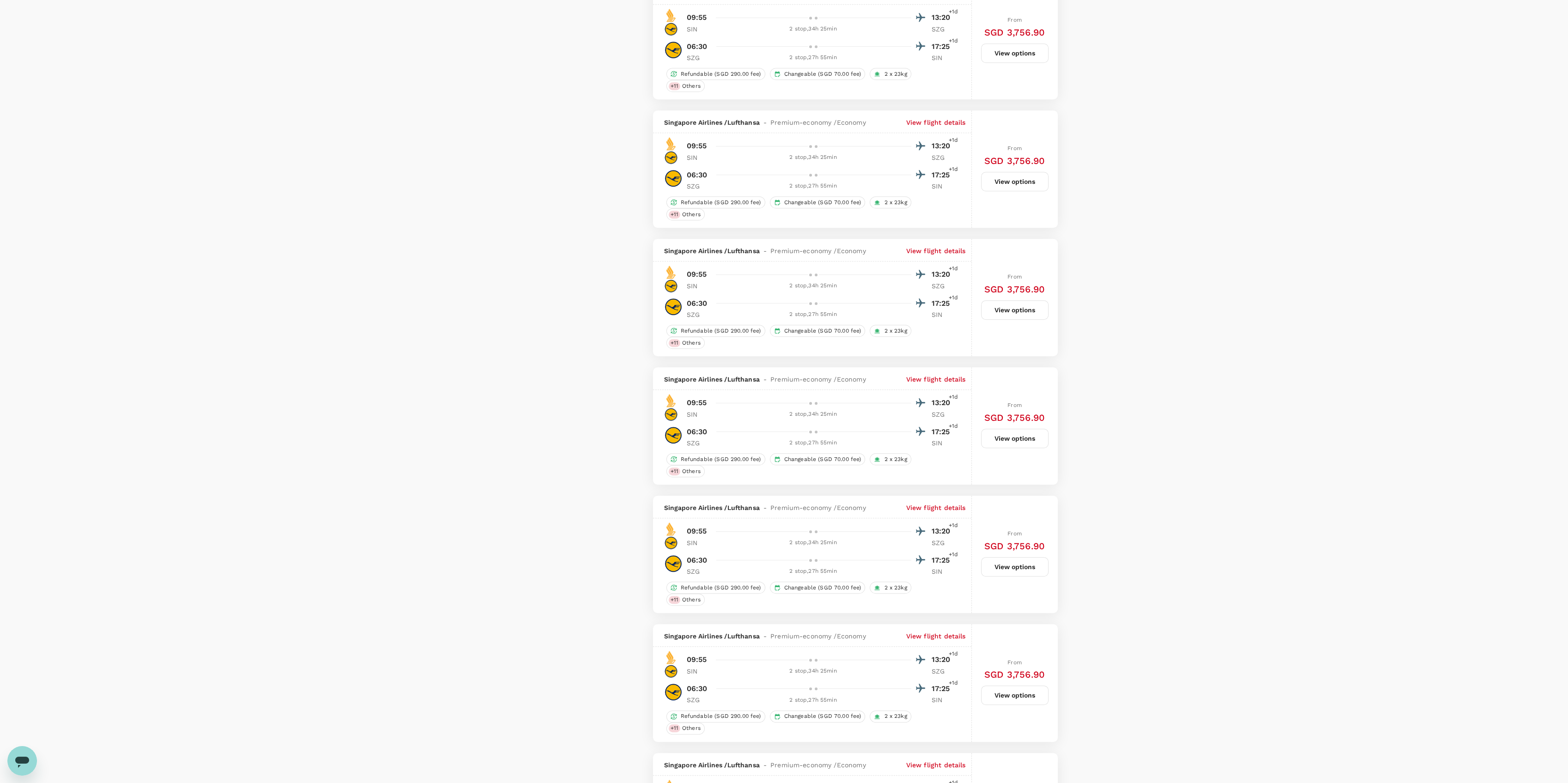
scroll to position [2187, 0]
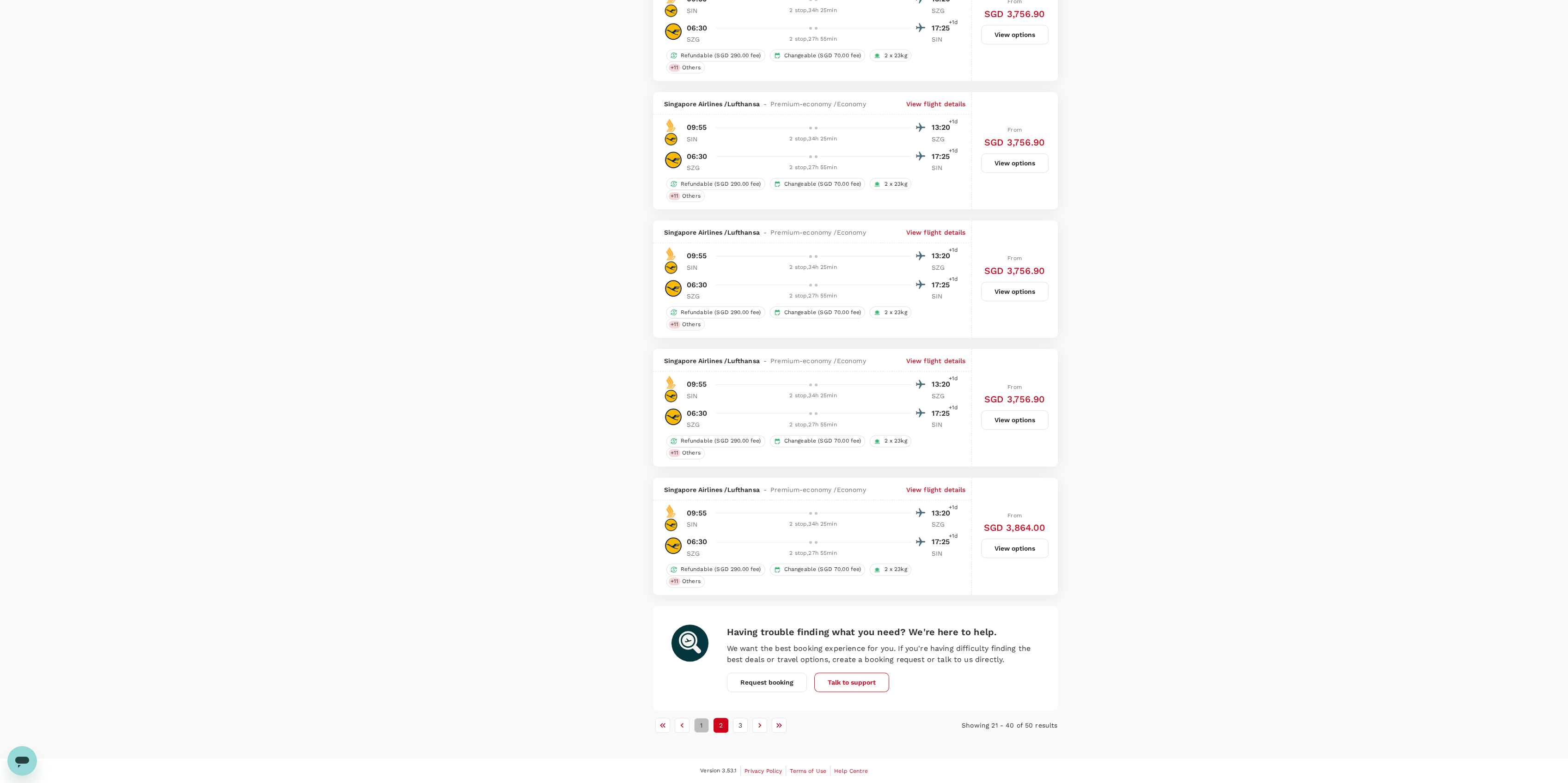
click at [700, 725] on button "1" at bounding box center [702, 725] width 15 height 15
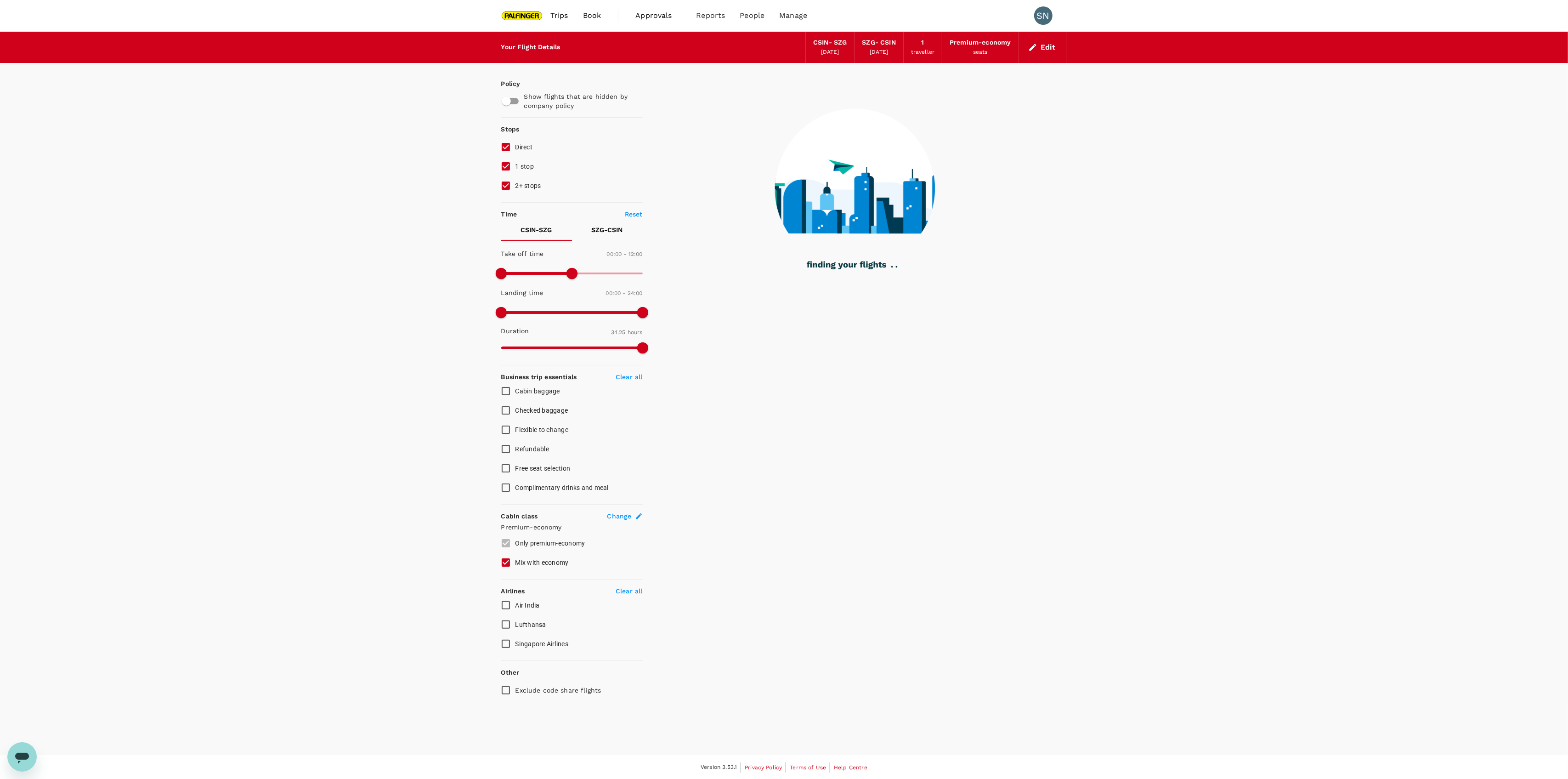
click at [518, 186] on span "2+ stops" at bounding box center [528, 186] width 26 height 7
click at [516, 186] on input "2+ stops" at bounding box center [506, 186] width 19 height 19
checkbox input "false"
click at [516, 149] on span "Direct" at bounding box center [524, 147] width 18 height 7
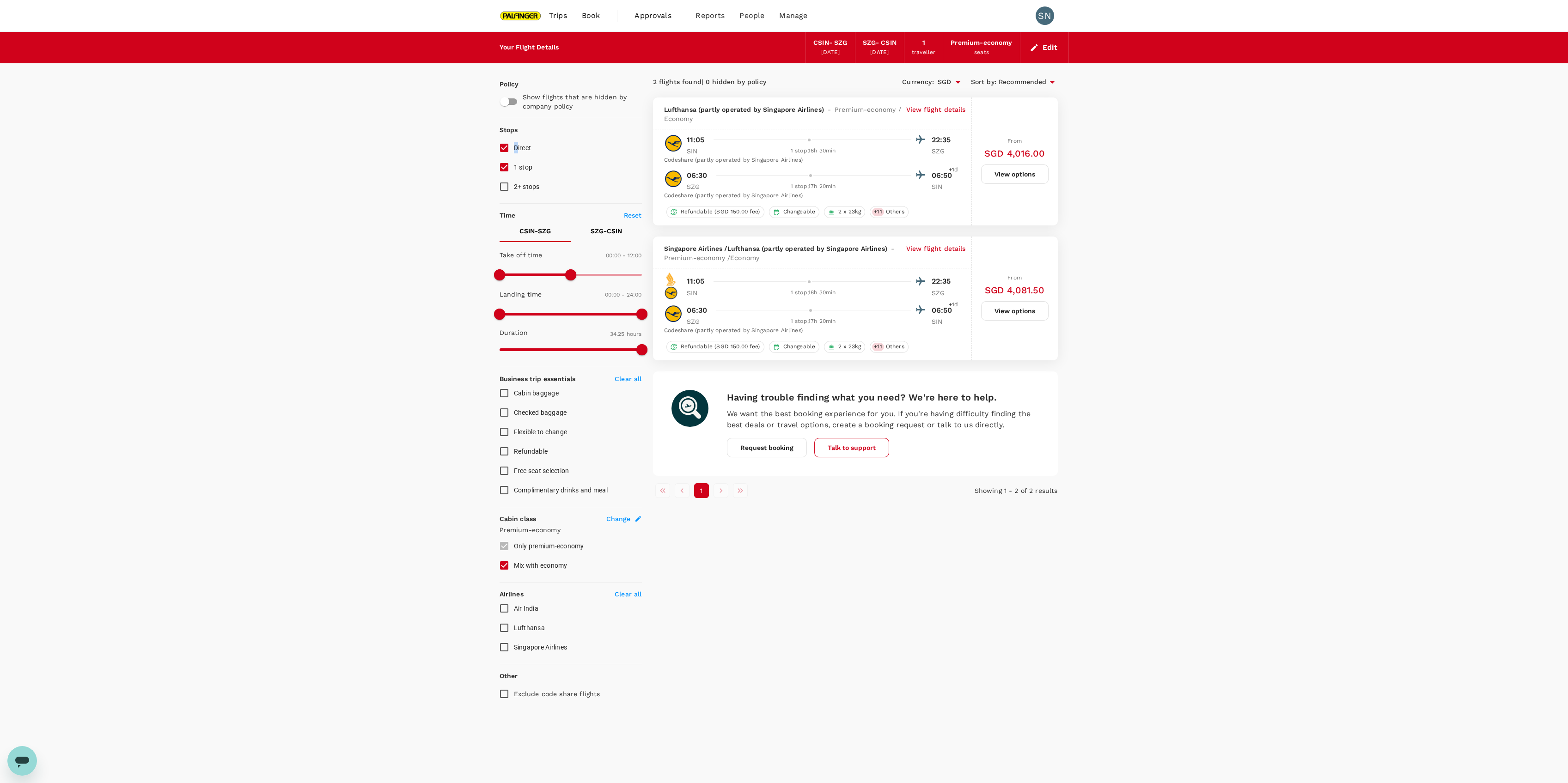
click at [508, 152] on input "Direct" at bounding box center [505, 148] width 20 height 20
checkbox input "false"
click at [933, 252] on p "View flight details" at bounding box center [936, 253] width 59 height 18
click at [928, 249] on p "View flight details" at bounding box center [936, 253] width 59 height 18
click at [929, 250] on p "View flight details" at bounding box center [936, 253] width 59 height 18
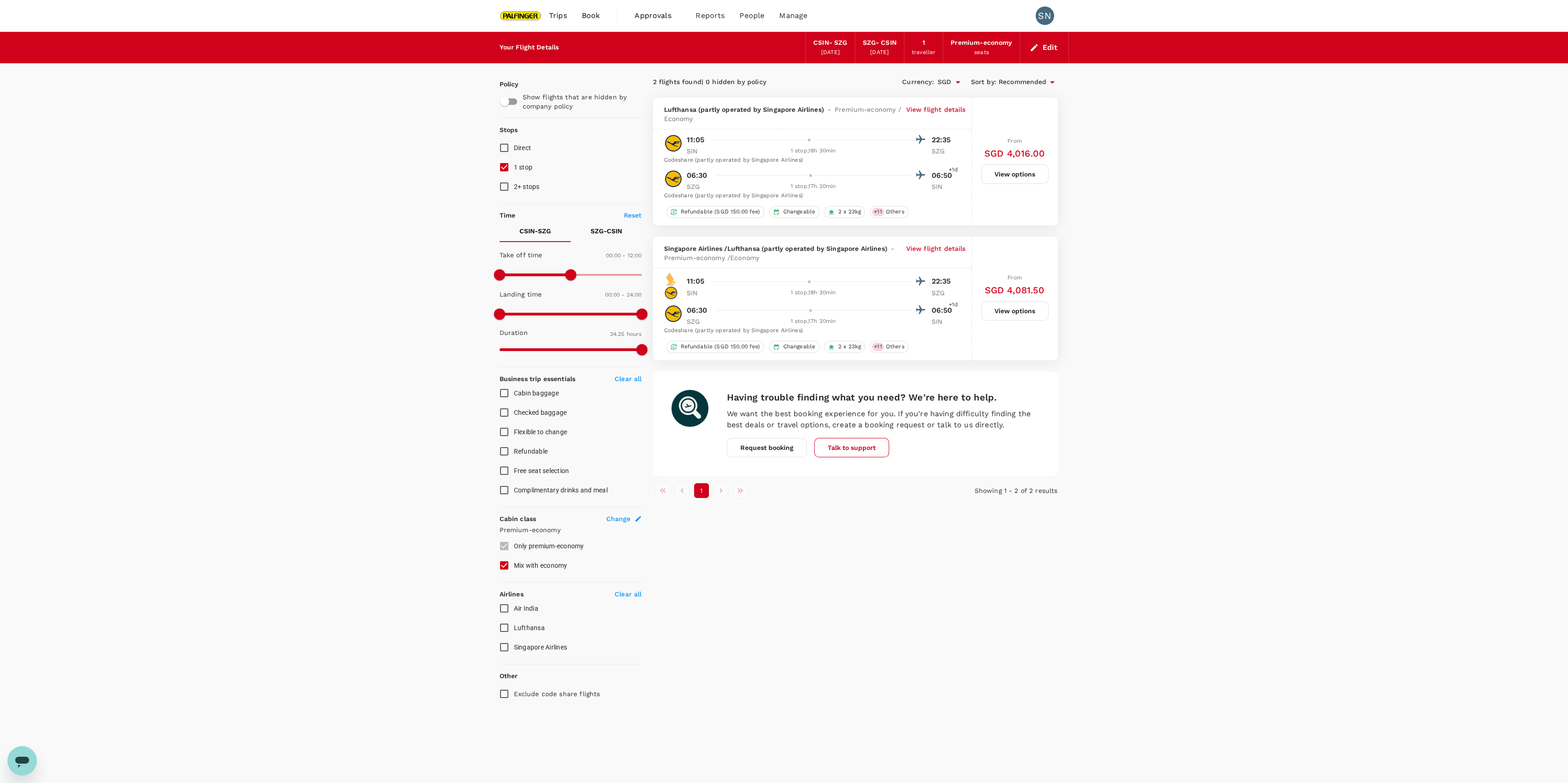
click at [939, 115] on p "View flight details" at bounding box center [936, 114] width 59 height 18
click at [1013, 310] on button "View options" at bounding box center [1015, 311] width 67 height 20
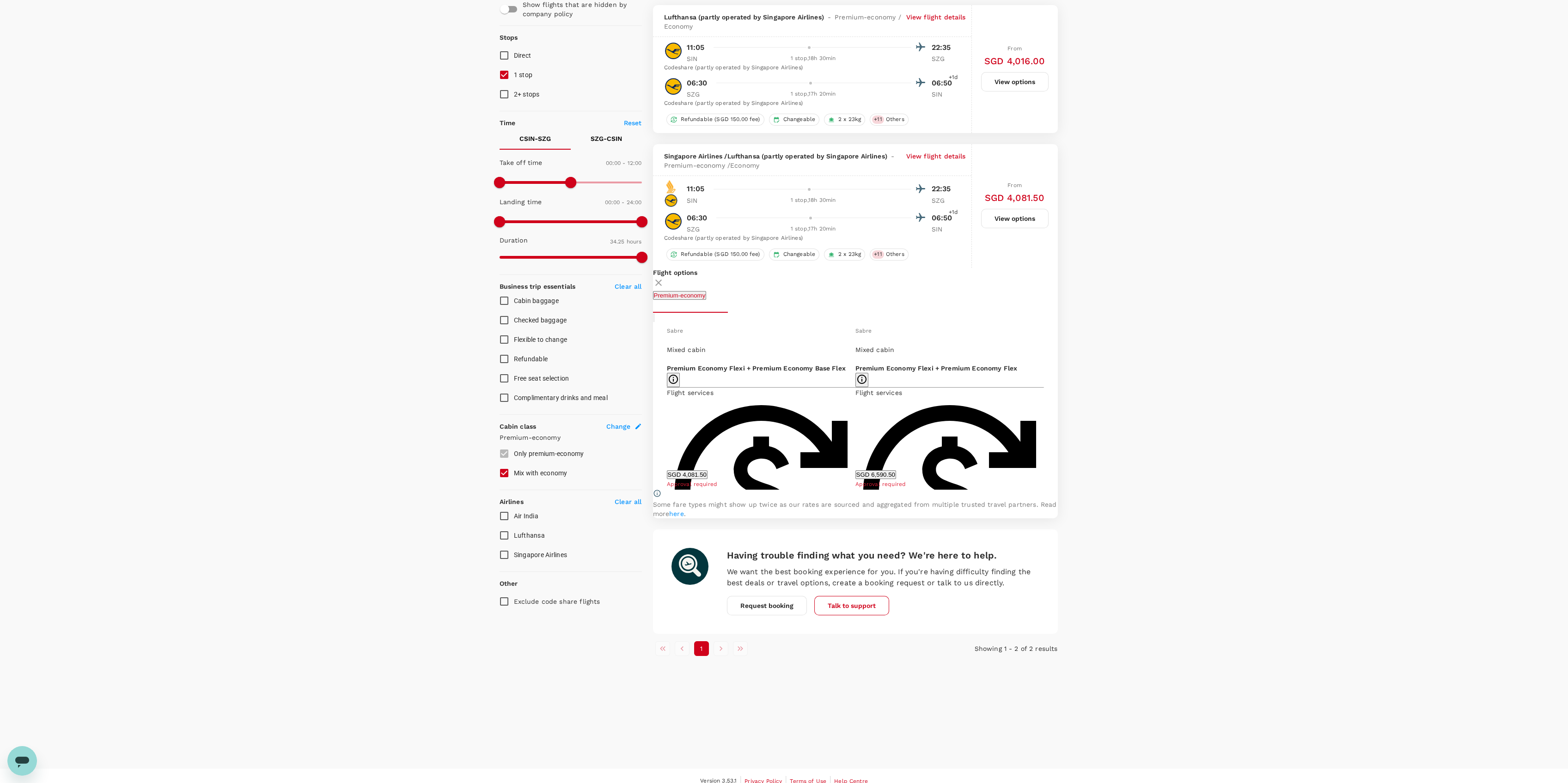
scroll to position [102, 0]
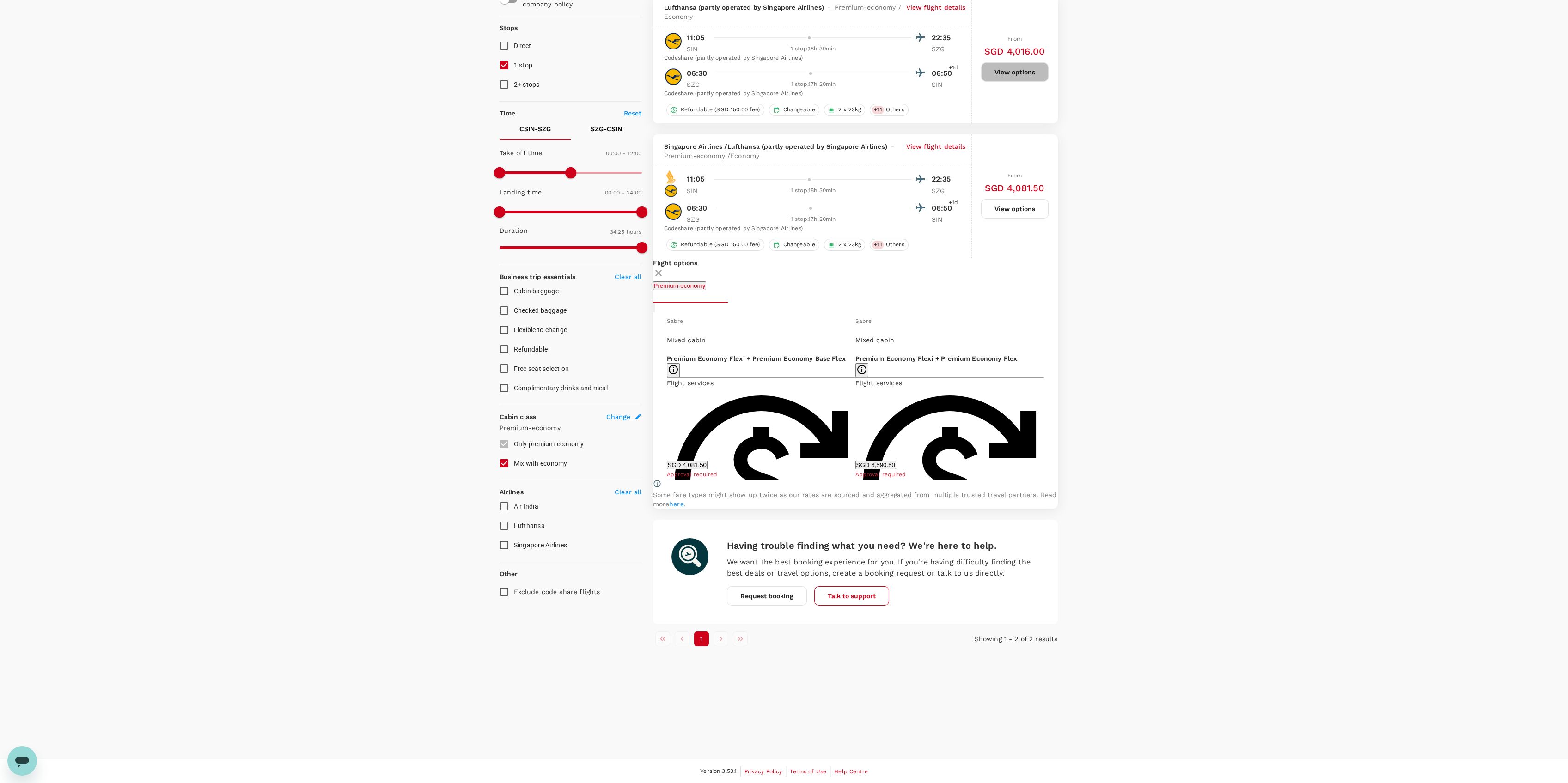
click at [996, 79] on button "View options" at bounding box center [1015, 72] width 67 height 20
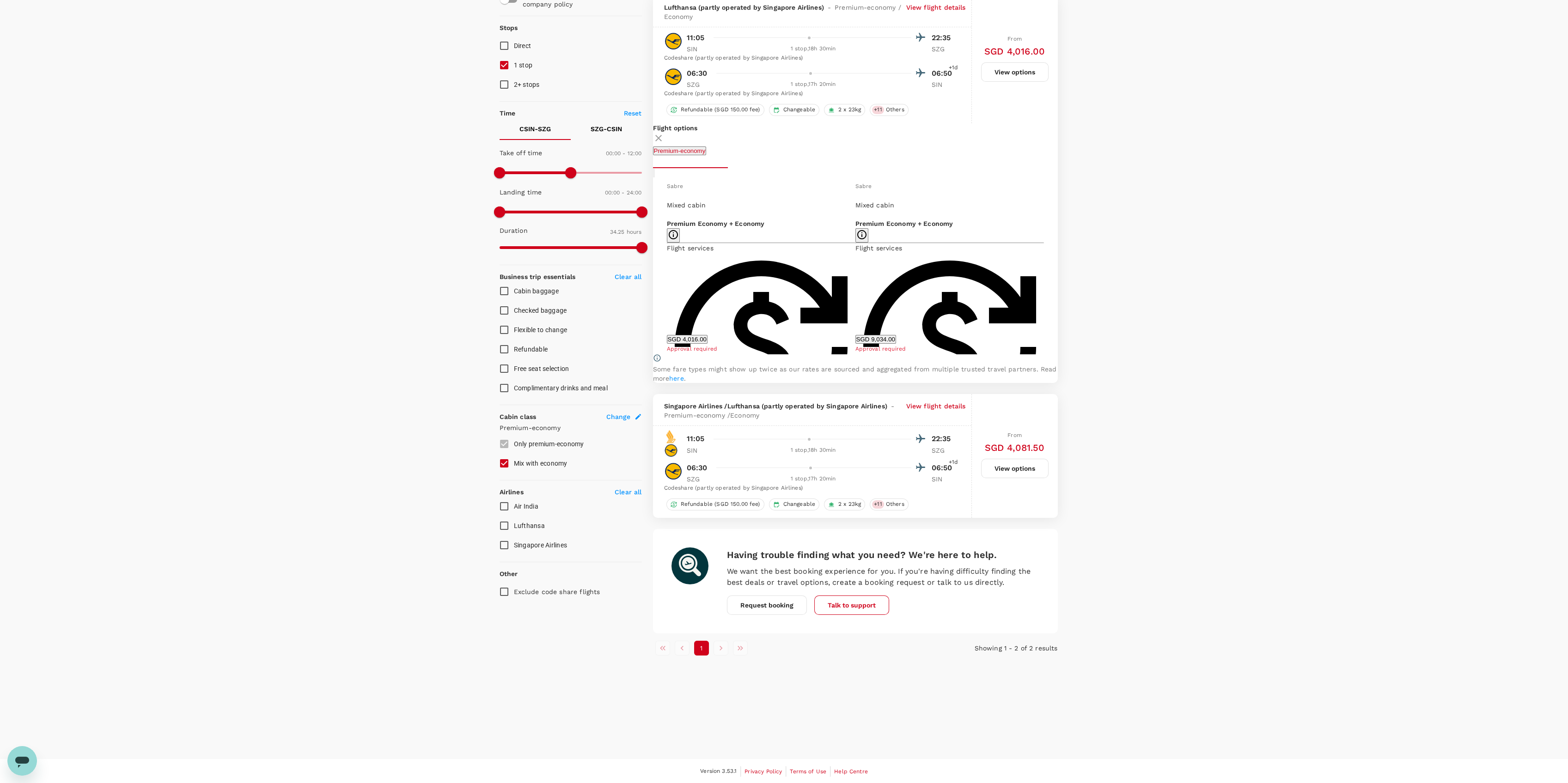
scroll to position [97, 0]
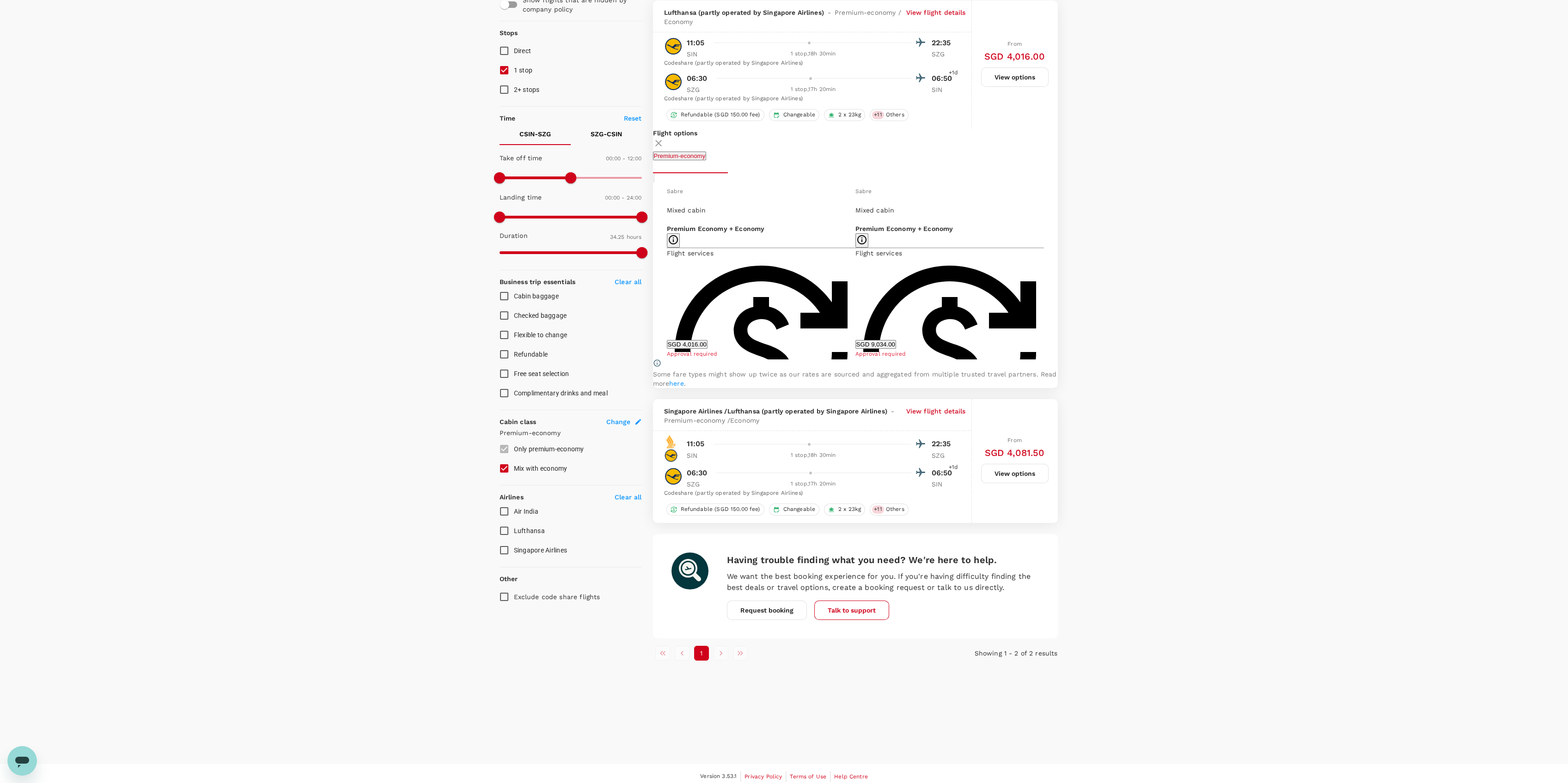
click at [1010, 483] on button "View options" at bounding box center [1015, 474] width 67 height 20
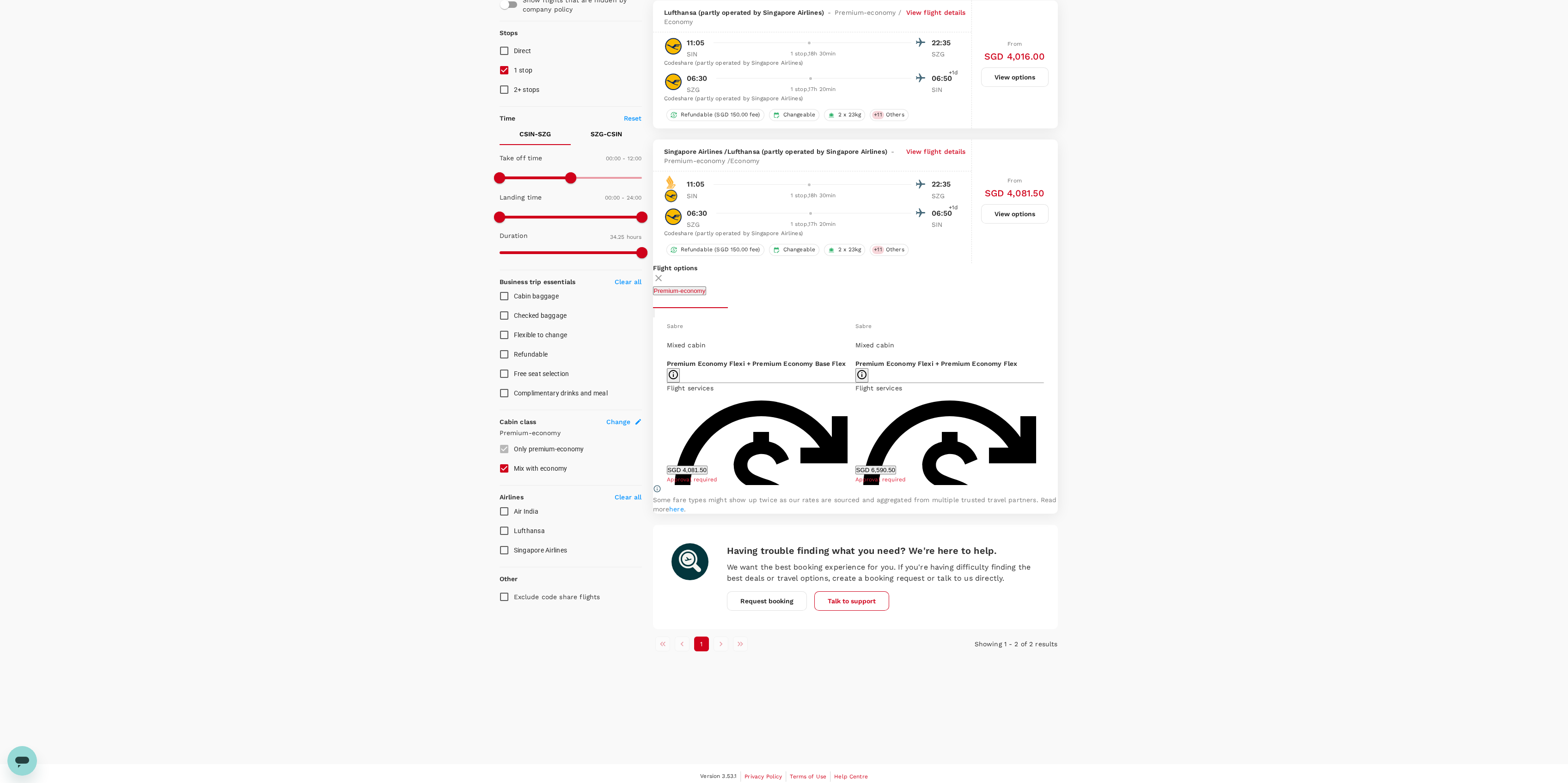
scroll to position [102, 0]
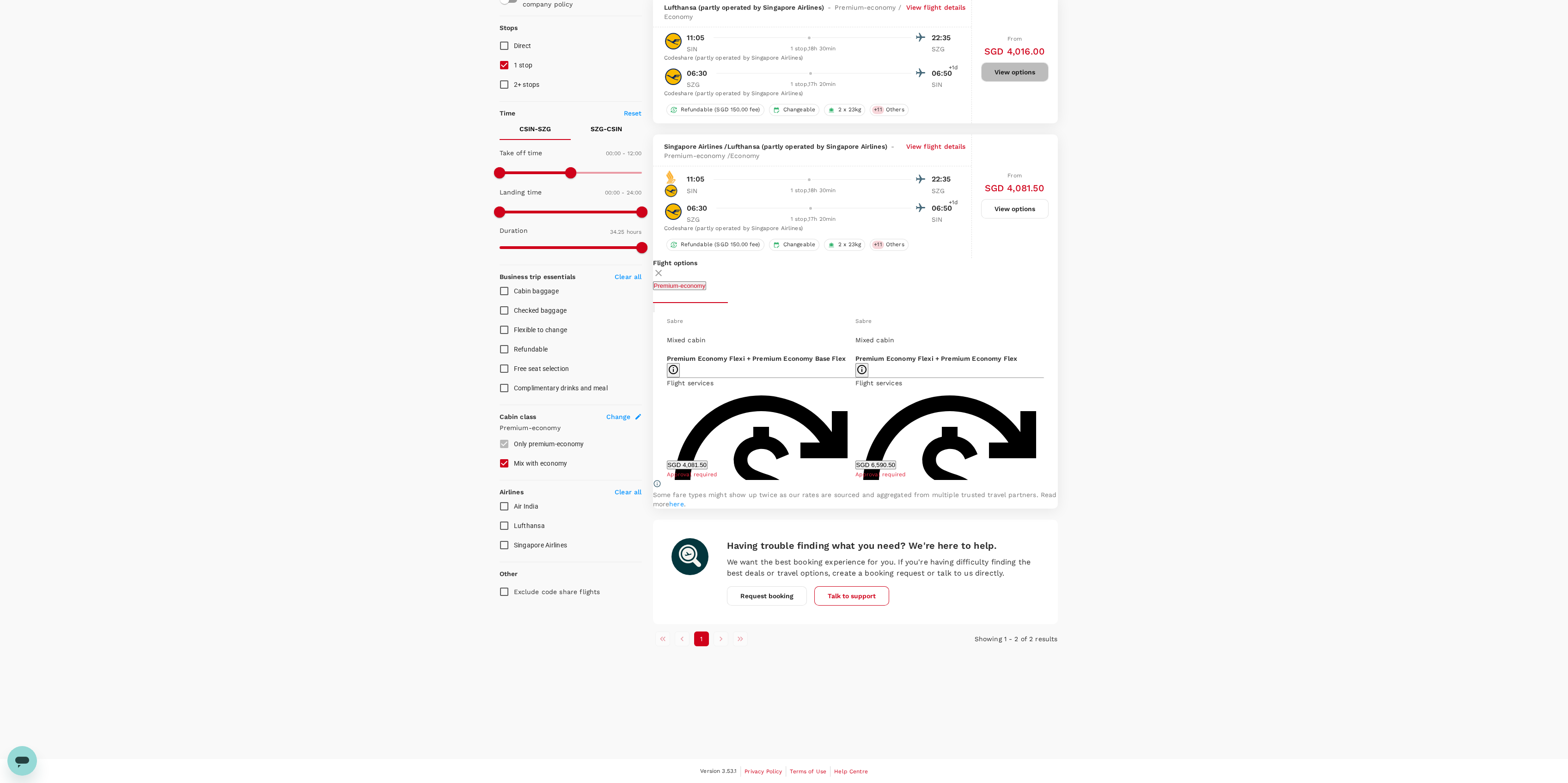
click at [1010, 72] on button "View options" at bounding box center [1015, 72] width 67 height 20
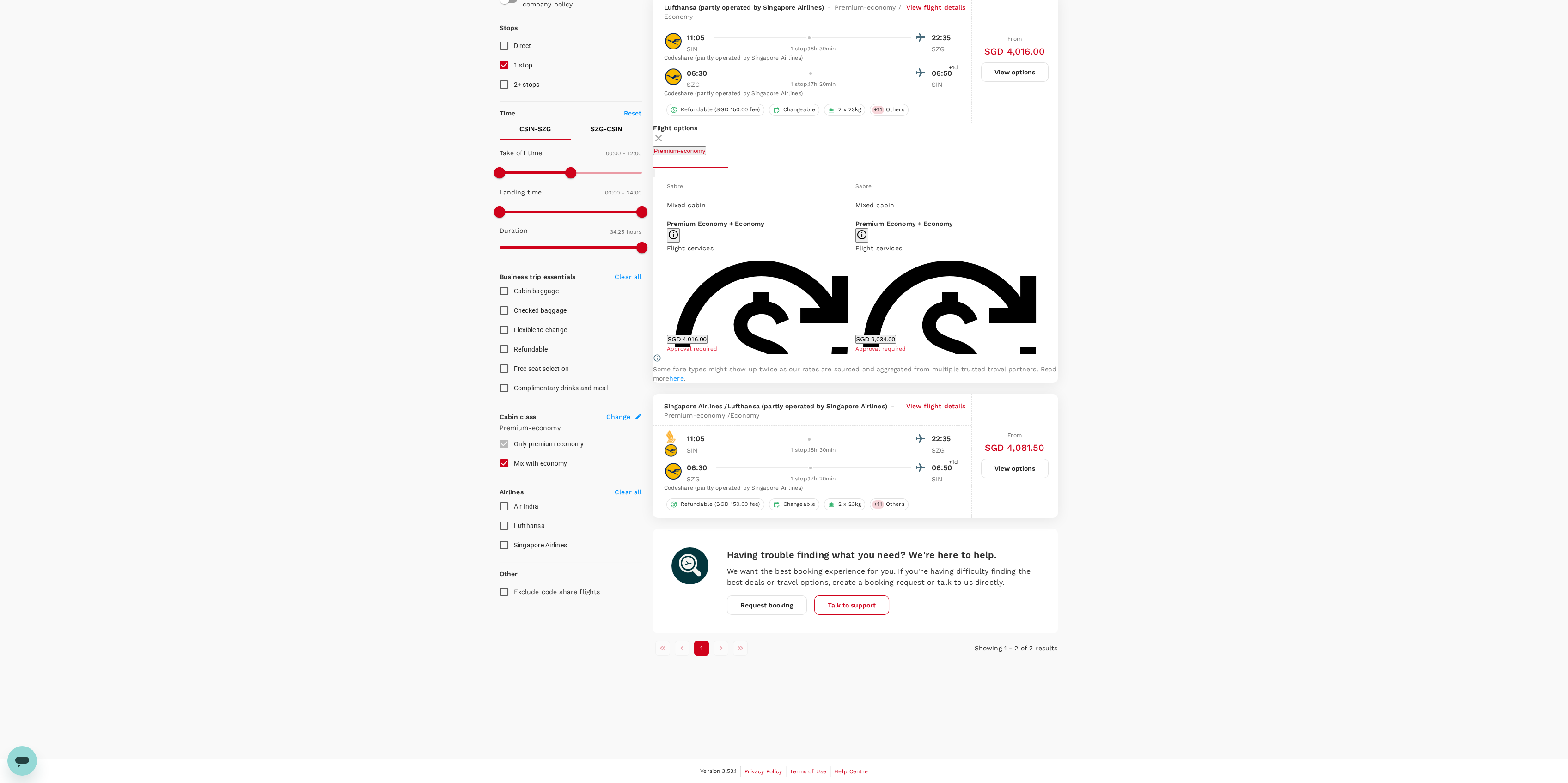
scroll to position [97, 0]
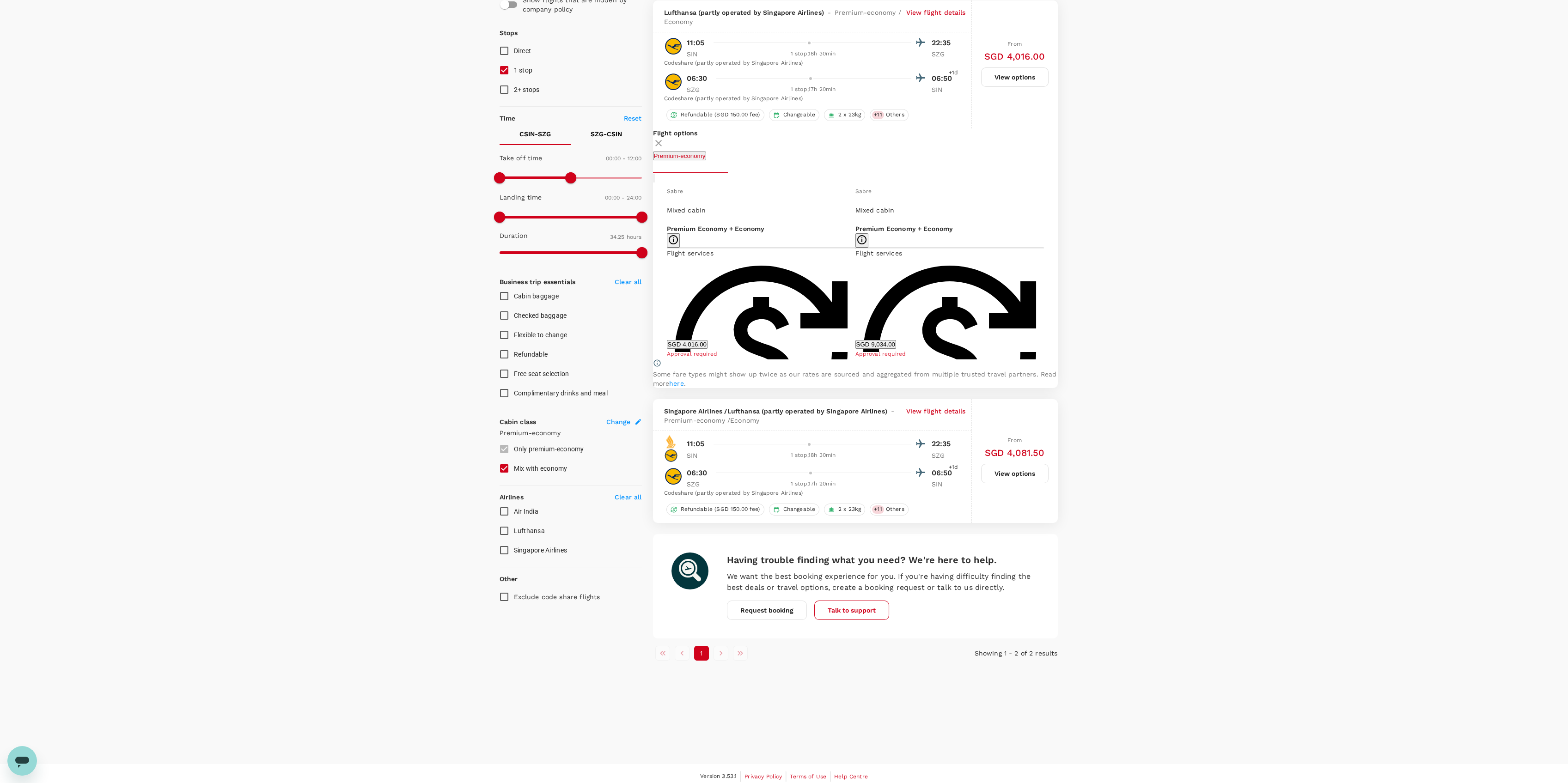
click at [1005, 482] on button "View options" at bounding box center [1015, 474] width 67 height 20
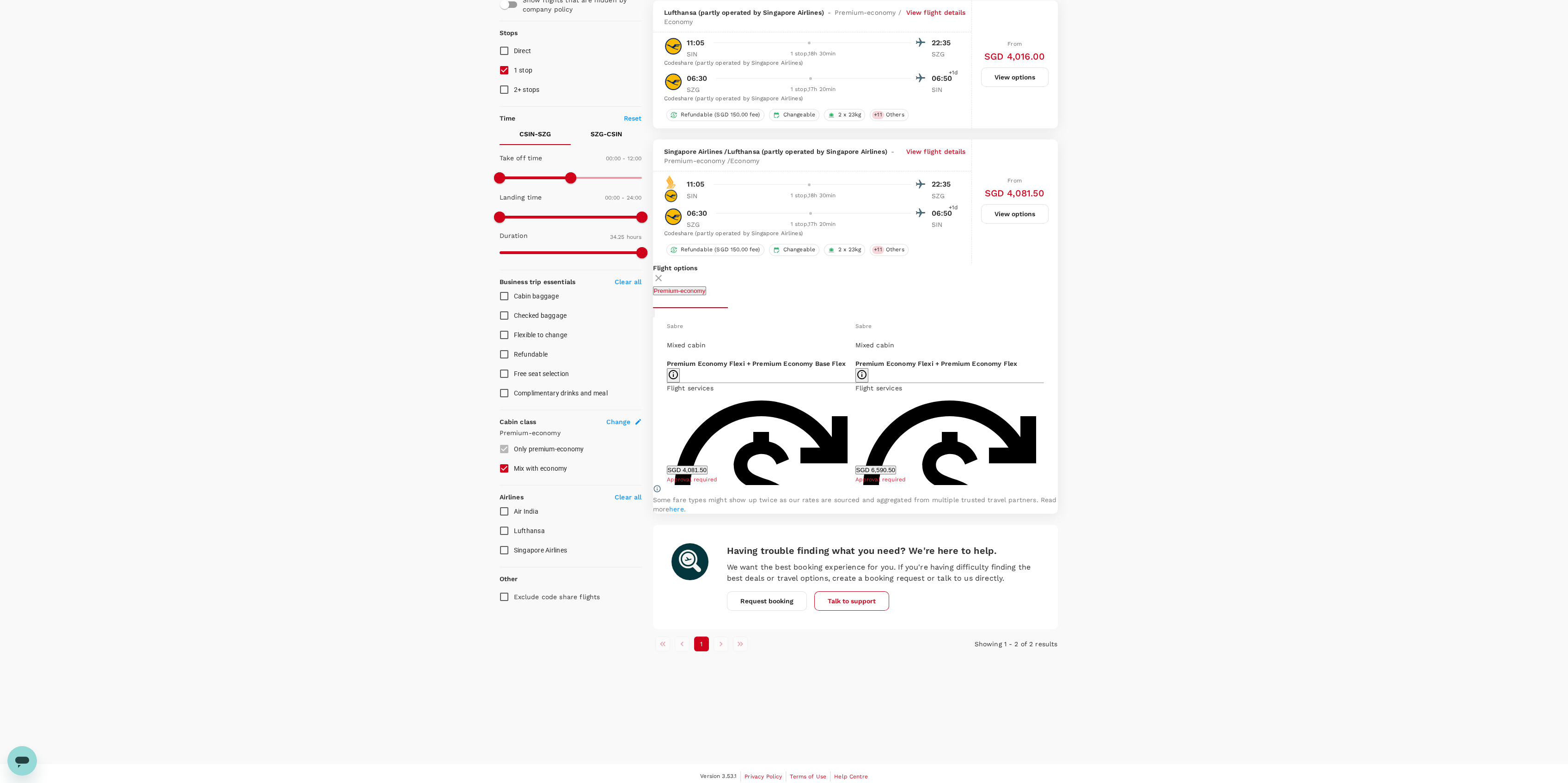
scroll to position [102, 0]
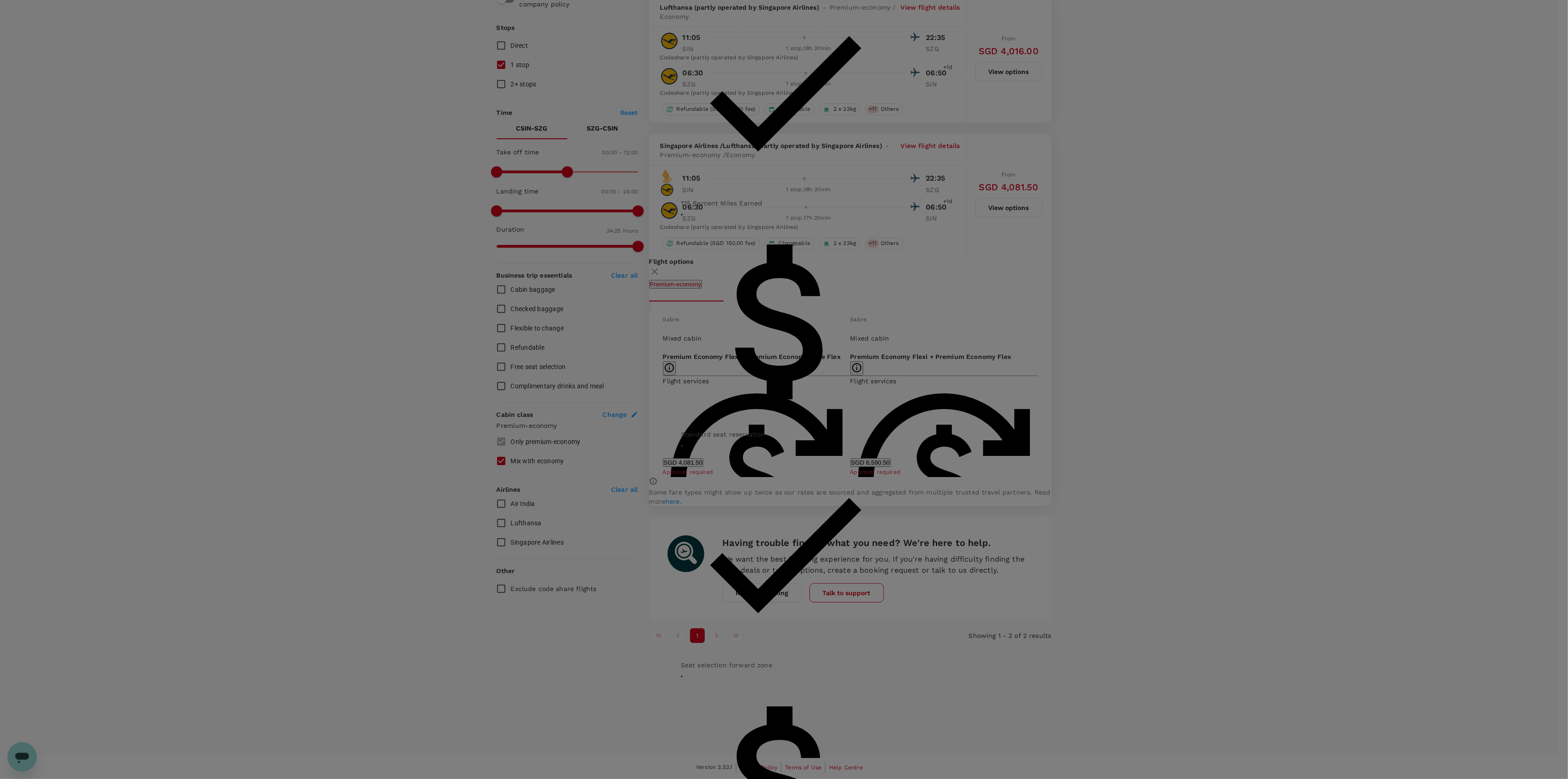
click at [1276, 466] on div "Premium Economy Flexi + Premium Economy Base Flex Refundable with a SGD 150 fee…" at bounding box center [784, 389] width 1568 height 779
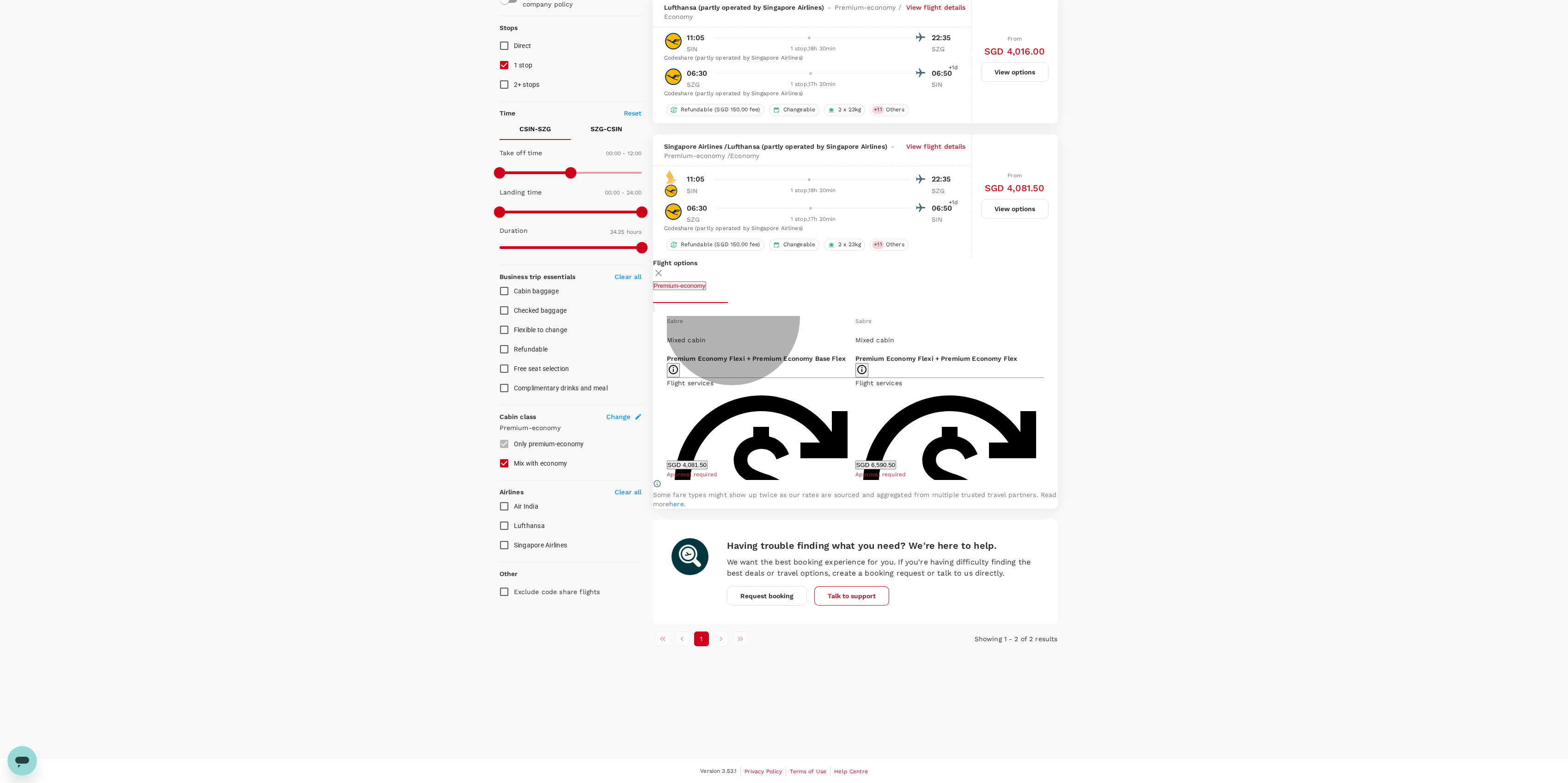
click at [708, 460] on button "SGD 4,081.50" at bounding box center [687, 465] width 40 height 9
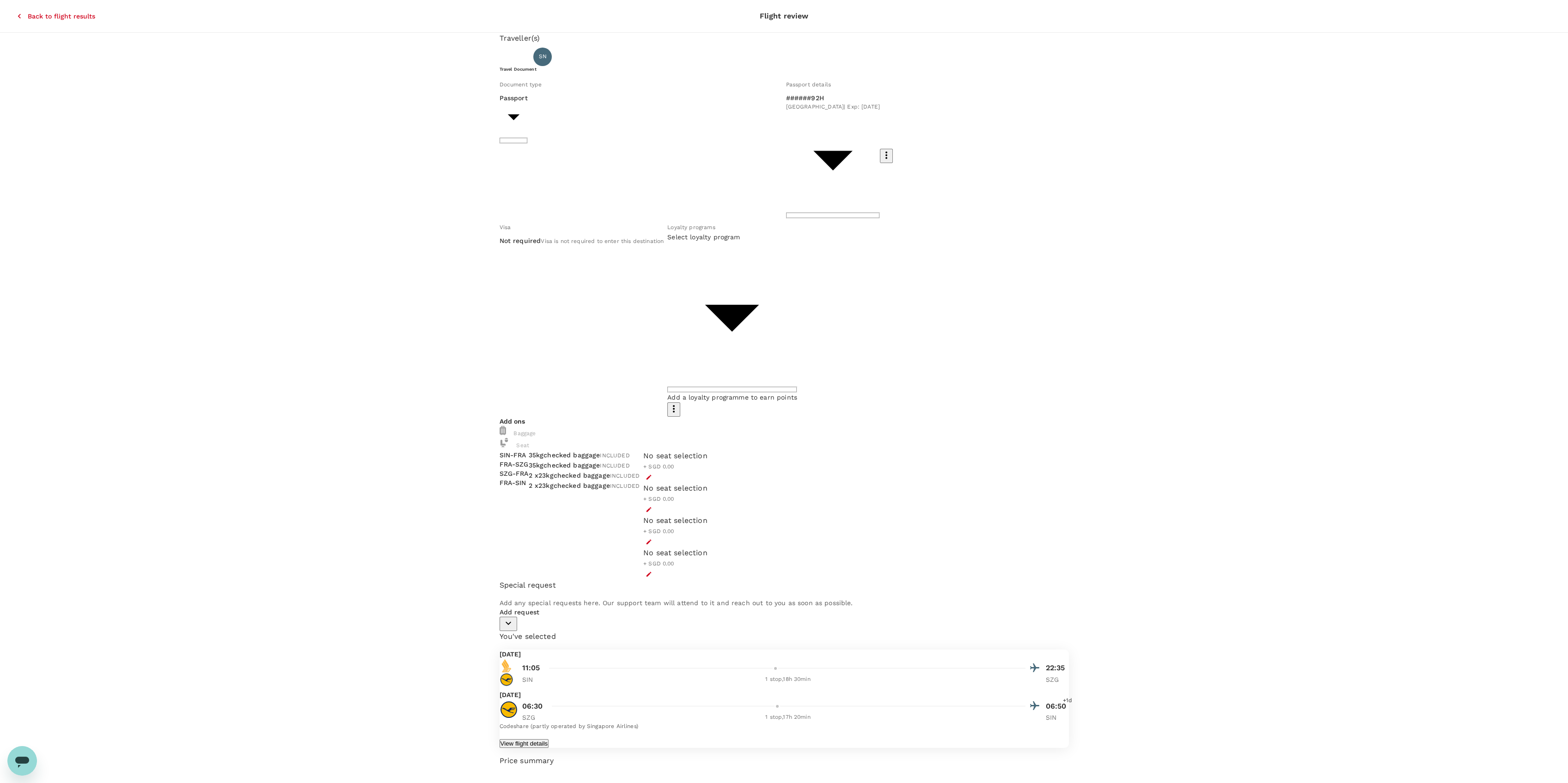
click at [708, 447] on div "No seat selection + SGD 0.00 No seat selection + SGD 0.00 No seat selection + S…" at bounding box center [673, 513] width 68 height 133
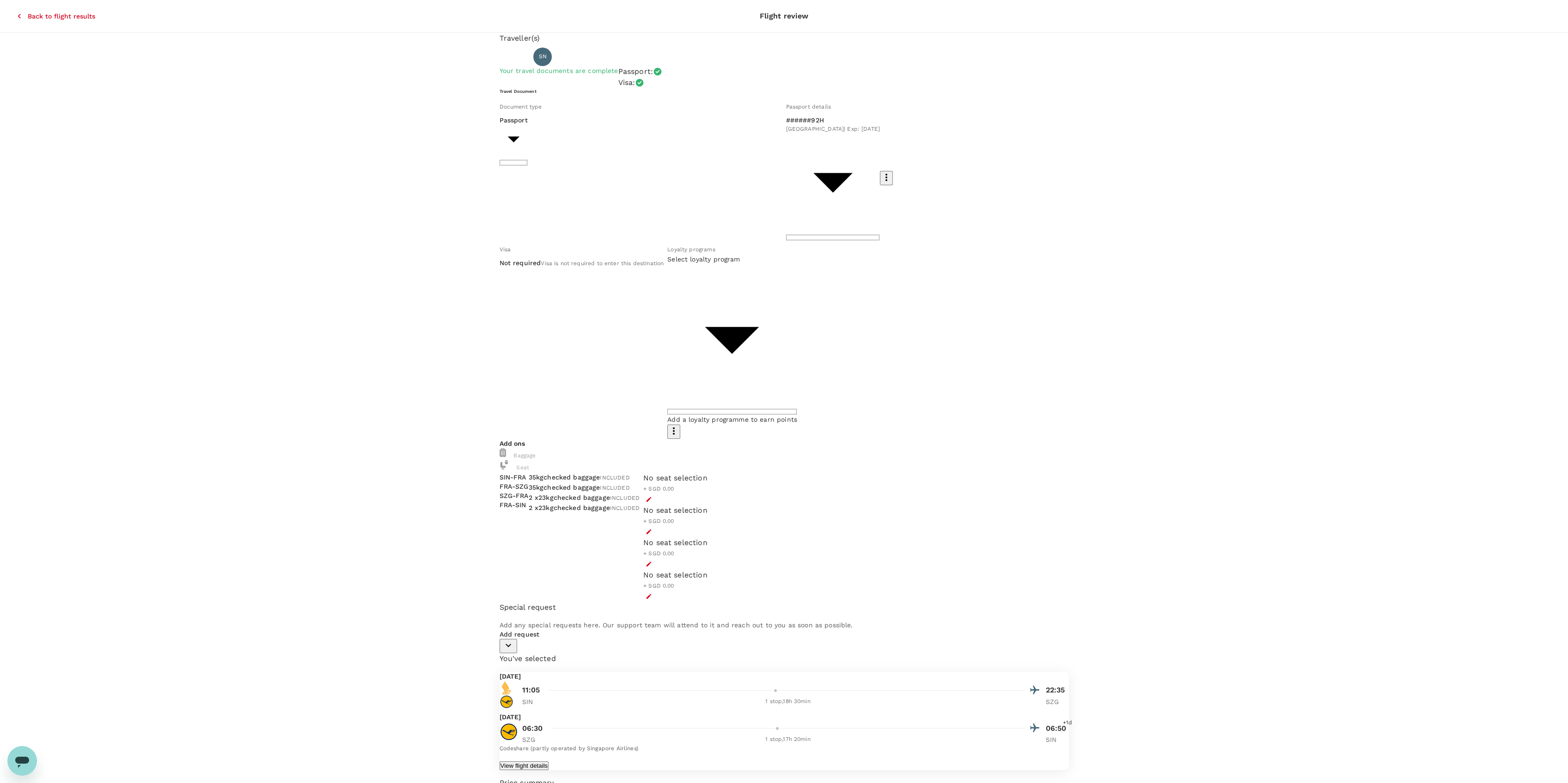
click at [813, 200] on body "Back to flight results Flight review Traveller(s) Traveller 1 : SN Shang Wei Ng…" at bounding box center [784, 489] width 1568 height 978
click at [747, 229] on span "KRISFLYER | KrisFlyer" at bounding box center [729, 231] width 59 height 9
type input "2c1e5f96-7868-400f-a56e-879801071506"
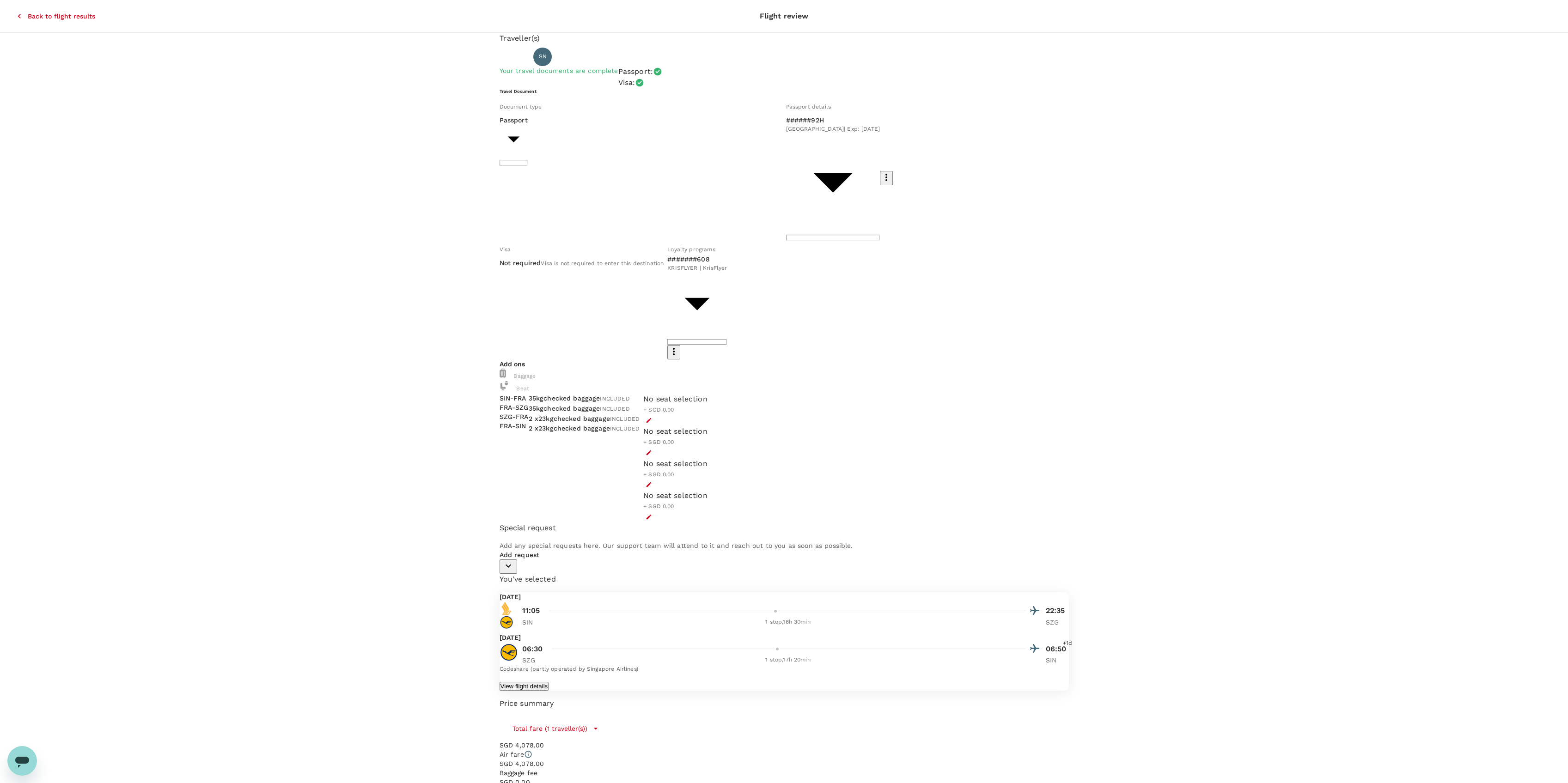
click at [708, 415] on div at bounding box center [675, 421] width 64 height 11
click at [652, 418] on icon "button" at bounding box center [648, 421] width 7 height 7
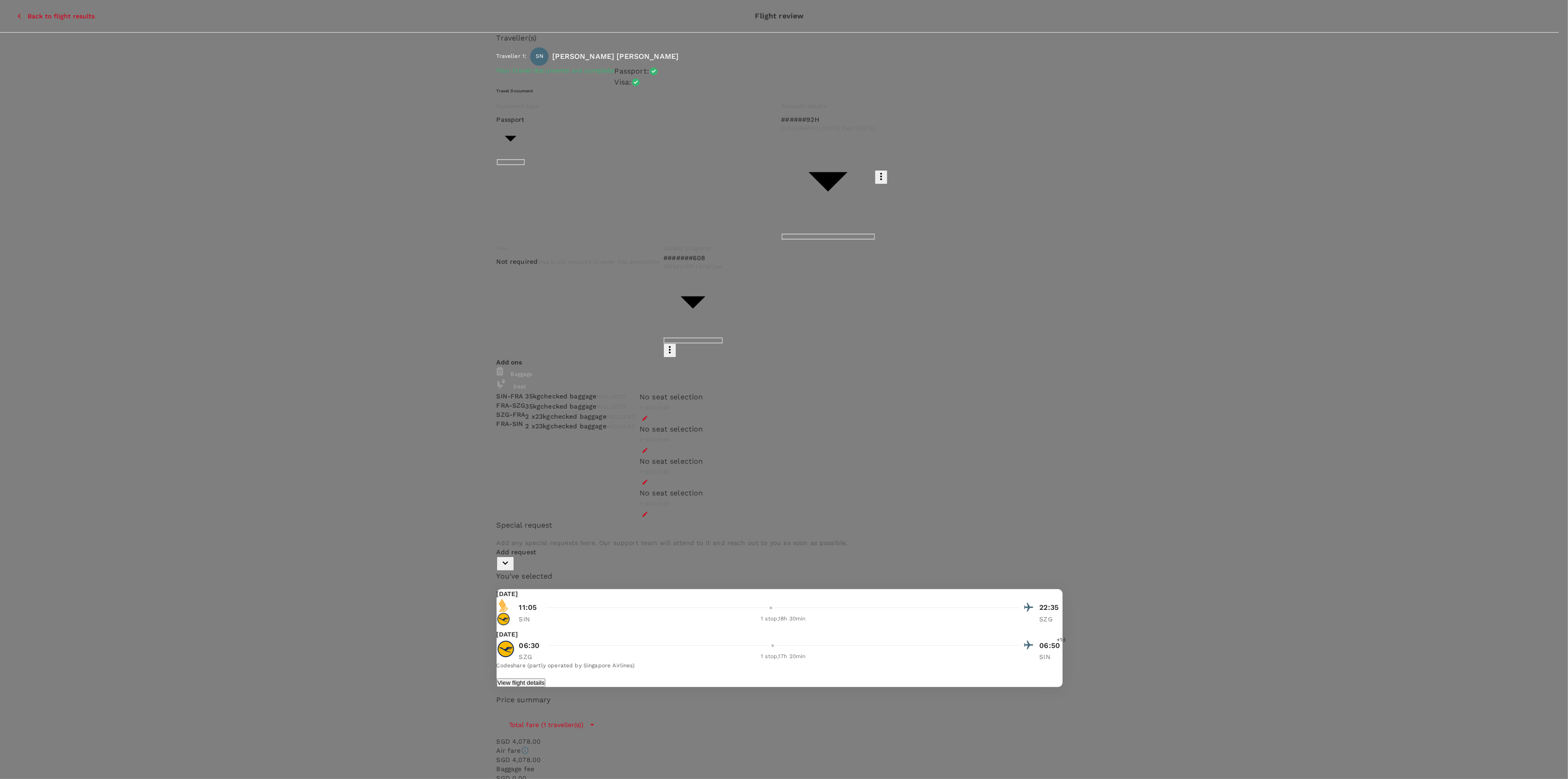
click at [289, 277] on p "Select" at bounding box center [234, 281] width 109 height 9
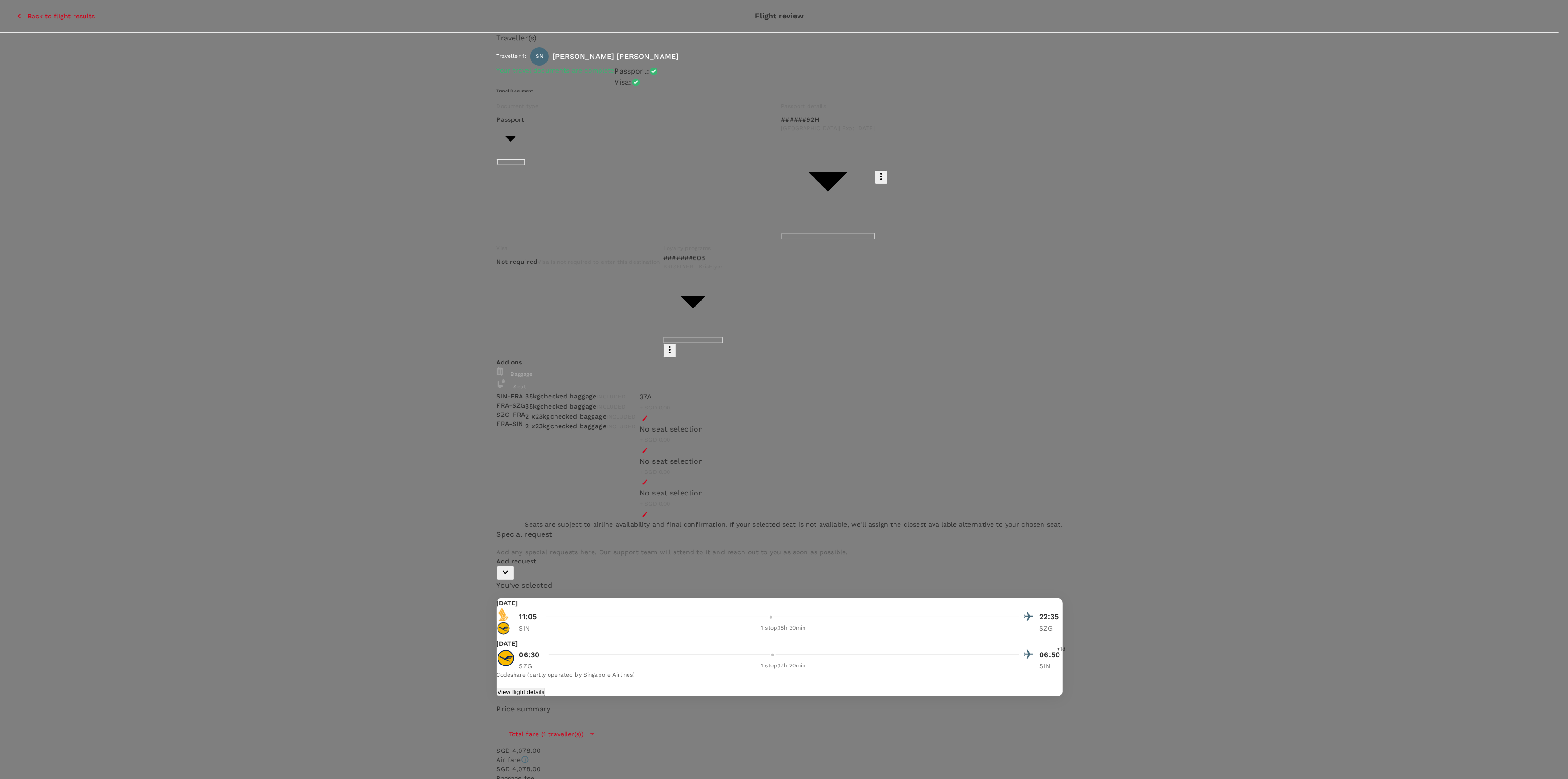
click at [308, 278] on p "Reselect" at bounding box center [254, 281] width 109 height 9
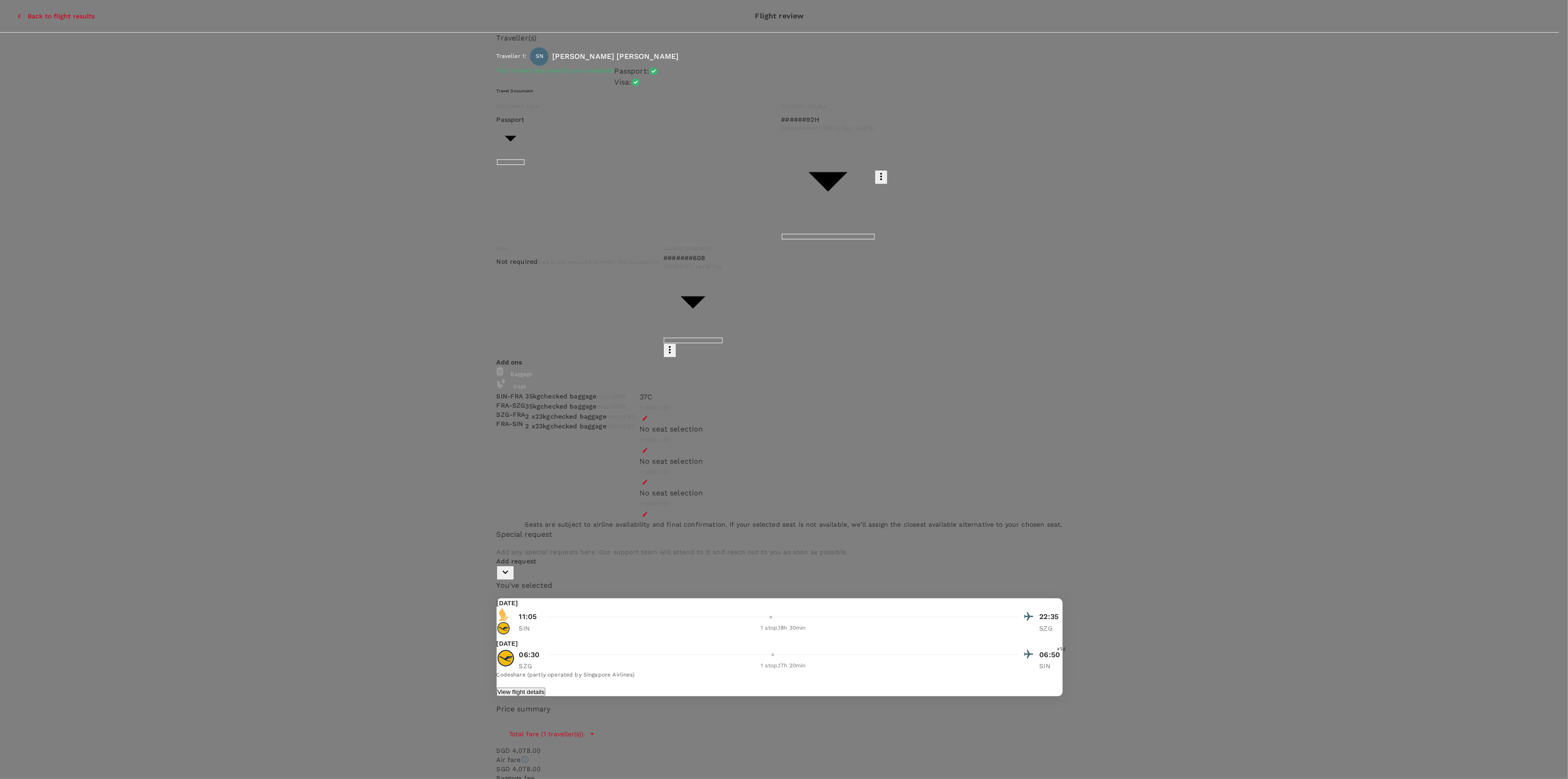
click at [454, 160] on div "Selected seat 32 K 0 Shang Wei Ng Select" at bounding box center [399, 144] width 109 height 46
click at [454, 158] on p "Select" at bounding box center [399, 162] width 109 height 9
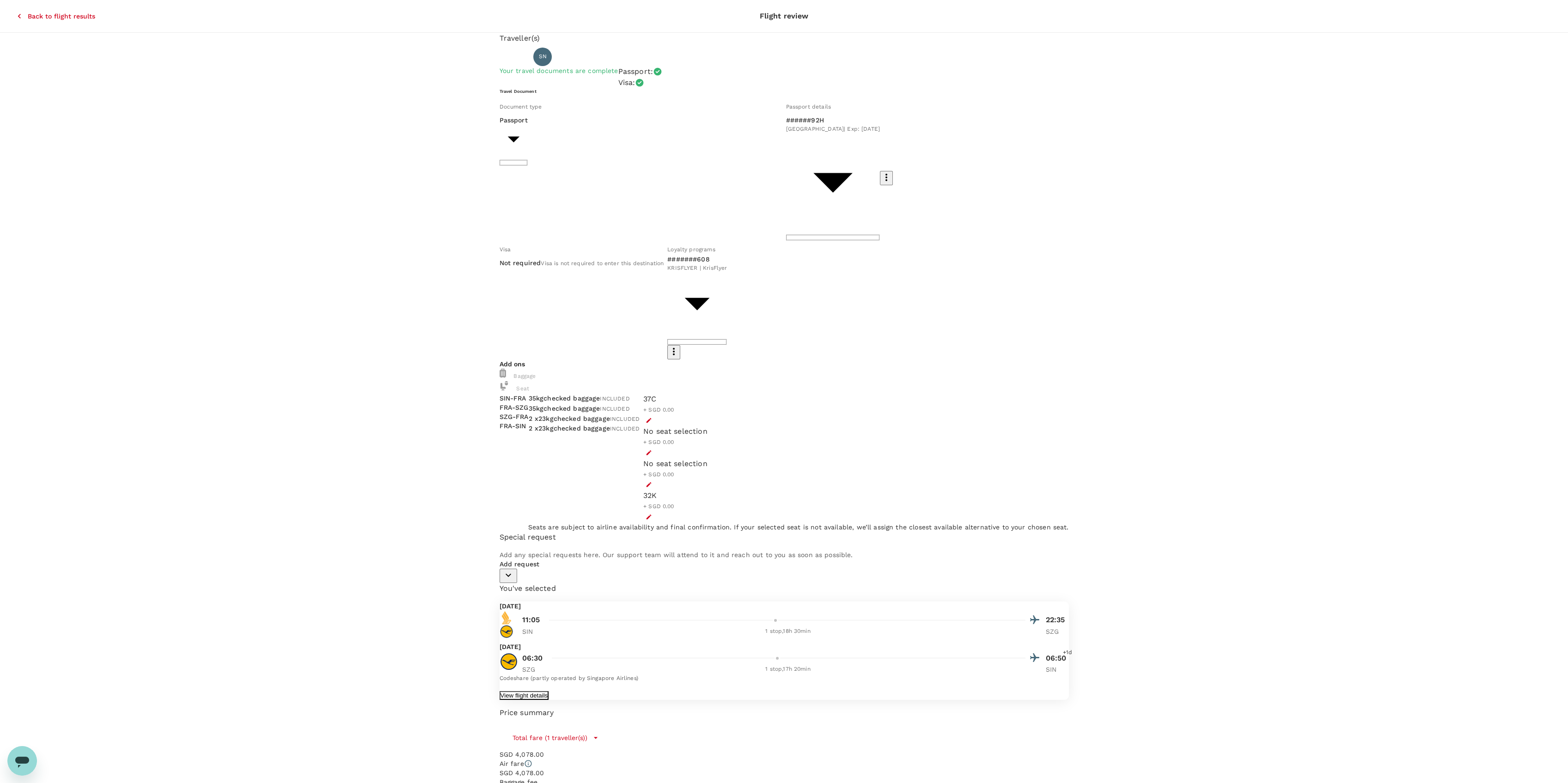
click at [549, 691] on button "View flight details" at bounding box center [524, 695] width 50 height 9
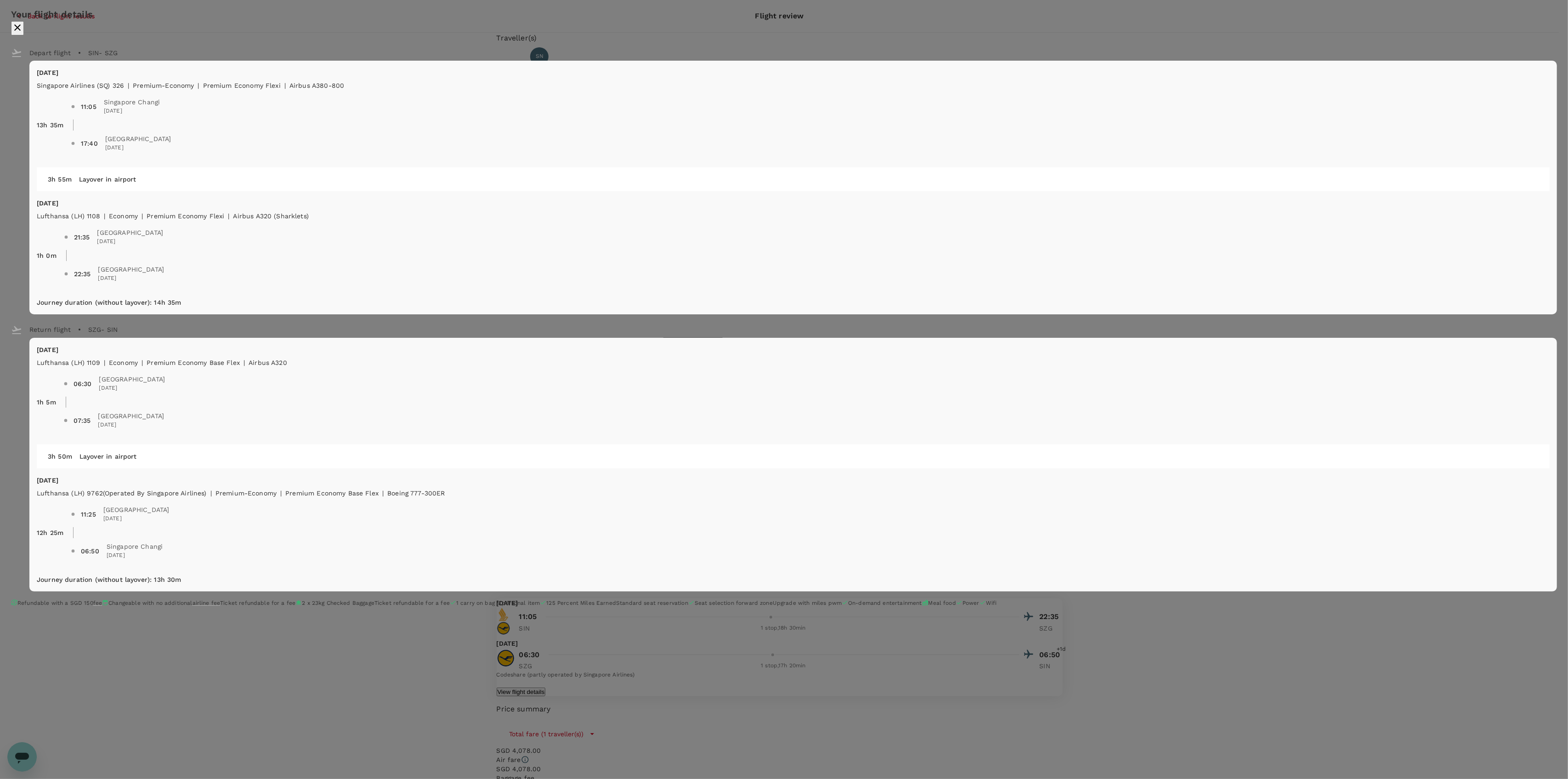
click at [1080, 200] on div "Your flight details Depart flight SIN - SZG Mon, 24 Nov Singapore Airlines (SQ)…" at bounding box center [784, 309] width 1568 height 618
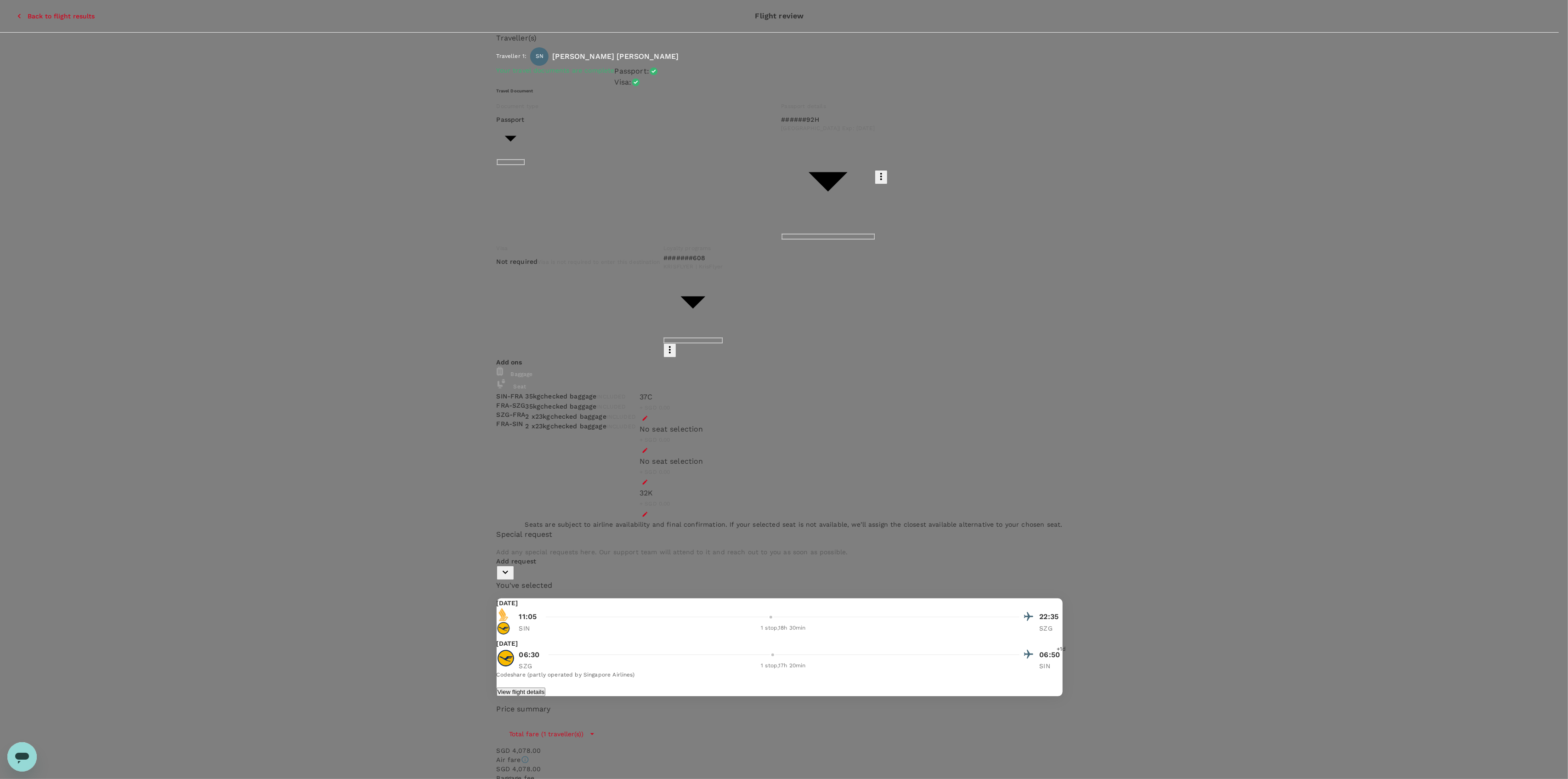
type input "9be03565-66ee-4886-9f8c-c8015ed65526"
type textarea "PALFINGER Data & Analytics Conference"
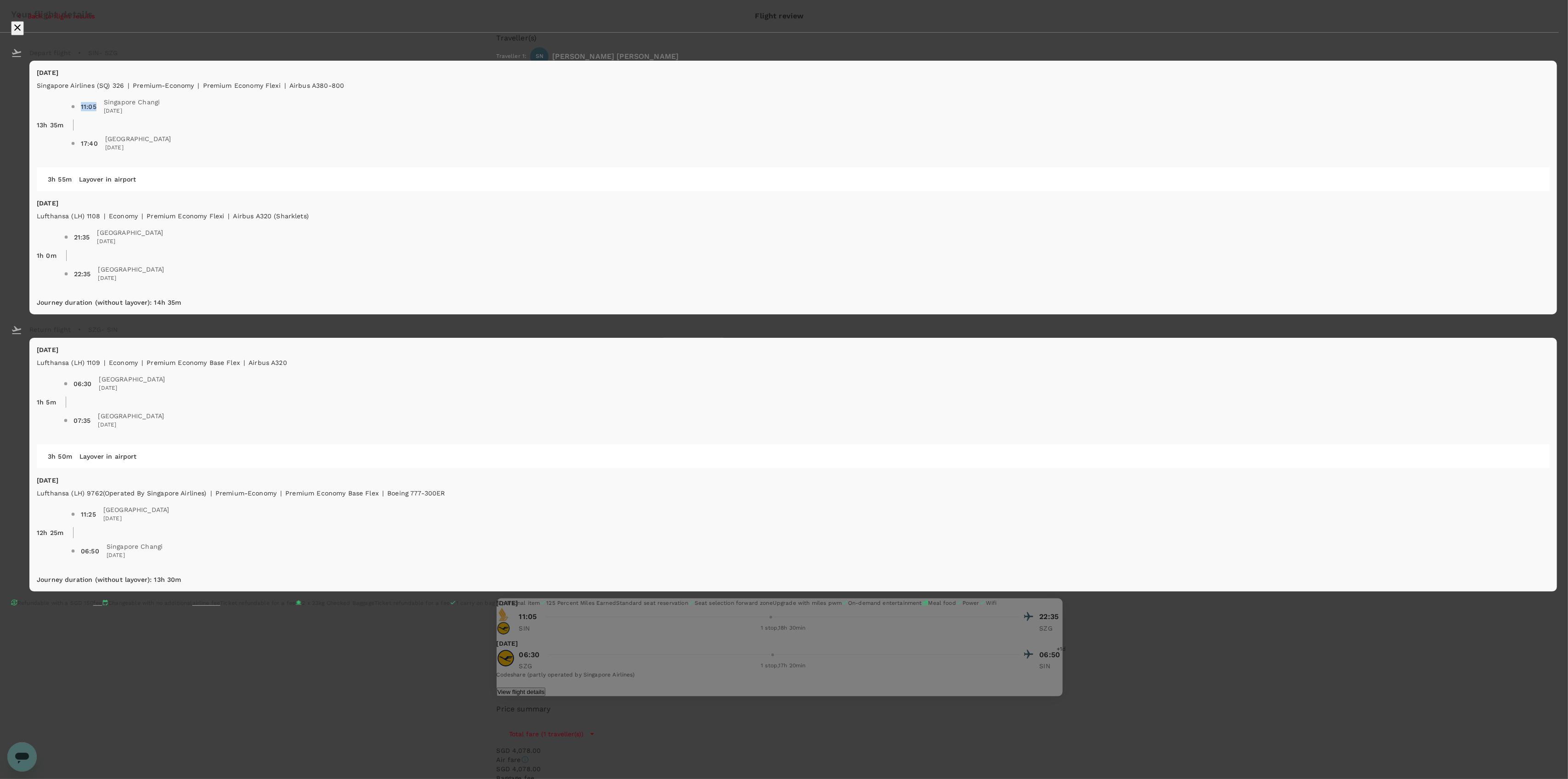
drag, startPoint x: 651, startPoint y: 150, endPoint x: 663, endPoint y: 150, distance: 12.0
click at [663, 119] on span "11:05 Singapore Changi 24 Nov 2025" at bounding box center [810, 107] width 1479 height 26
drag, startPoint x: 638, startPoint y: 318, endPoint x: 666, endPoint y: 316, distance: 28.1
click at [164, 283] on div "22:35 Salzburg 24 Nov 2025" at bounding box center [119, 274] width 90 height 18
click at [164, 283] on span "[DATE]" at bounding box center [131, 278] width 66 height 9
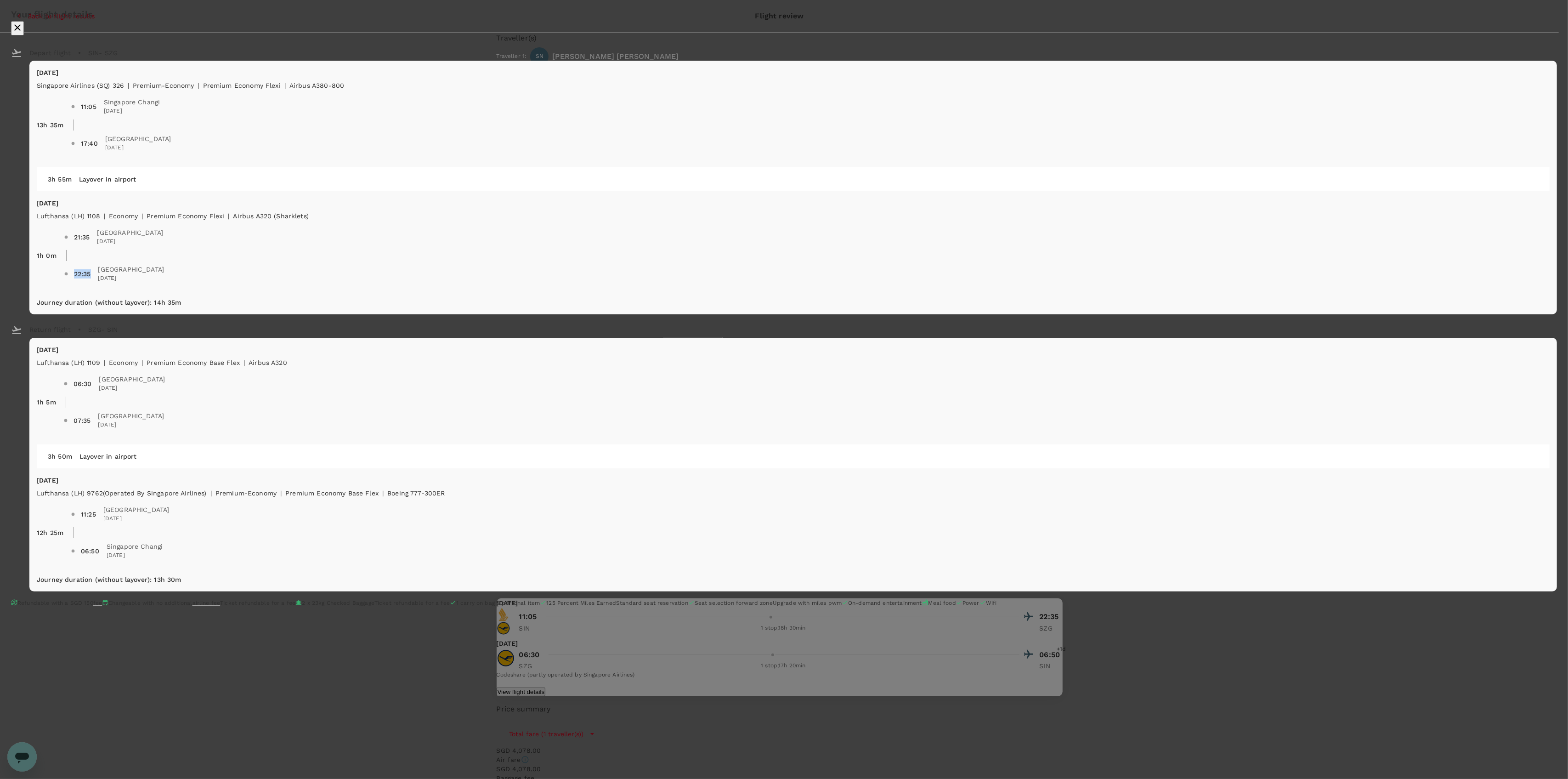
drag, startPoint x: 647, startPoint y: 320, endPoint x: 654, endPoint y: 320, distance: 7.0
click at [654, 287] on span "22:35 Salzburg 24 Nov 2025" at bounding box center [807, 274] width 1486 height 26
drag, startPoint x: 635, startPoint y: 429, endPoint x: 658, endPoint y: 432, distance: 23.2
click at [658, 397] on span "06:30 Salzburg 28 Nov 2025" at bounding box center [807, 384] width 1486 height 26
drag, startPoint x: 645, startPoint y: 610, endPoint x: 662, endPoint y: 615, distance: 17.7
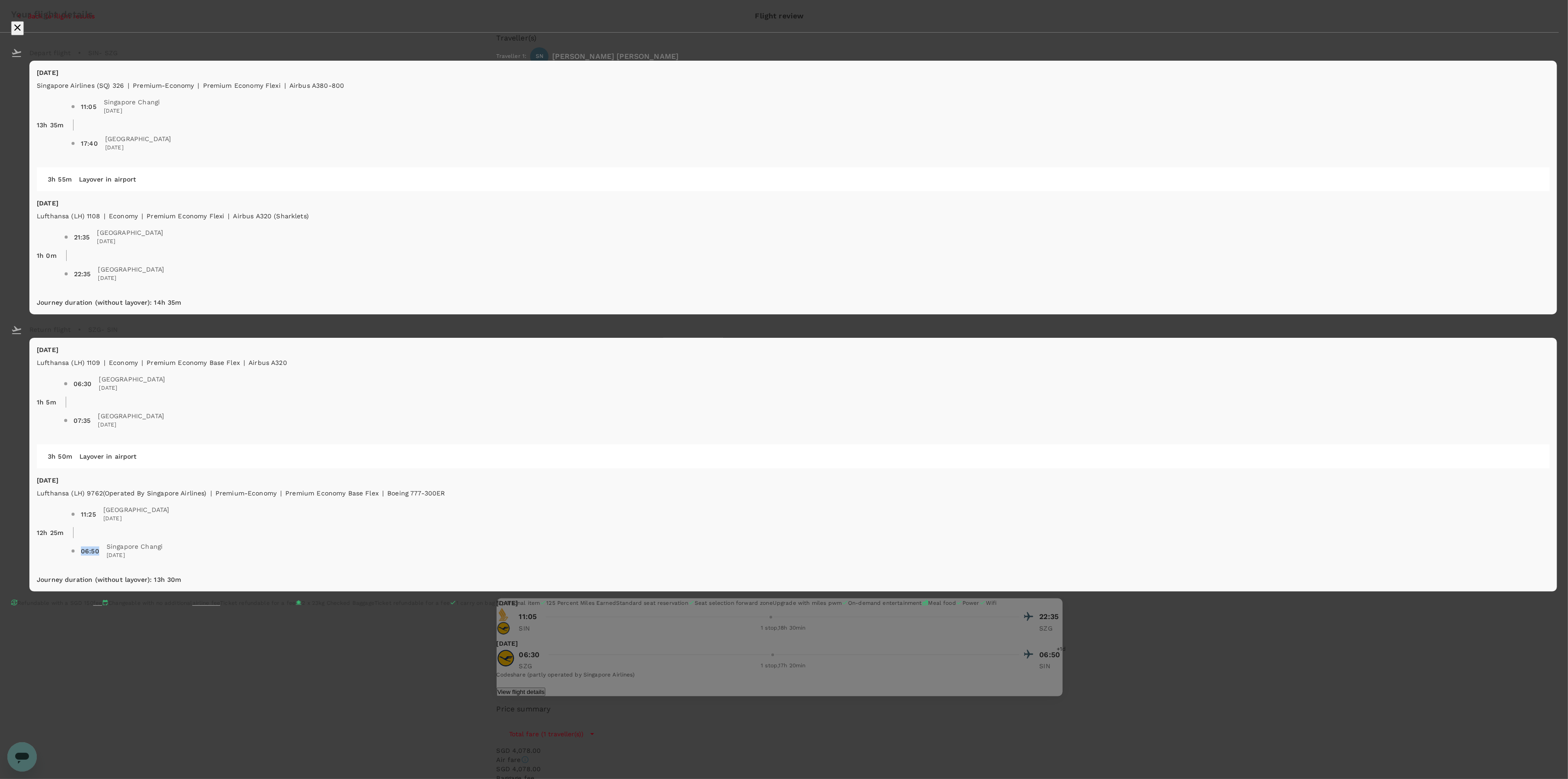
click at [163, 560] on div "06:50 Singapore Changi 29 Nov 2025" at bounding box center [122, 551] width 82 height 18
drag, startPoint x: 634, startPoint y: 430, endPoint x: 650, endPoint y: 428, distance: 16.1
click at [650, 397] on span "06:30 Salzburg 28 Nov 2025" at bounding box center [807, 384] width 1486 height 26
click at [92, 389] on div "06:30" at bounding box center [83, 384] width 18 height 9
click at [23, 33] on icon "close" at bounding box center [18, 27] width 11 height 11
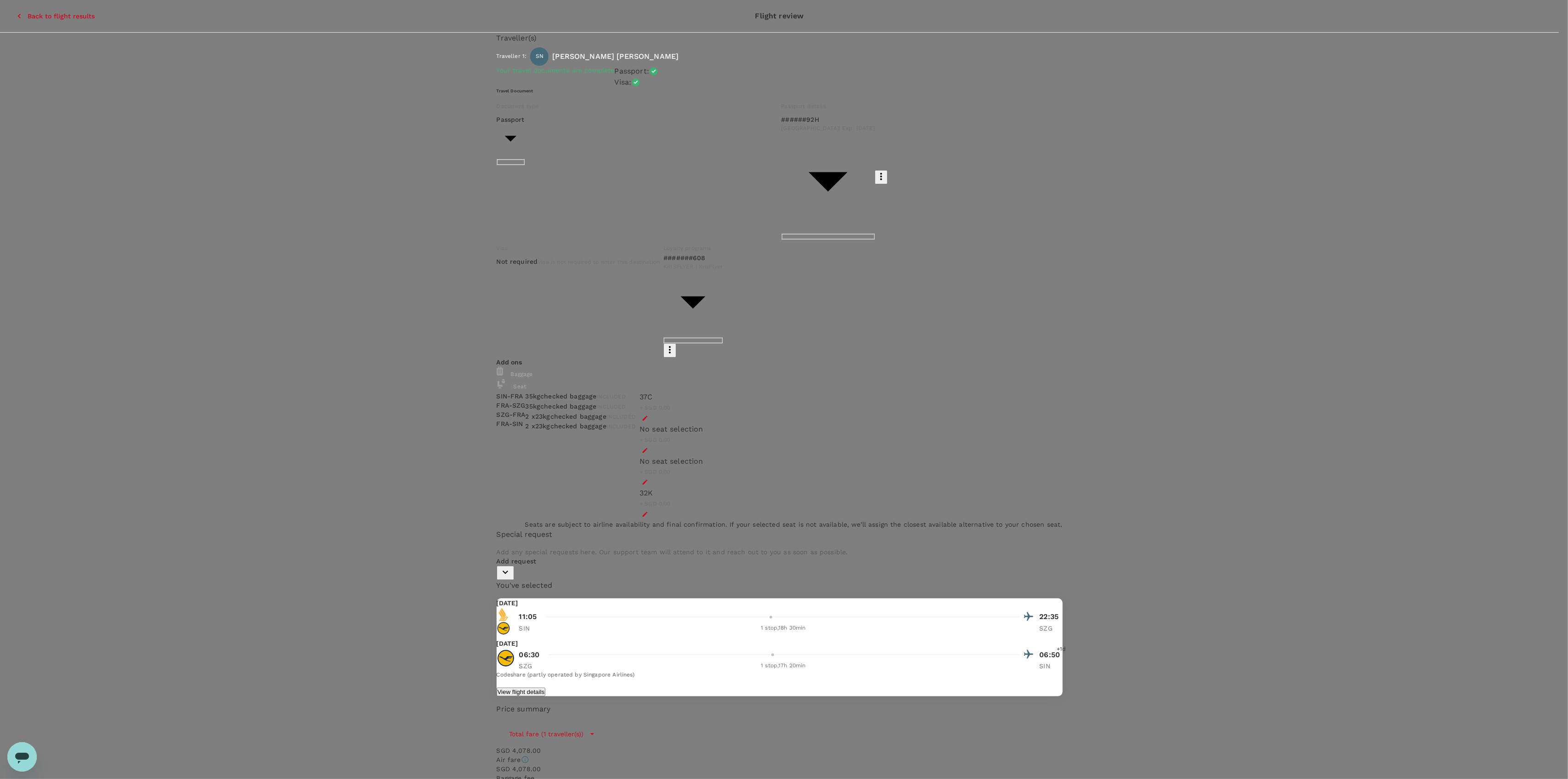
drag, startPoint x: 1007, startPoint y: 271, endPoint x: 1048, endPoint y: 274, distance: 41.1
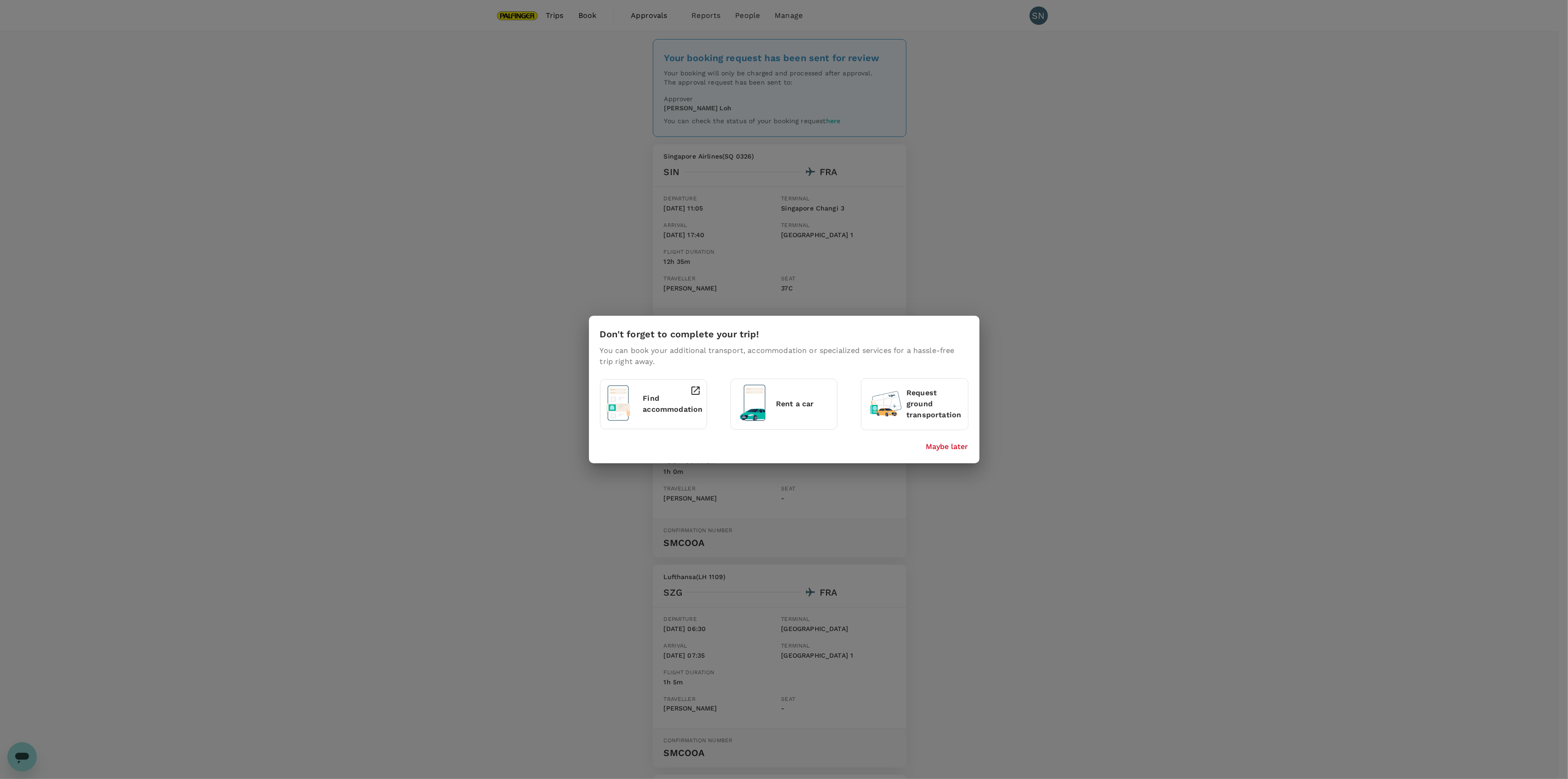
click at [953, 451] on p "Maybe later" at bounding box center [947, 447] width 42 height 11
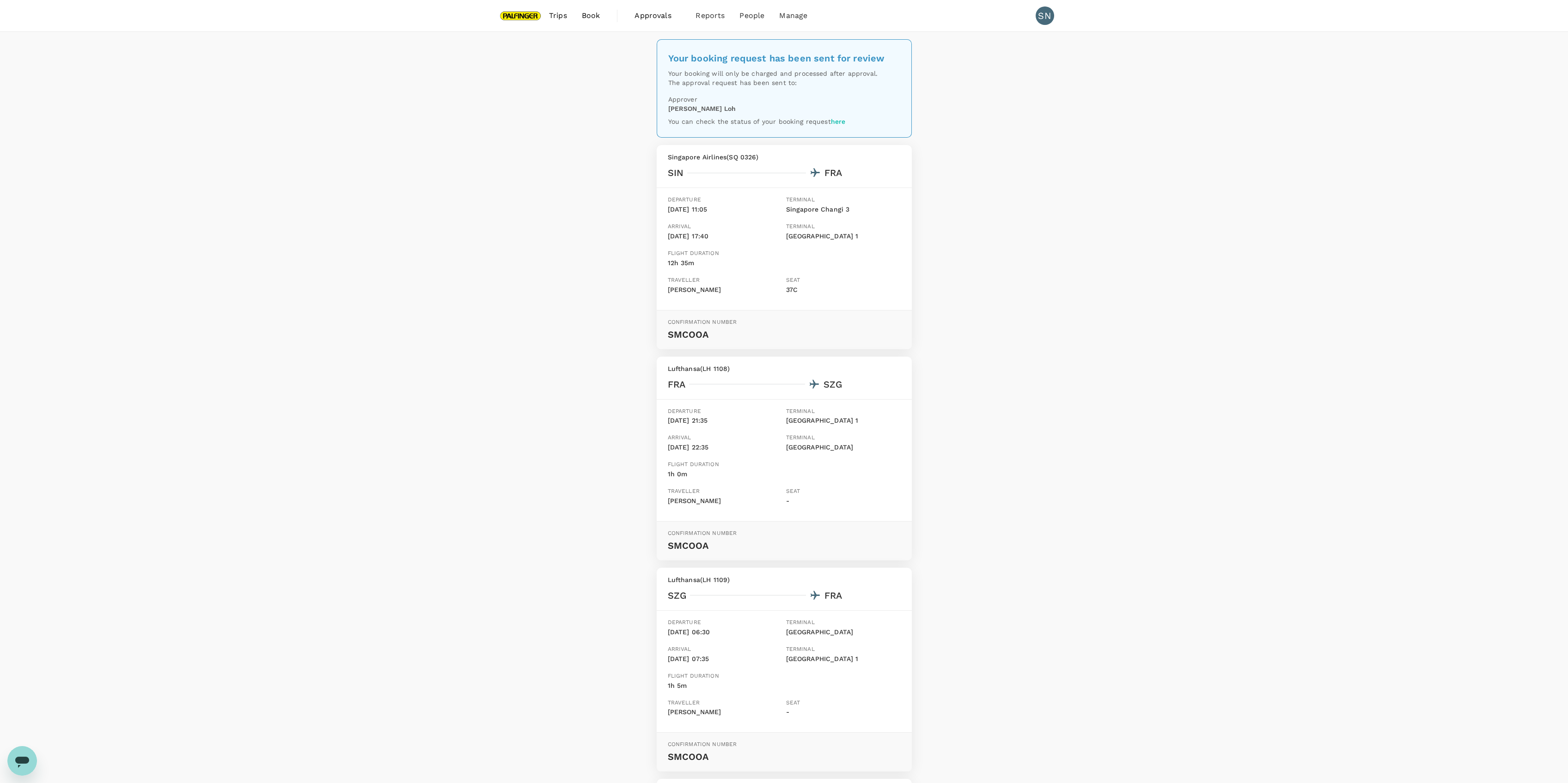
scroll to position [284, 0]
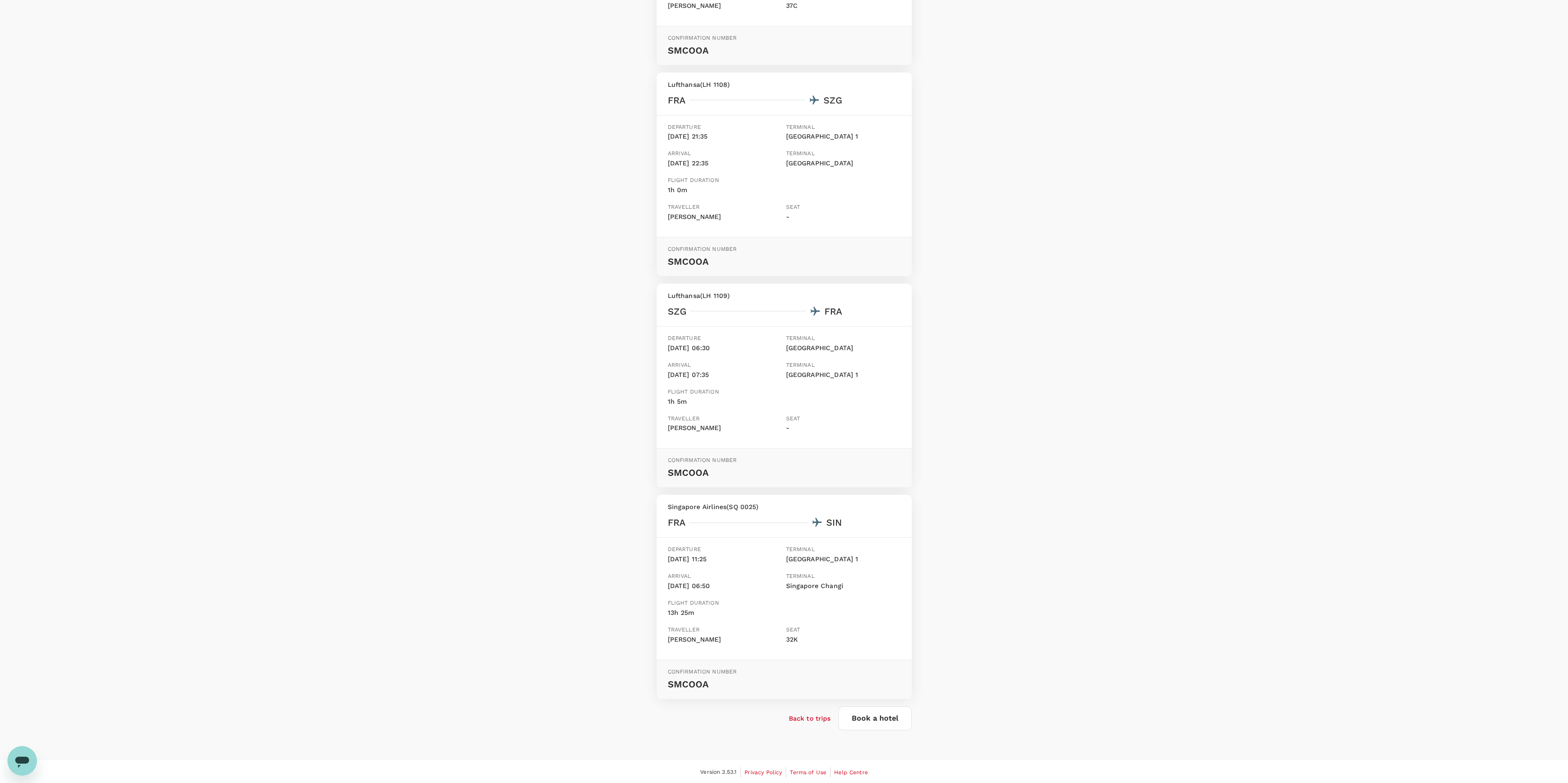
click at [792, 718] on p "Back to trips" at bounding box center [809, 718] width 42 height 9
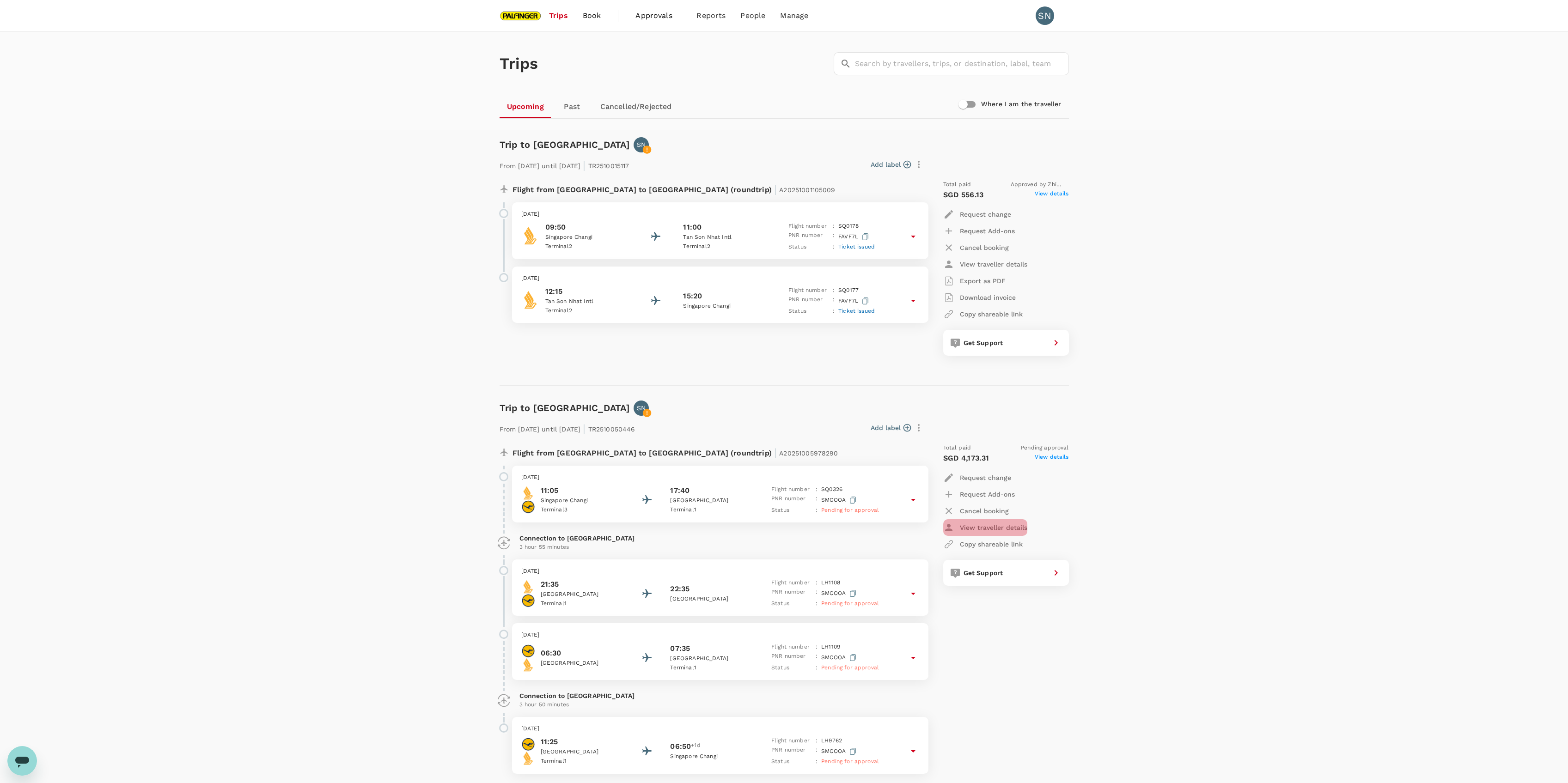
click at [1007, 525] on p "View traveller details" at bounding box center [994, 527] width 67 height 9
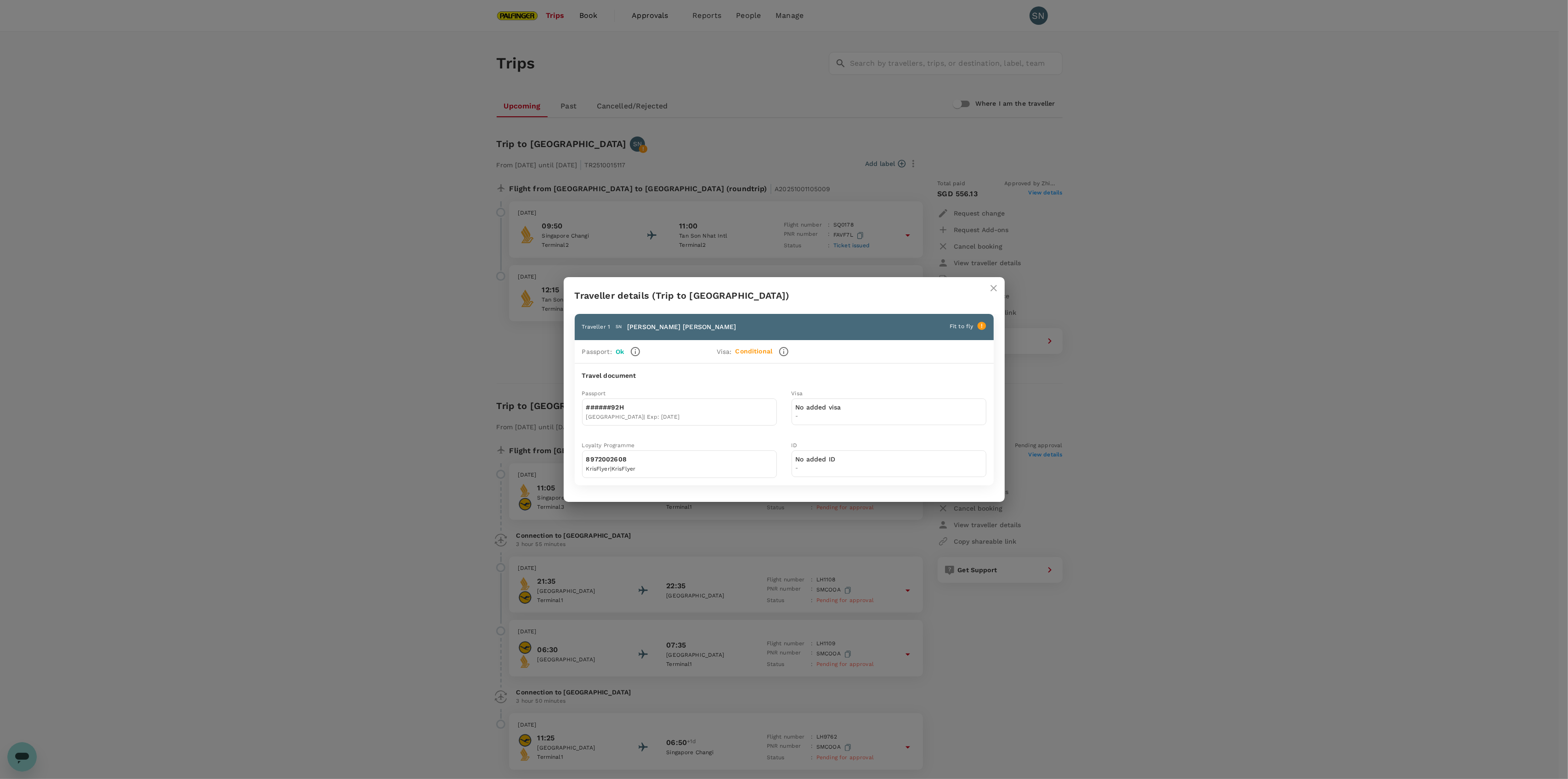
click at [785, 352] on icon "button" at bounding box center [784, 351] width 11 height 11
click at [786, 355] on icon "button" at bounding box center [784, 351] width 11 height 11
click at [763, 435] on body "Trips Book Approvals 0 Reports People Manage SN Trips ​ ​ Upcoming Past Cancell…" at bounding box center [784, 438] width 1568 height 876
click at [765, 440] on p "Read full details" at bounding box center [783, 440] width 123 height 9
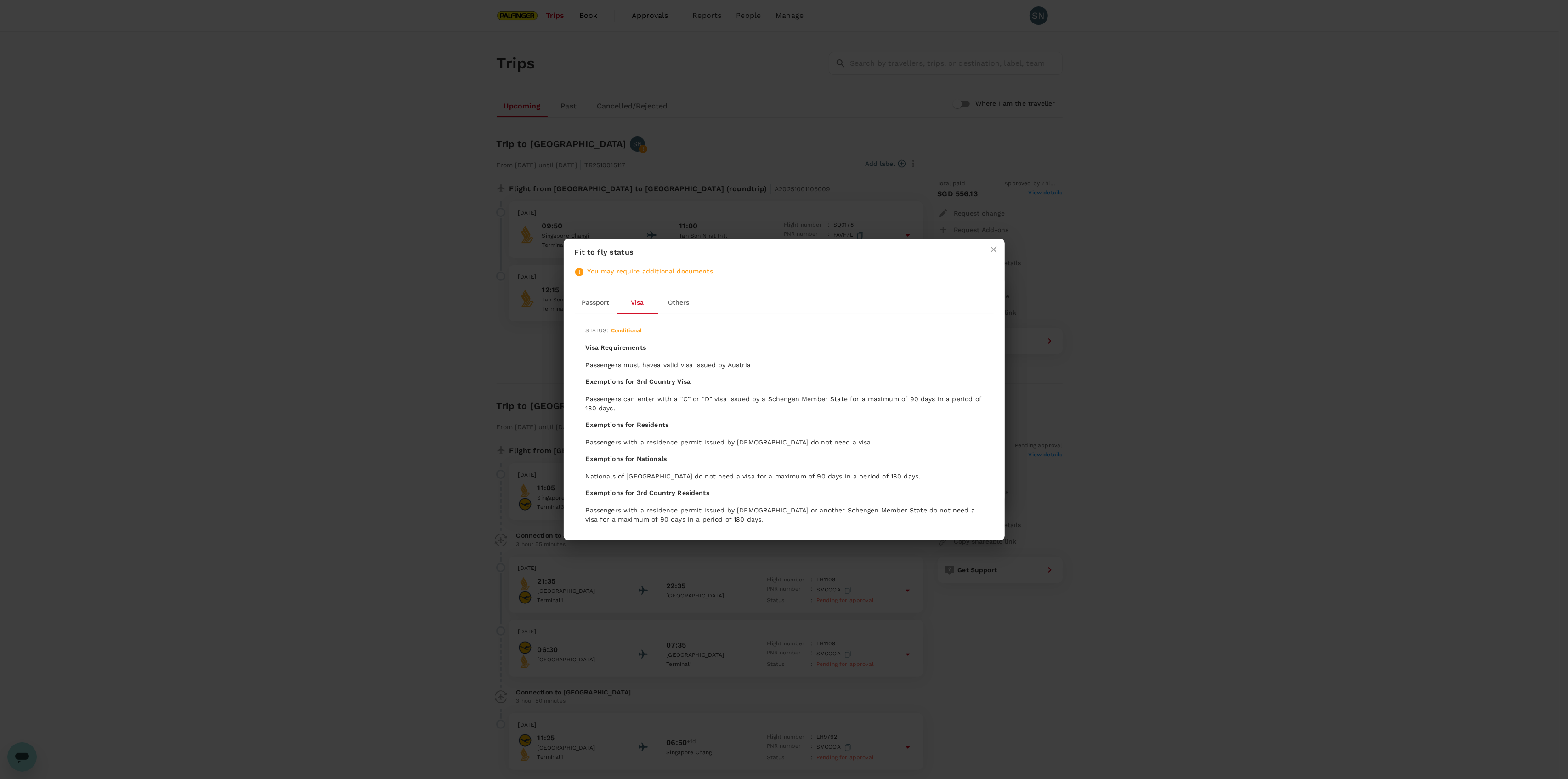
click at [679, 308] on button "Others" at bounding box center [679, 303] width 41 height 22
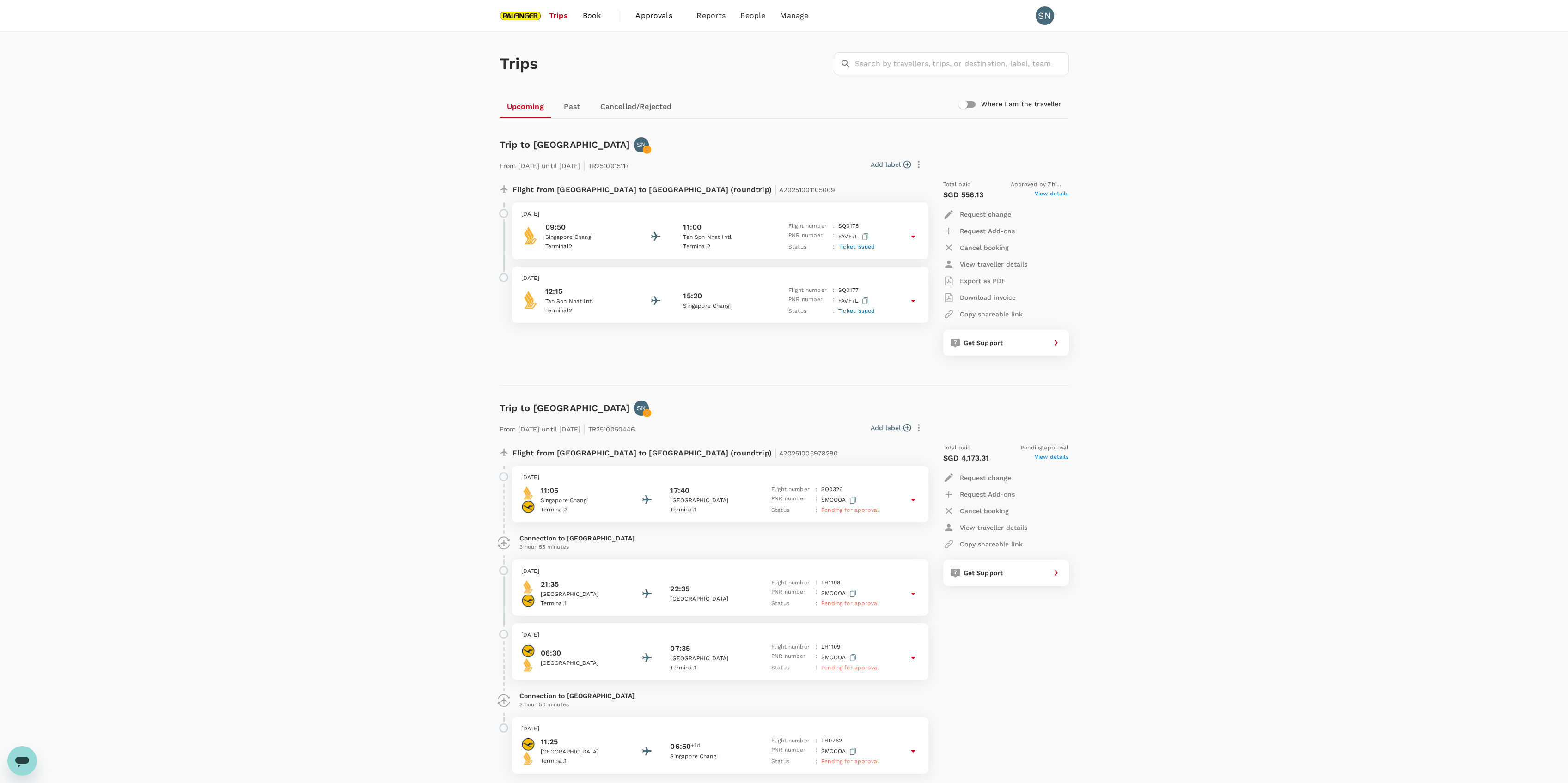
click at [1228, 350] on div "Trips ​ ​ Upcoming Past Cancelled/Rejected Where I am the traveller Trip to Ho …" at bounding box center [784, 444] width 1568 height 824
